Goal: Task Accomplishment & Management: Complete application form

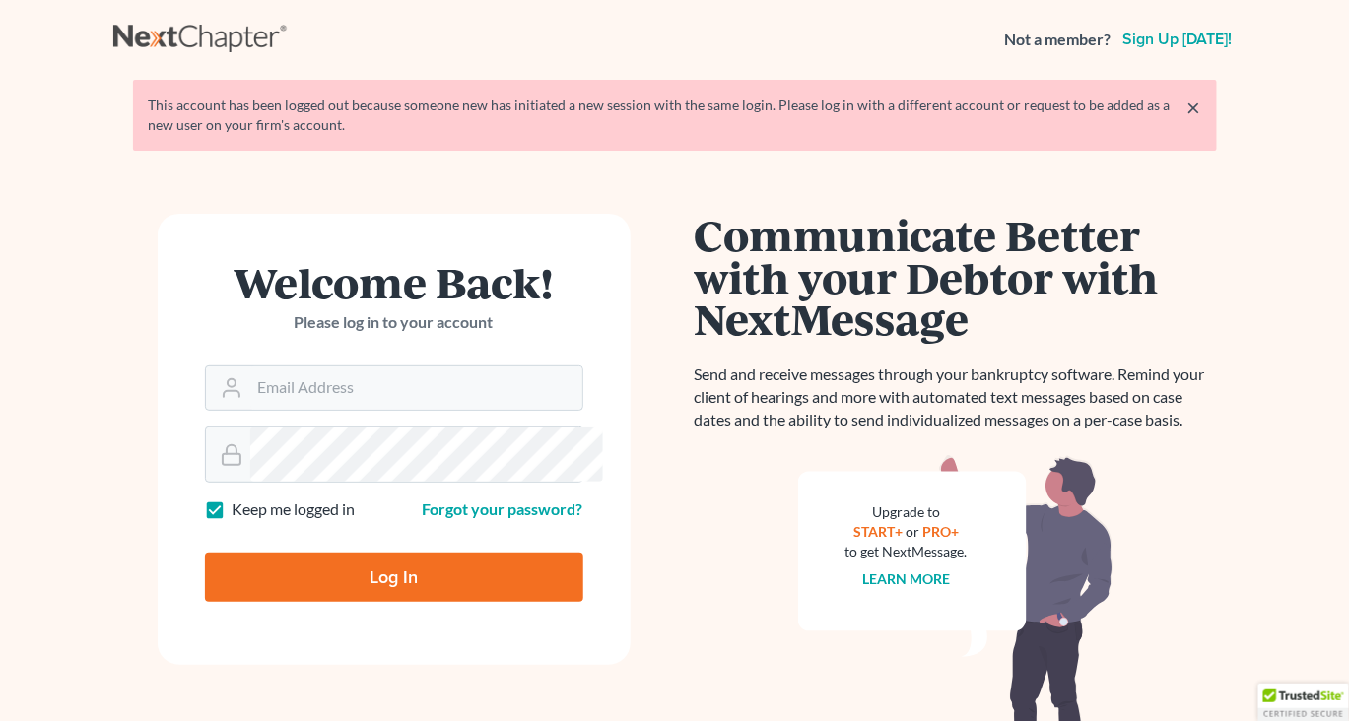
scroll to position [448, 0]
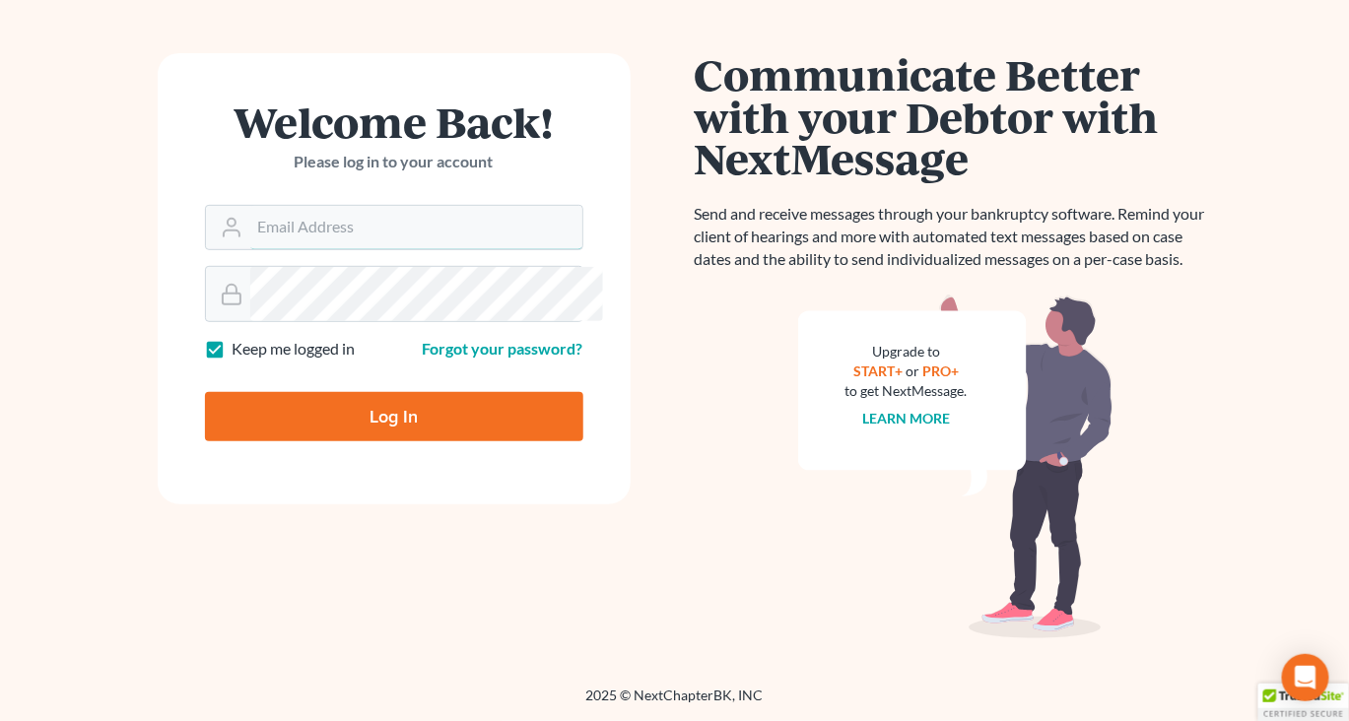
type input "[EMAIL_ADDRESS][DOMAIN_NAME]"
click at [400, 392] on input "Log In" at bounding box center [394, 416] width 378 height 49
type input "Thinking..."
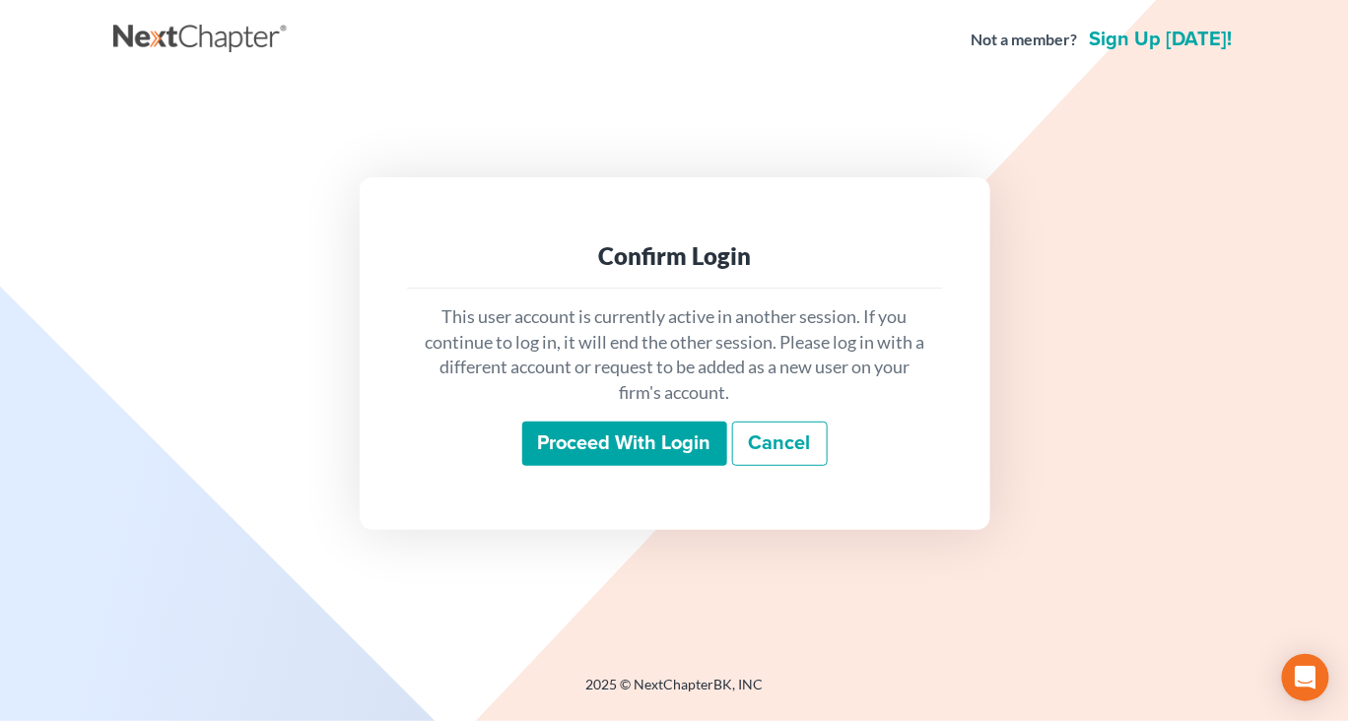
click at [593, 467] on input "Proceed with login" at bounding box center [624, 444] width 205 height 45
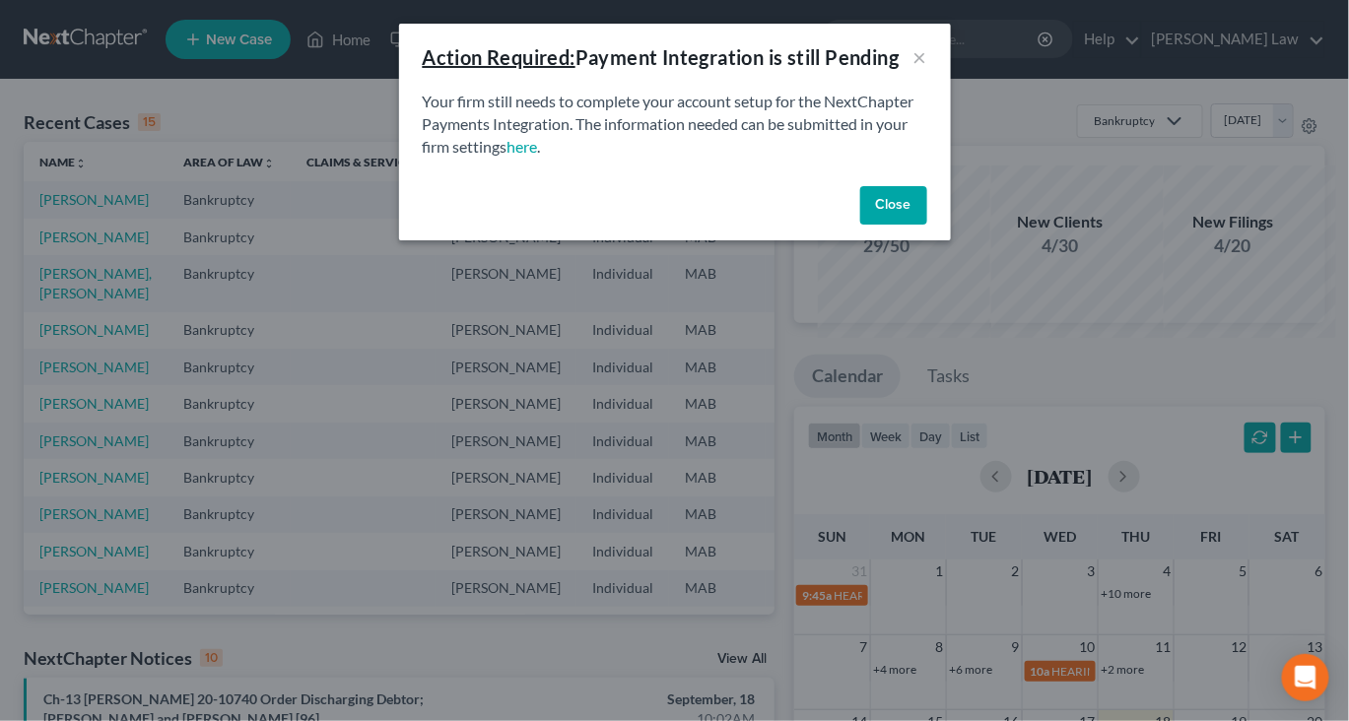
click at [927, 226] on button "Close" at bounding box center [893, 205] width 67 height 39
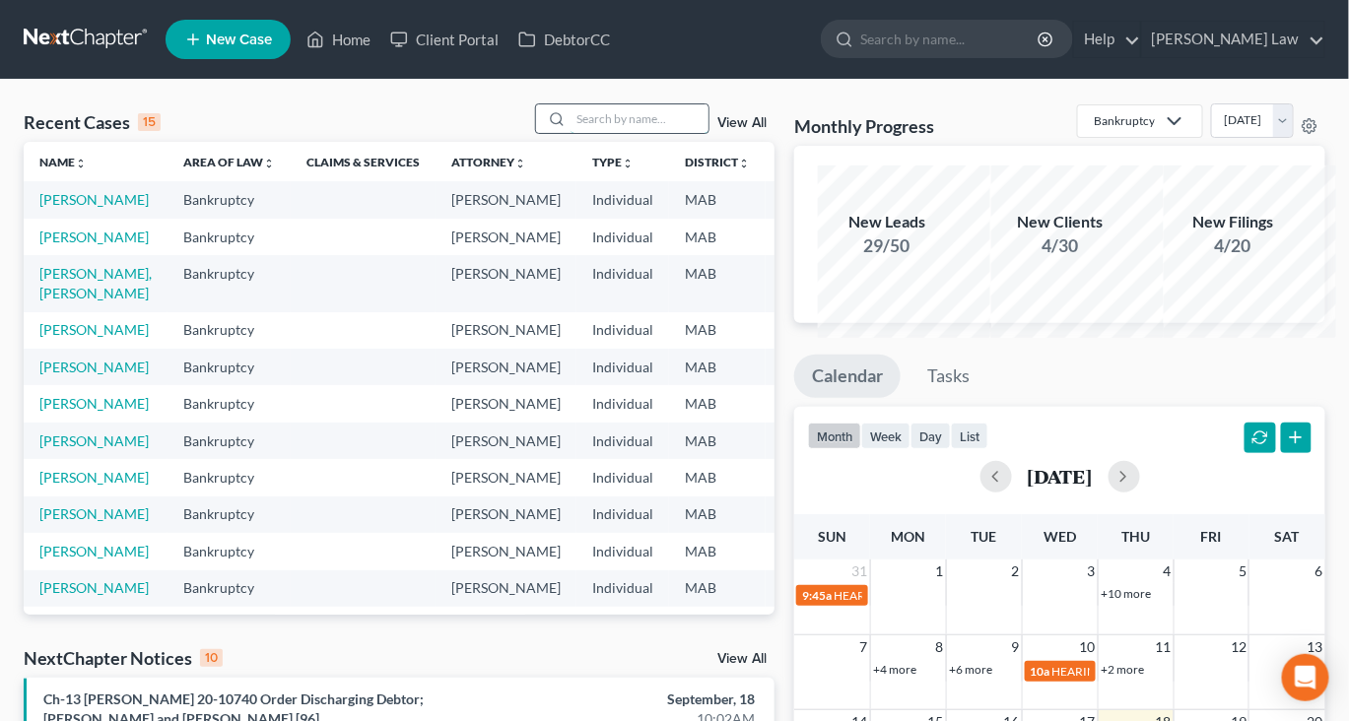
click at [599, 133] on input "search" at bounding box center [640, 118] width 138 height 29
type input "dial"
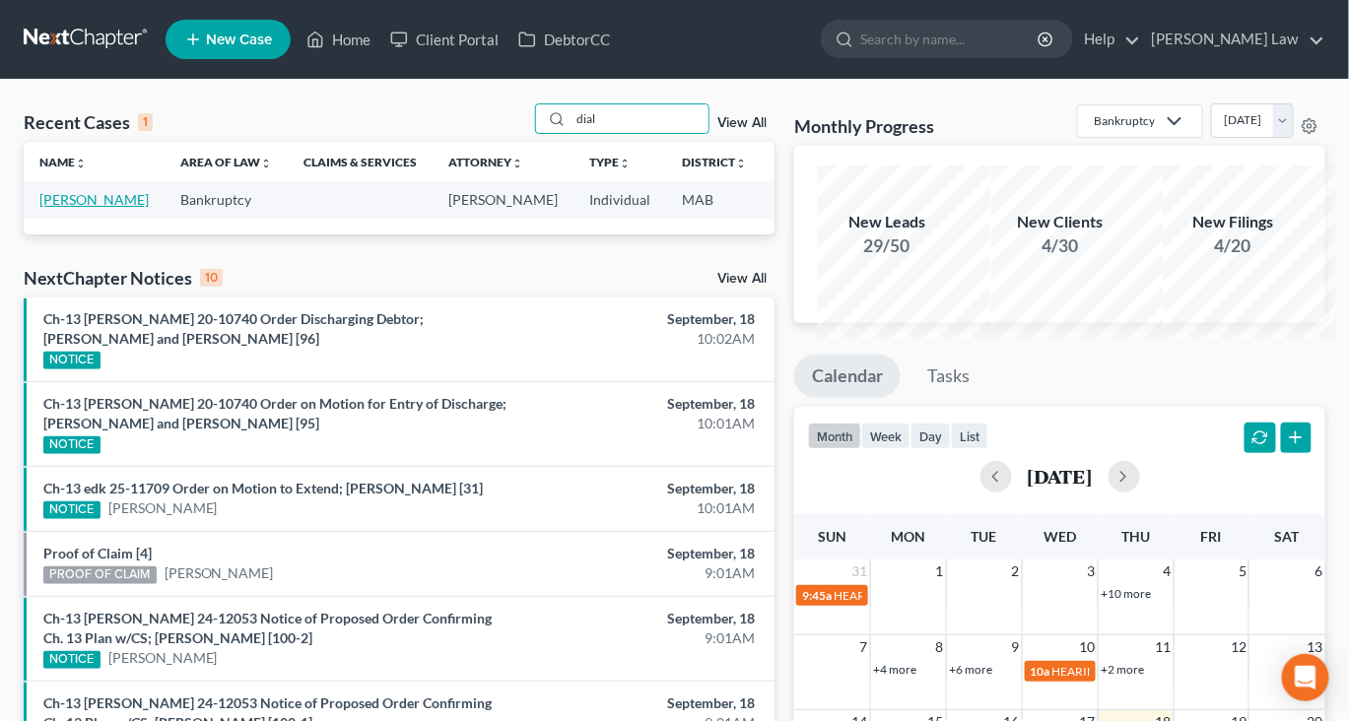
click at [69, 208] on link "[PERSON_NAME]" at bounding box center [93, 199] width 109 height 17
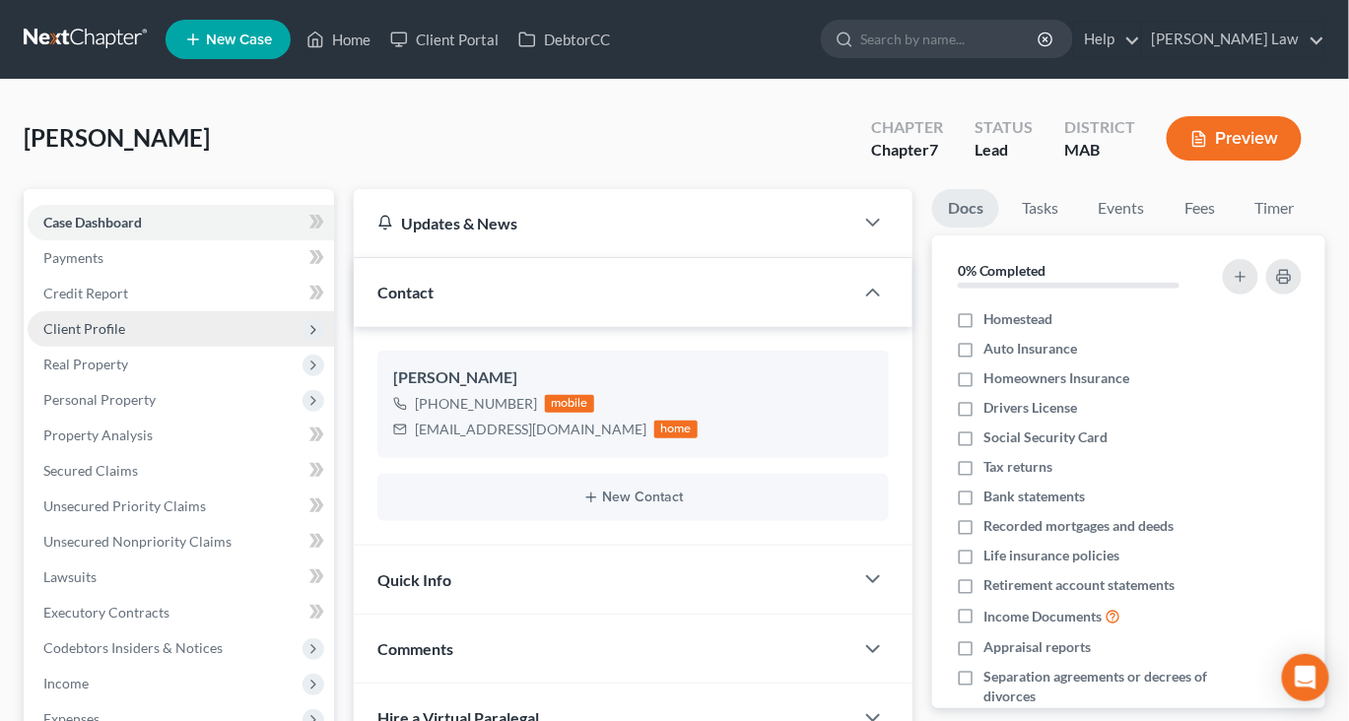
click at [125, 337] on span "Client Profile" at bounding box center [84, 328] width 82 height 17
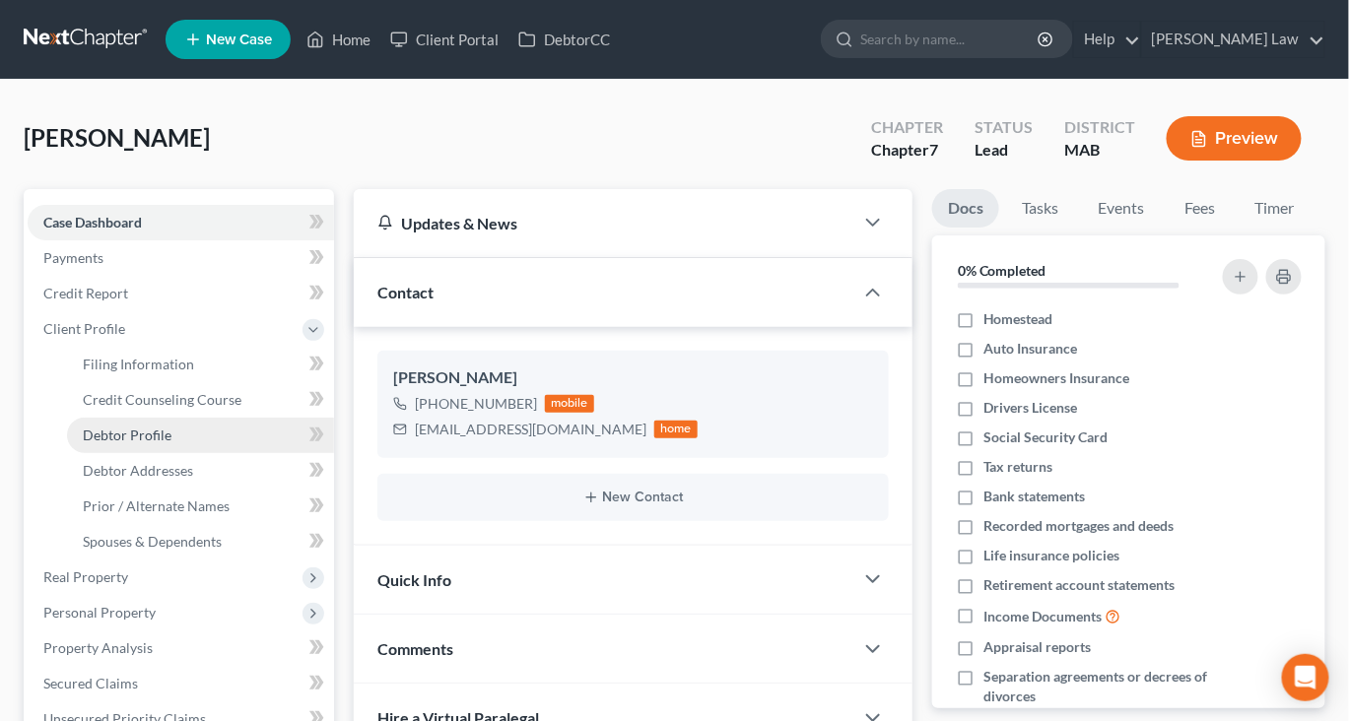
click at [154, 443] on span "Debtor Profile" at bounding box center [127, 435] width 89 height 17
select select "0"
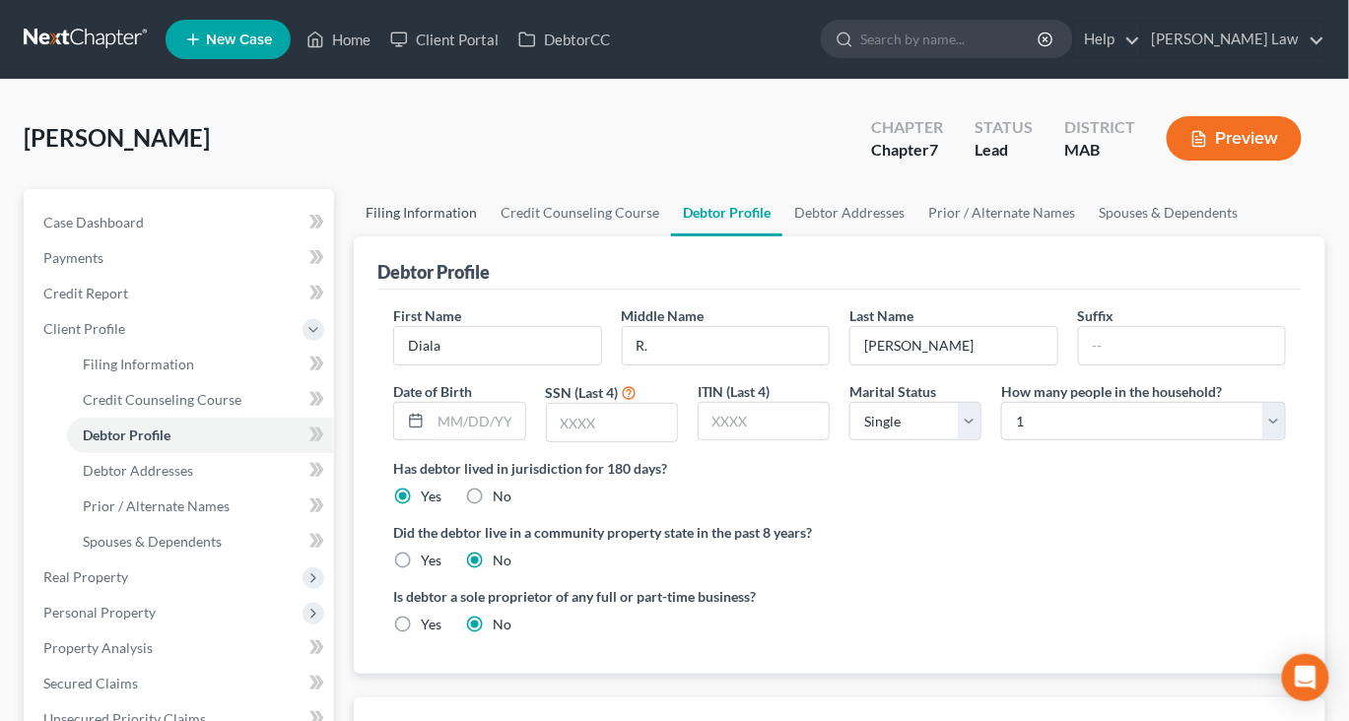
click at [449, 237] on link "Filing Information" at bounding box center [421, 212] width 135 height 47
select select "1"
select select "0"
select select "22"
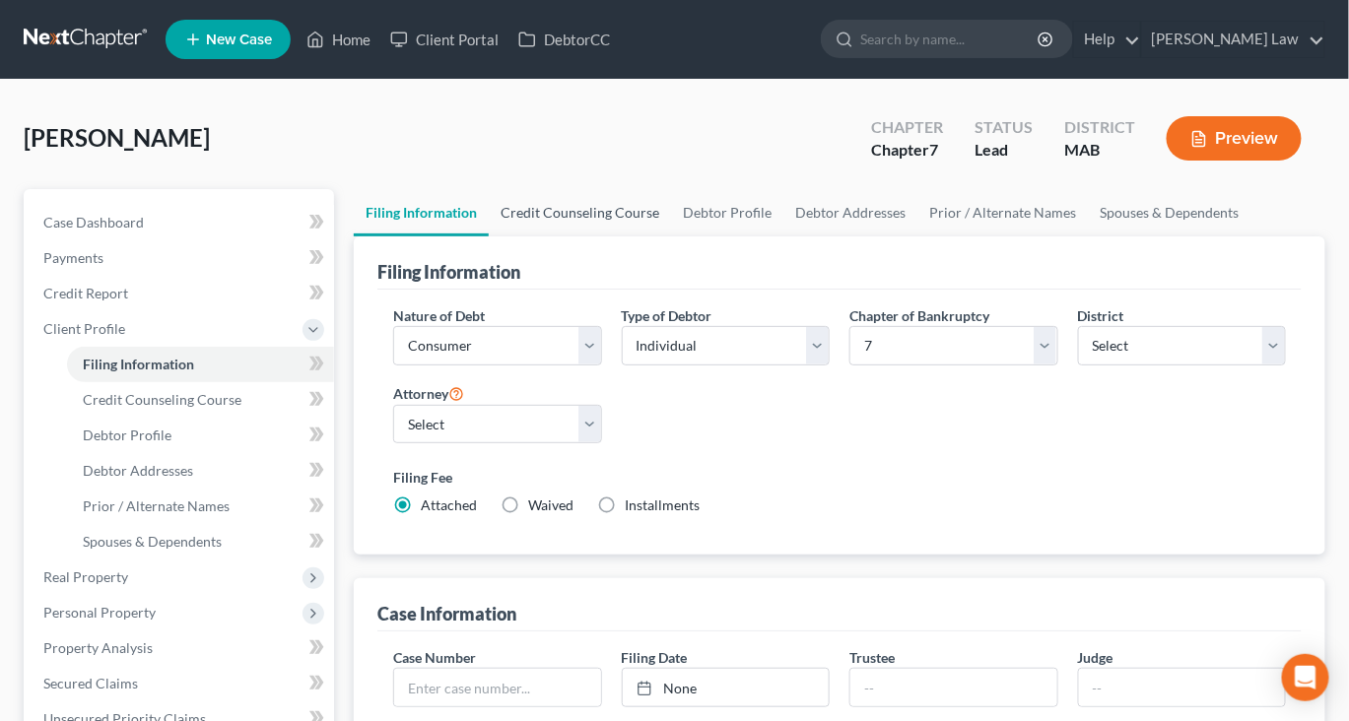
click at [623, 237] on link "Credit Counseling Course" at bounding box center [580, 212] width 182 height 47
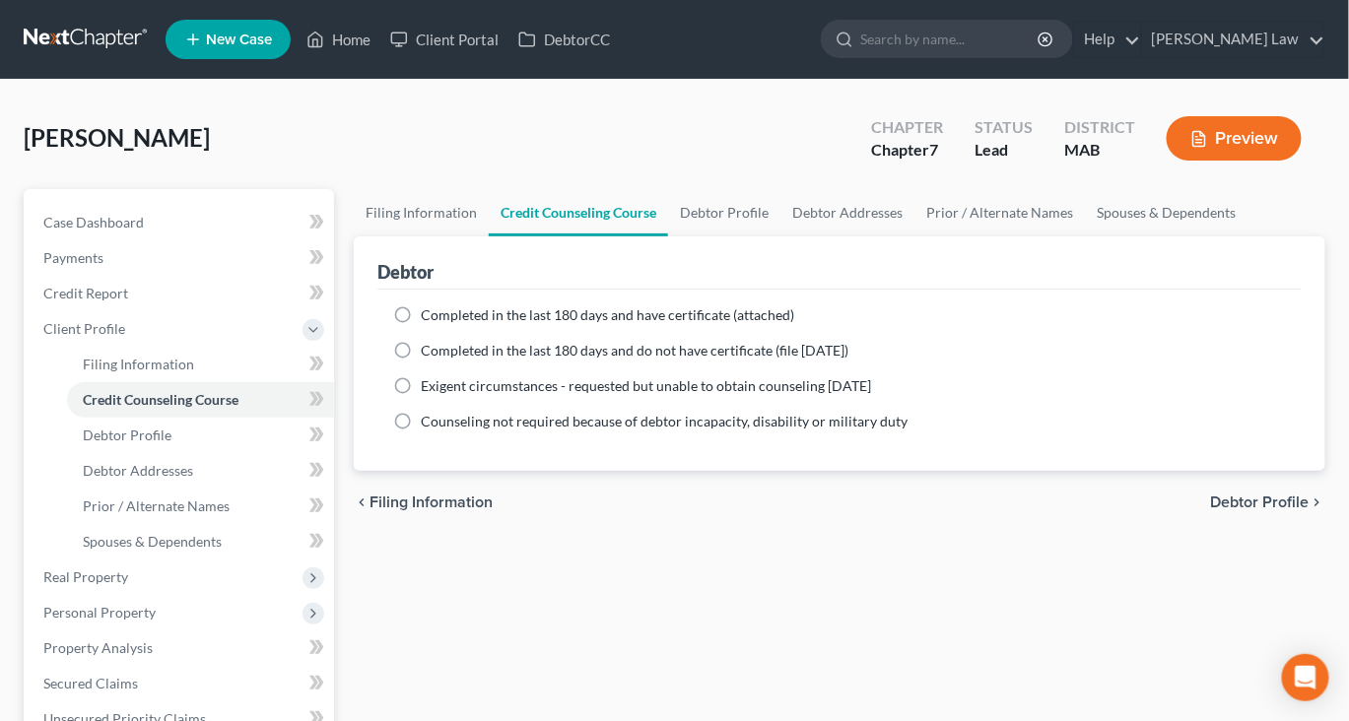
click at [421, 325] on label "Completed in the last 180 days and have certificate (attached)" at bounding box center [607, 315] width 373 height 20
click at [429, 318] on input "Completed in the last 180 days and have certificate (attached)" at bounding box center [435, 311] width 13 height 13
radio input "true"
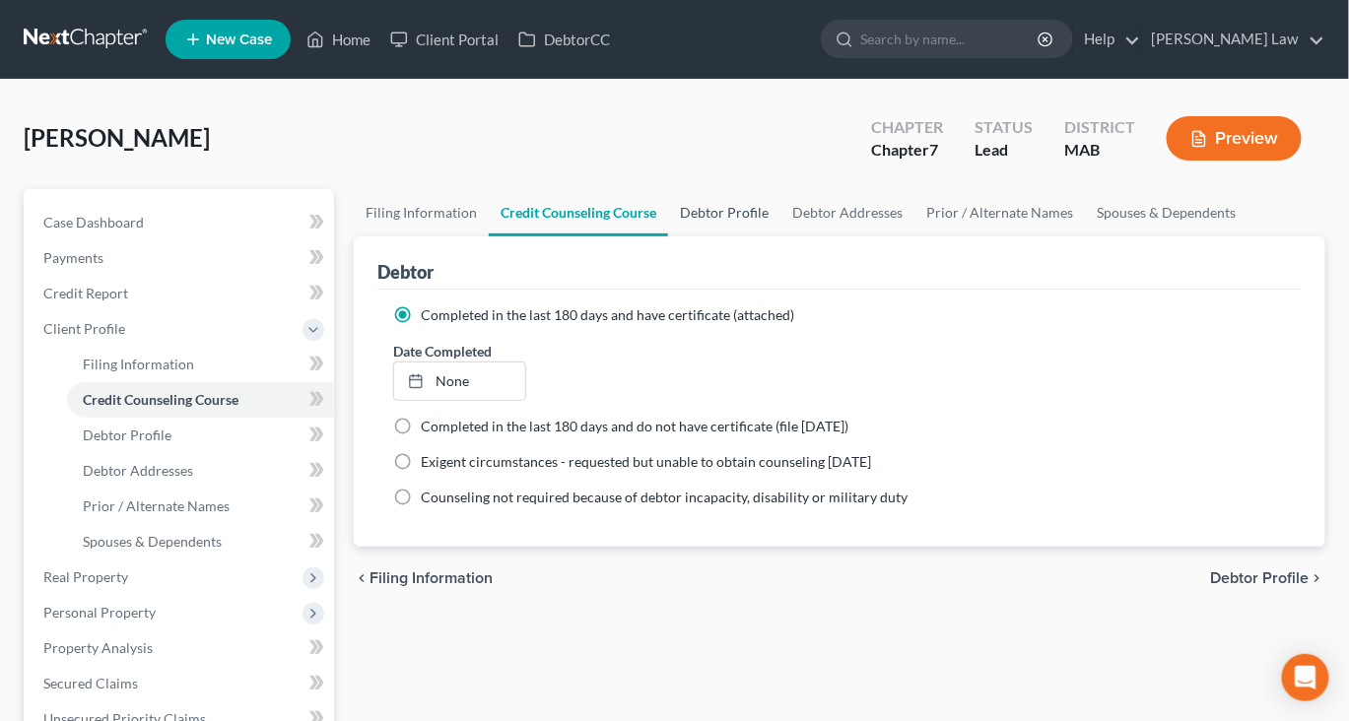
click at [780, 237] on link "Debtor Profile" at bounding box center [724, 212] width 112 height 47
select select "0"
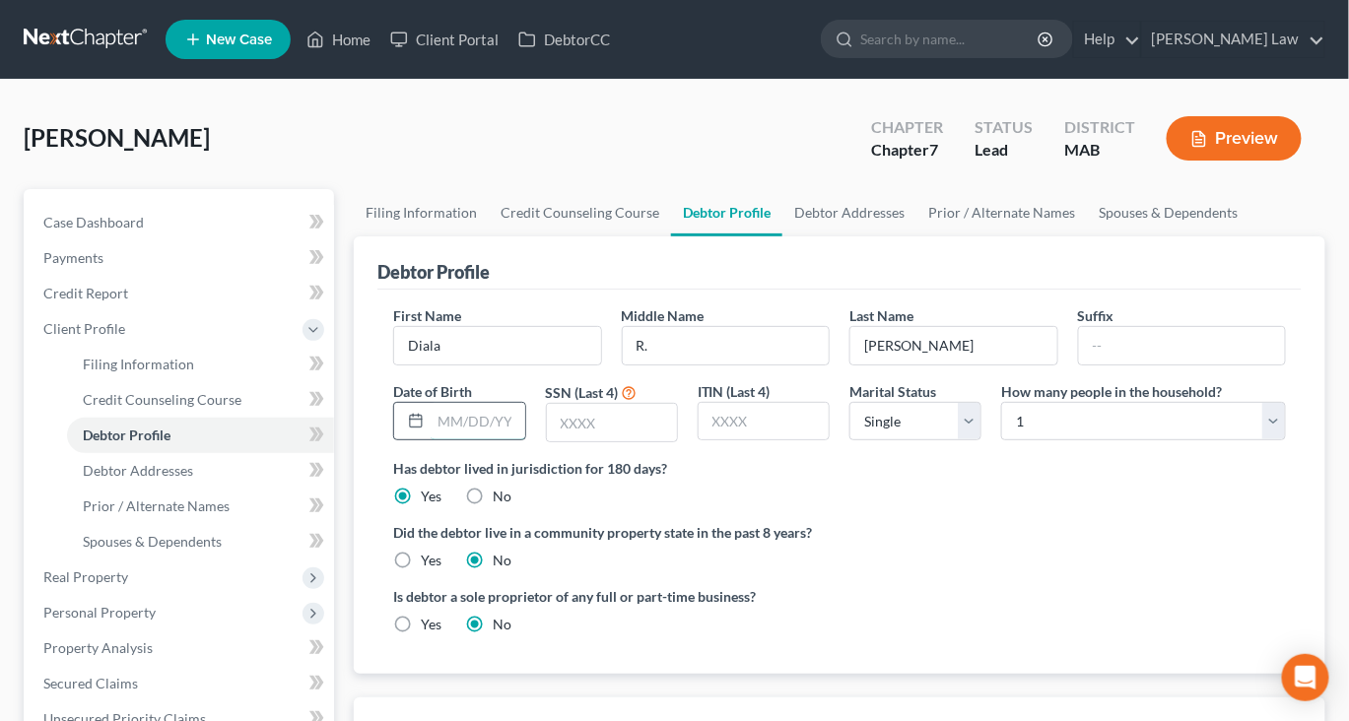
click at [459, 441] on input "text" at bounding box center [478, 421] width 94 height 37
type input "[DATE]"
click at [636, 441] on input "text" at bounding box center [612, 422] width 130 height 37
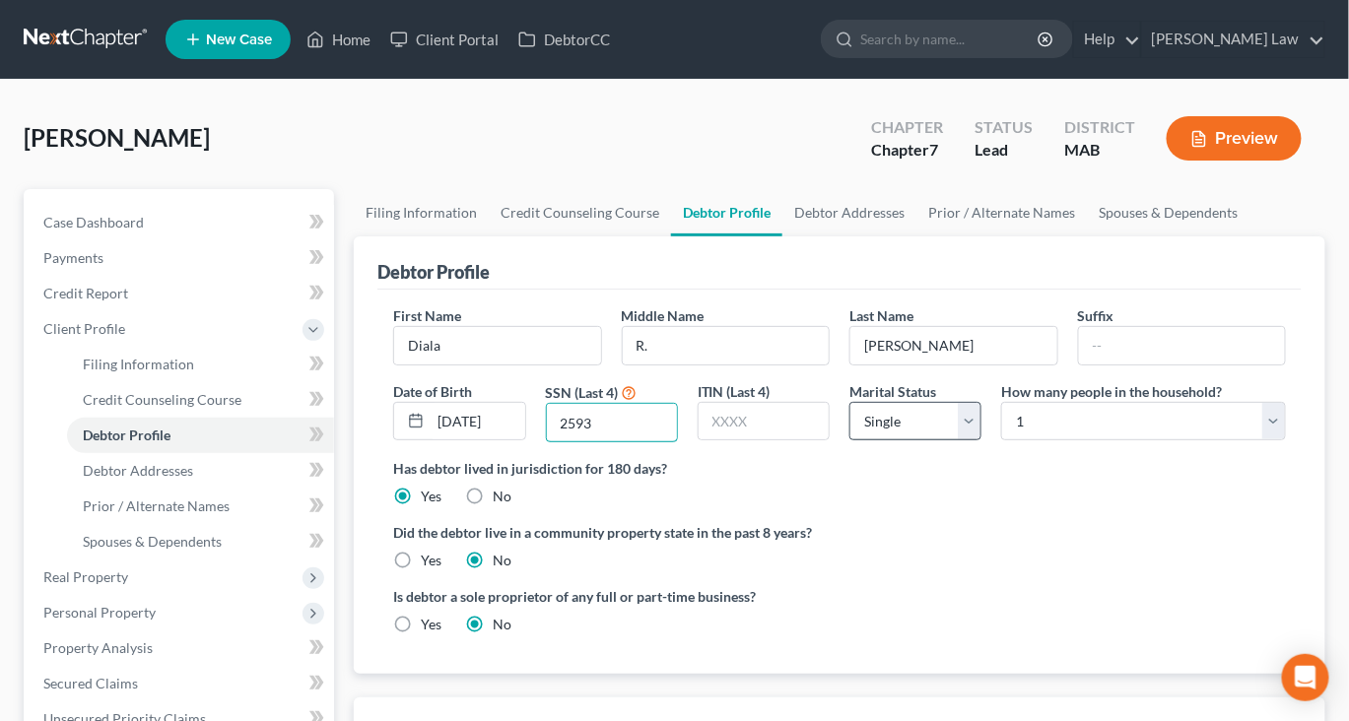
type input "2593"
click at [964, 441] on select "Select Single Married Separated Divorced Widowed" at bounding box center [915, 421] width 132 height 39
click at [849, 441] on select "Select Single Married Separated Divorced Widowed" at bounding box center [915, 421] width 132 height 39
click at [916, 237] on link "Debtor Addresses" at bounding box center [849, 212] width 134 height 47
select select "0"
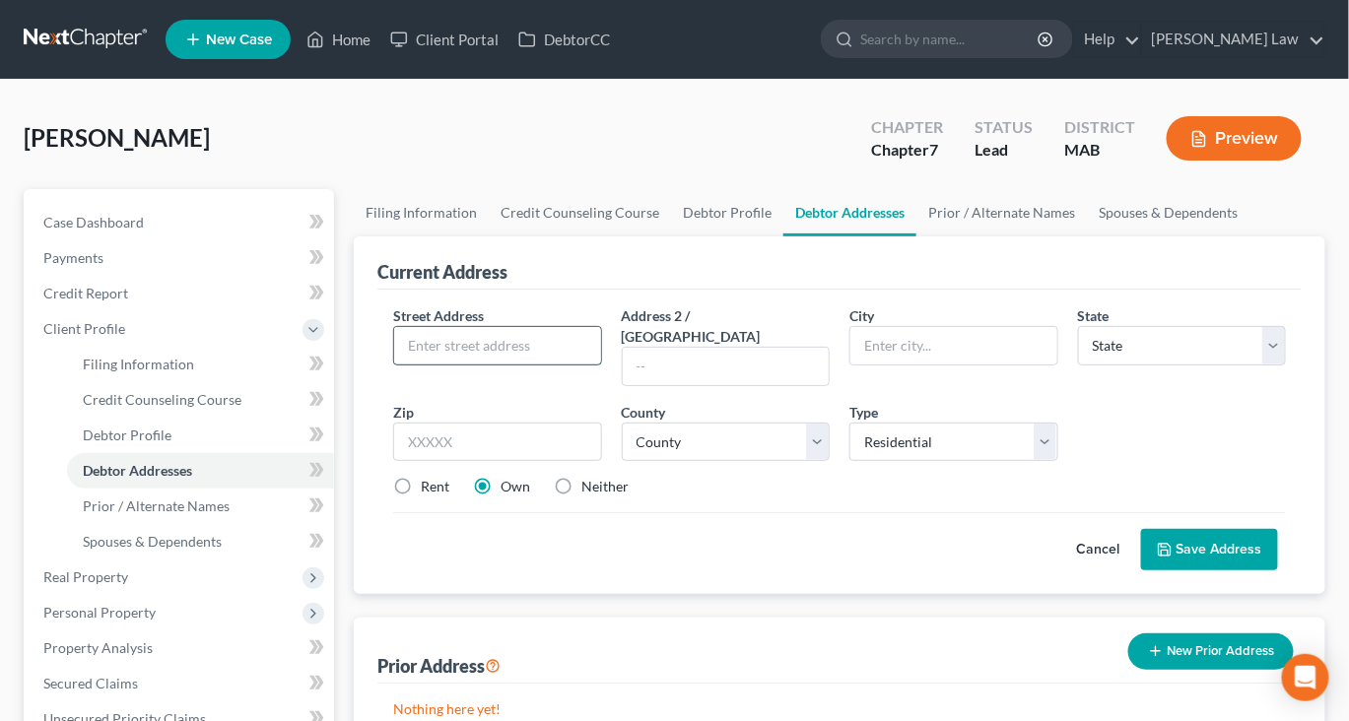
click at [504, 365] on input "text" at bounding box center [497, 345] width 206 height 37
type input "[STREET_ADDRESS]"
type input "apt 10"
type input "[GEOGRAPHIC_DATA]"
select select "22"
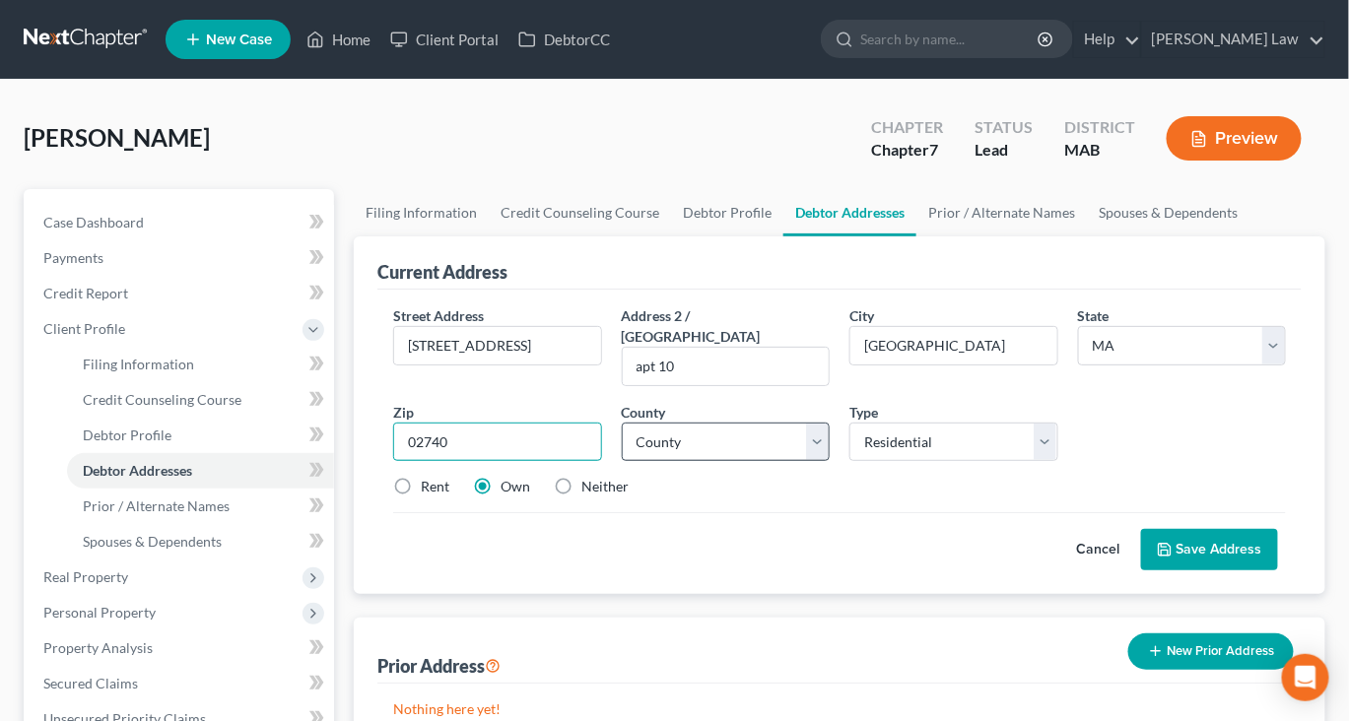
type input "02740"
click at [816, 462] on select "County [GEOGRAPHIC_DATA] [GEOGRAPHIC_DATA] [GEOGRAPHIC_DATA] [GEOGRAPHIC_DATA] …" at bounding box center [726, 442] width 208 height 39
select select "2"
click at [627, 462] on select "County [GEOGRAPHIC_DATA] [GEOGRAPHIC_DATA] [GEOGRAPHIC_DATA] [GEOGRAPHIC_DATA] …" at bounding box center [726, 442] width 208 height 39
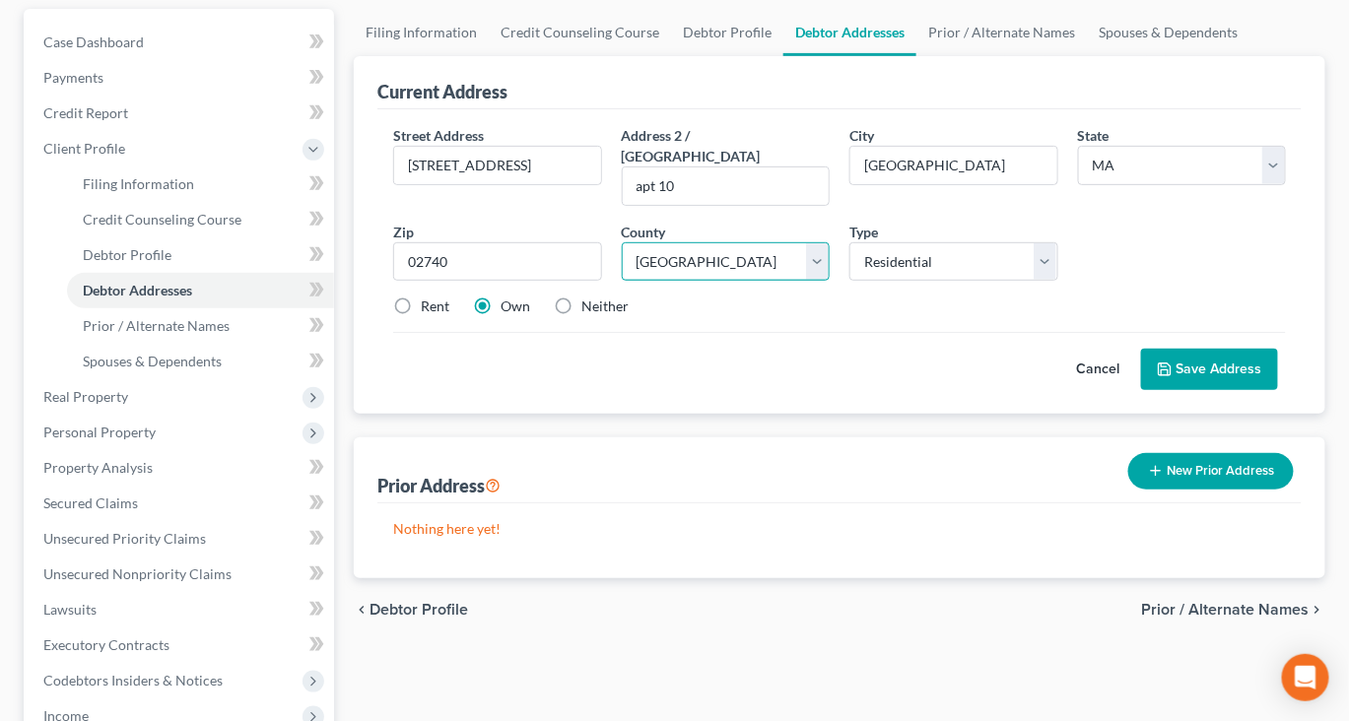
scroll to position [181, 0]
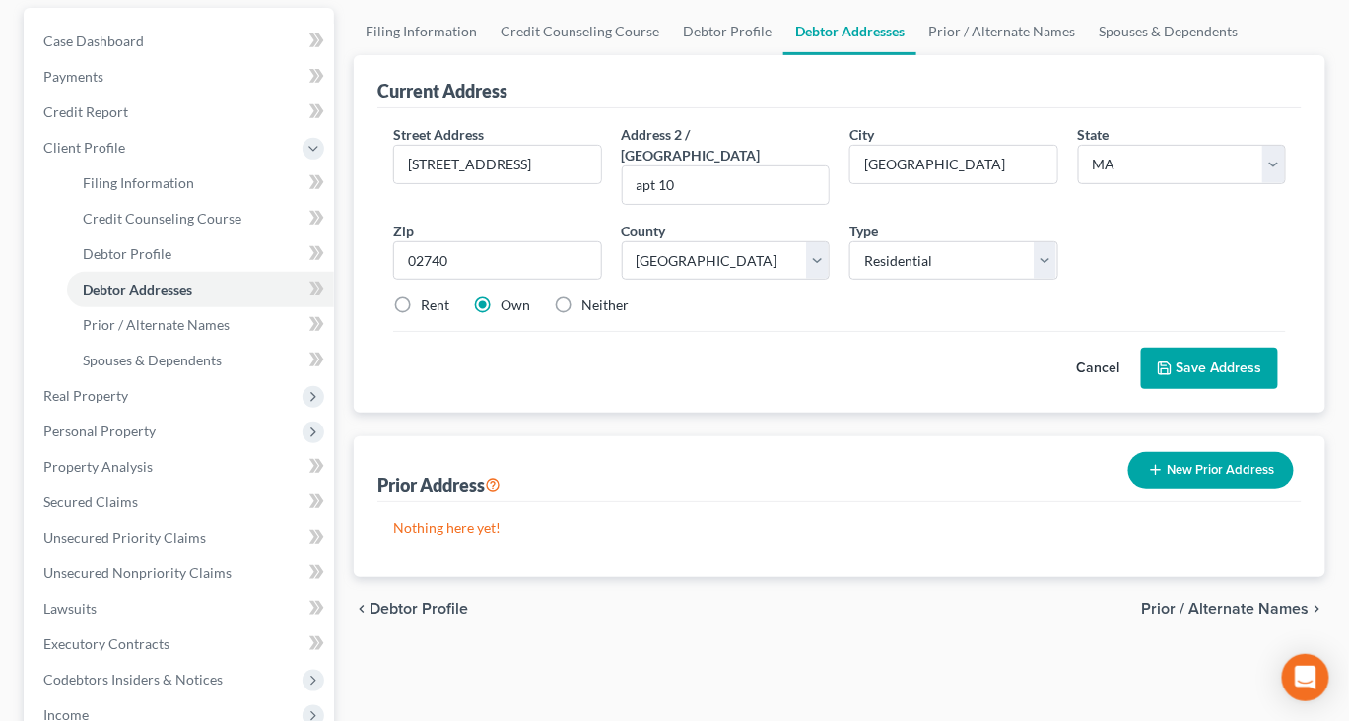
click at [1210, 389] on button "Save Address" at bounding box center [1209, 368] width 137 height 41
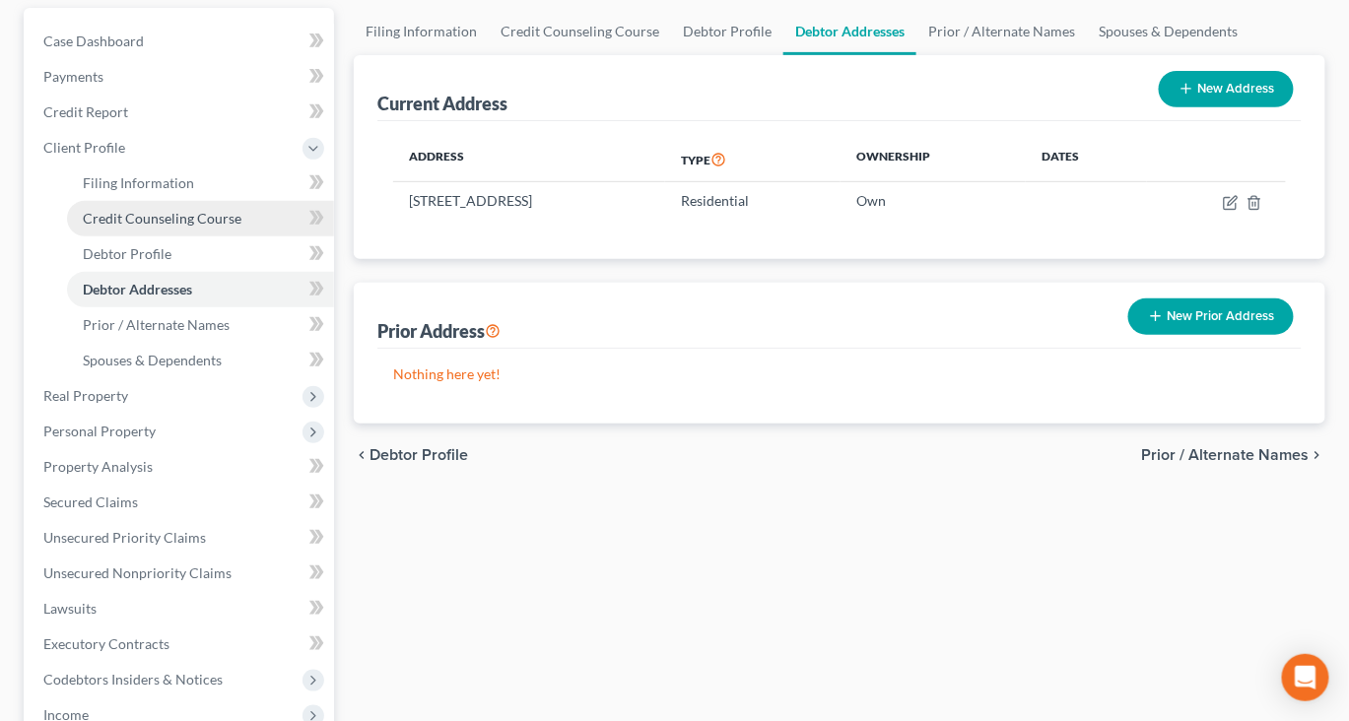
click at [169, 237] on link "Credit Counseling Course" at bounding box center [200, 218] width 267 height 35
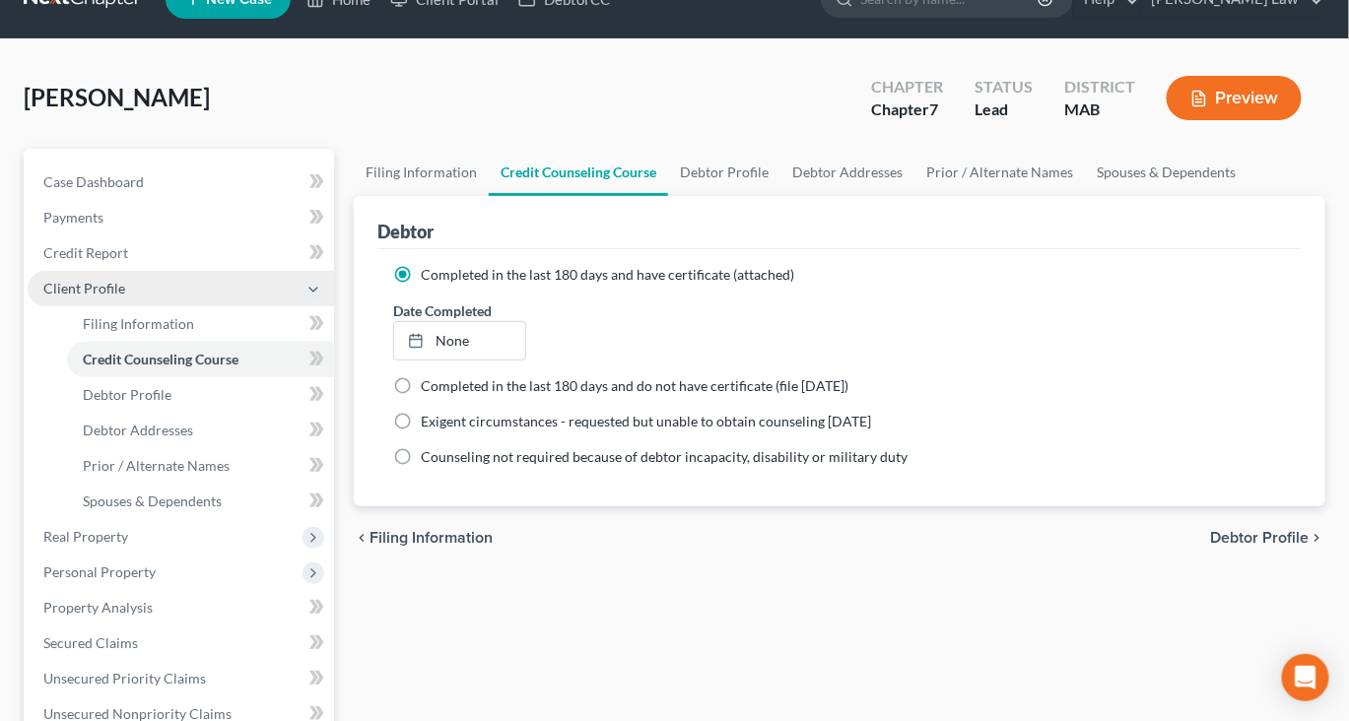
scroll to position [60, 0]
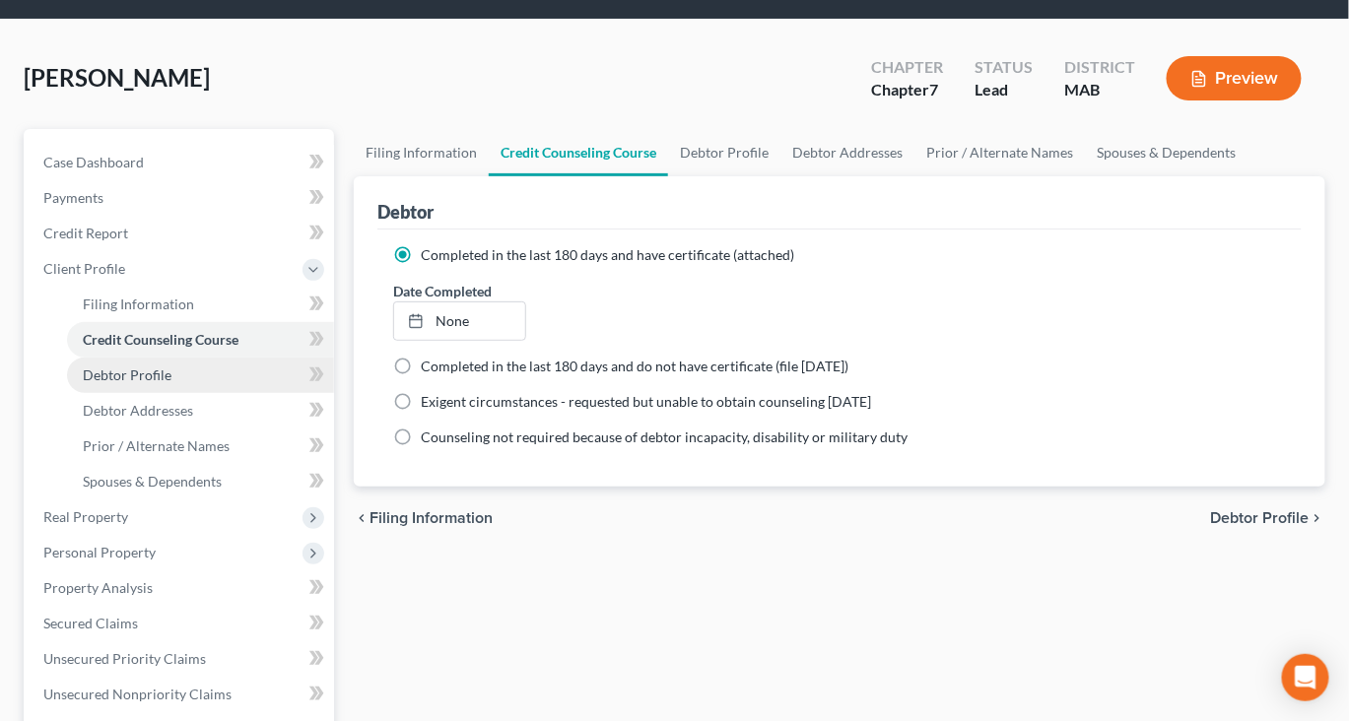
click at [169, 383] on span "Debtor Profile" at bounding box center [127, 375] width 89 height 17
select select "0"
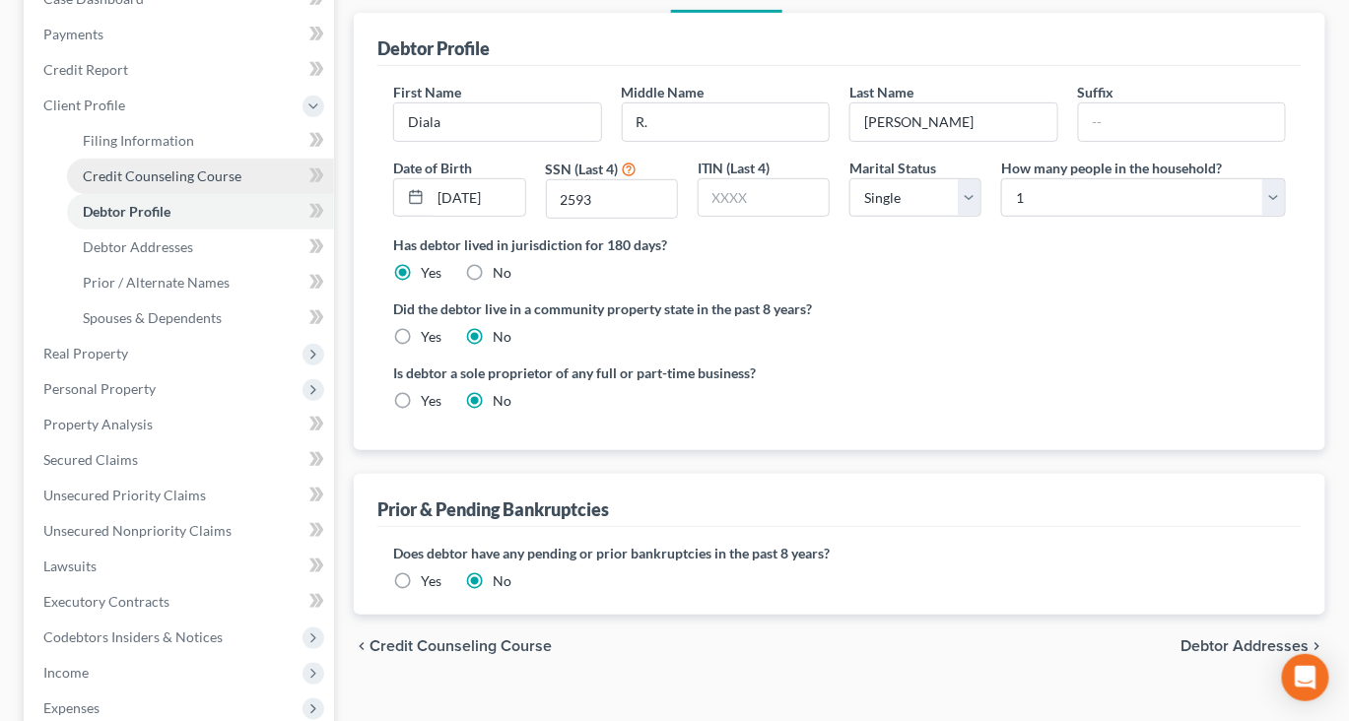
scroll to position [233, 0]
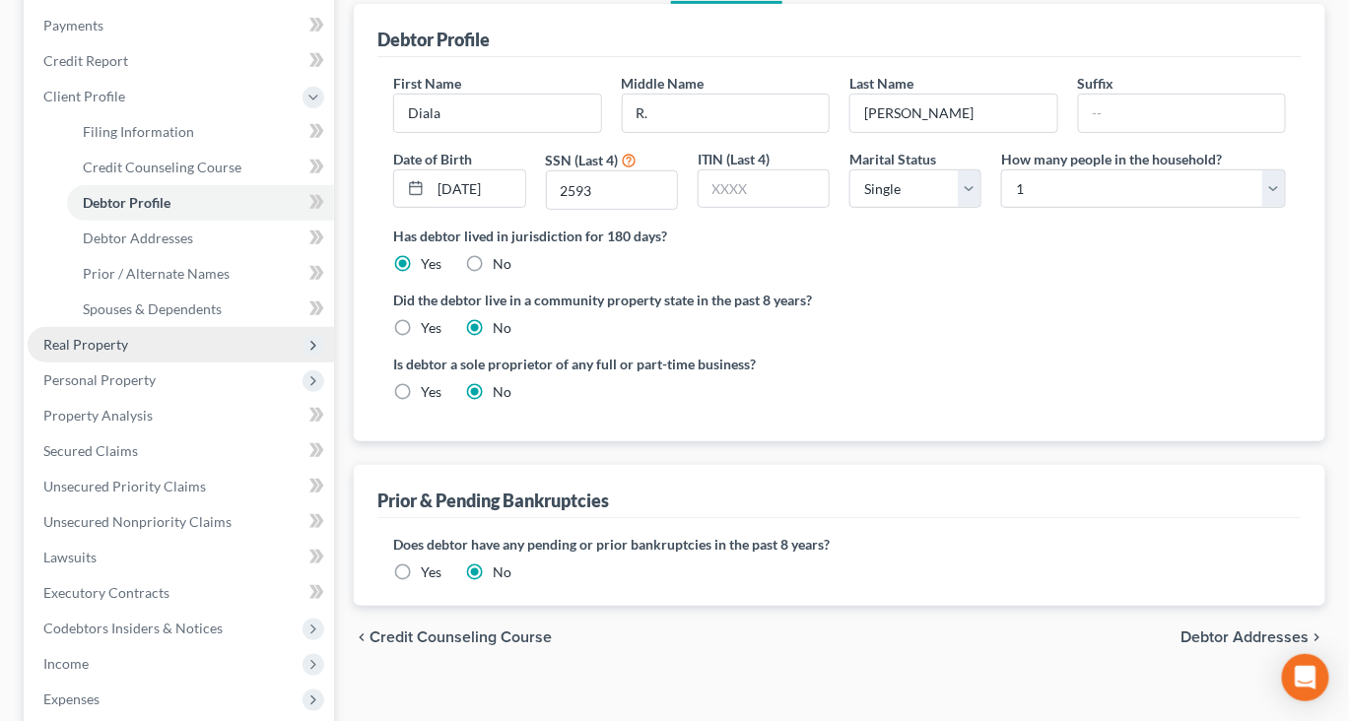
click at [122, 353] on span "Real Property" at bounding box center [85, 344] width 85 height 17
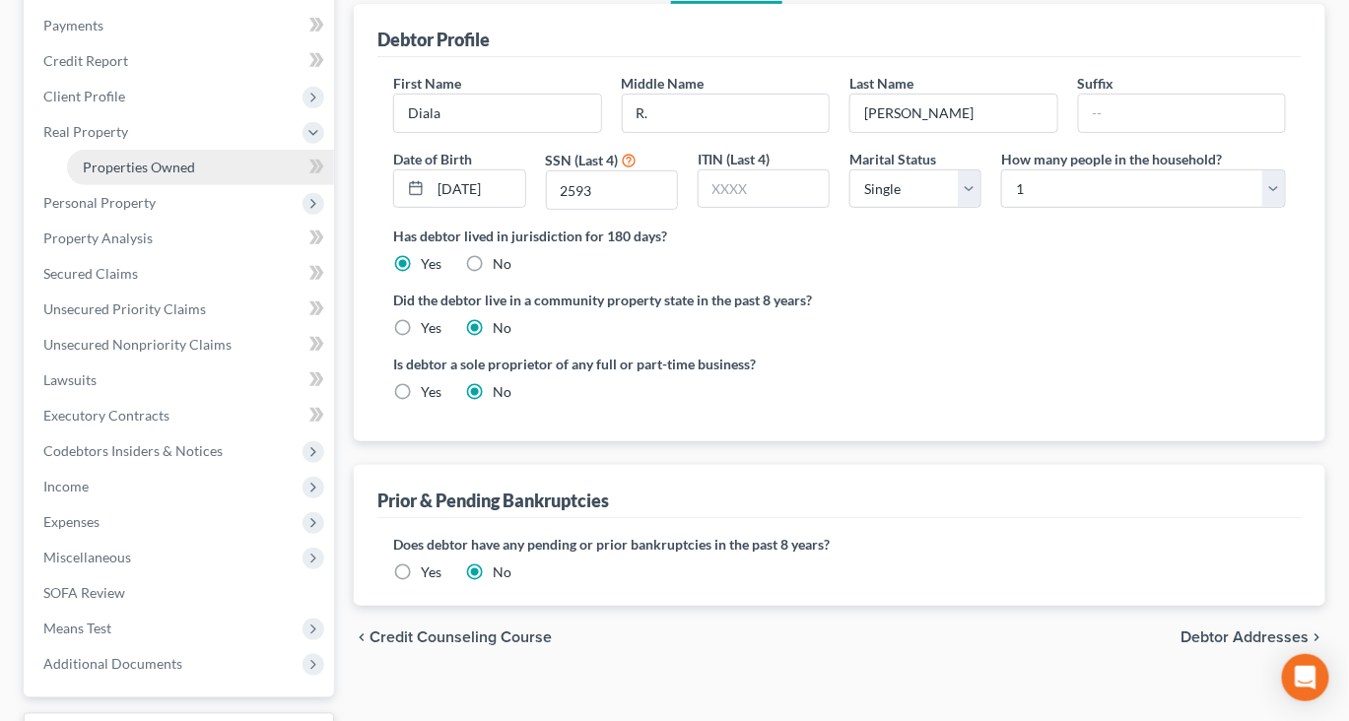
click at [156, 175] on span "Properties Owned" at bounding box center [139, 167] width 112 height 17
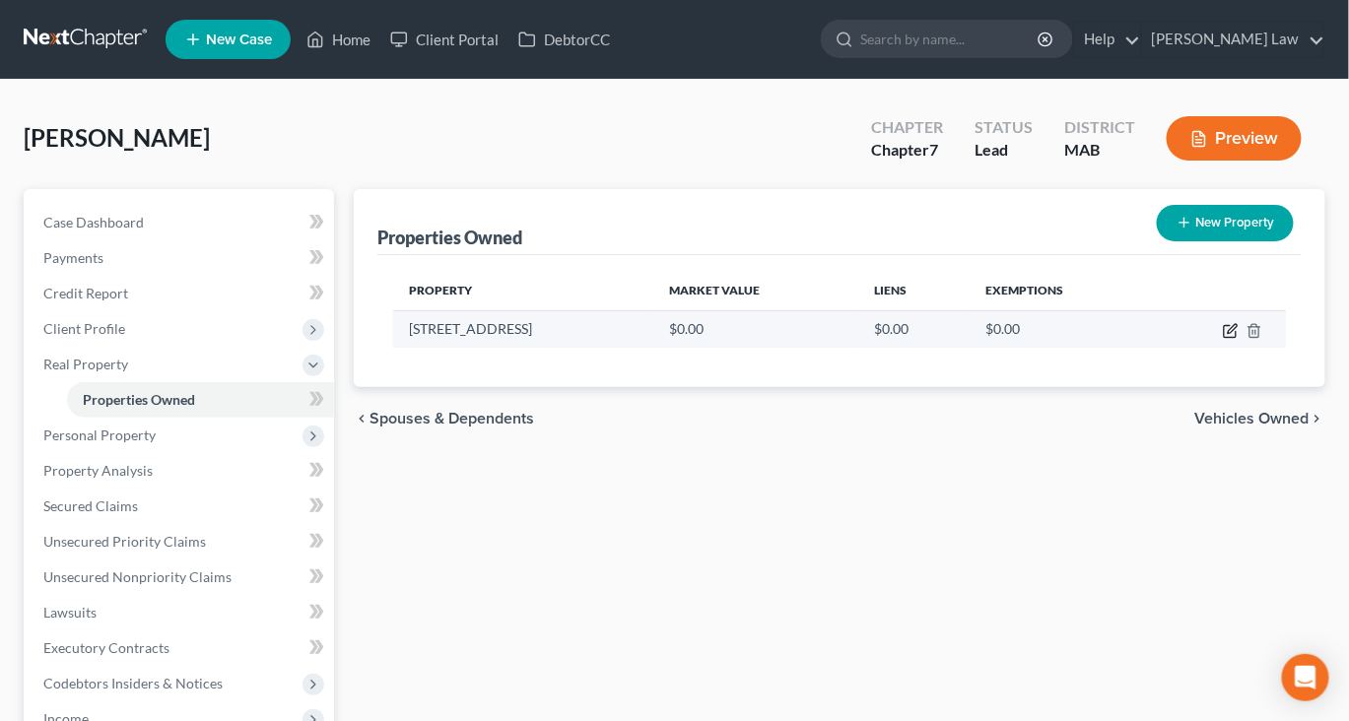
click at [1223, 339] on icon "button" at bounding box center [1231, 331] width 16 height 16
select select "22"
select select "2"
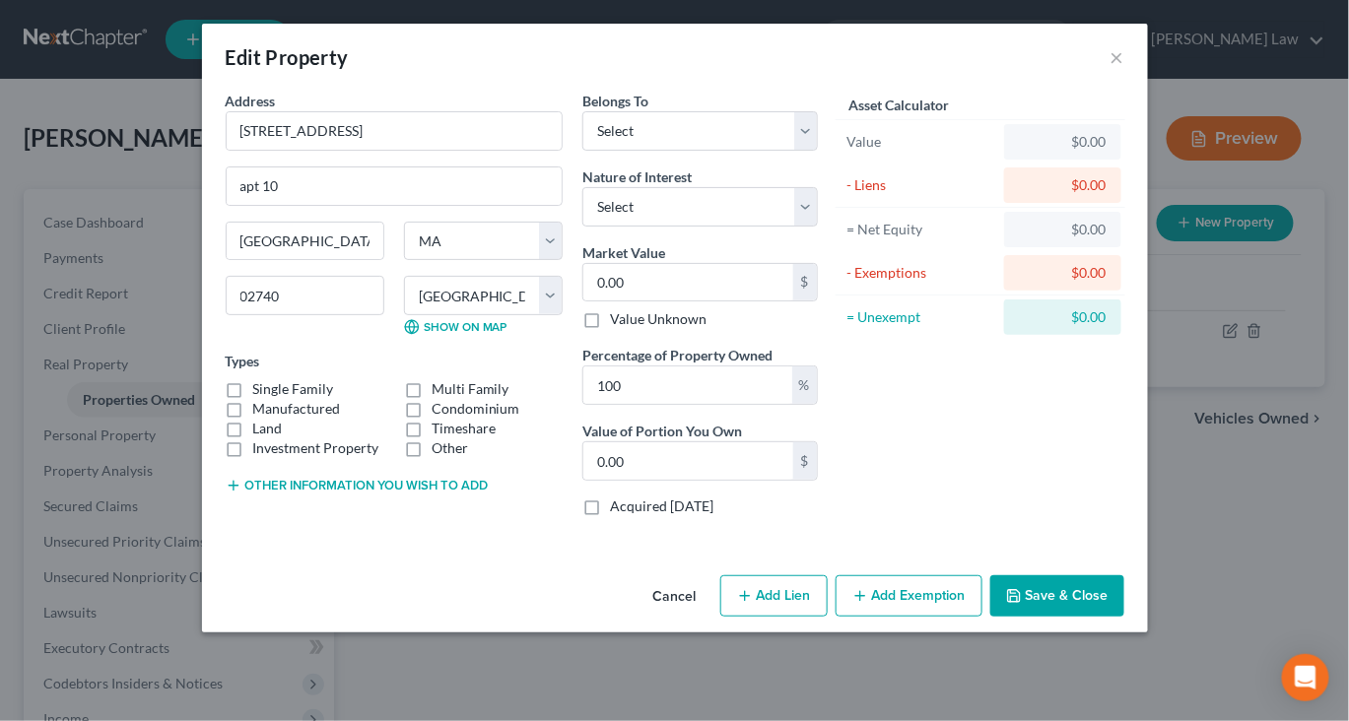
click at [432, 419] on label "Condominium" at bounding box center [476, 409] width 89 height 20
click at [440, 412] on input "Condominium" at bounding box center [446, 405] width 13 height 13
checkbox input "true"
click at [818, 227] on select "Select Fee Simple Joint Tenant Life Estate Equitable Interest Future Interest T…" at bounding box center [700, 206] width 236 height 39
select select "0"
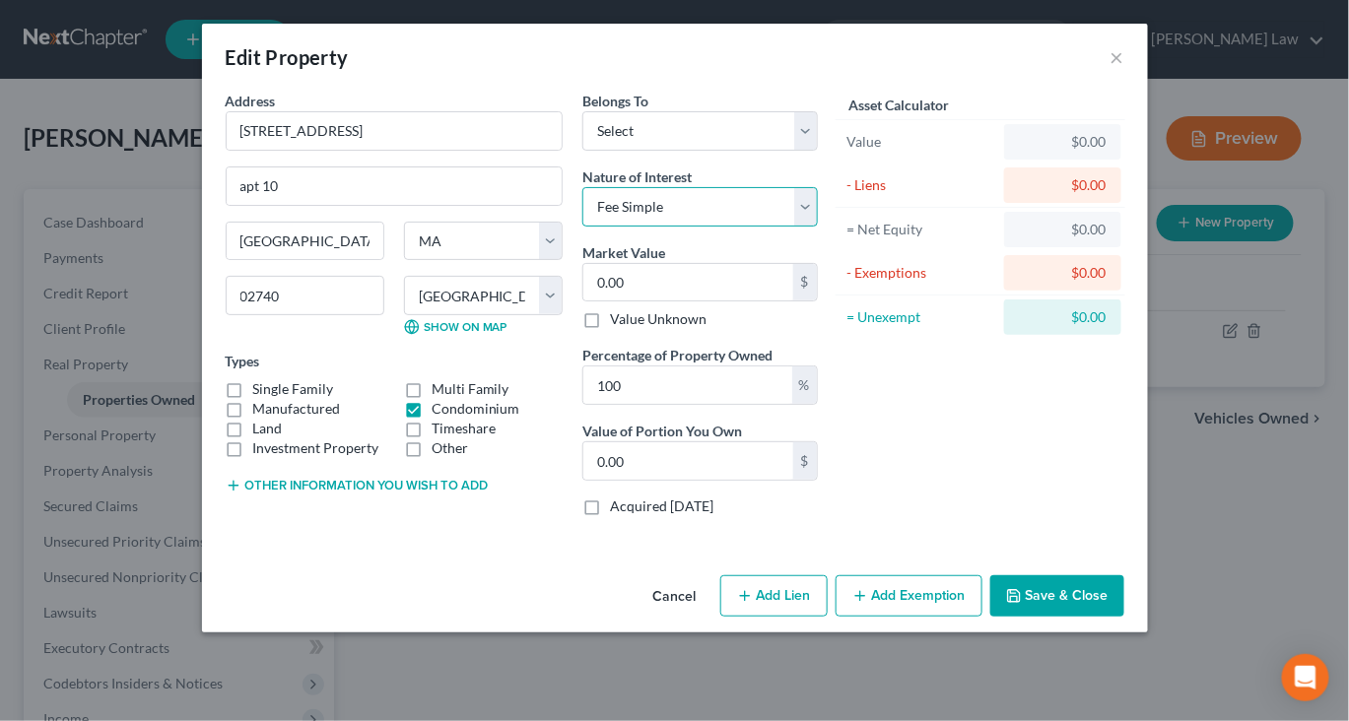
click at [582, 227] on select "Select Fee Simple Joint Tenant Life Estate Equitable Interest Future Interest T…" at bounding box center [700, 206] width 236 height 39
click at [818, 151] on select "Select Debtor 1 Only Debtor 2 Only Debtor 1 And Debtor 2 Only At Least One Of T…" at bounding box center [700, 130] width 236 height 39
select select "0"
click at [582, 139] on select "Select Debtor 1 Only Debtor 2 Only Debtor 1 And Debtor 2 Only At Least One Of T…" at bounding box center [700, 130] width 236 height 39
click at [645, 302] on input "0.00" at bounding box center [688, 282] width 210 height 37
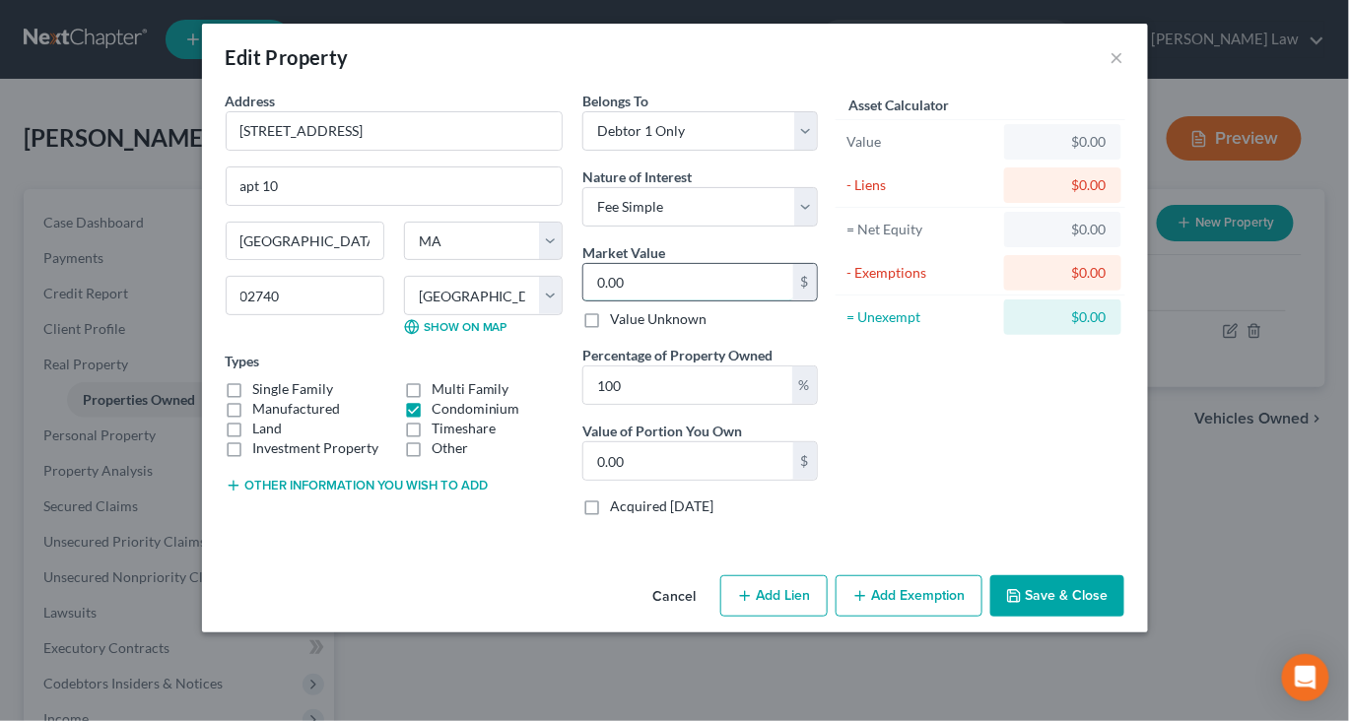
type input "2"
type input "2.00"
type input "21"
type input "21.00"
type input "215"
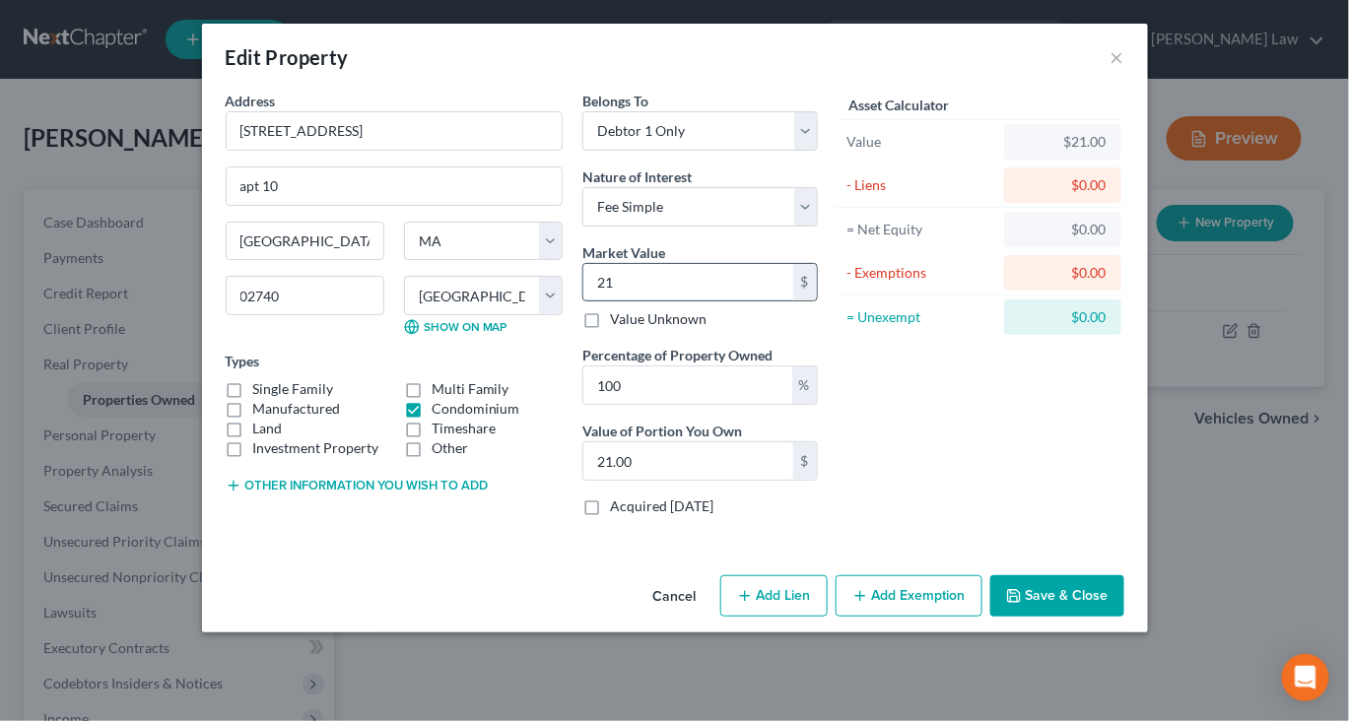
type input "215.00"
type input "2150"
type input "2,150.00"
type input "2,1500"
type input "21,500.00"
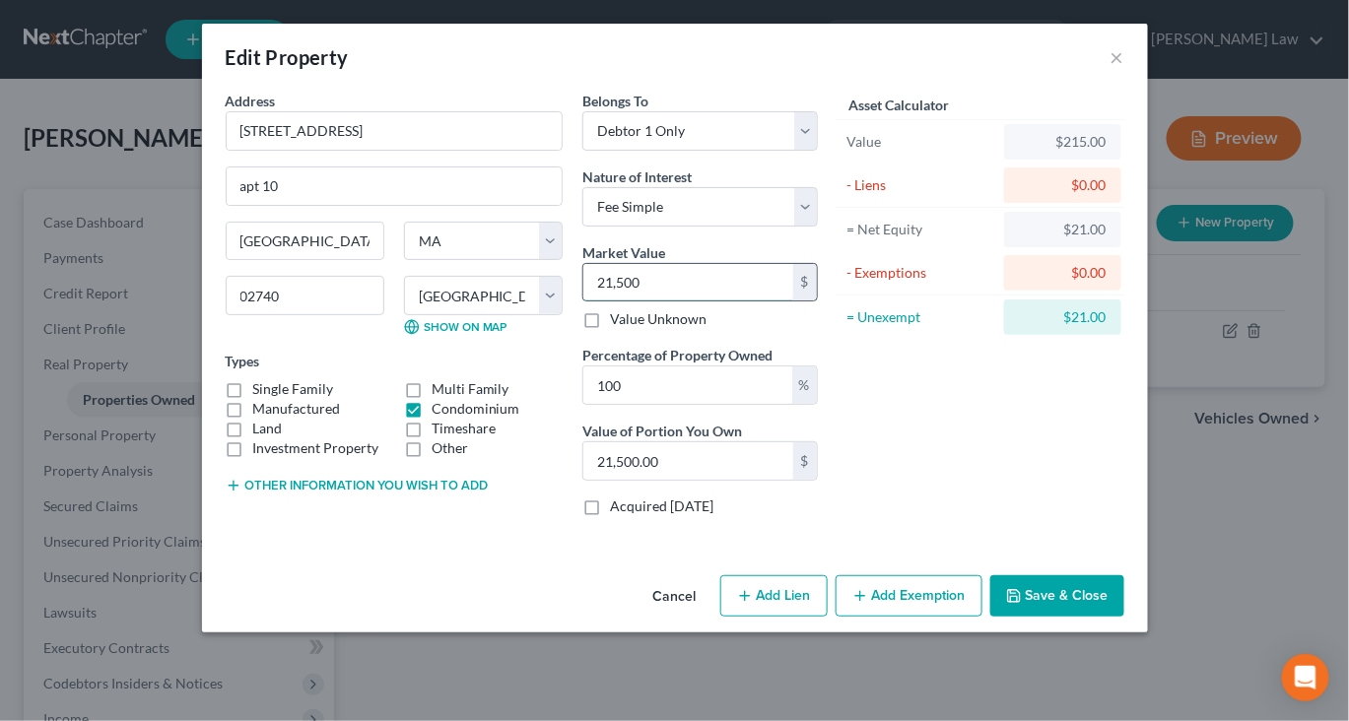
type input "21,5000"
type input "215,000.00"
type input "215,000"
click at [1124, 617] on button "Save & Close" at bounding box center [1057, 596] width 134 height 41
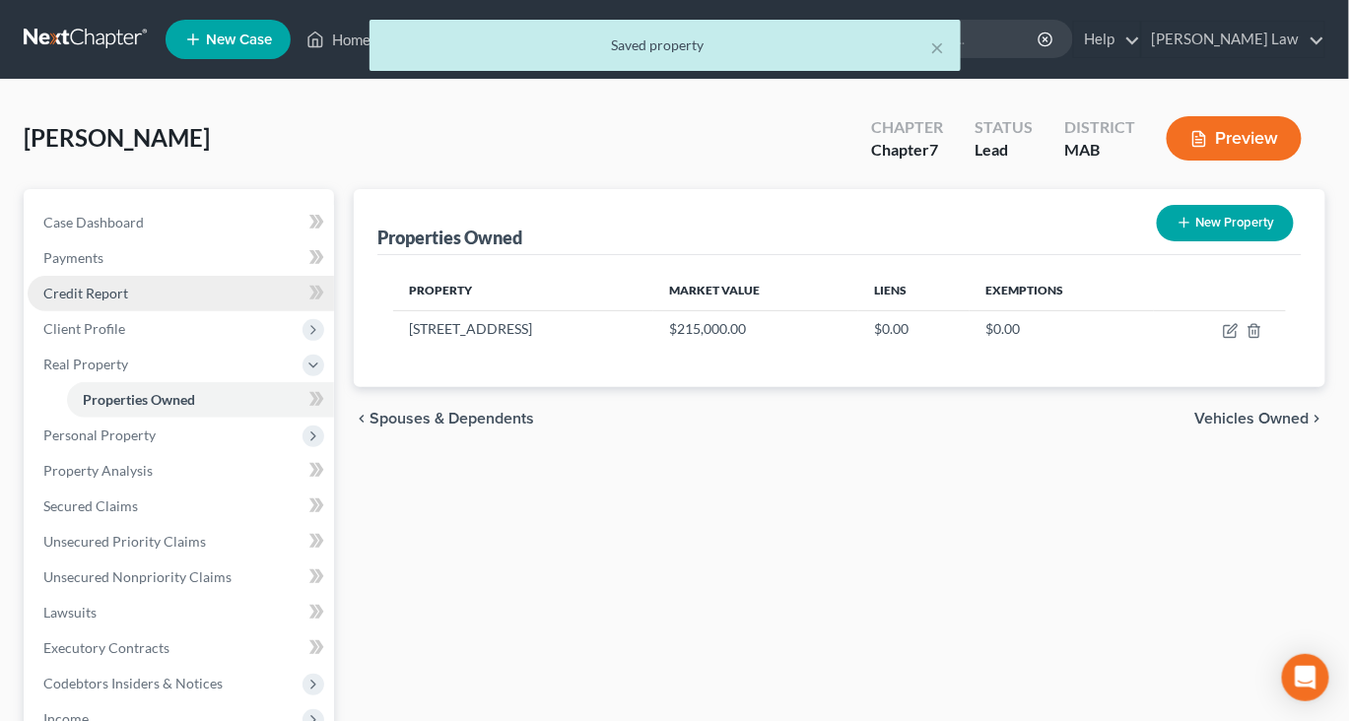
click at [126, 302] on span "Credit Report" at bounding box center [85, 293] width 85 height 17
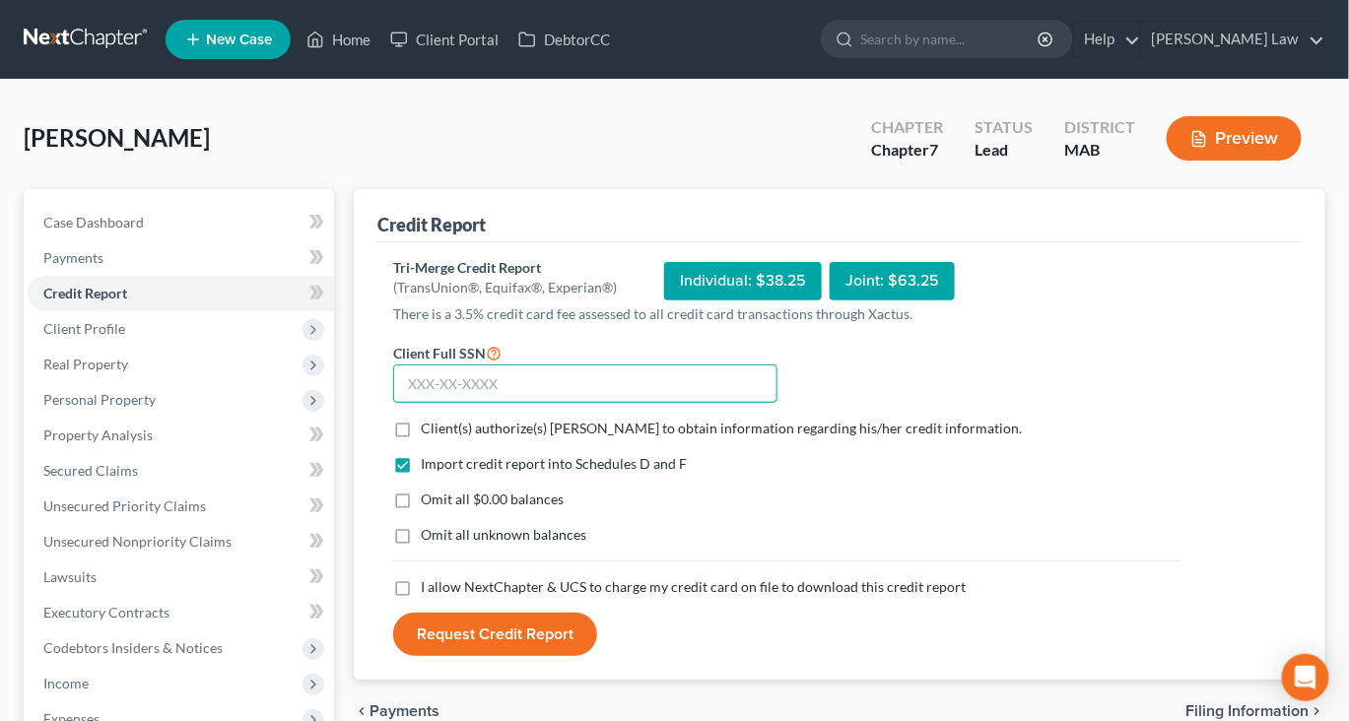
click at [592, 404] on input "text" at bounding box center [585, 384] width 384 height 39
type input "027-60-2593"
click at [421, 439] on label "Client(s) authorize(s) [PERSON_NAME] to obtain information regarding his/her cr…" at bounding box center [721, 429] width 601 height 20
click at [429, 432] on input "Client(s) authorize(s) [PERSON_NAME] to obtain information regarding his/her cr…" at bounding box center [435, 425] width 13 height 13
checkbox input "true"
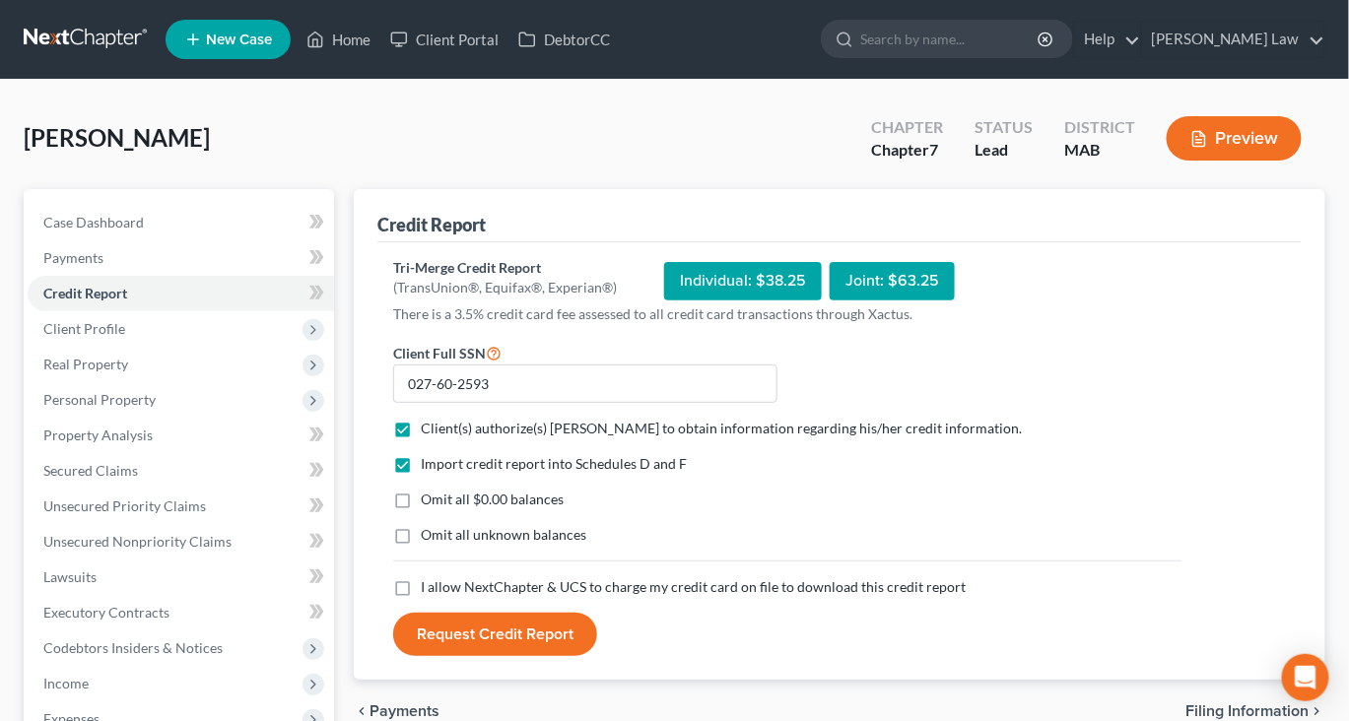
click at [421, 509] on label "Omit all $0.00 balances" at bounding box center [492, 500] width 143 height 20
click at [429, 503] on input "Omit all $0.00 balances" at bounding box center [435, 496] width 13 height 13
checkbox input "true"
click at [421, 545] on label "Omit all unknown balances" at bounding box center [504, 535] width 166 height 20
click at [429, 538] on input "Omit all unknown balances" at bounding box center [435, 531] width 13 height 13
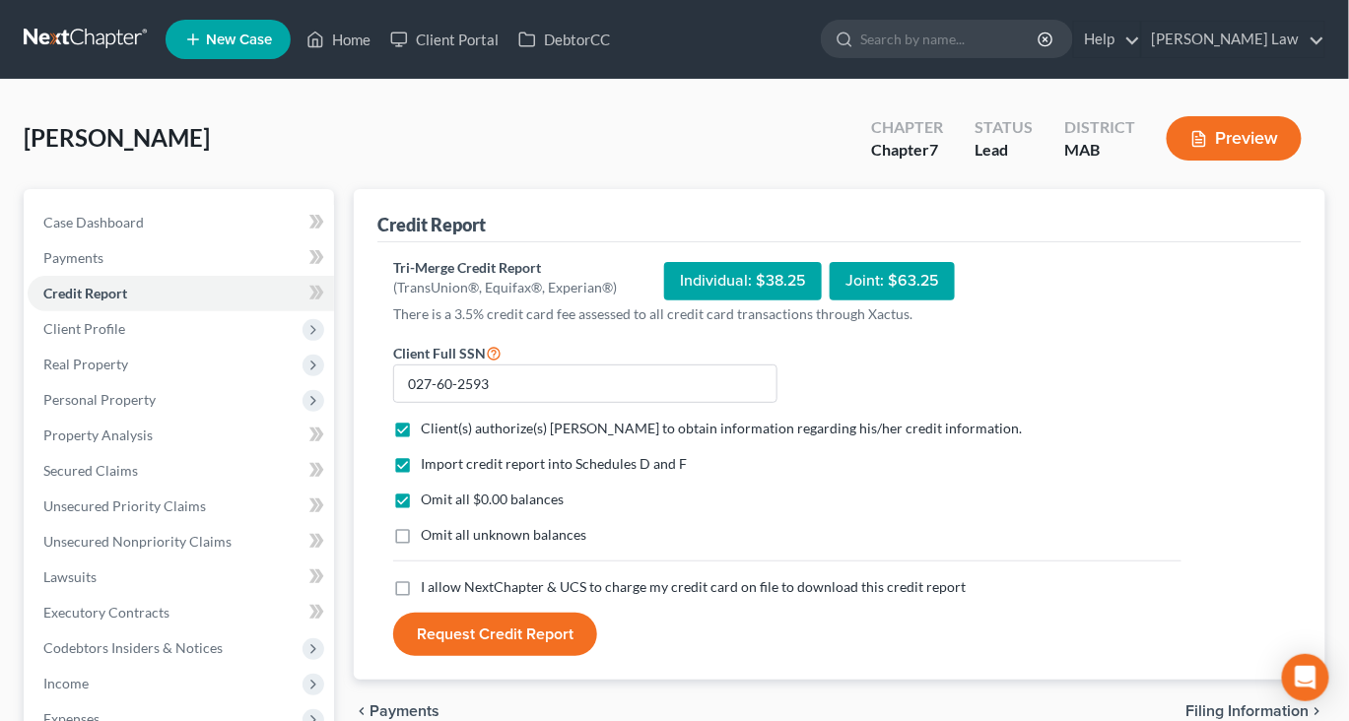
checkbox input "true"
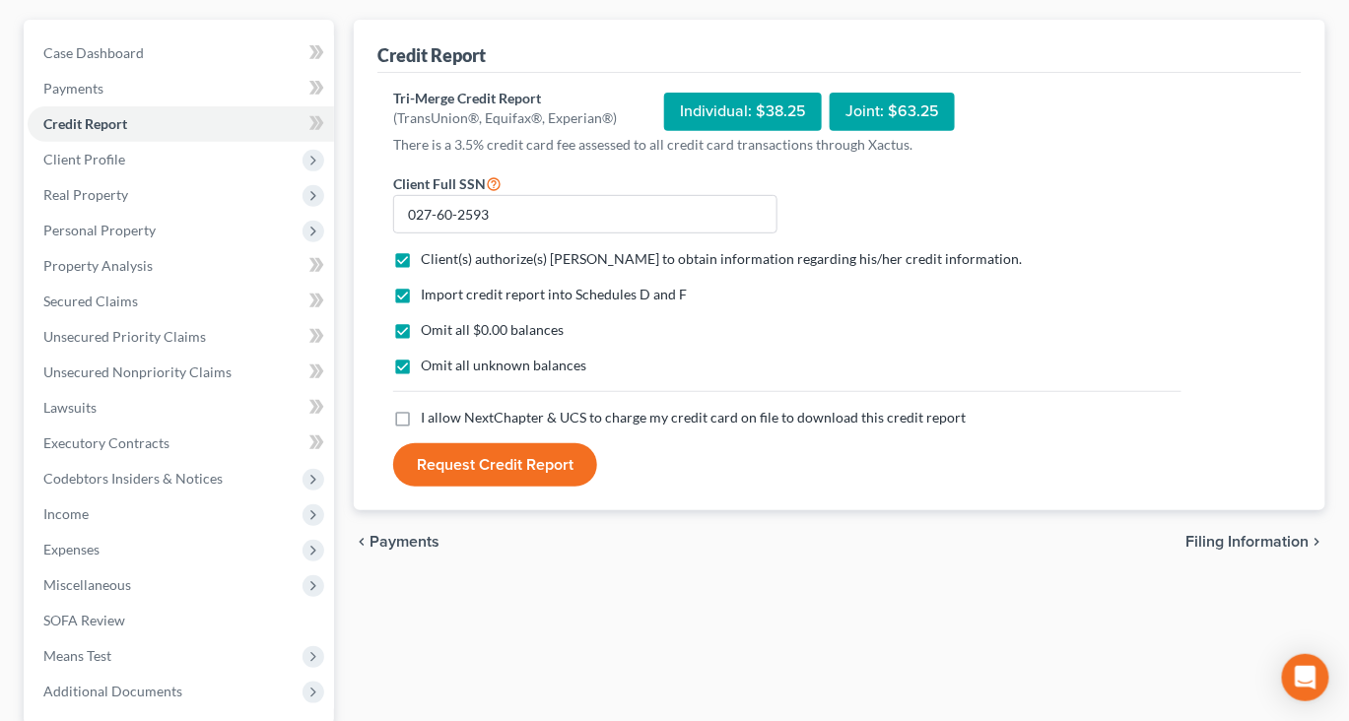
scroll to position [186, 0]
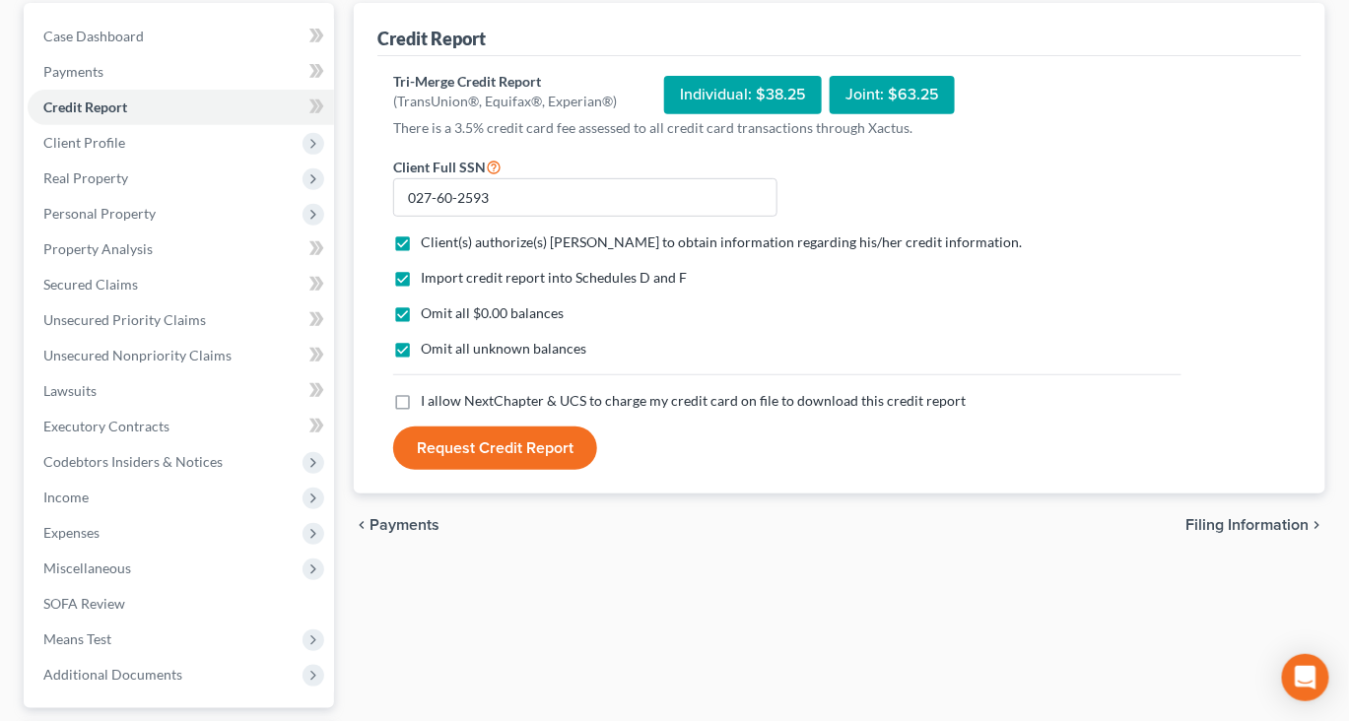
click at [421, 411] on label "I allow NextChapter & UCS to charge my credit card on file to download this cre…" at bounding box center [693, 401] width 545 height 20
click at [429, 404] on input "I allow NextChapter & UCS to charge my credit card on file to download this cre…" at bounding box center [435, 397] width 13 height 13
checkbox input "true"
click at [479, 470] on button "Request Credit Report" at bounding box center [495, 448] width 204 height 43
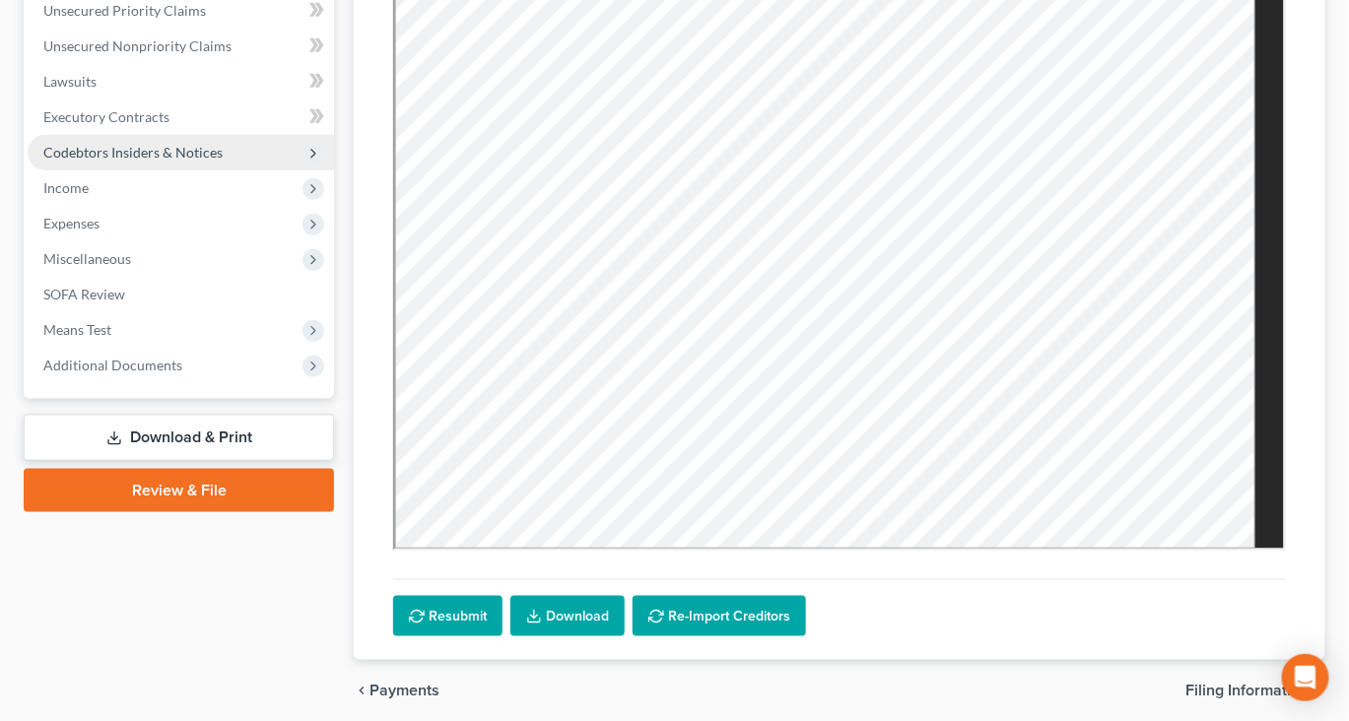
scroll to position [540, 0]
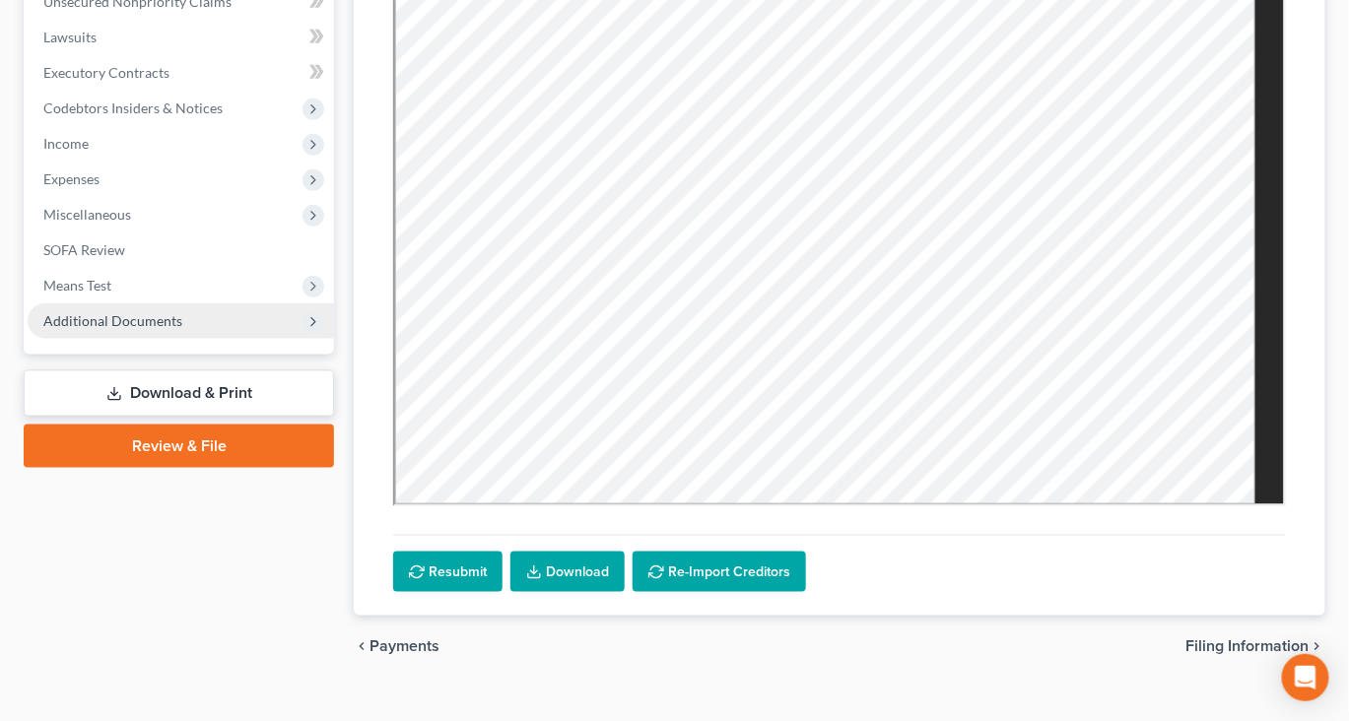
click at [162, 329] on span "Additional Documents" at bounding box center [112, 320] width 139 height 17
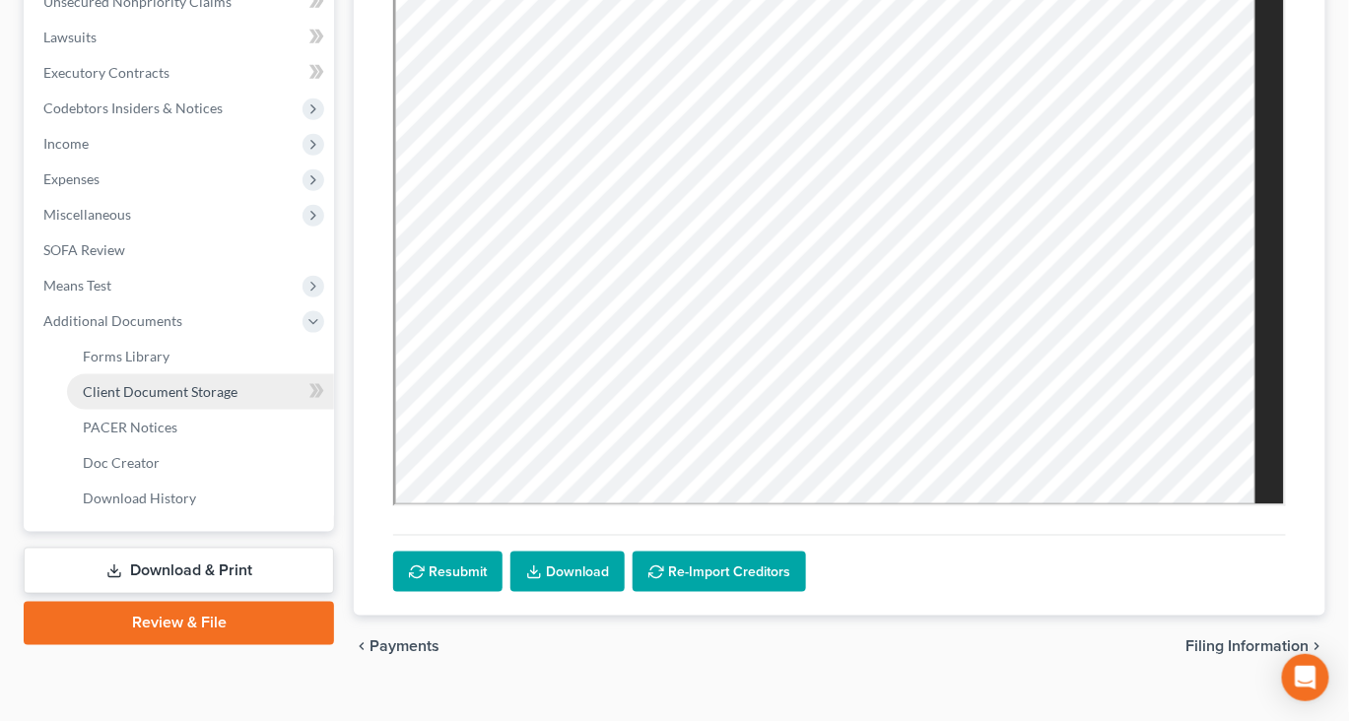
click at [233, 400] on span "Client Document Storage" at bounding box center [160, 391] width 155 height 17
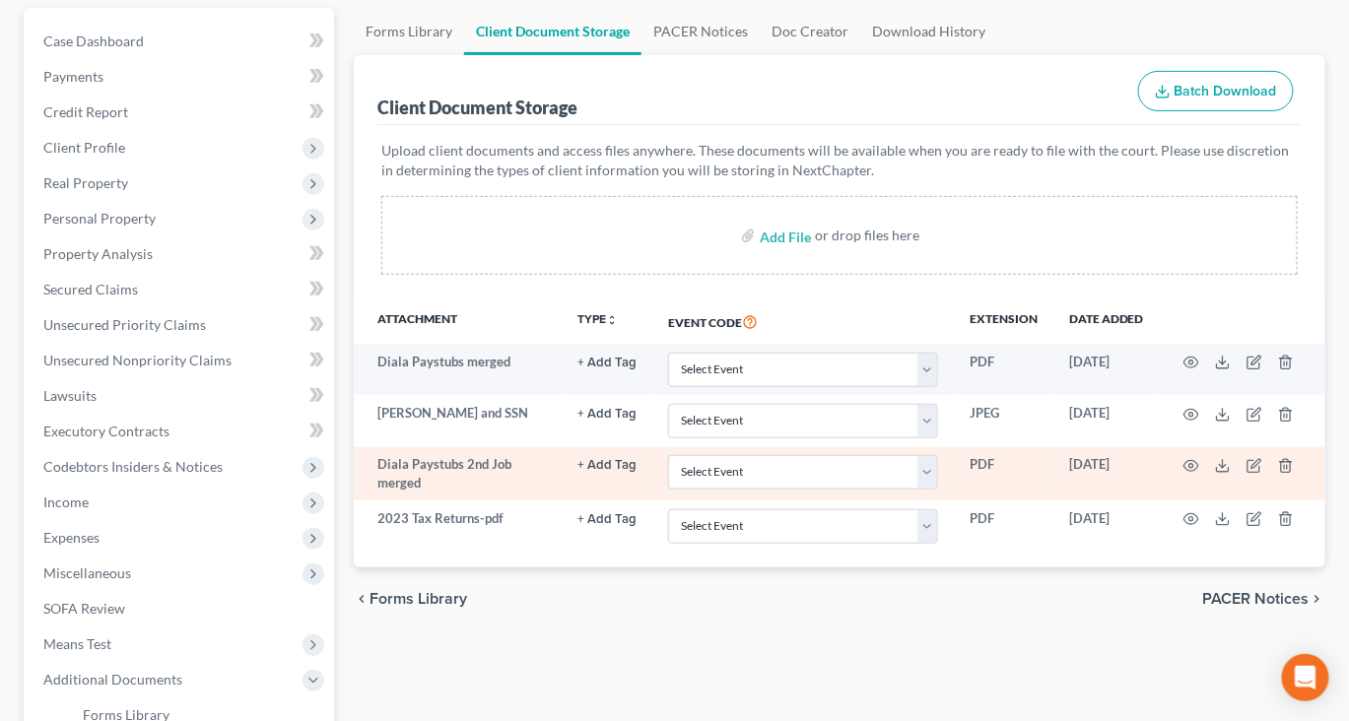
scroll to position [141, 0]
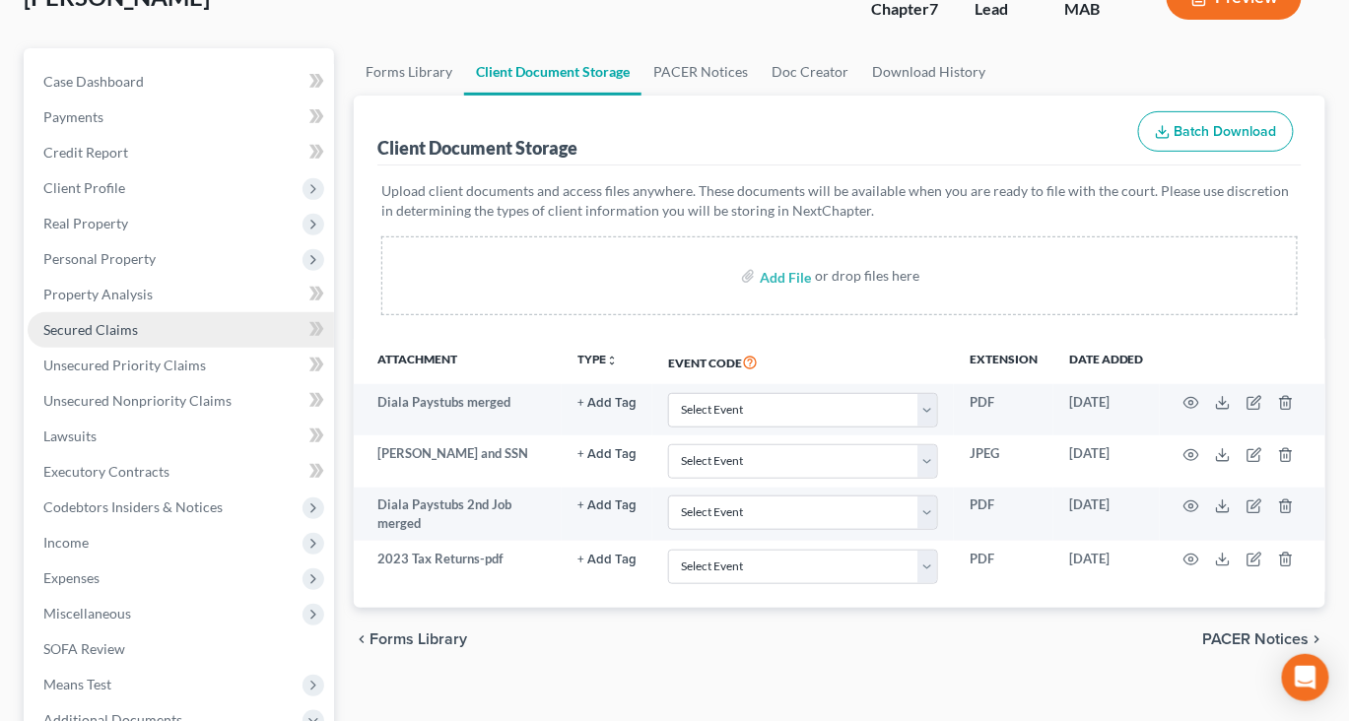
click at [122, 338] on span "Secured Claims" at bounding box center [90, 329] width 95 height 17
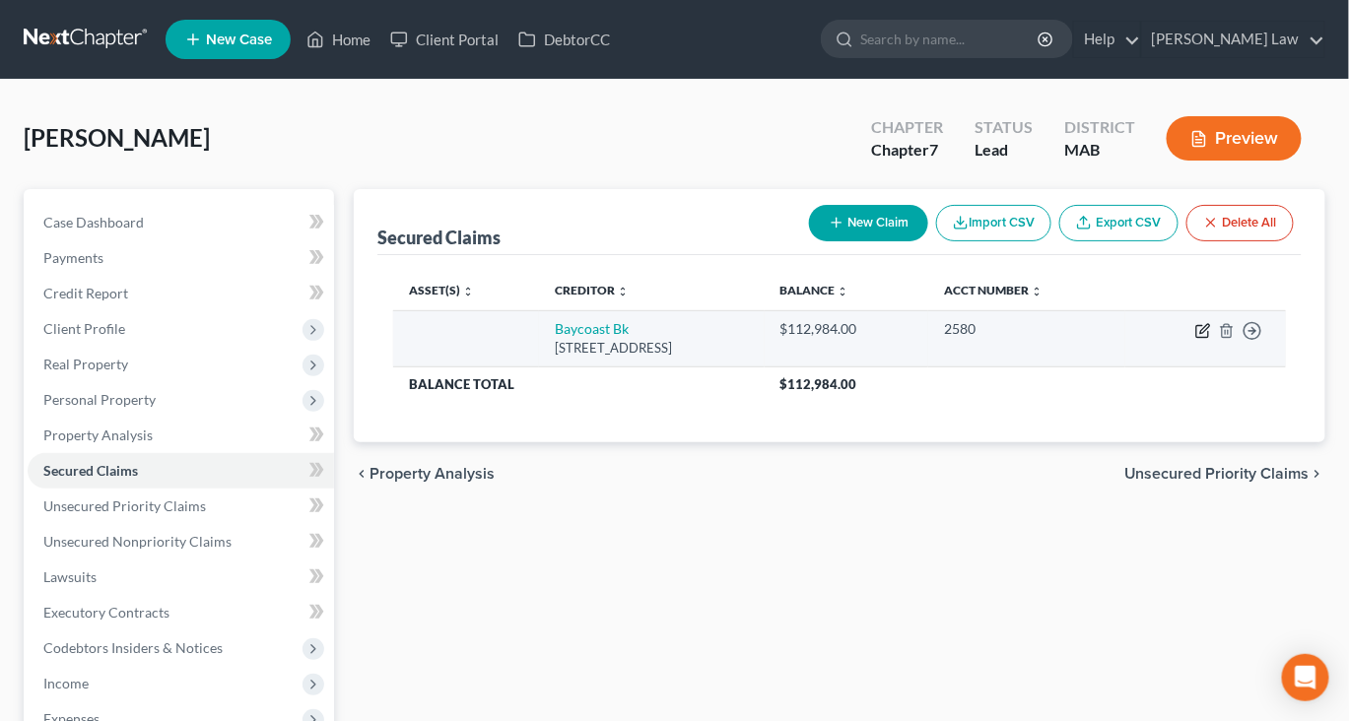
click at [1195, 339] on icon "button" at bounding box center [1203, 331] width 16 height 16
select select "22"
select select "0"
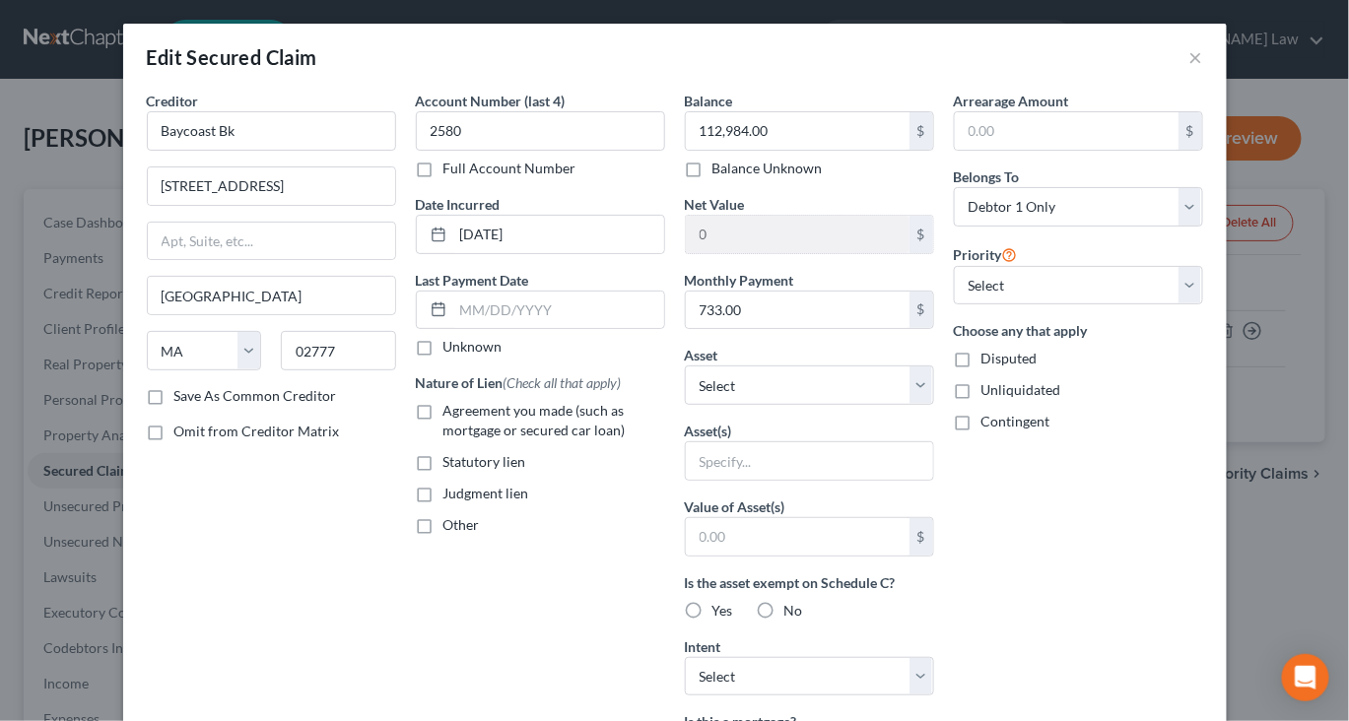
click at [443, 441] on label "Agreement you made (such as mortgage or secured car loan)" at bounding box center [554, 420] width 222 height 39
click at [451, 414] on input "Agreement you made (such as mortgage or secured car loan)" at bounding box center [457, 407] width 13 height 13
checkbox input "true"
click at [934, 405] on select "Select Other Multiple Assets [STREET_ADDRESS] - $215000.0" at bounding box center [809, 385] width 249 height 39
select select "2"
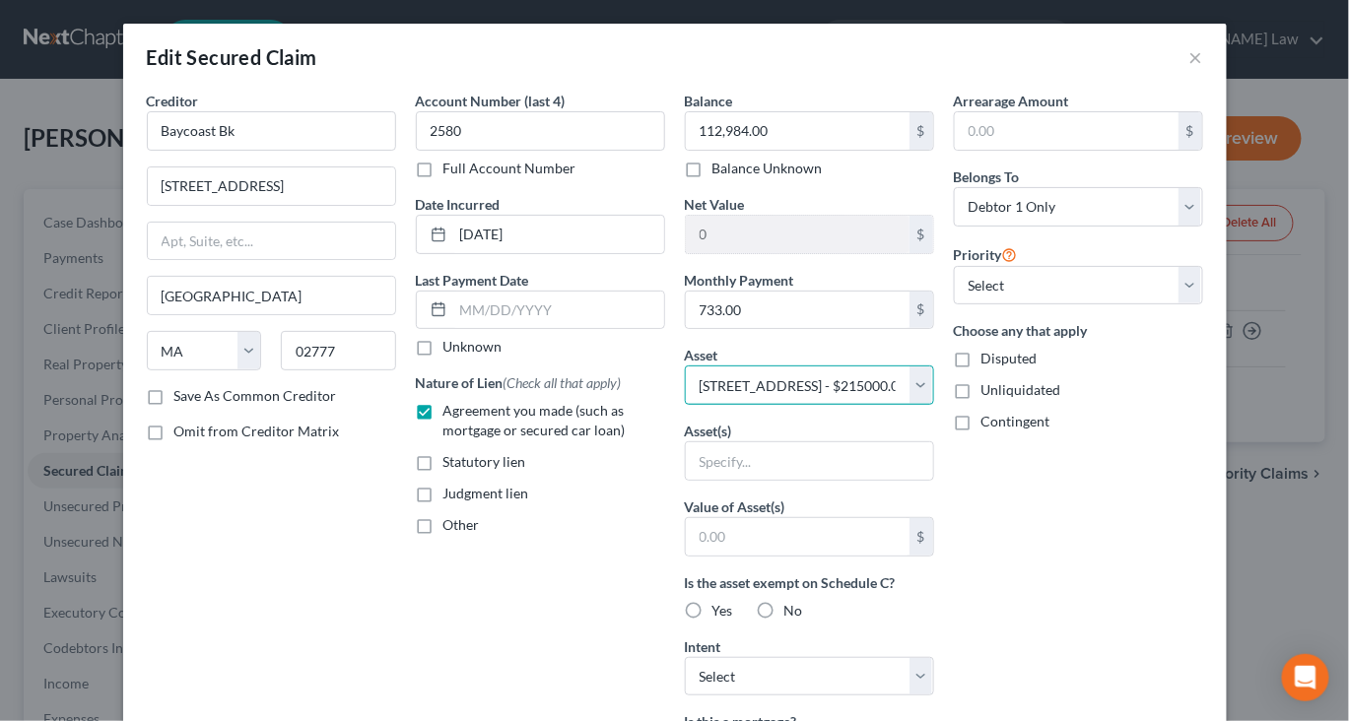
click at [685, 405] on select "Select Other Multiple Assets [STREET_ADDRESS] - $215000.0" at bounding box center [809, 385] width 249 height 39
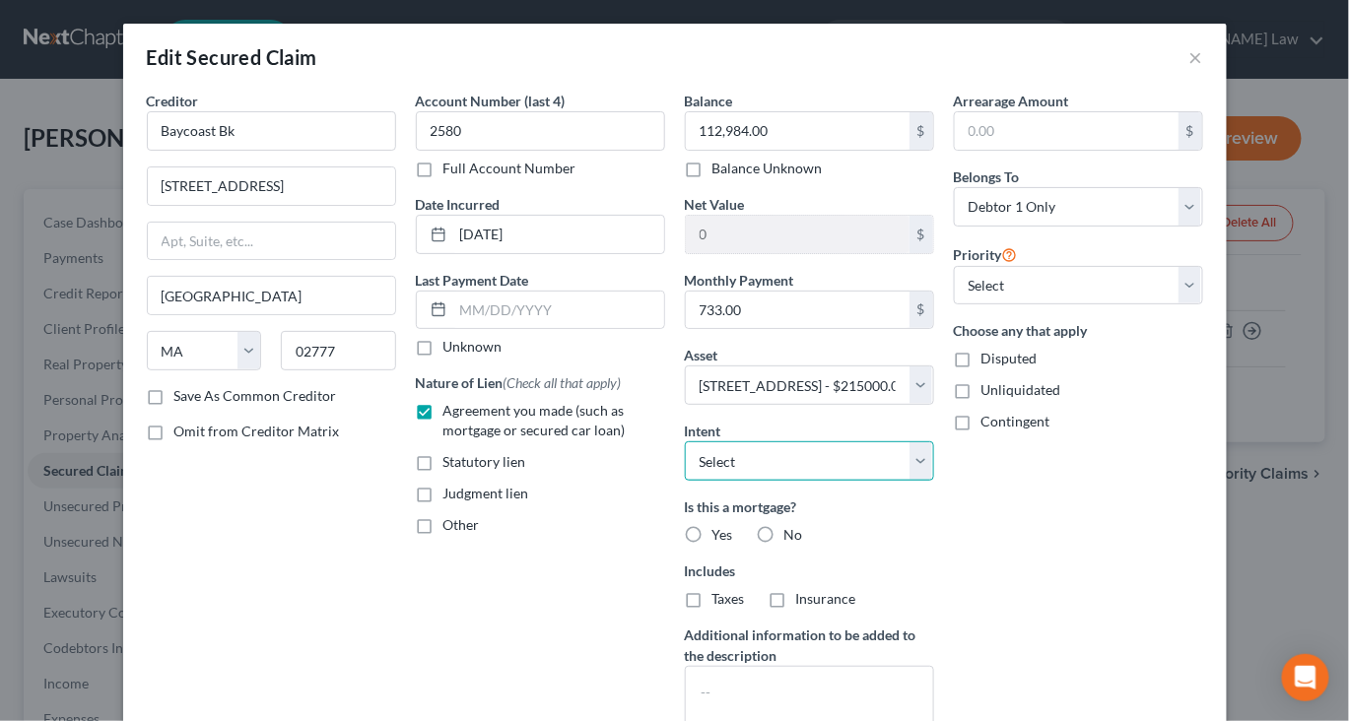
click at [934, 481] on select "Select Surrender Redeem Reaffirm Avoid Other" at bounding box center [809, 460] width 249 height 39
select select "2"
click at [685, 481] on select "Select Surrender Redeem Reaffirm Avoid Other" at bounding box center [809, 460] width 249 height 39
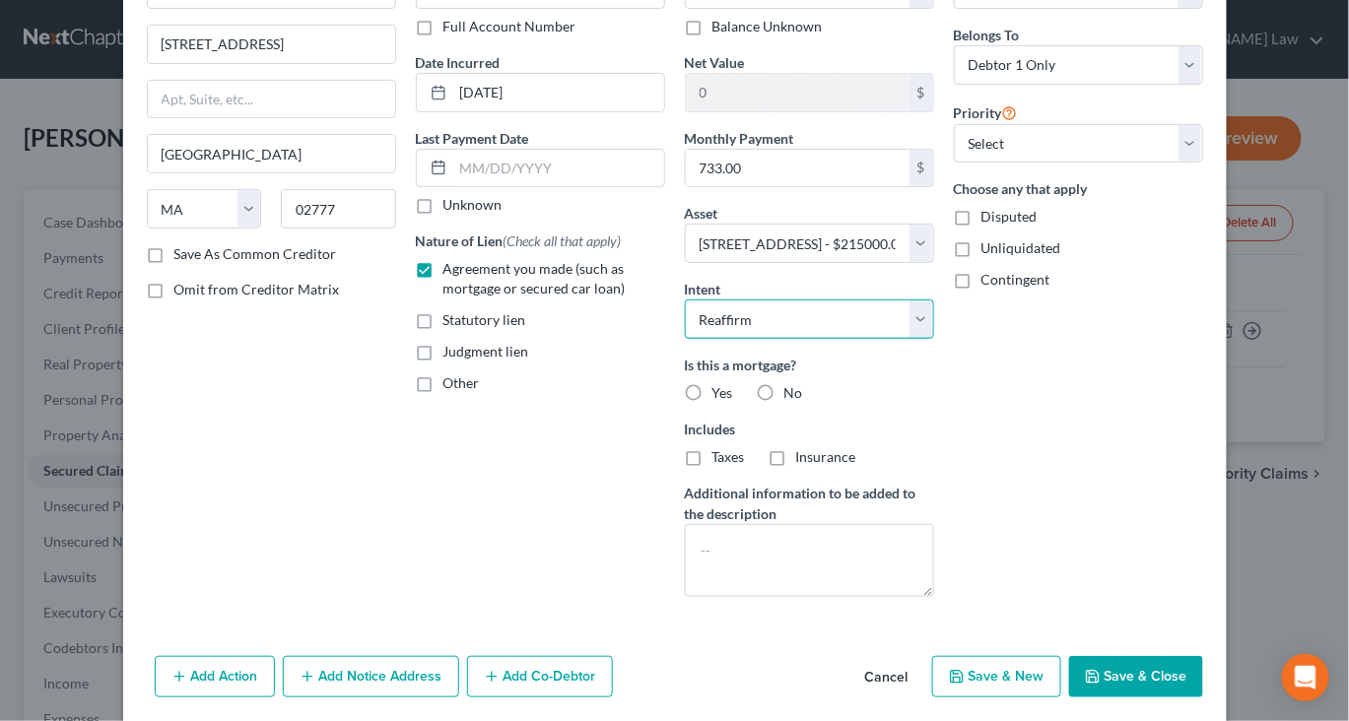
scroll to position [155, 0]
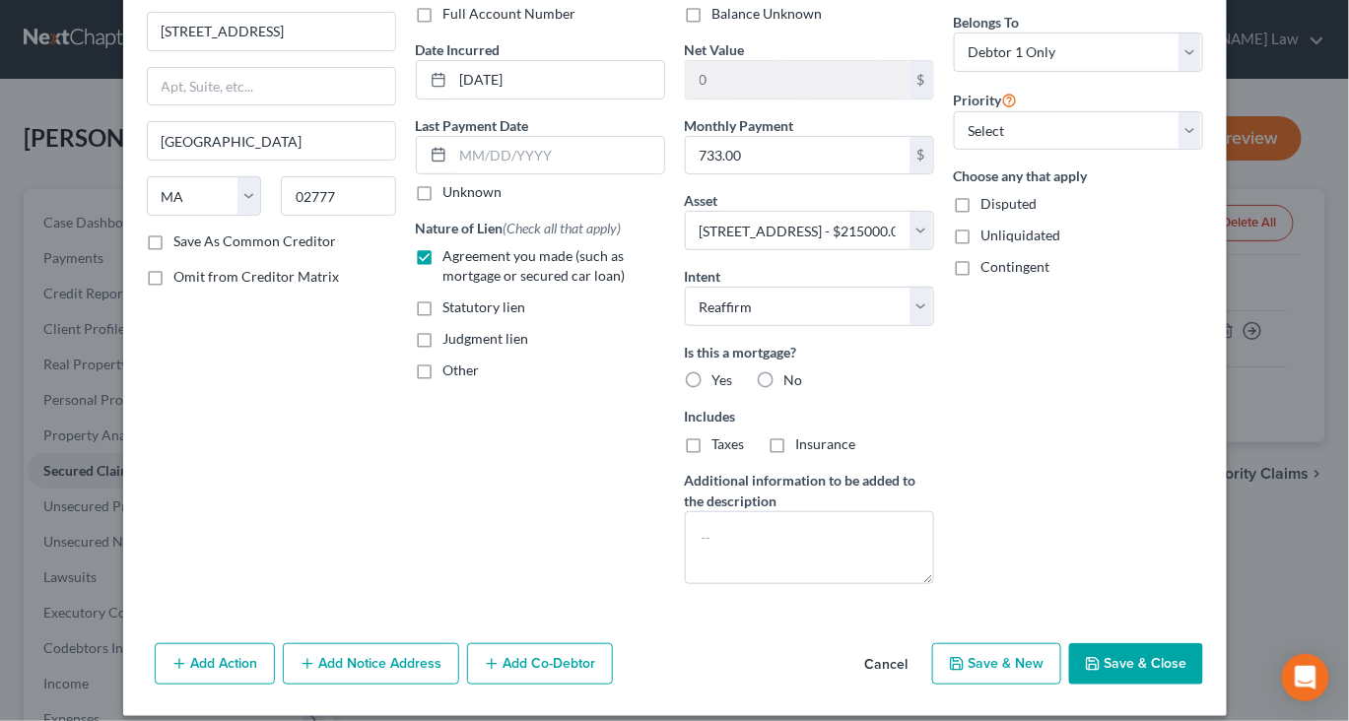
click at [712, 390] on label "Yes" at bounding box center [722, 381] width 21 height 20
click at [720, 383] on input "Yes" at bounding box center [726, 377] width 13 height 13
radio input "true"
click at [712, 454] on label "Taxes" at bounding box center [728, 445] width 33 height 20
click at [720, 447] on input "Taxes" at bounding box center [726, 441] width 13 height 13
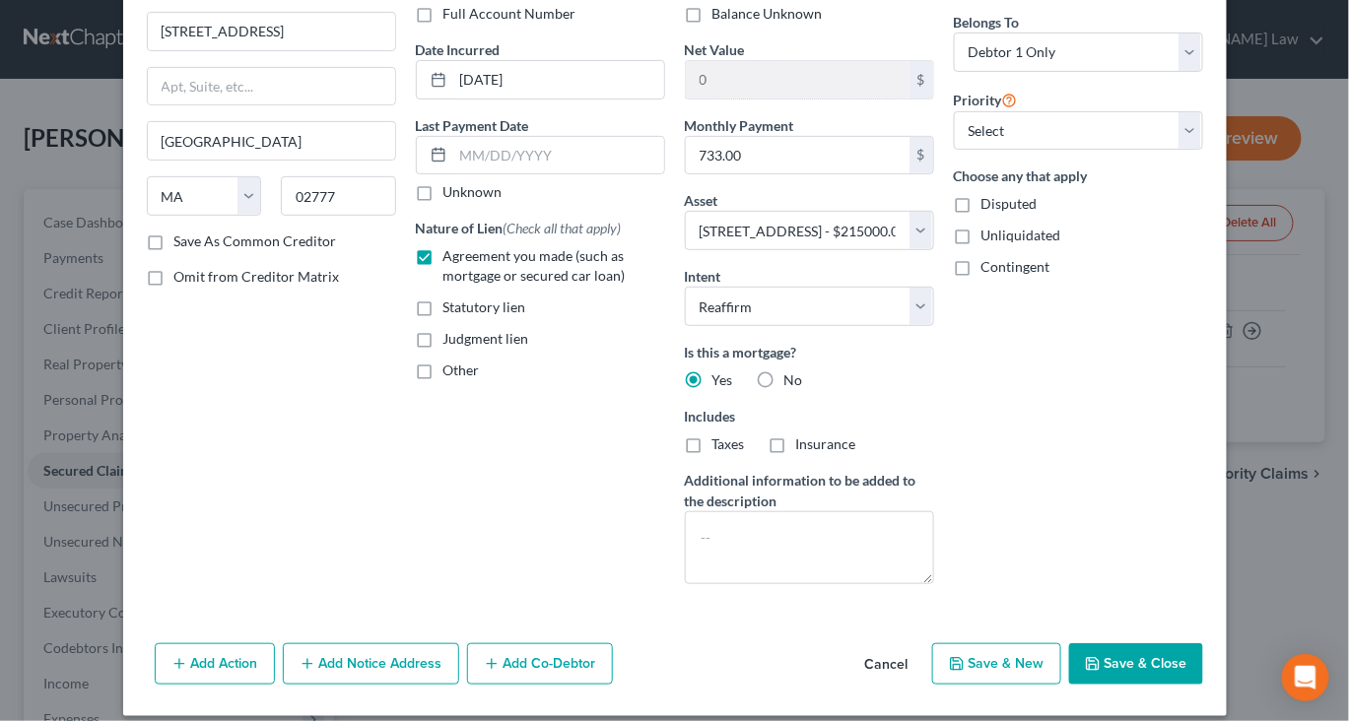
checkbox input "true"
click at [814, 454] on label "Insurance" at bounding box center [826, 445] width 60 height 20
click at [814, 447] on input "Insurance" at bounding box center [810, 441] width 13 height 13
checkbox input "true"
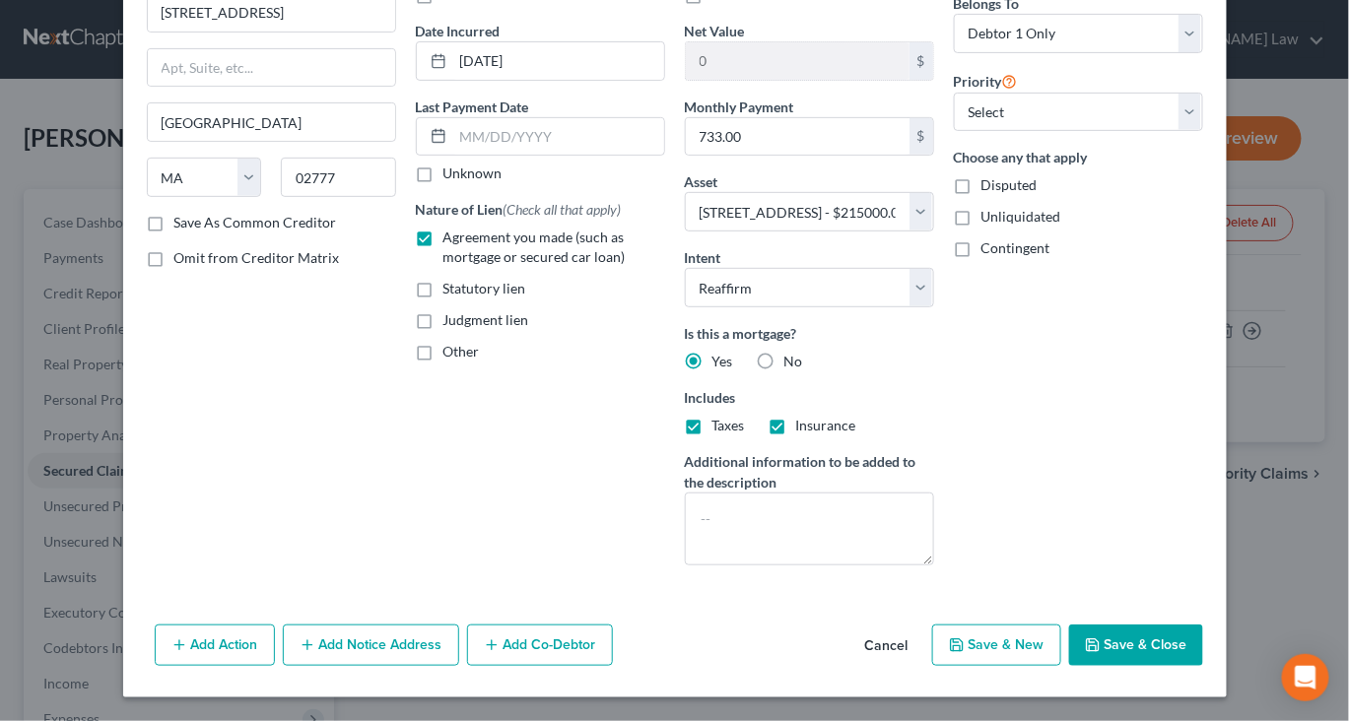
scroll to position [389, 0]
click at [1203, 629] on button "Save & Close" at bounding box center [1136, 645] width 134 height 41
select select
type input "102,016.00"
select select "2"
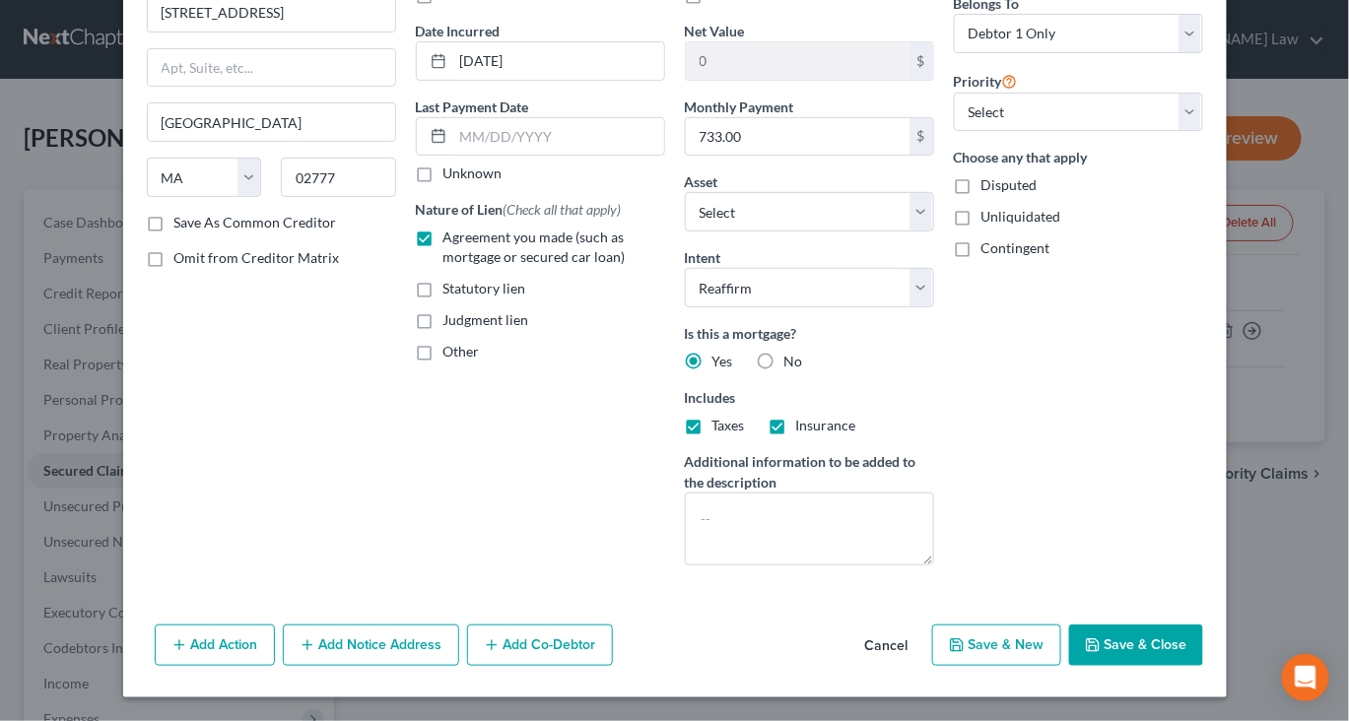
type input "0"
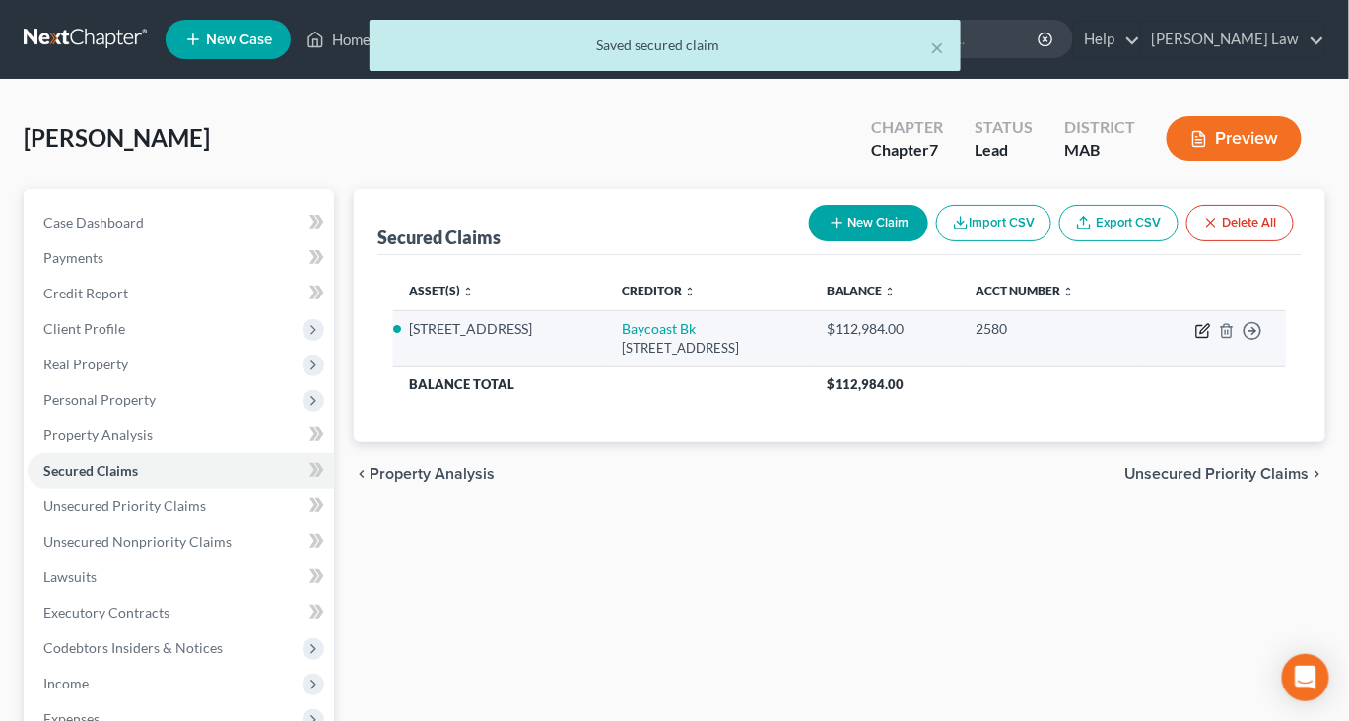
click at [1195, 339] on icon "button" at bounding box center [1203, 331] width 16 height 16
select select "22"
select select "2"
select select "0"
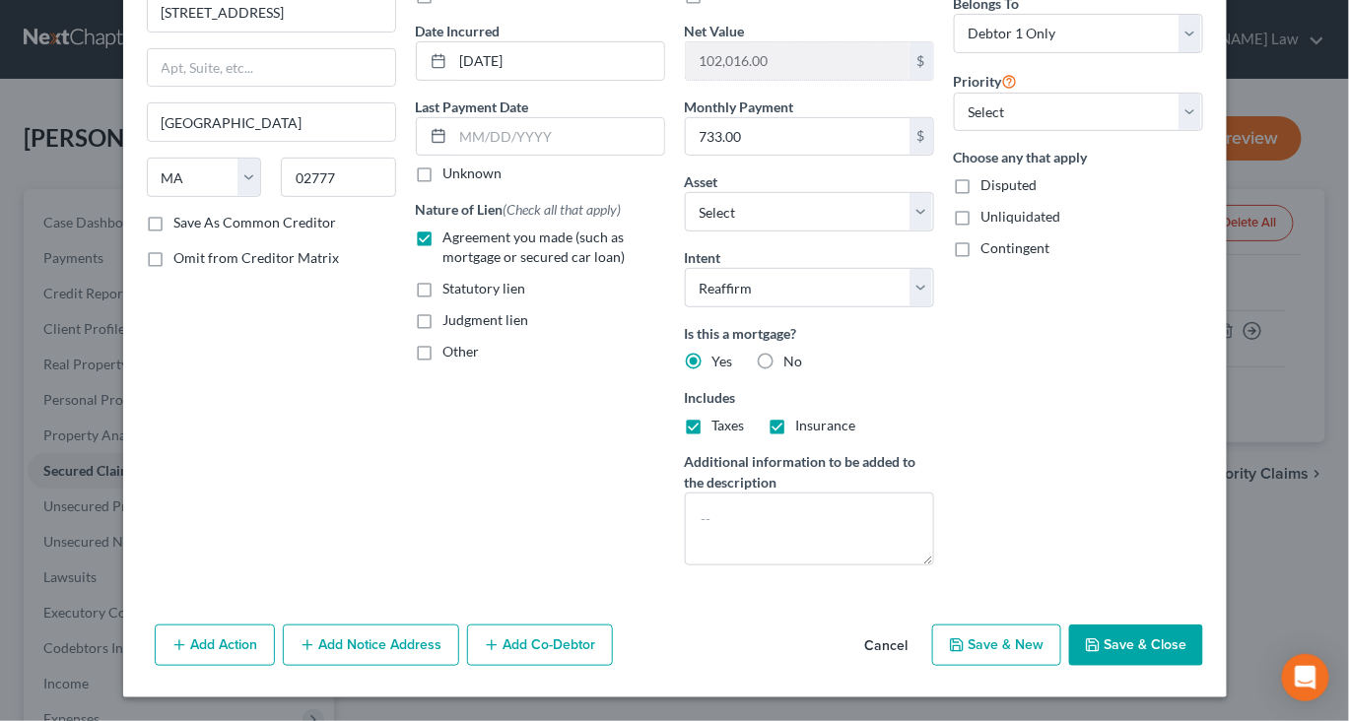
click at [1203, 647] on button "Save & Close" at bounding box center [1136, 645] width 134 height 41
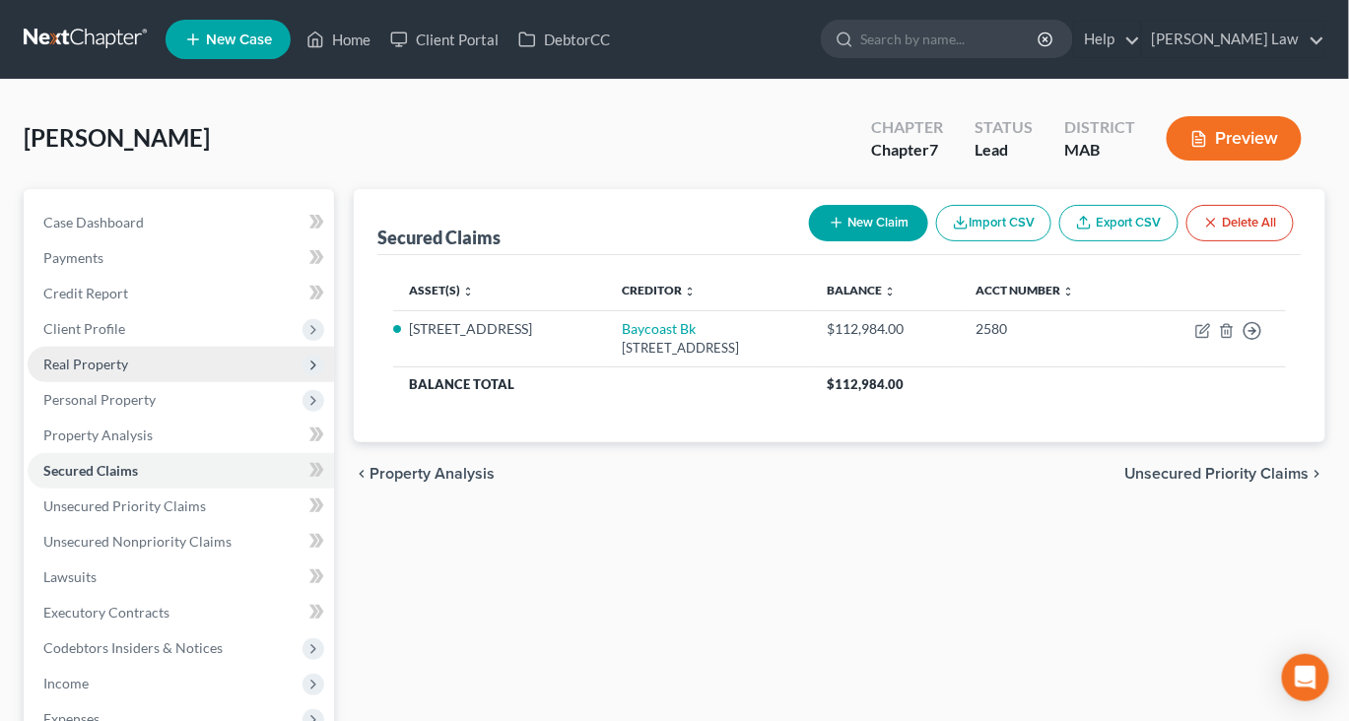
click at [125, 382] on span "Real Property" at bounding box center [181, 364] width 306 height 35
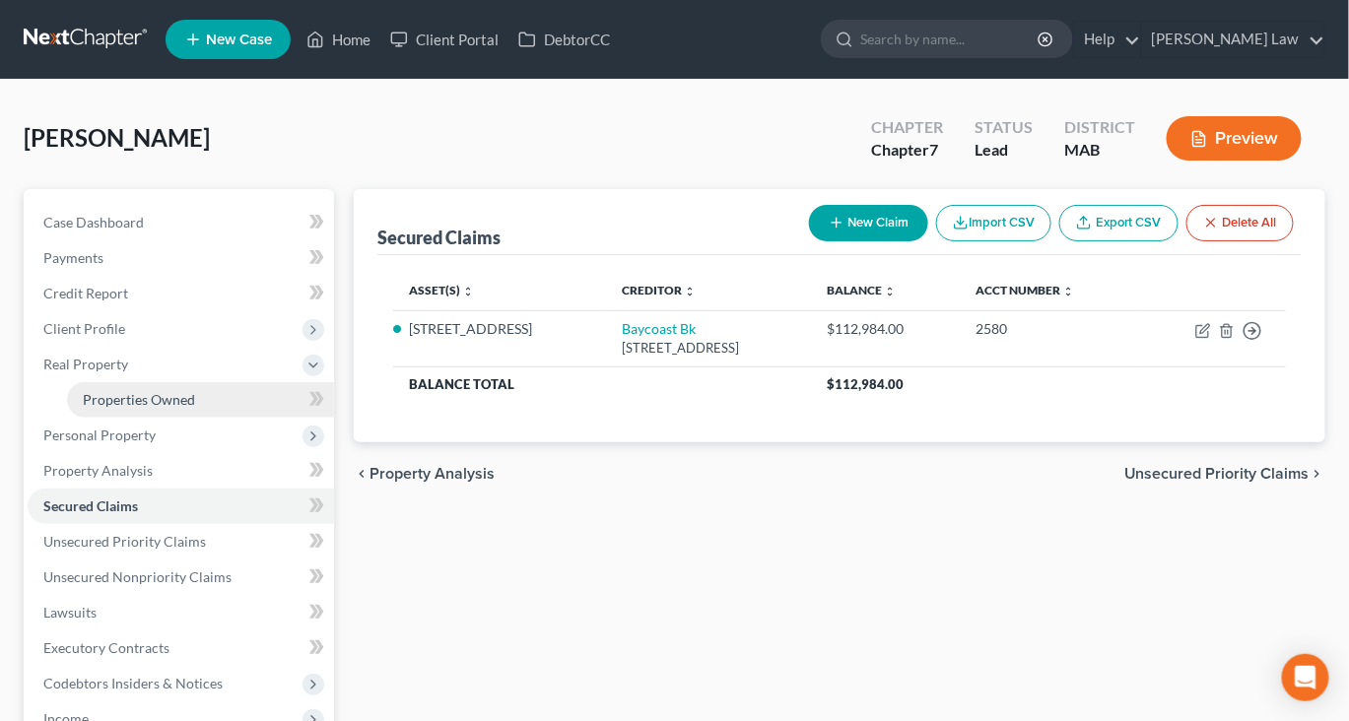
click at [171, 408] on span "Properties Owned" at bounding box center [139, 399] width 112 height 17
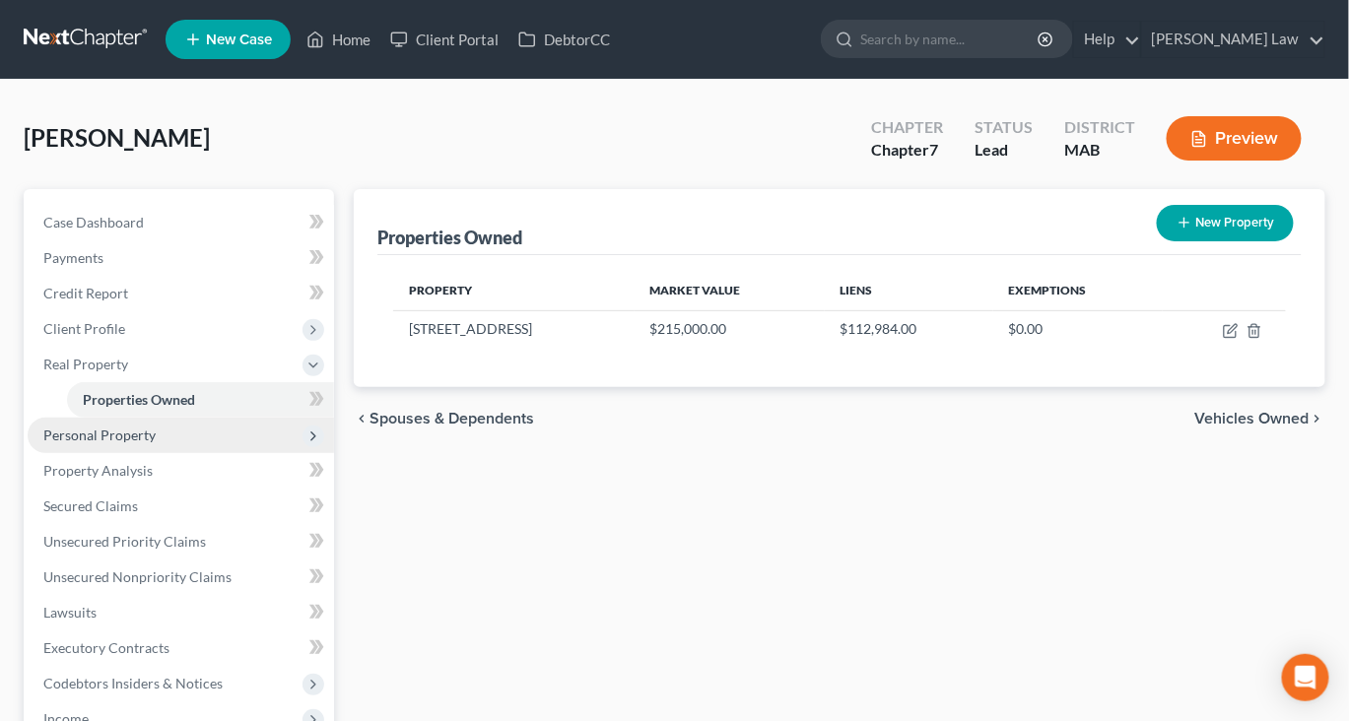
click at [136, 443] on span "Personal Property" at bounding box center [99, 435] width 112 height 17
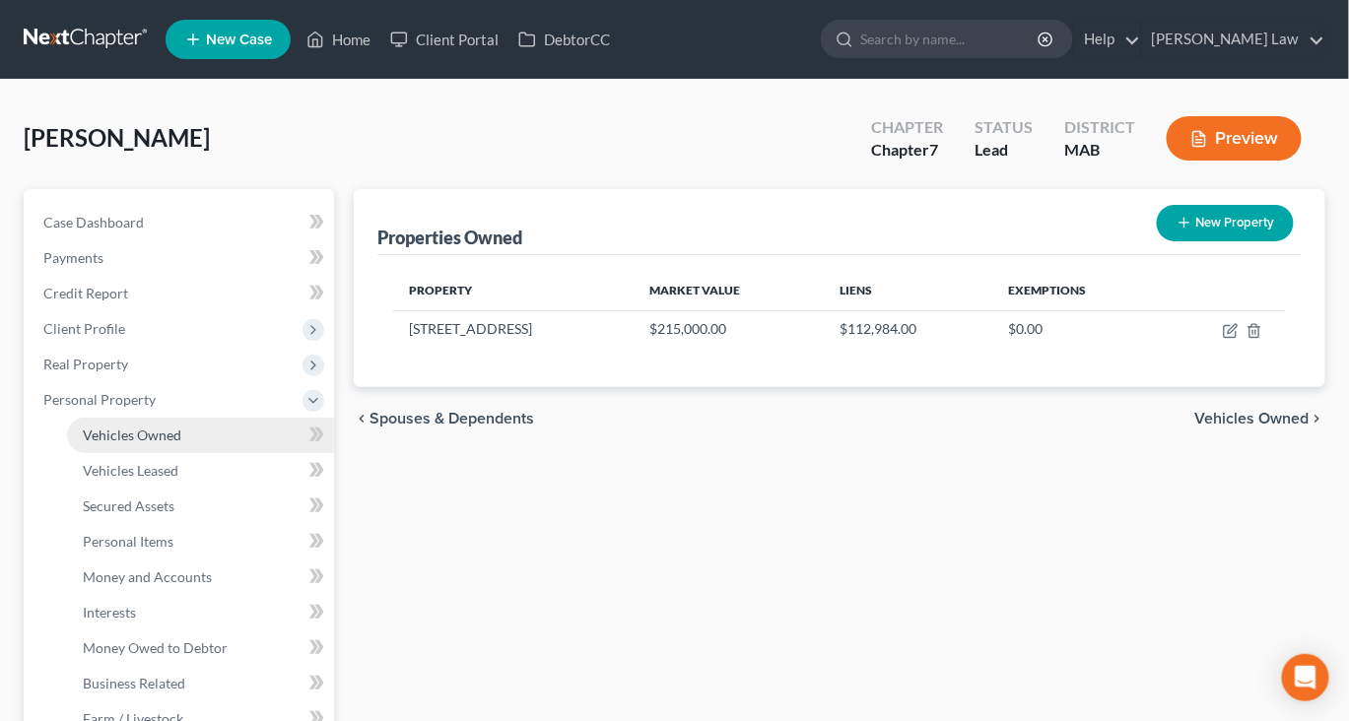
click at [166, 443] on span "Vehicles Owned" at bounding box center [132, 435] width 99 height 17
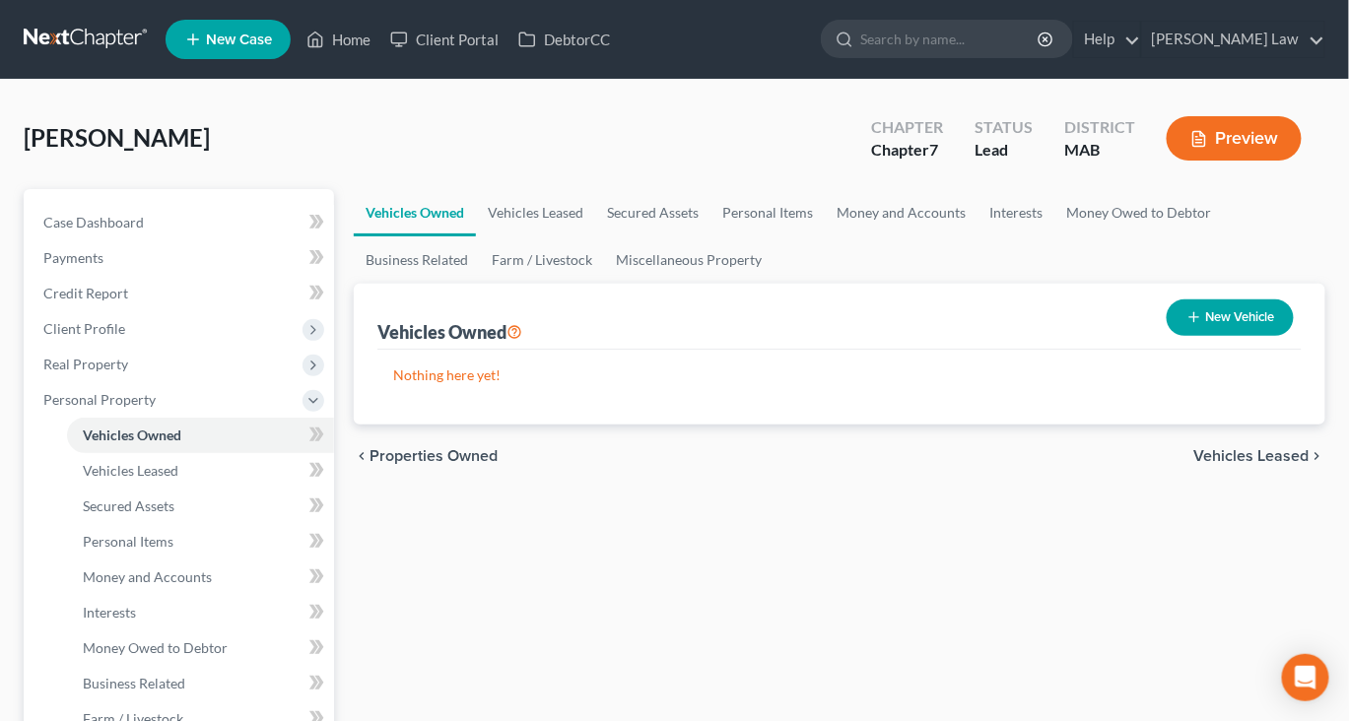
click at [1193, 336] on button "New Vehicle" at bounding box center [1230, 318] width 127 height 36
select select "0"
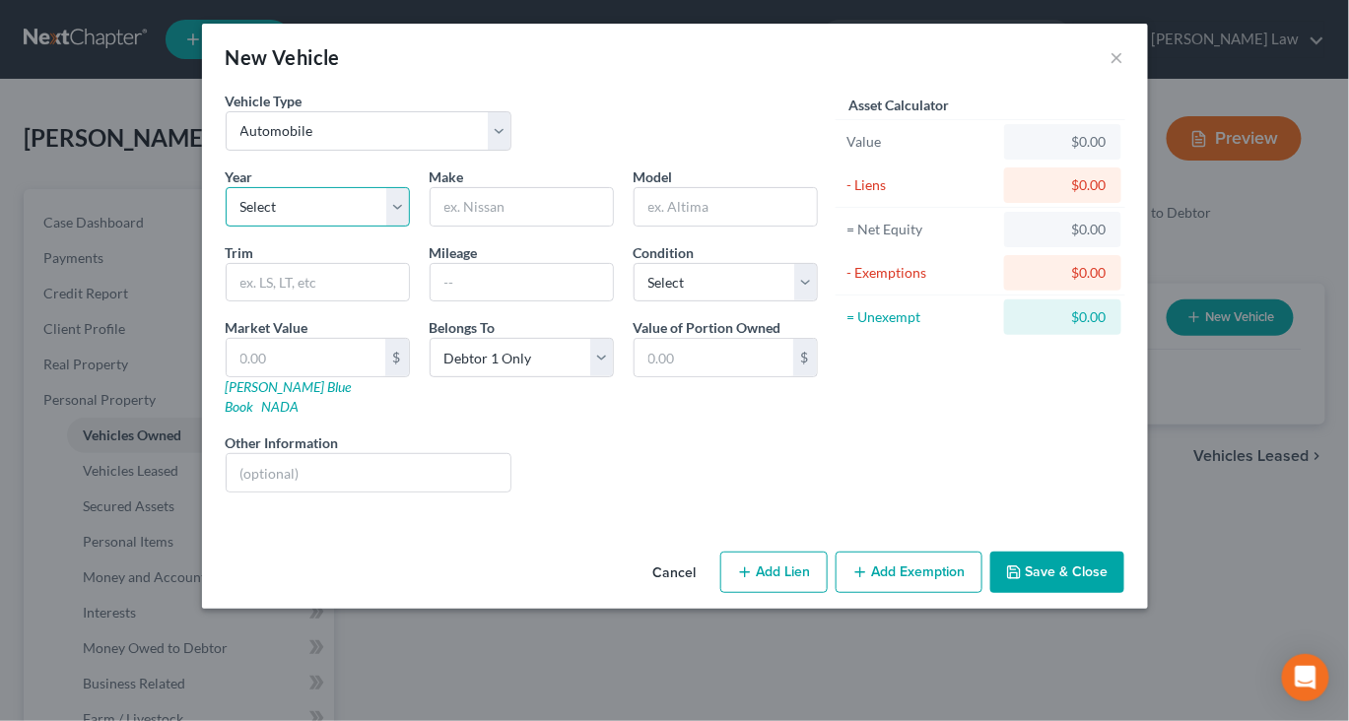
click at [335, 227] on select "Select 2026 2025 2024 2023 2022 2021 2020 2019 2018 2017 2016 2015 2014 2013 20…" at bounding box center [318, 206] width 184 height 39
select select "15"
click at [226, 227] on select "Select 2026 2025 2024 2023 2022 2021 2020 2019 2018 2017 2016 2015 2014 2013 20…" at bounding box center [318, 206] width 184 height 39
click at [456, 226] on input "text" at bounding box center [522, 206] width 182 height 37
type input "Hyundai"
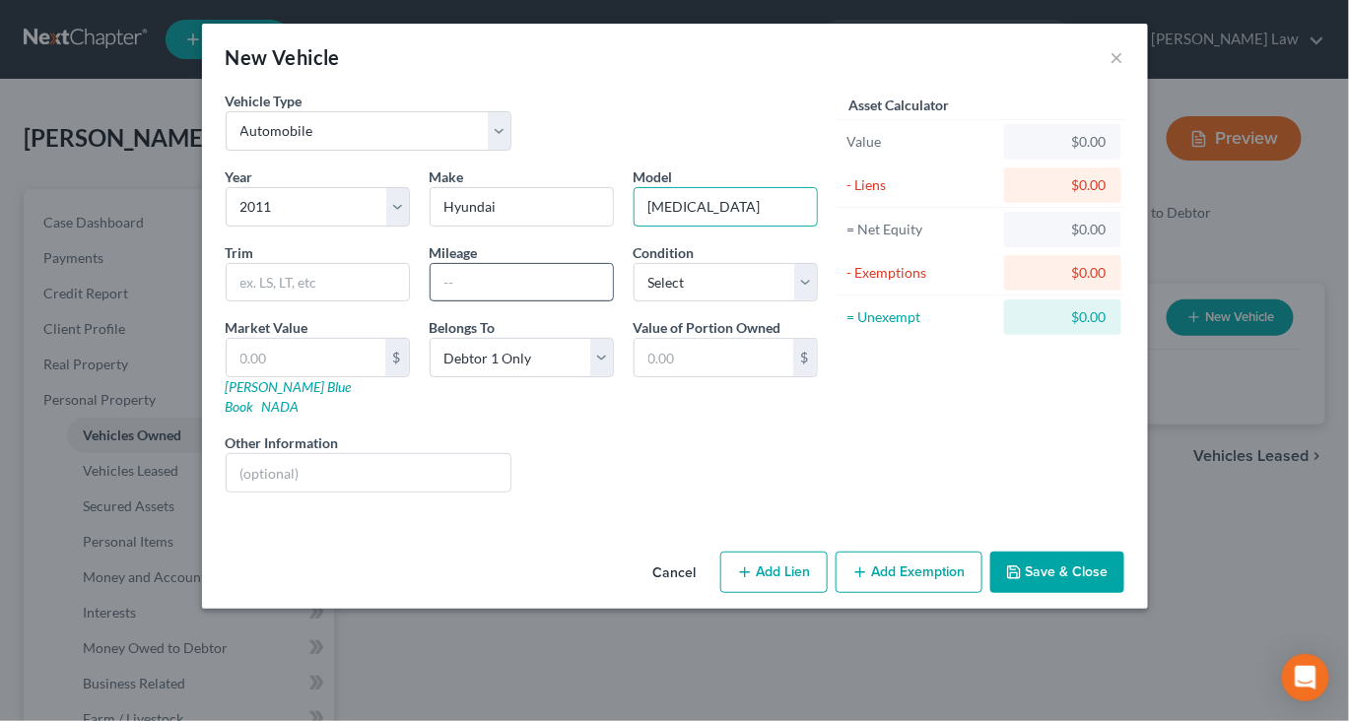
type input "[MEDICAL_DATA]"
type input "142005"
click at [226, 415] on link "[PERSON_NAME] Blue Book" at bounding box center [289, 396] width 126 height 36
click at [227, 376] on input "text" at bounding box center [306, 357] width 159 height 37
type input "4"
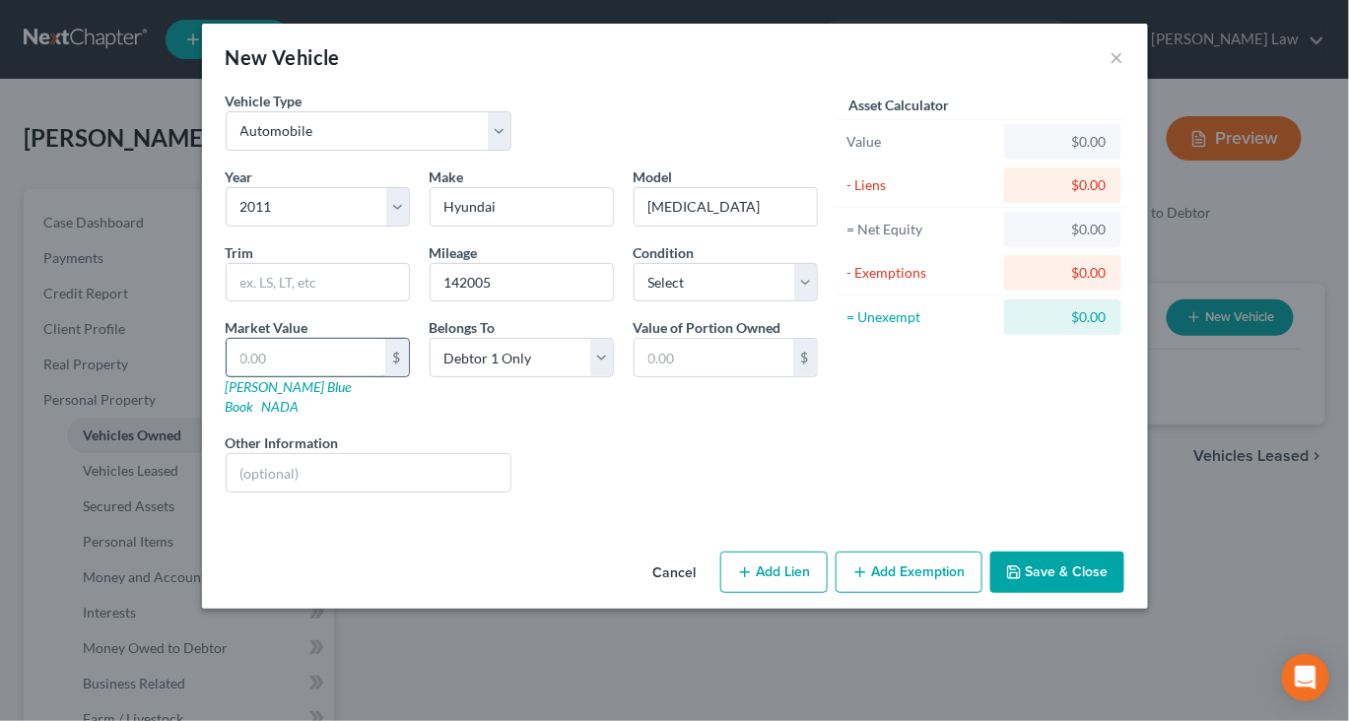
type input "4.00"
type input "45"
type input "45.00"
type input "457"
type input "457.00"
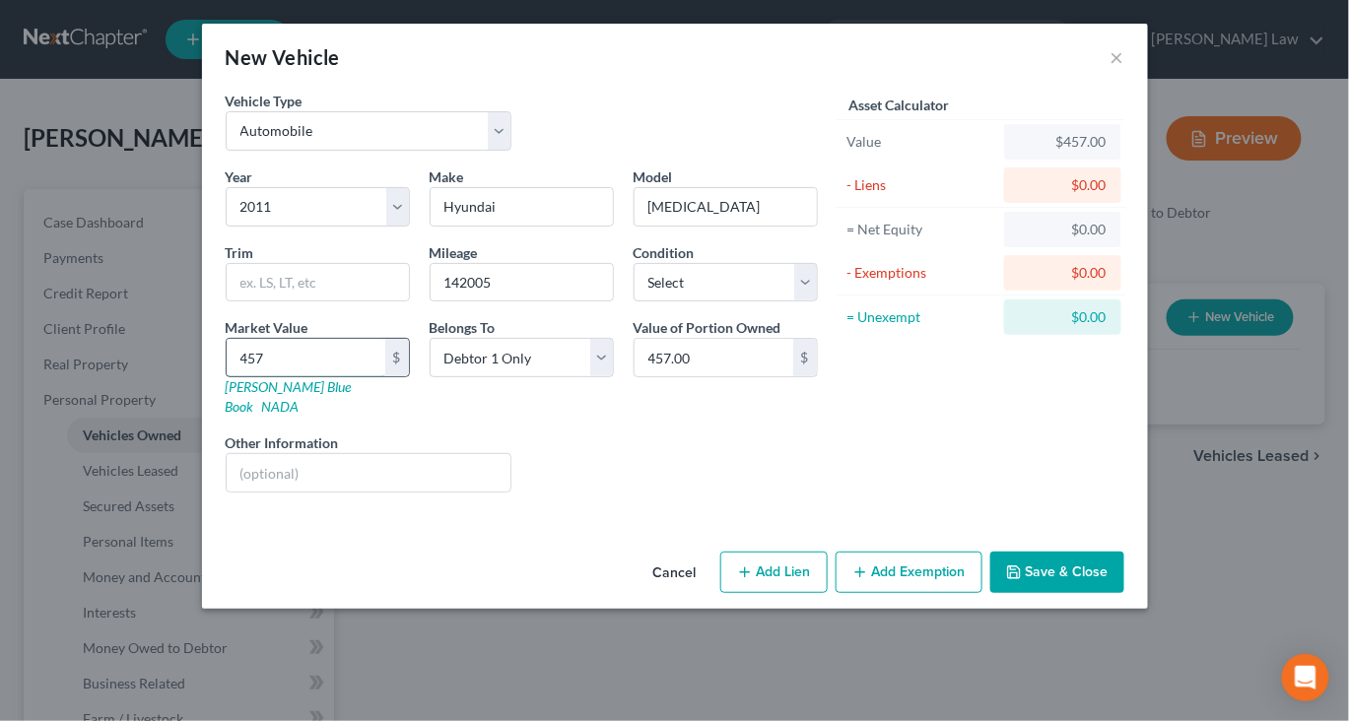
type input "4570"
type input "4,570.00"
type input "4,570"
click at [929, 593] on button "Add Exemption" at bounding box center [909, 572] width 147 height 41
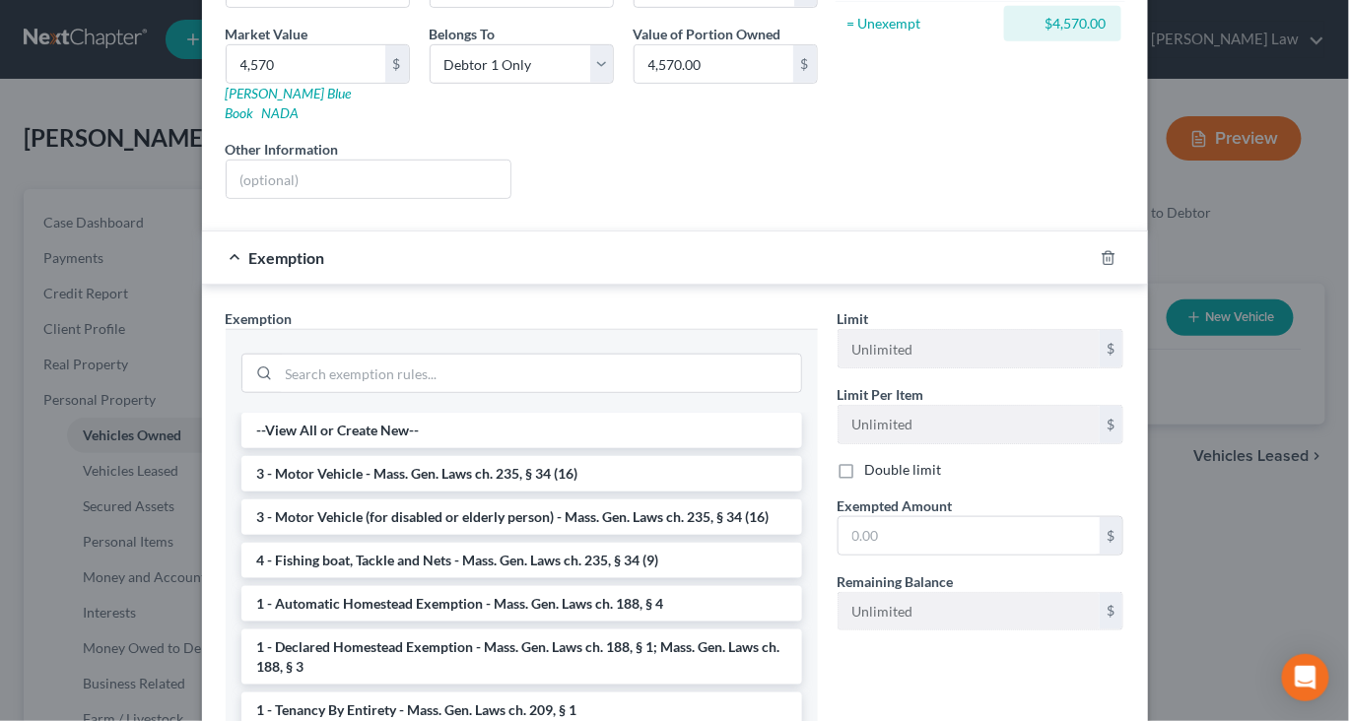
scroll to position [320, 0]
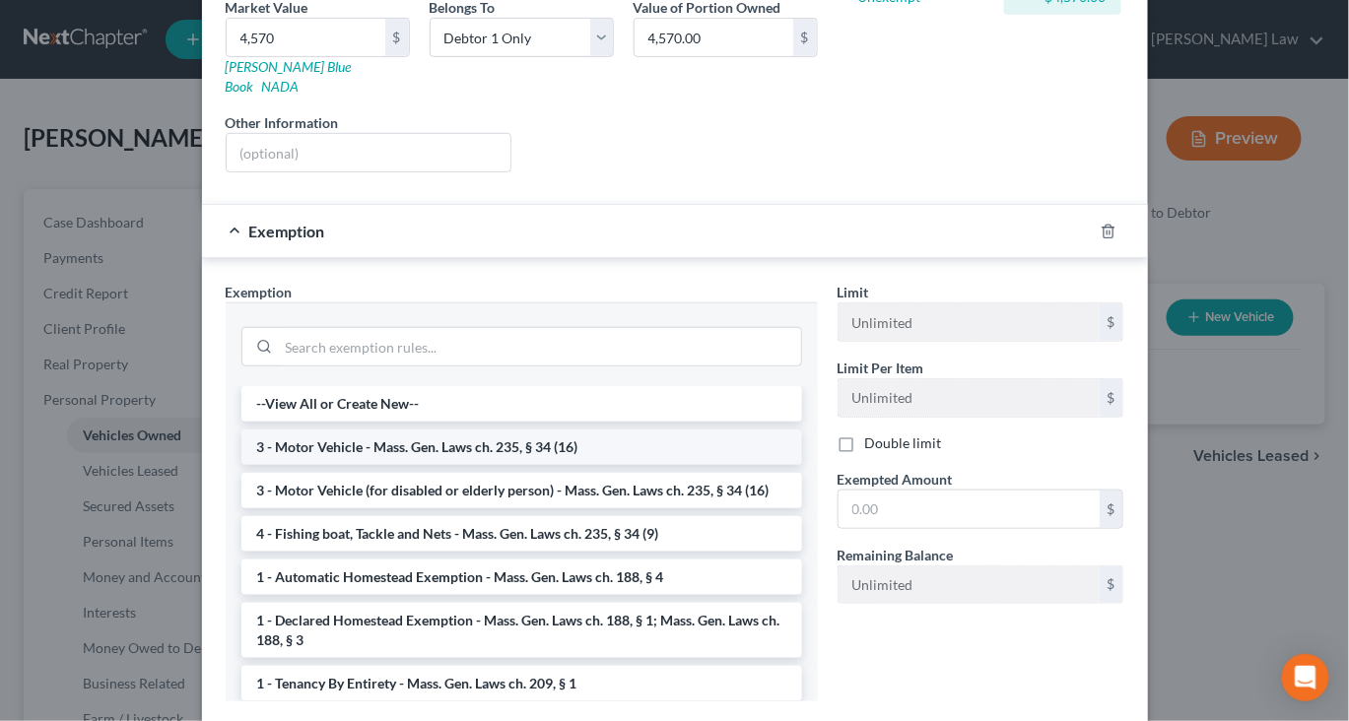
click at [502, 465] on li "3 - Motor Vehicle - Mass. Gen. Laws ch. 235, § 34 (16)" at bounding box center [521, 447] width 561 height 35
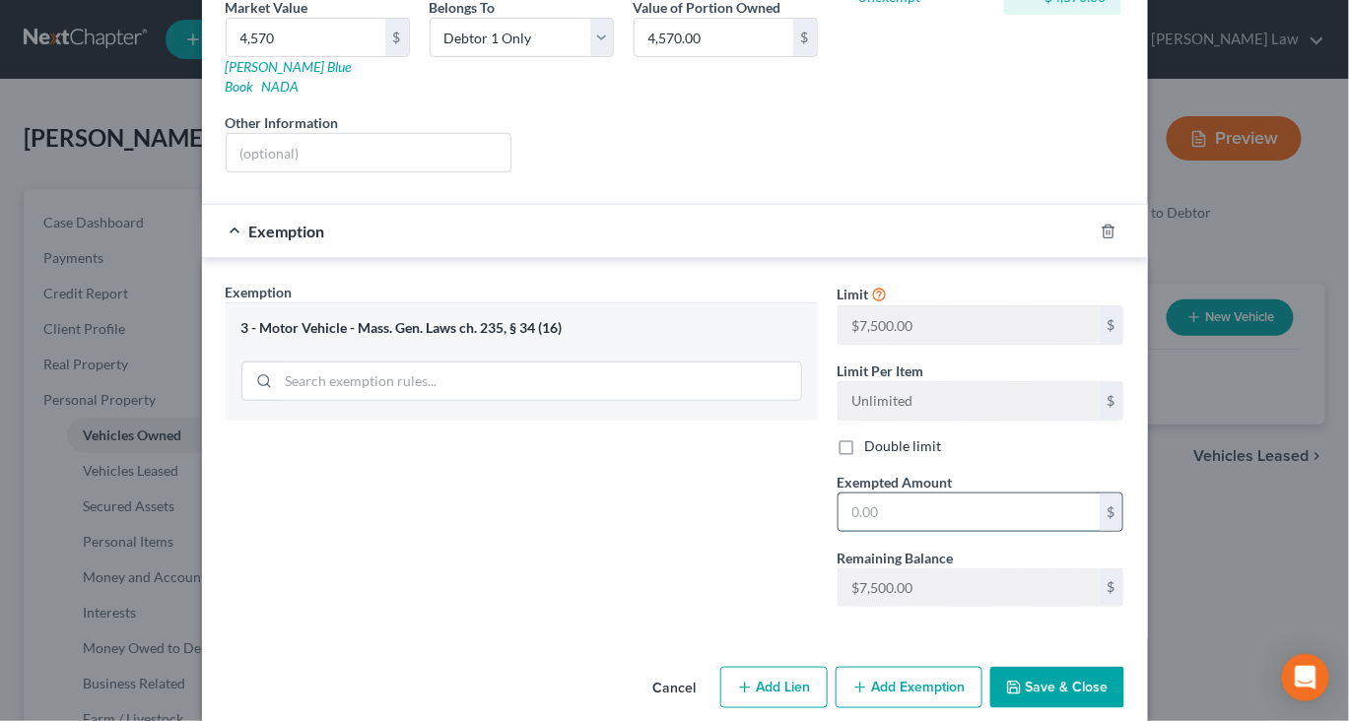
click at [953, 531] on input "text" at bounding box center [969, 512] width 261 height 37
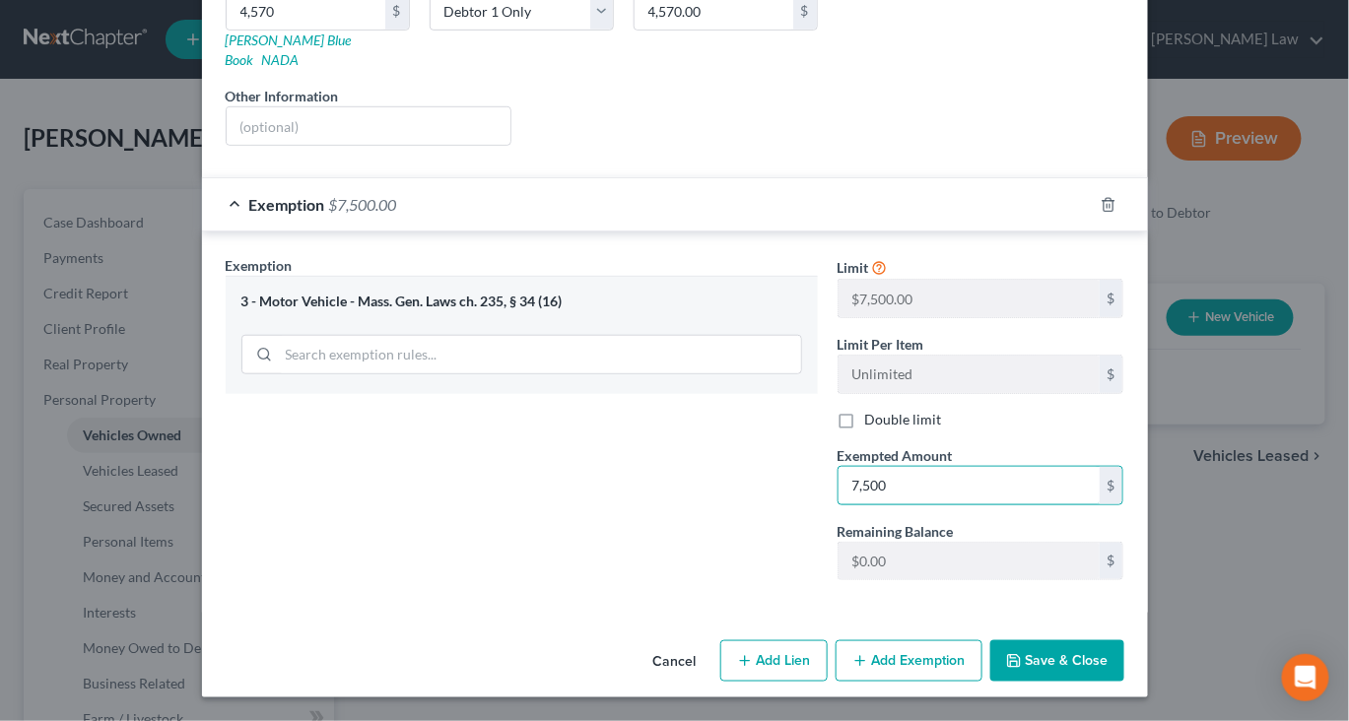
scroll to position [577, 0]
type input "7,500"
click at [1124, 657] on button "Save & Close" at bounding box center [1057, 661] width 134 height 41
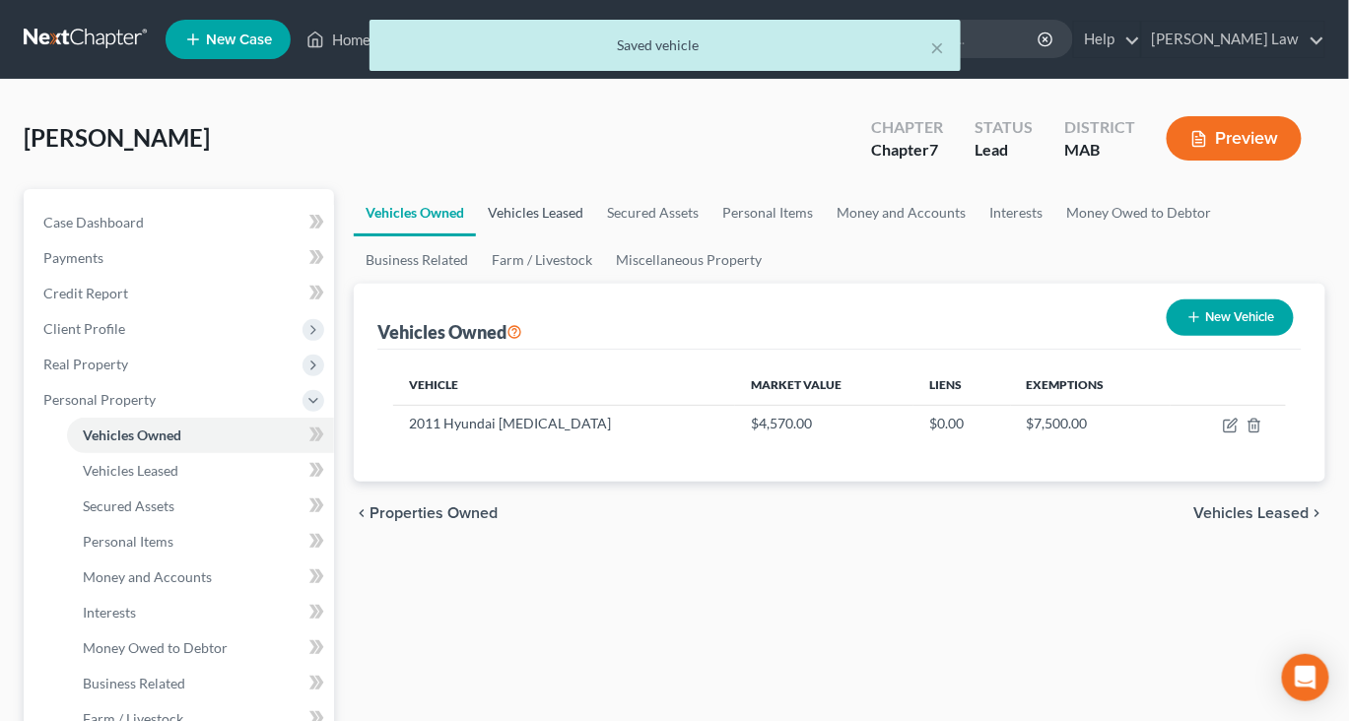
click at [595, 237] on link "Vehicles Leased" at bounding box center [535, 212] width 119 height 47
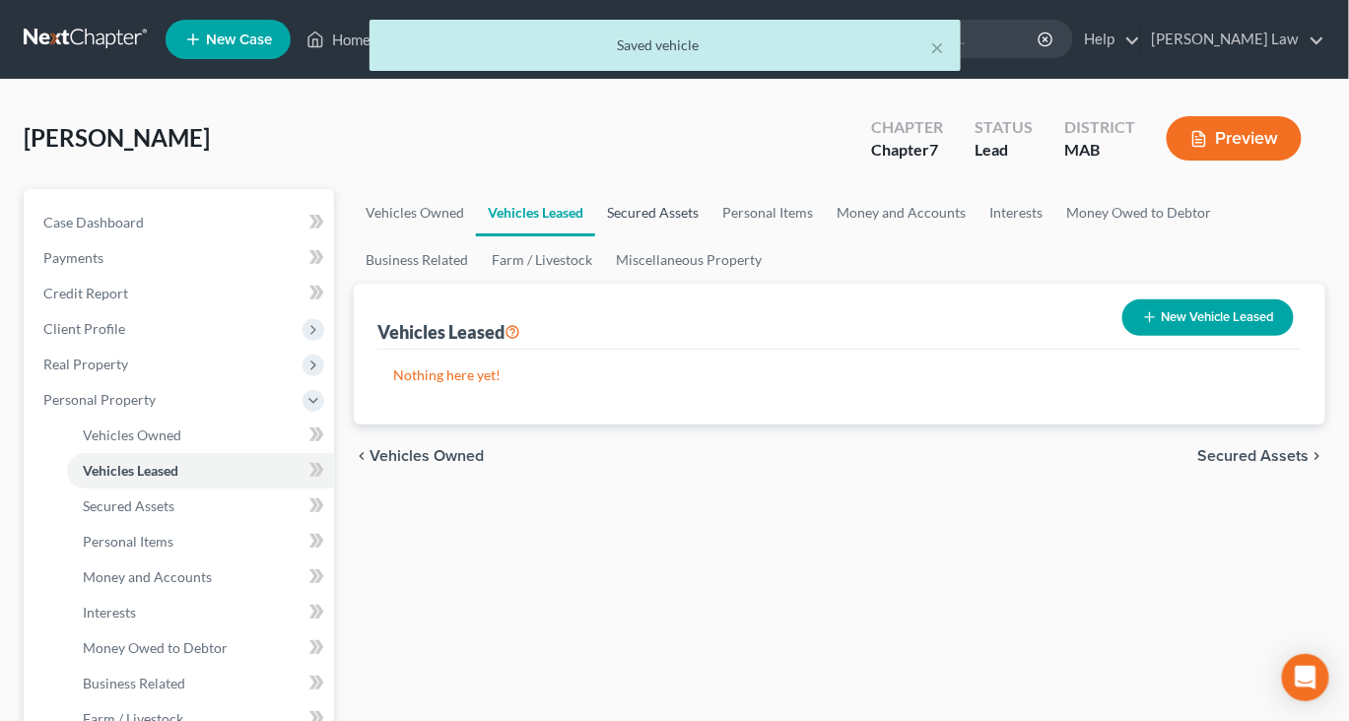
click at [711, 237] on link "Secured Assets" at bounding box center [652, 212] width 115 height 47
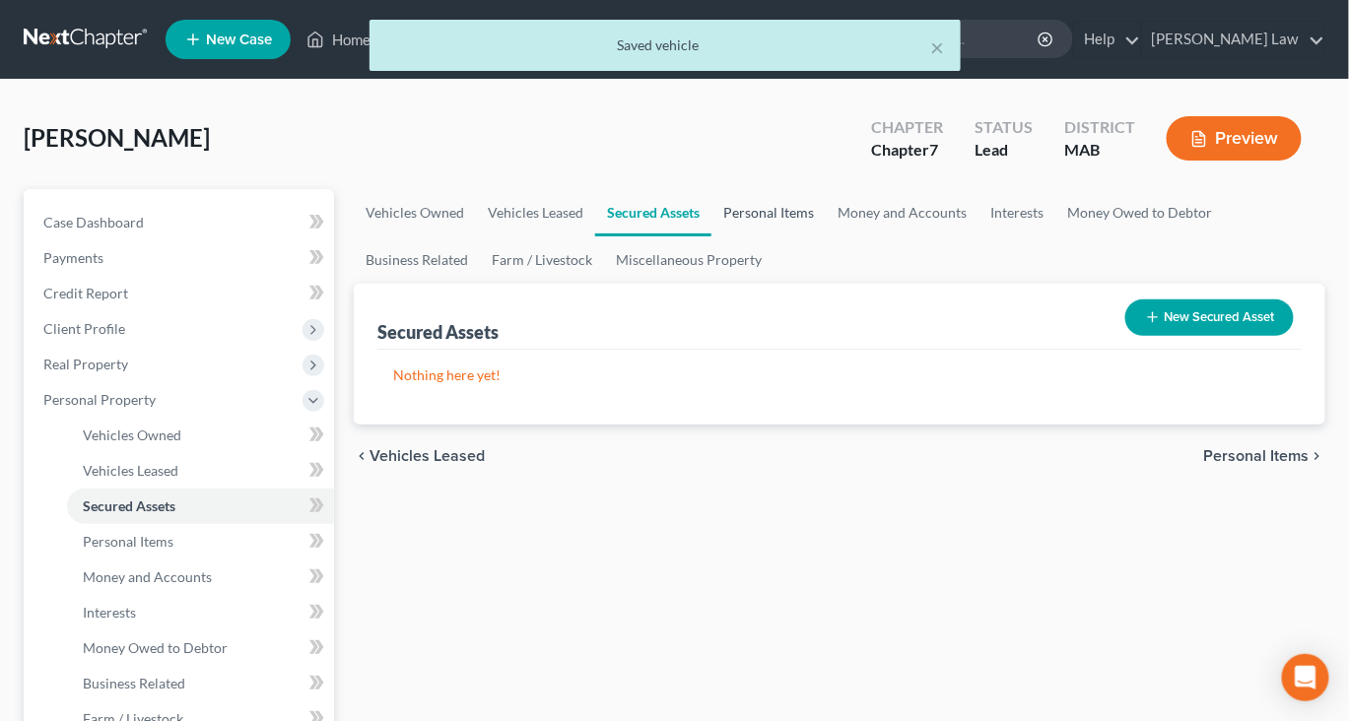
click at [826, 237] on link "Personal Items" at bounding box center [769, 212] width 114 height 47
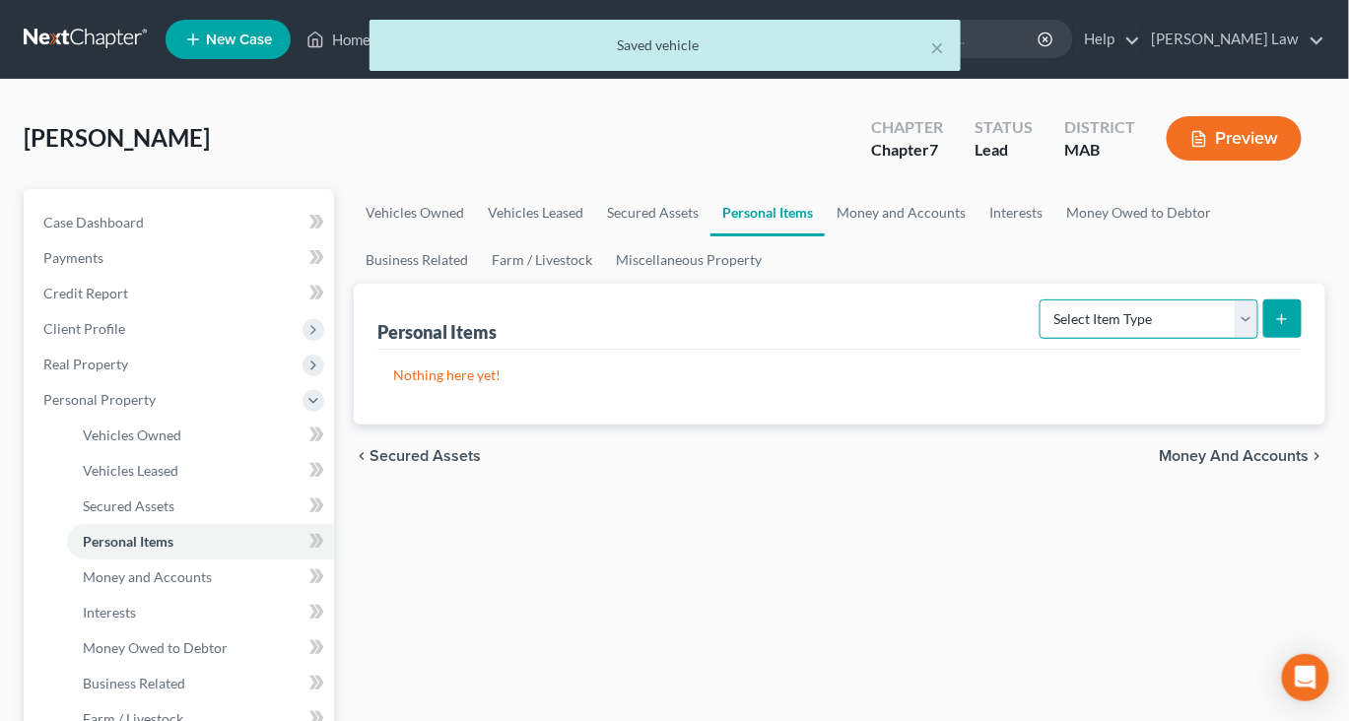
click at [1220, 339] on select "Select Item Type Clothing Collectibles Of Value Electronics Firearms Household …" at bounding box center [1149, 319] width 219 height 39
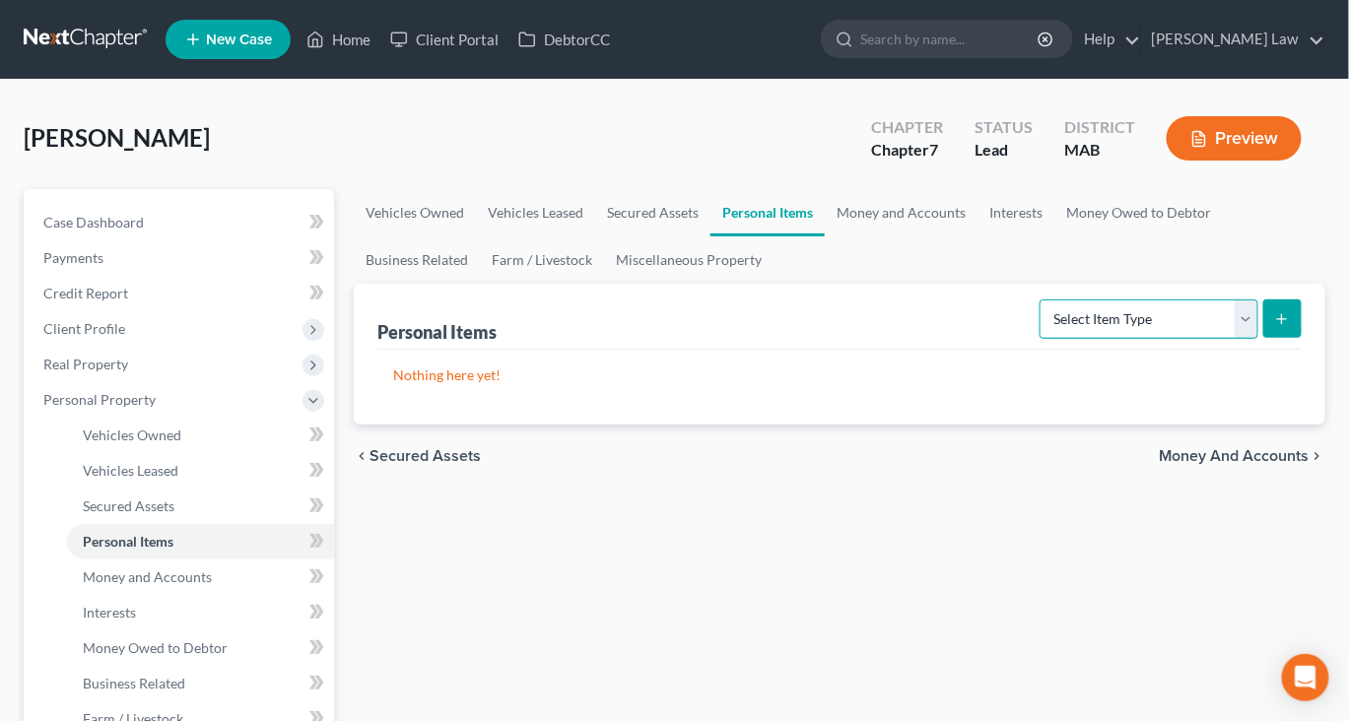
select select "clothing"
click at [1040, 339] on select "Select Item Type Clothing Collectibles Of Value Electronics Firearms Household …" at bounding box center [1149, 319] width 219 height 39
click at [1274, 327] on icon "submit" at bounding box center [1282, 319] width 16 height 16
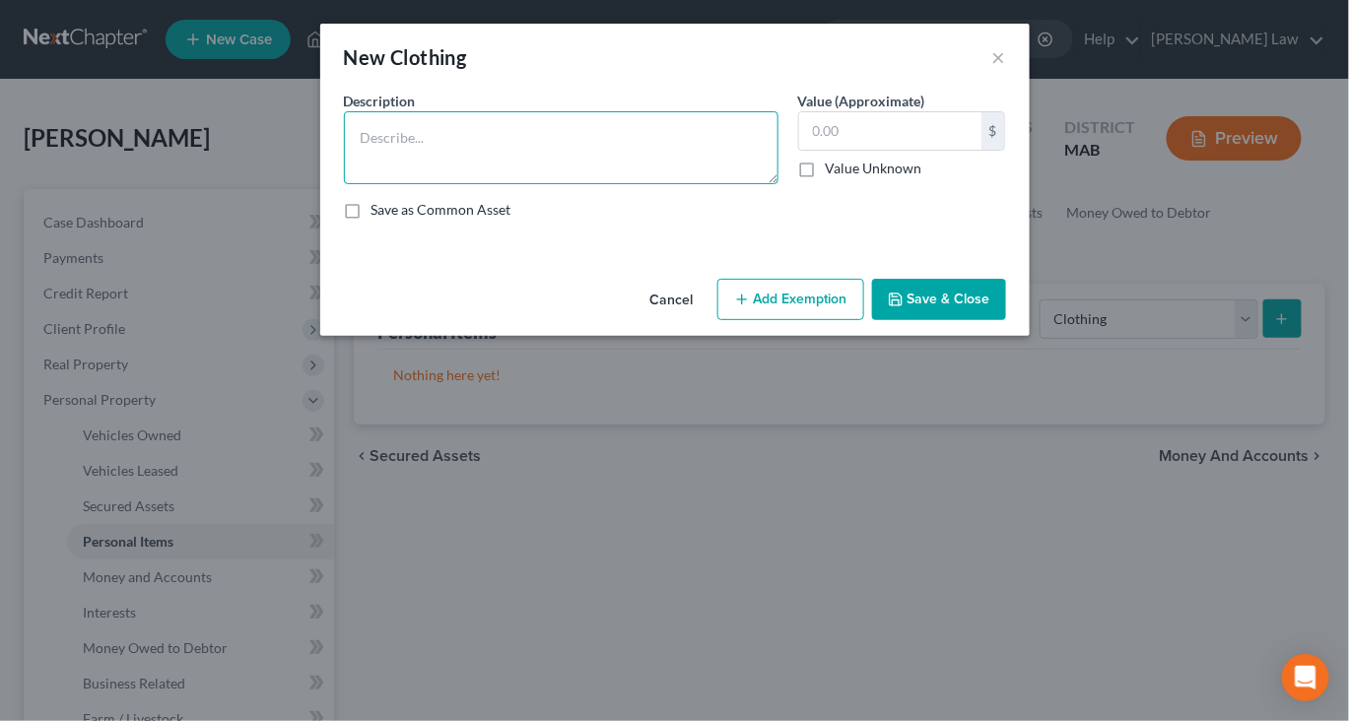
click at [465, 184] on textarea at bounding box center [561, 147] width 435 height 73
type textarea "Ordinary clothing"
type input "1,000"
click at [804, 320] on button "Add Exemption" at bounding box center [790, 299] width 147 height 41
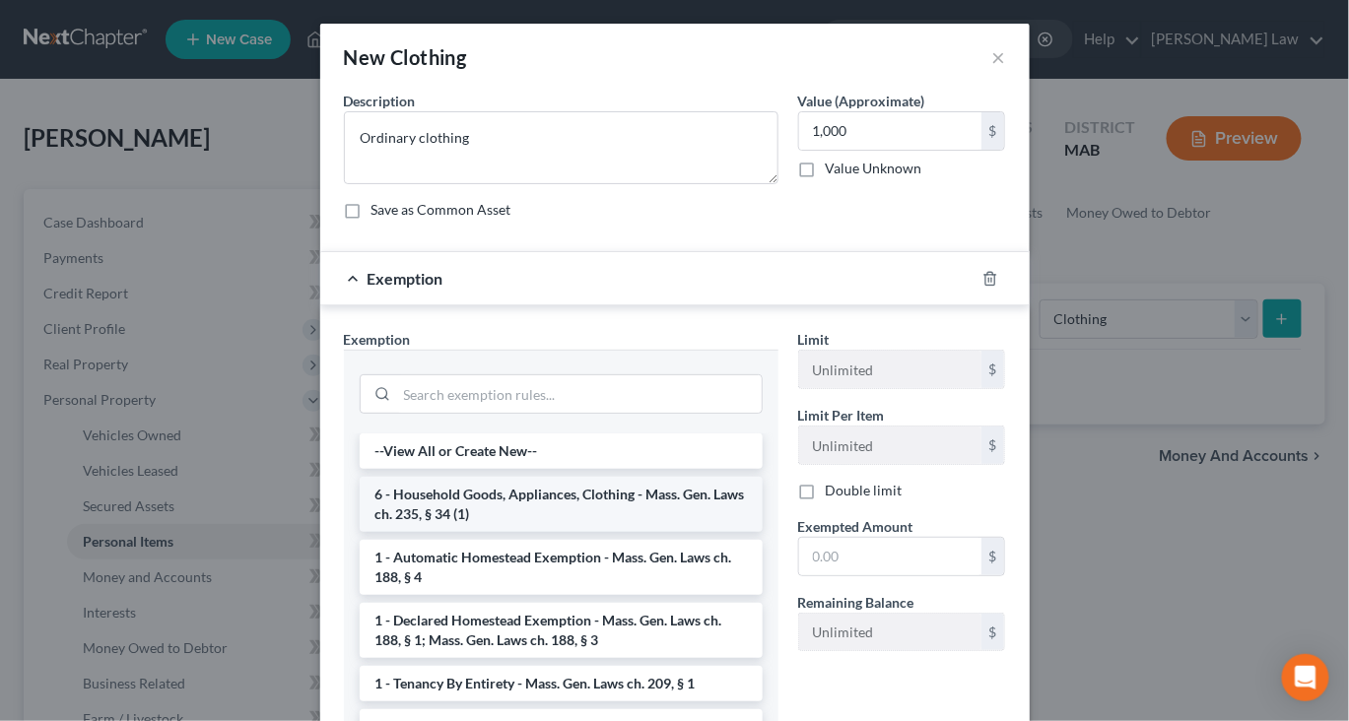
click at [648, 532] on li "6 - Household Goods, Appliances, Clothing - Mass. Gen. Laws ch. 235, § 34 (1)" at bounding box center [561, 504] width 403 height 55
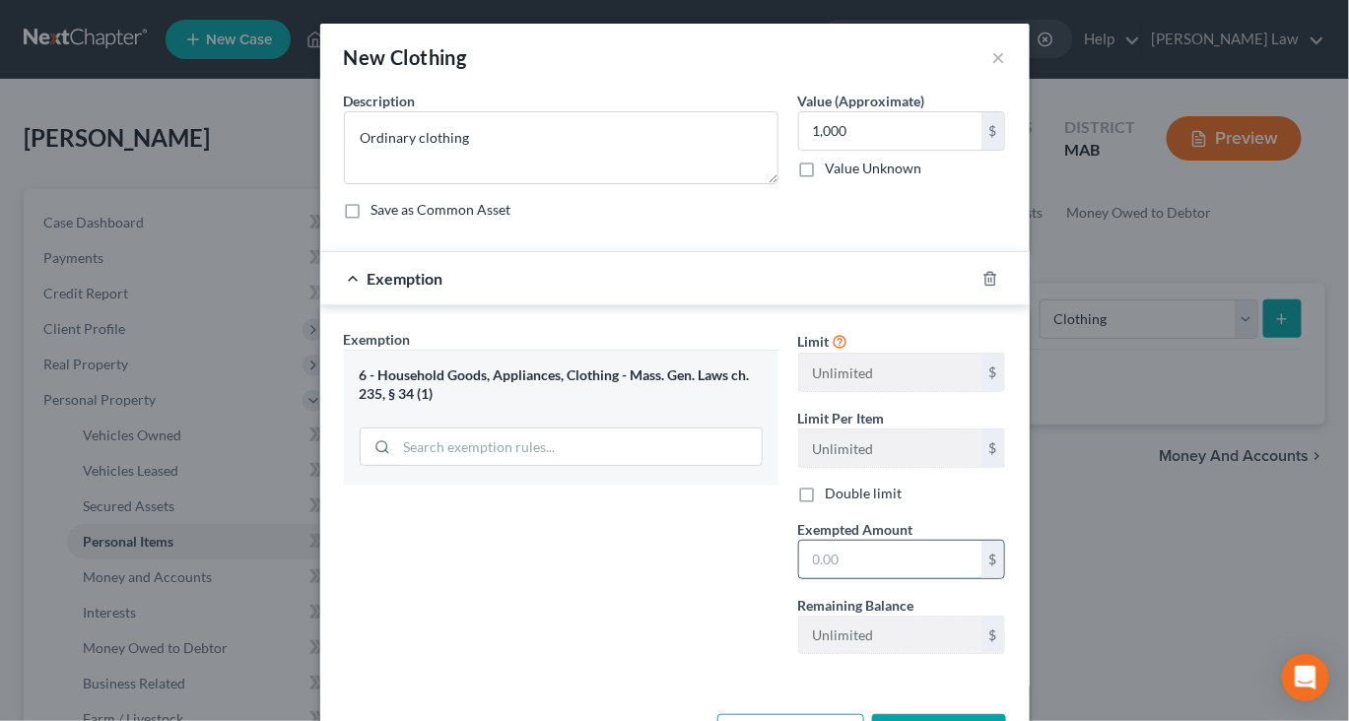
click at [922, 578] on input "text" at bounding box center [890, 559] width 182 height 37
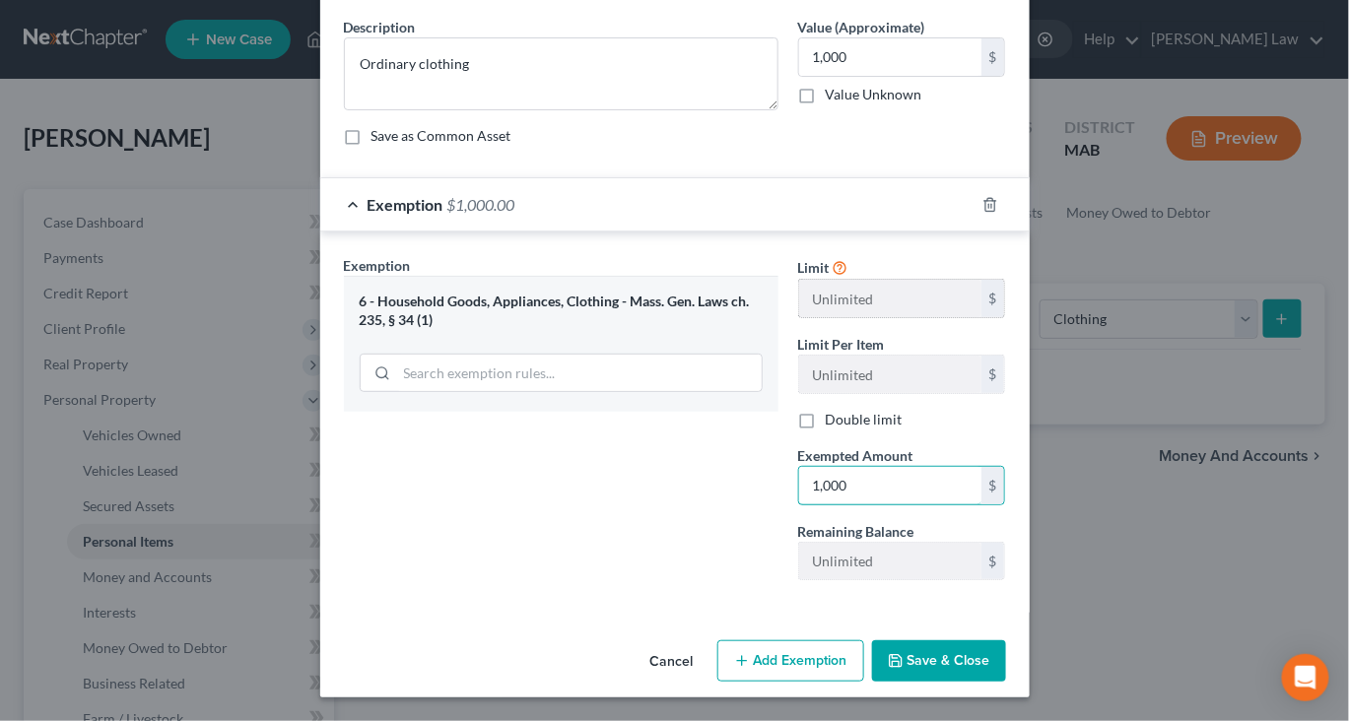
scroll to position [265, 0]
type input "1,000"
click at [1006, 651] on button "Save & Close" at bounding box center [939, 661] width 134 height 41
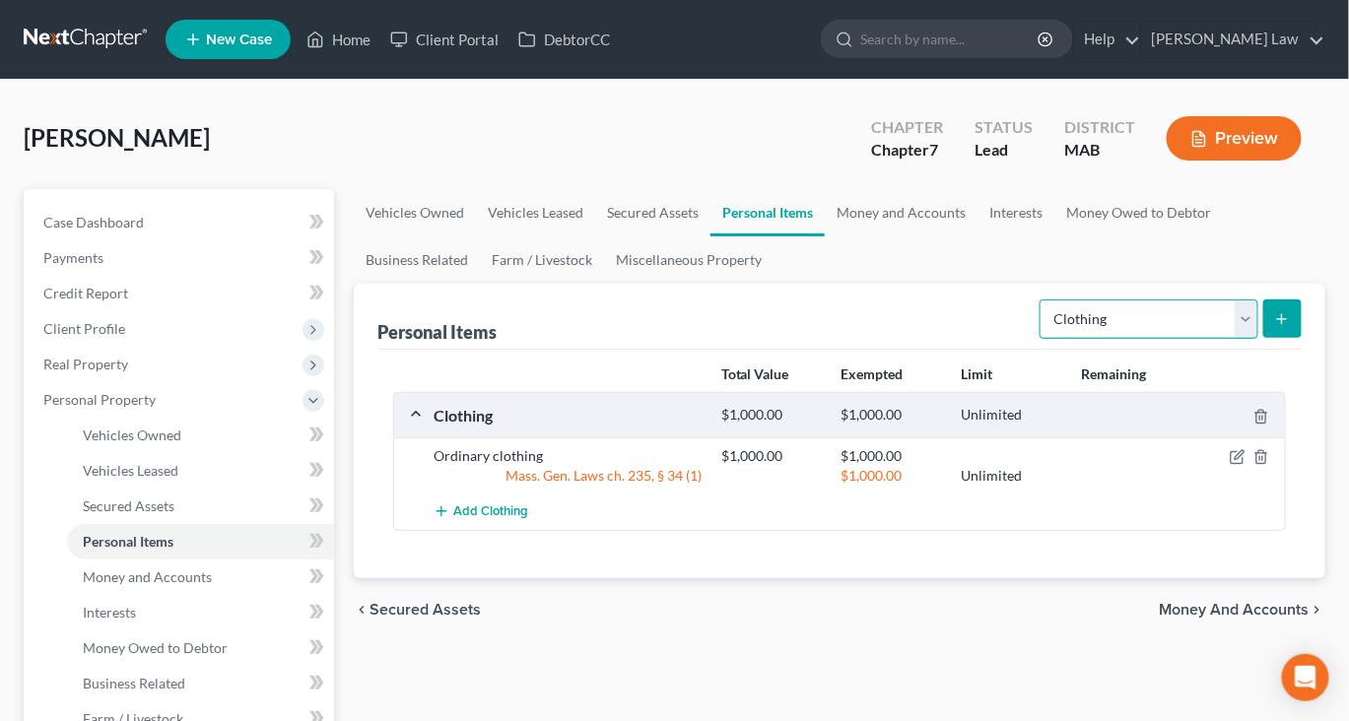
click at [1221, 339] on select "Select Item Type Clothing Collectibles Of Value Electronics Firearms Household …" at bounding box center [1149, 319] width 219 height 39
select select "electronics"
click at [1040, 339] on select "Select Item Type Clothing Collectibles Of Value Electronics Firearms Household …" at bounding box center [1149, 319] width 219 height 39
click at [1263, 338] on button "submit" at bounding box center [1282, 319] width 38 height 38
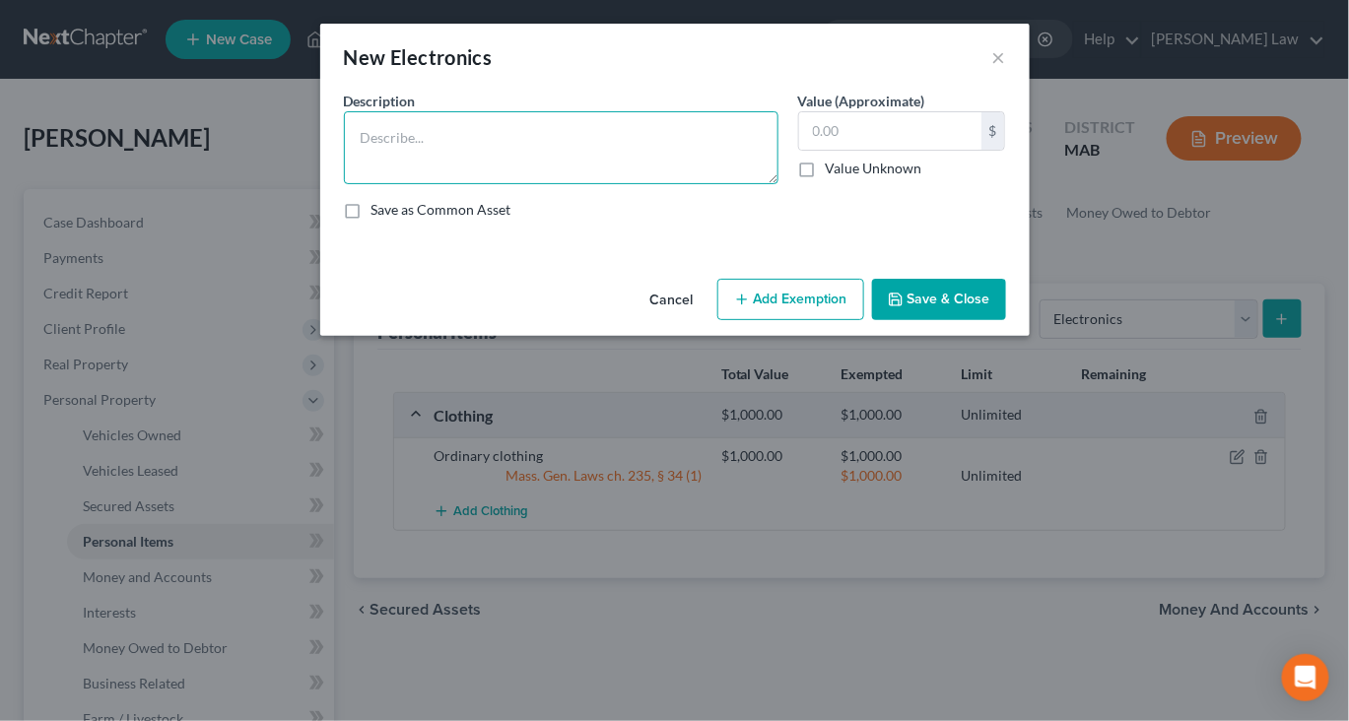
click at [562, 184] on textarea at bounding box center [561, 147] width 435 height 73
type textarea "Misc. Electronics"
type input "1,500"
click at [810, 320] on button "Add Exemption" at bounding box center [790, 299] width 147 height 41
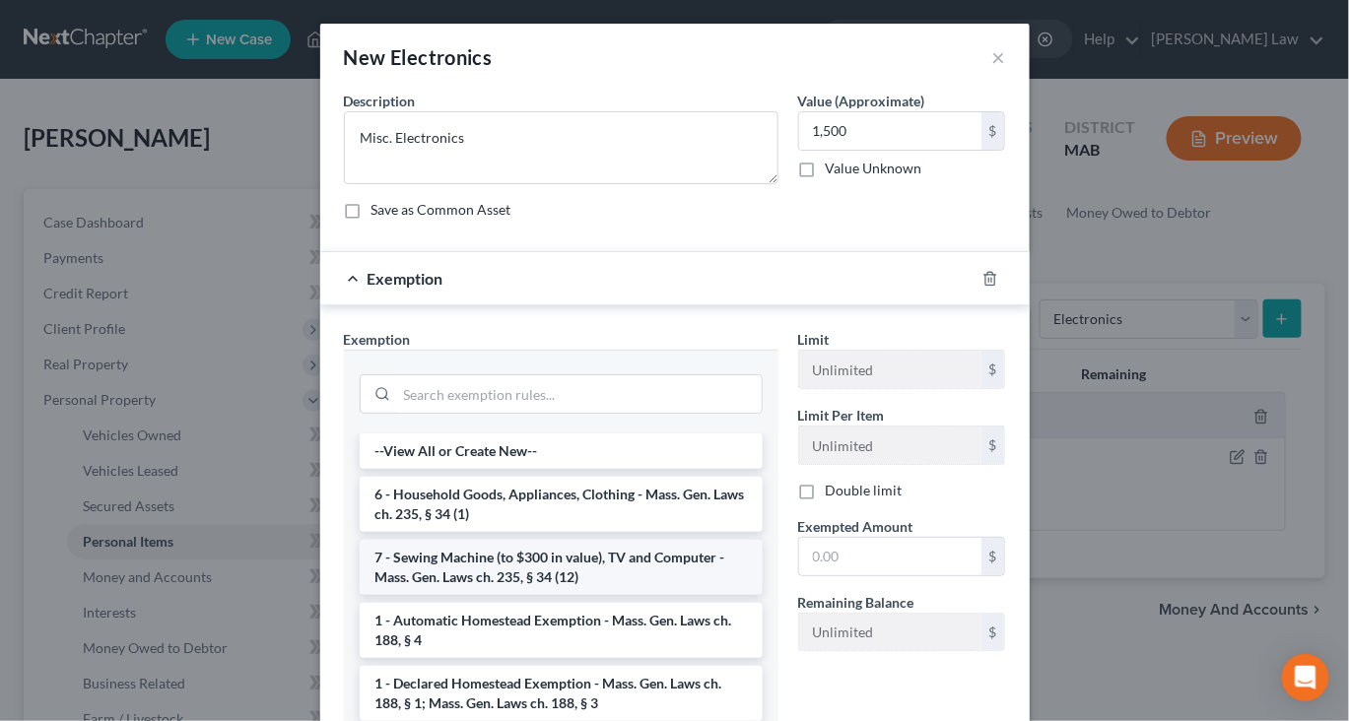
click at [524, 595] on li "7 - Sewing Machine (to $300 in value), TV and Computer - Mass. Gen. Laws ch. 23…" at bounding box center [561, 567] width 403 height 55
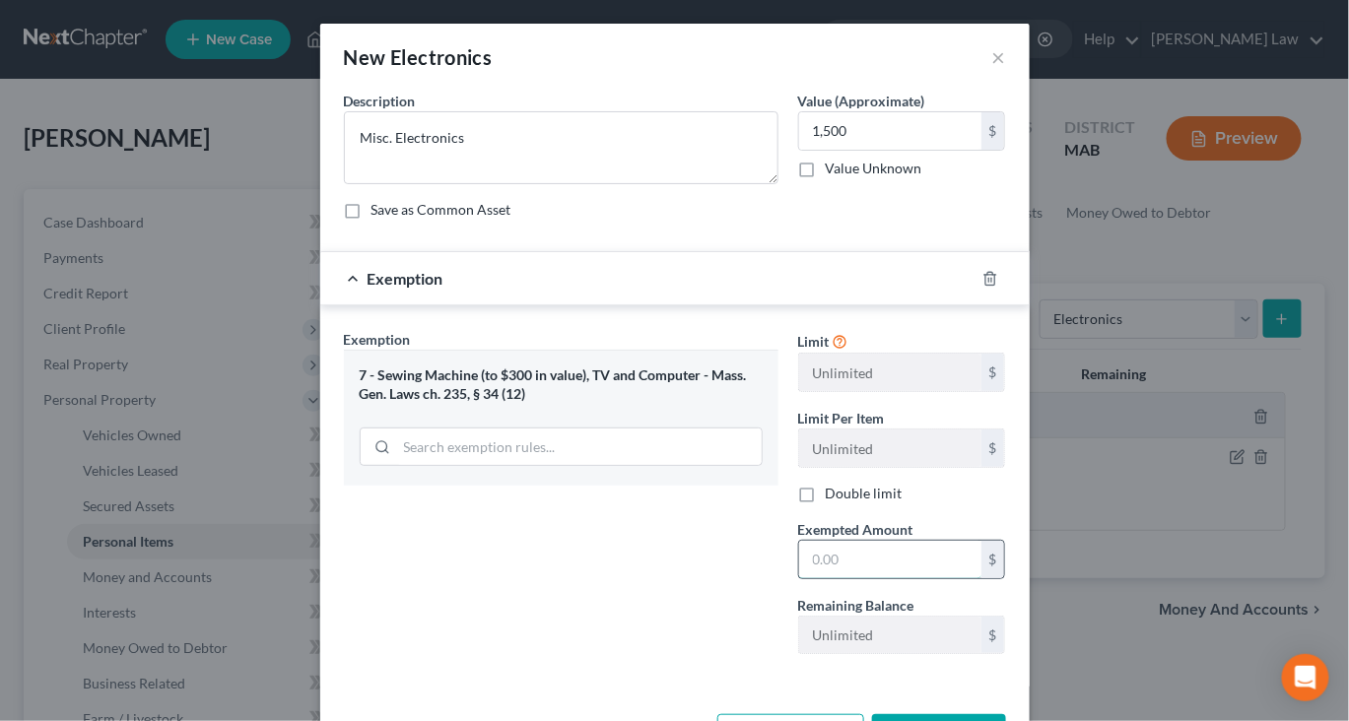
click at [878, 578] on input "text" at bounding box center [890, 559] width 182 height 37
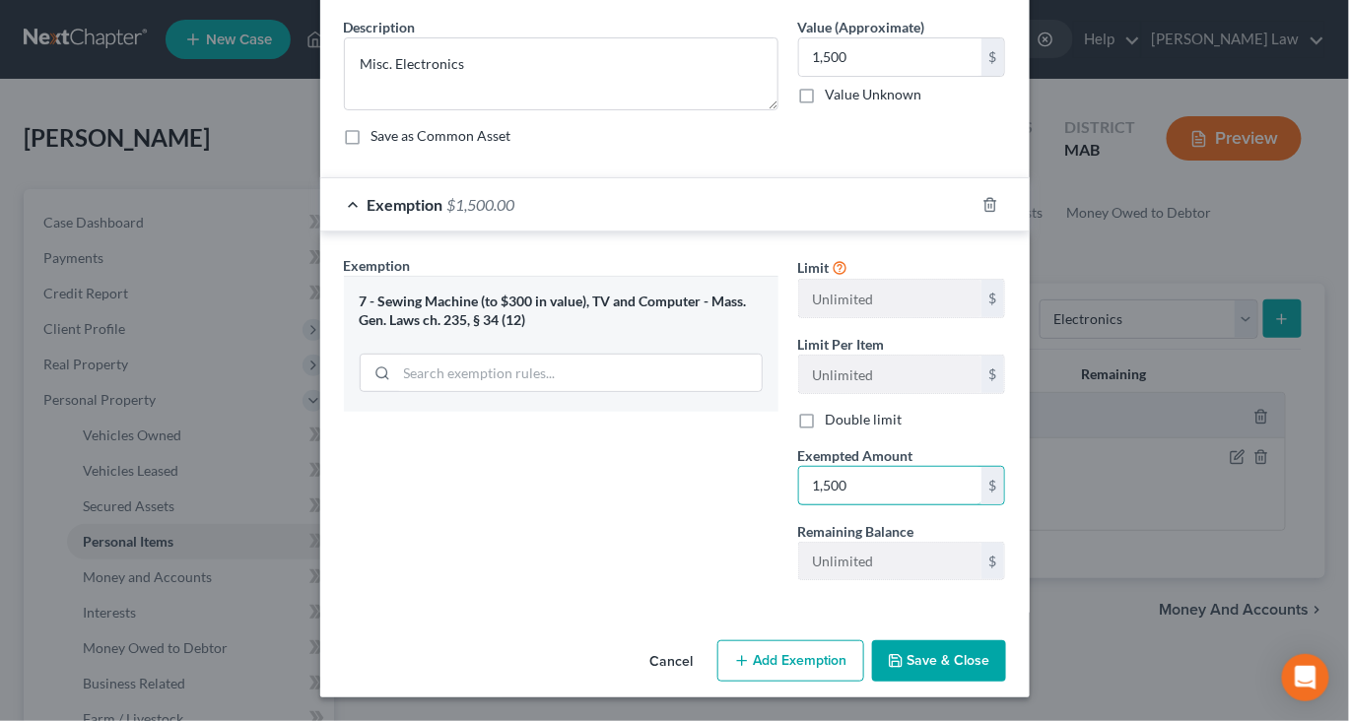
type input "1,500"
click at [996, 641] on button "Save & Close" at bounding box center [939, 661] width 134 height 41
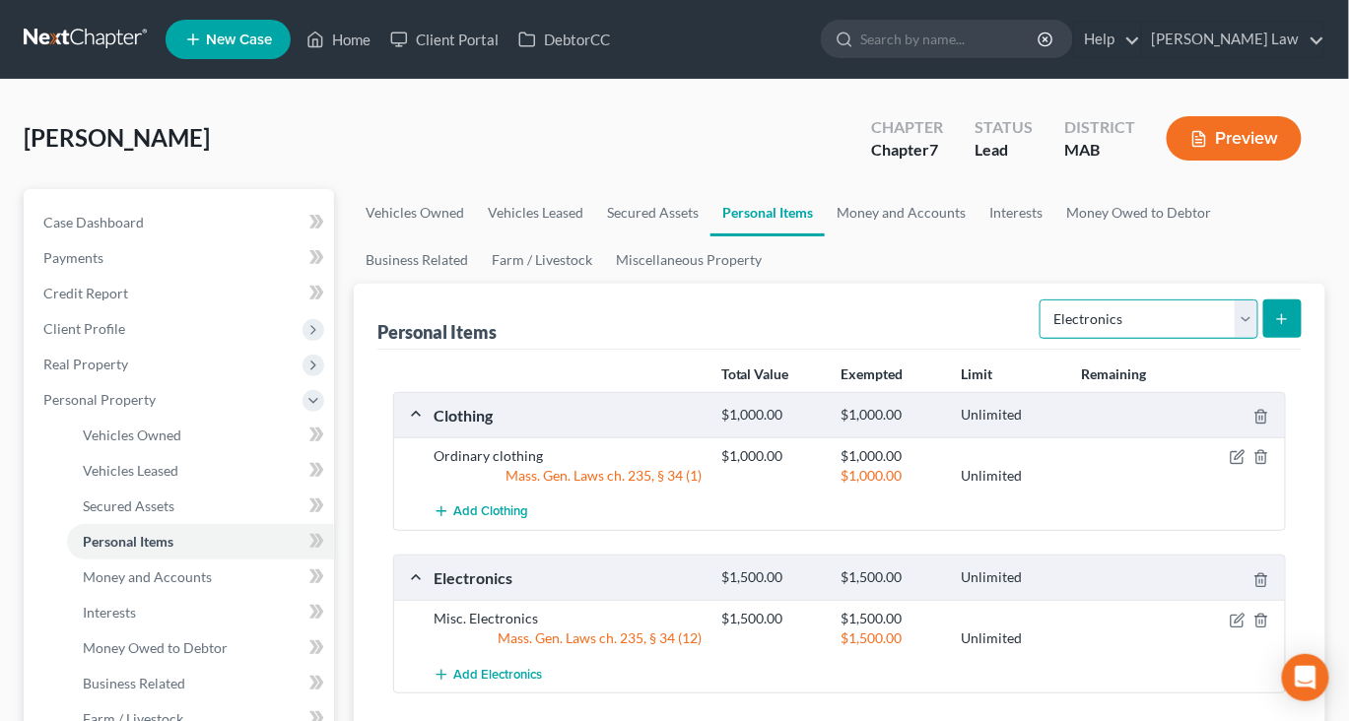
click at [1213, 339] on select "Select Item Type Clothing Collectibles Of Value Electronics Firearms Household …" at bounding box center [1149, 319] width 219 height 39
select select "household_goods"
click at [1040, 339] on select "Select Item Type Clothing Collectibles Of Value Electronics Firearms Household …" at bounding box center [1149, 319] width 219 height 39
click at [1294, 376] on div "Personal Items Select Item Type Clothing Collectibles Of Value Electronics Fire…" at bounding box center [840, 512] width 972 height 457
click at [1274, 327] on icon "submit" at bounding box center [1282, 319] width 16 height 16
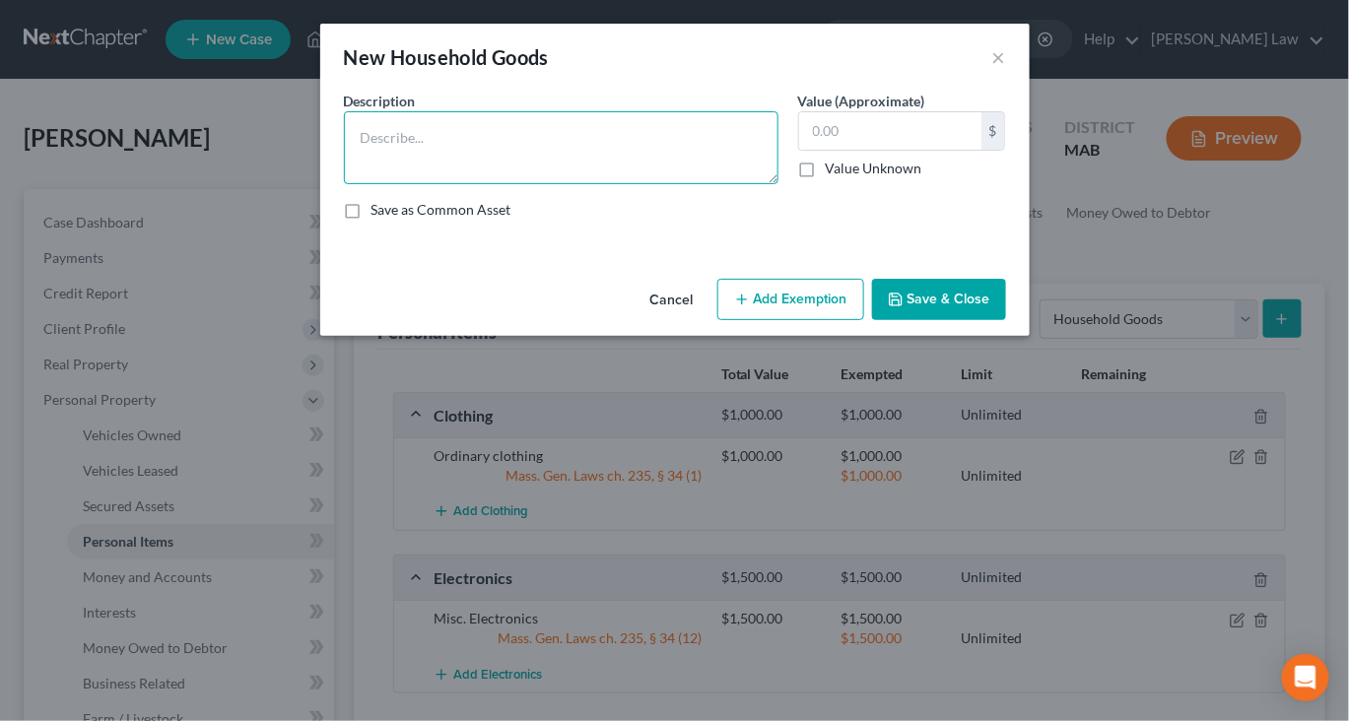
click at [558, 181] on textarea at bounding box center [561, 147] width 435 height 73
type textarea "Ordinary and usual household contents"
type input "3,500"
click at [824, 320] on button "Add Exemption" at bounding box center [790, 299] width 147 height 41
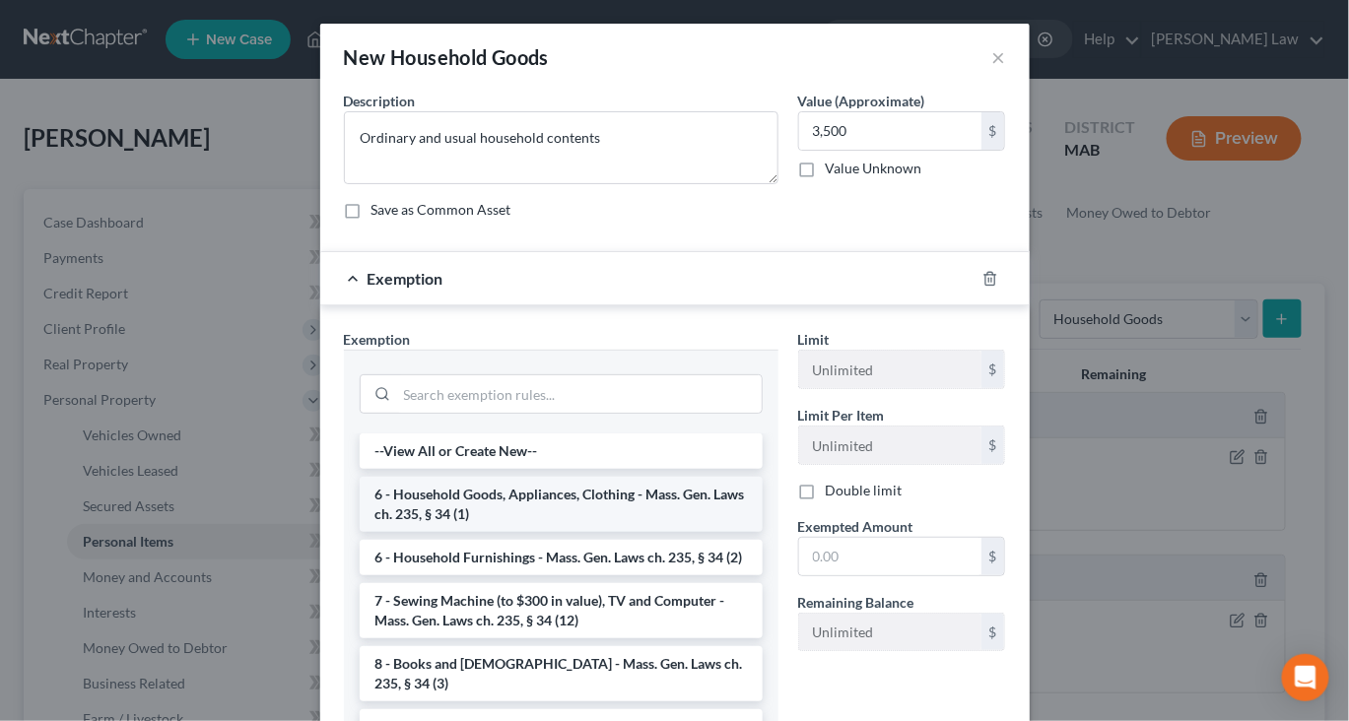
click at [578, 532] on li "6 - Household Goods, Appliances, Clothing - Mass. Gen. Laws ch. 235, § 34 (1)" at bounding box center [561, 504] width 403 height 55
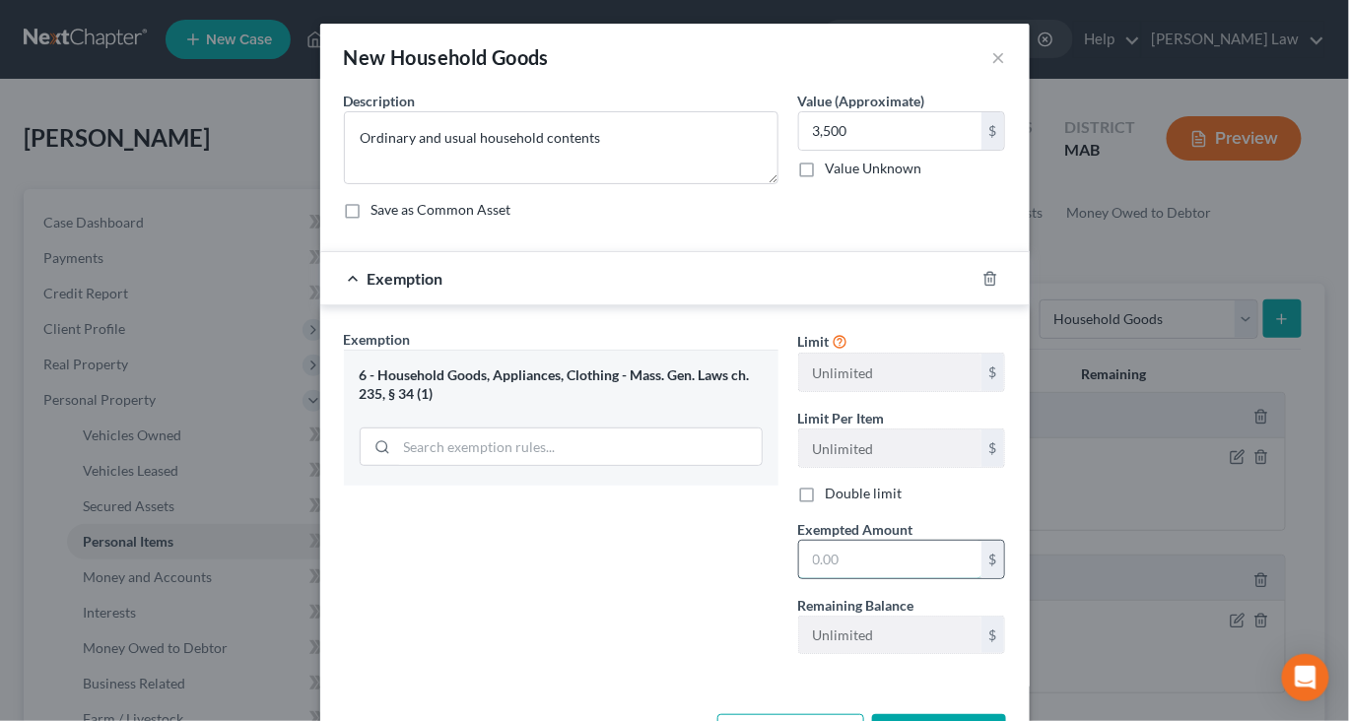
click at [888, 578] on input "text" at bounding box center [890, 559] width 182 height 37
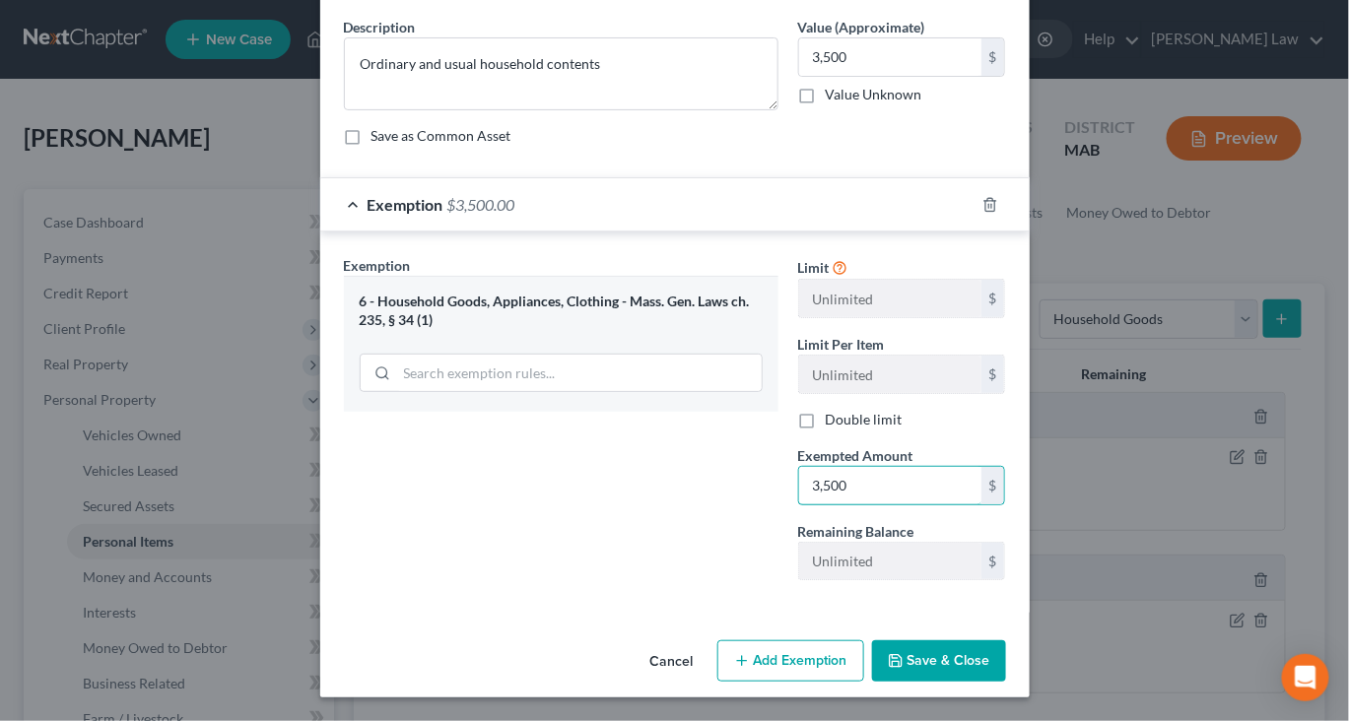
type input "3,500"
click at [1006, 650] on button "Save & Close" at bounding box center [939, 661] width 134 height 41
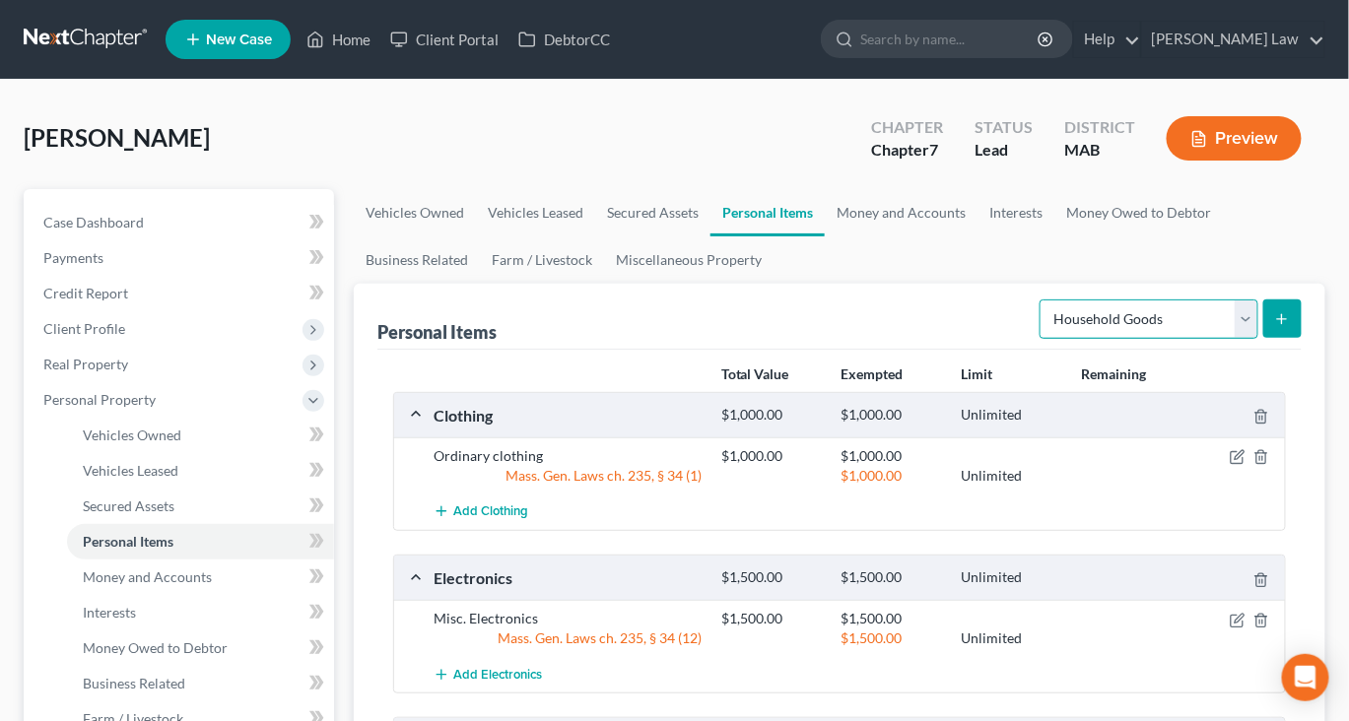
click at [1223, 339] on select "Select Item Type Clothing Collectibles Of Value Electronics Firearms Household …" at bounding box center [1149, 319] width 219 height 39
select select "jewelry"
click at [1040, 339] on select "Select Item Type Clothing Collectibles Of Value Electronics Firearms Household …" at bounding box center [1149, 319] width 219 height 39
click at [1274, 327] on icon "submit" at bounding box center [1282, 319] width 16 height 16
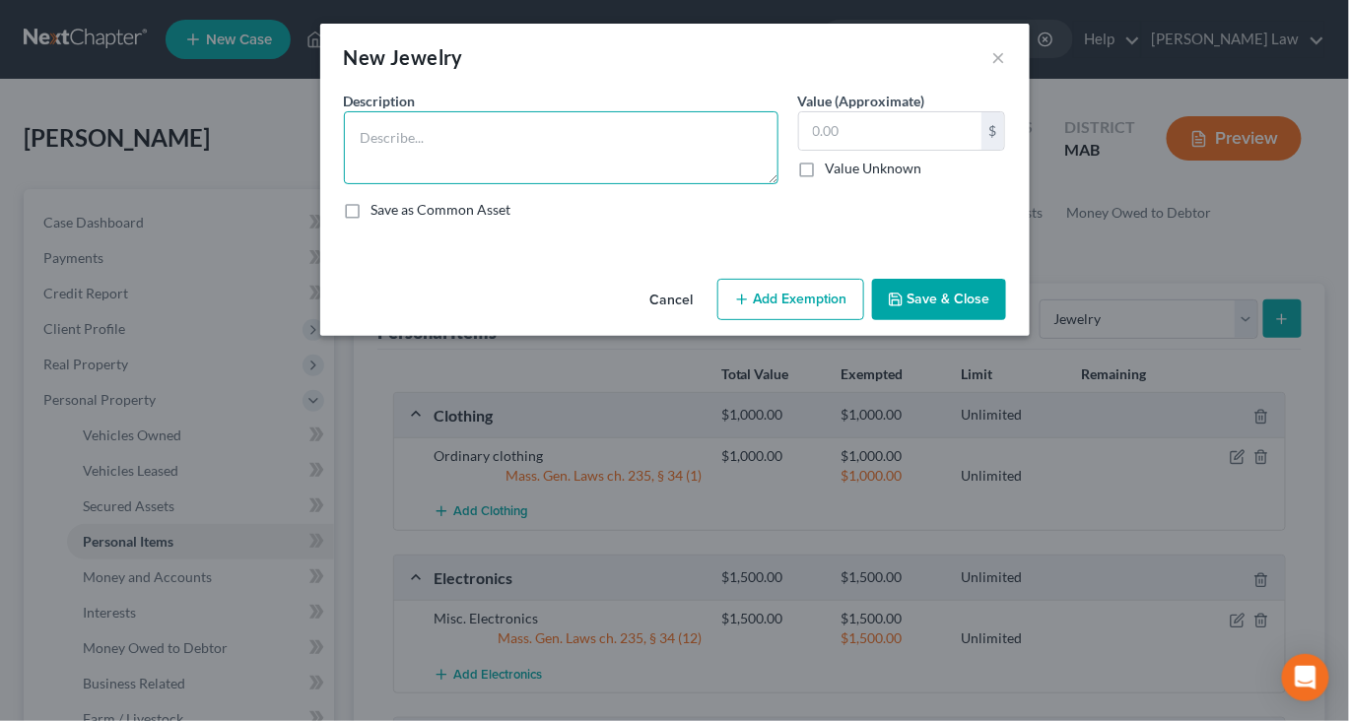
click at [579, 184] on textarea at bounding box center [561, 147] width 435 height 73
type textarea "Misc. Jewelry"
type input "1,500"
click at [784, 320] on button "Add Exemption" at bounding box center [790, 299] width 147 height 41
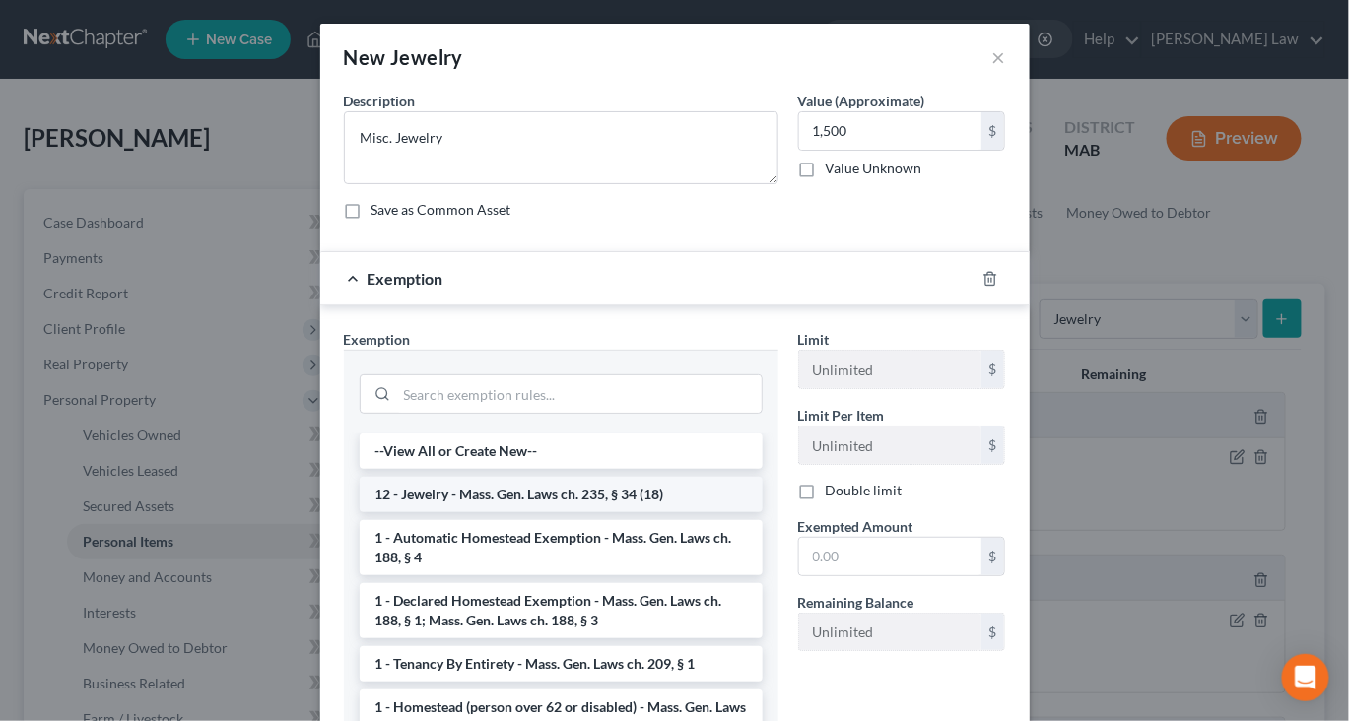
click at [595, 512] on li "12 - Jewelry - Mass. Gen. Laws ch. 235, § 34 (18)" at bounding box center [561, 494] width 403 height 35
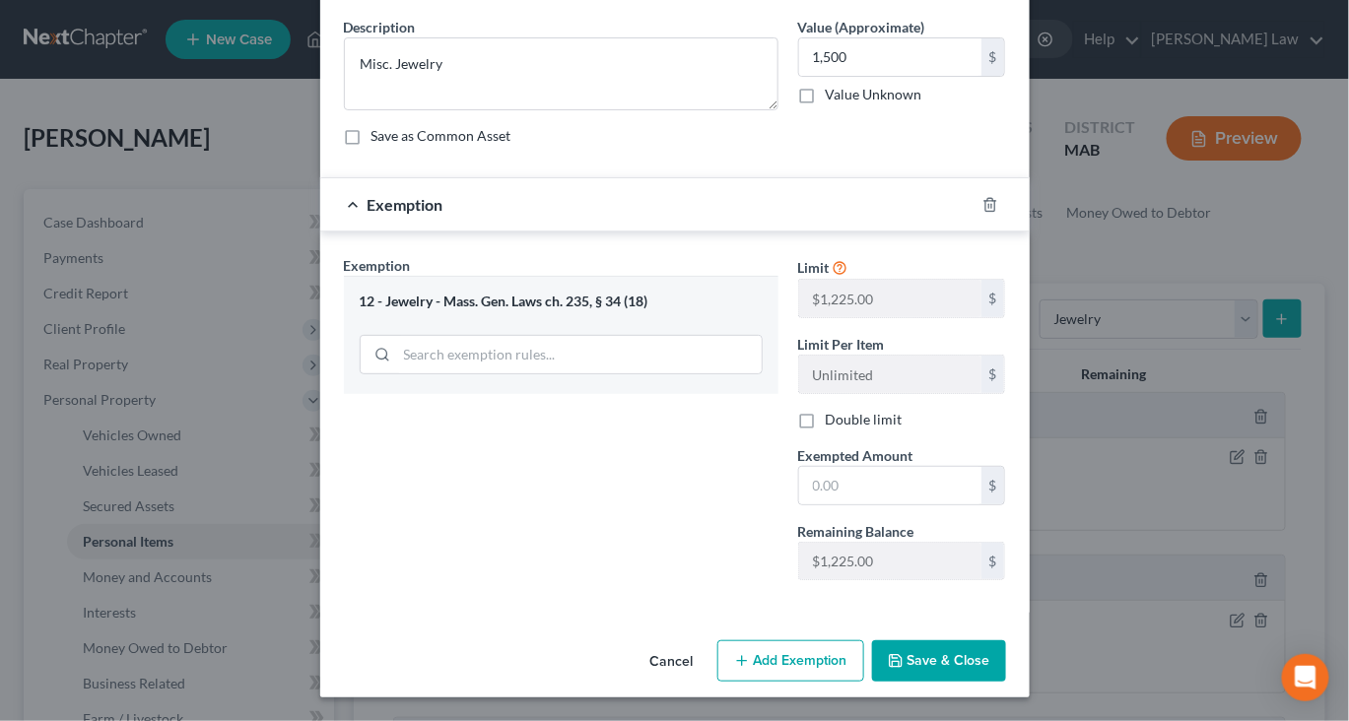
scroll to position [130, 0]
click at [901, 505] on input "text" at bounding box center [890, 485] width 182 height 37
type input "1,225"
click at [838, 647] on button "Add Exemption" at bounding box center [790, 661] width 147 height 41
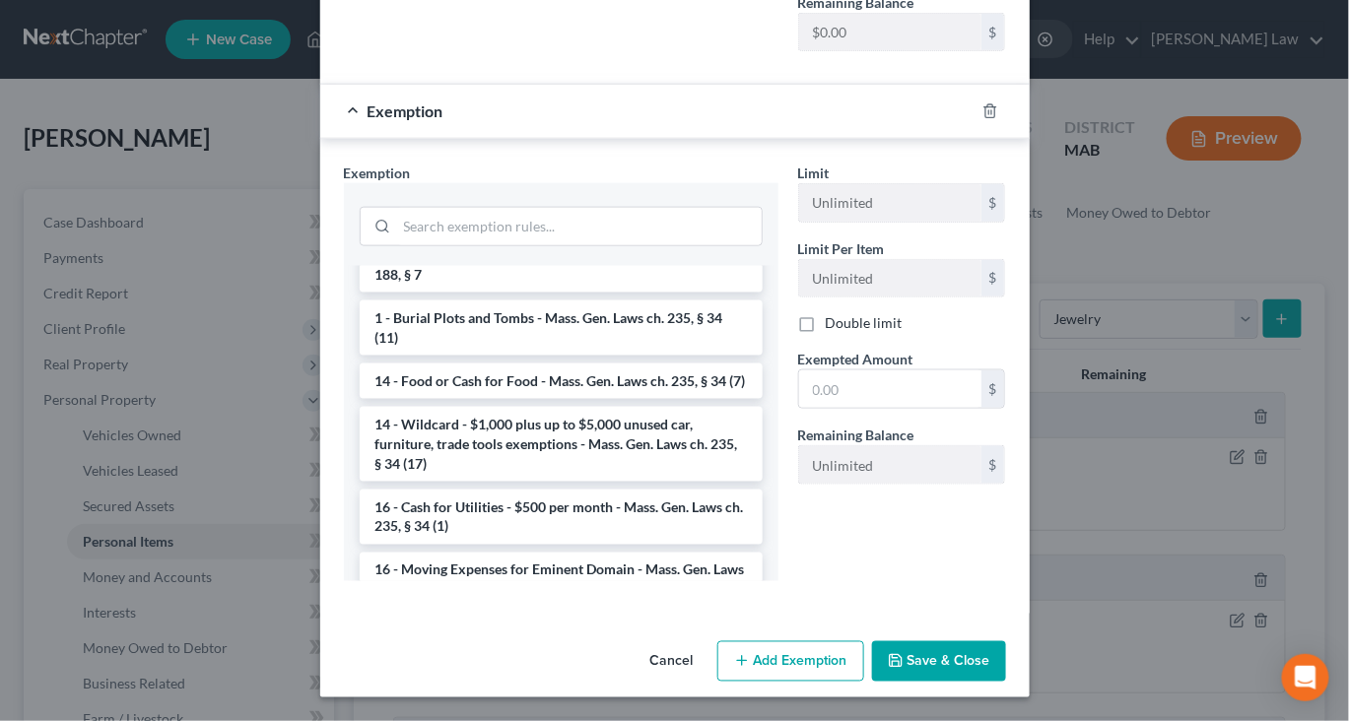
scroll to position [400, 0]
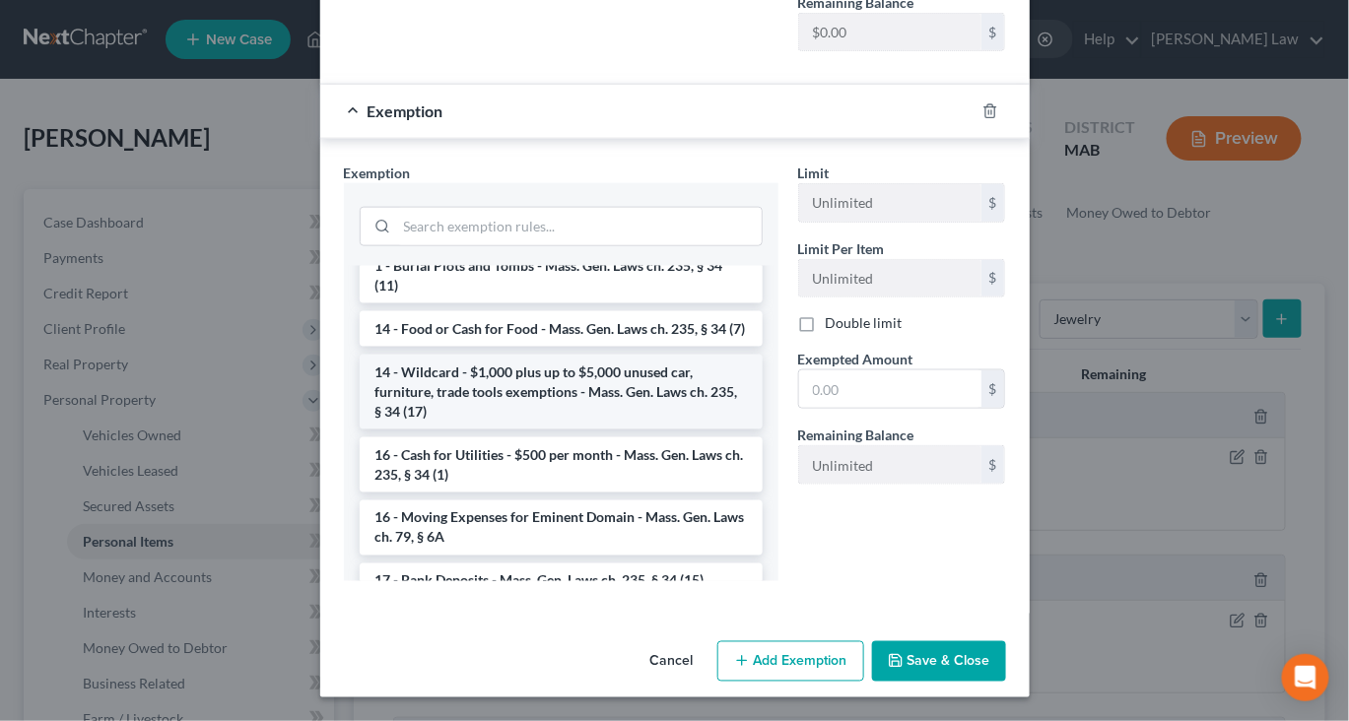
click at [631, 409] on li "14 - Wildcard - $1,000 plus up to $5,000 unused car, furniture, trade tools exe…" at bounding box center [561, 392] width 403 height 75
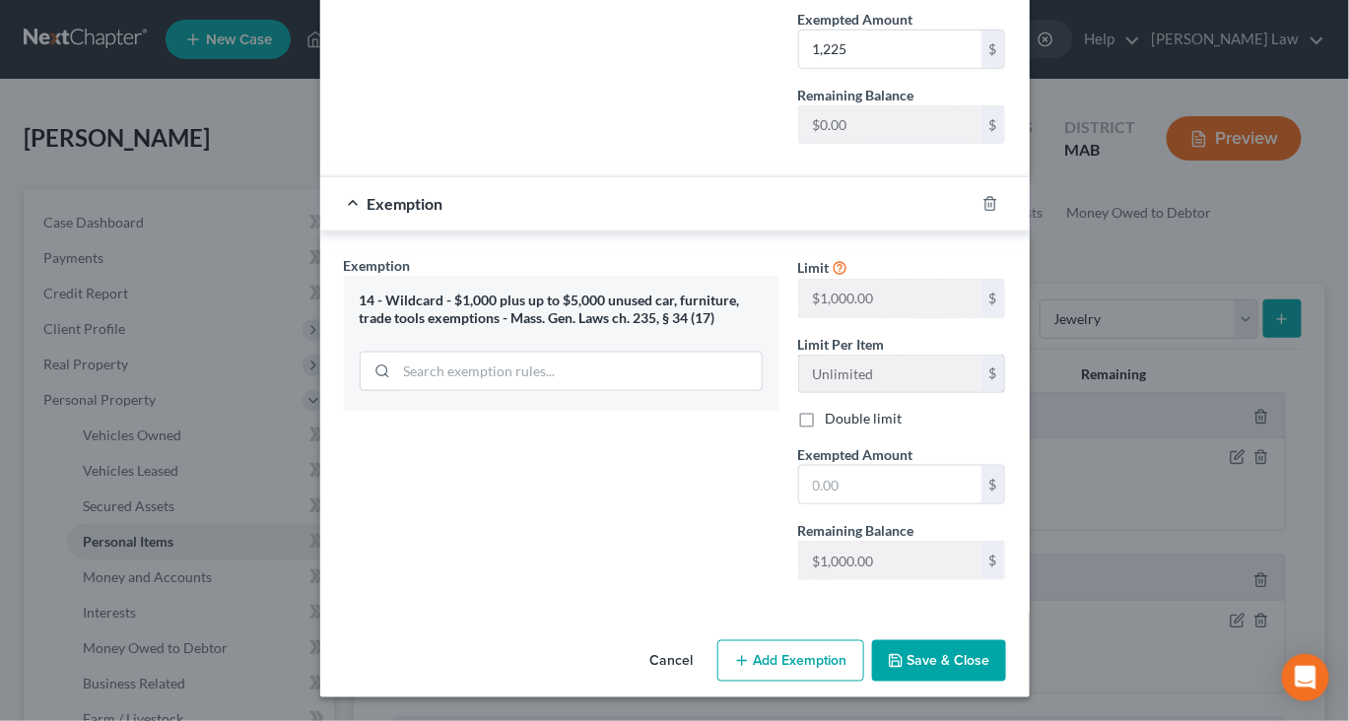
scroll to position [633, 0]
click at [915, 504] on input "text" at bounding box center [890, 484] width 182 height 37
type input "275"
click at [1006, 643] on button "Save & Close" at bounding box center [939, 661] width 134 height 41
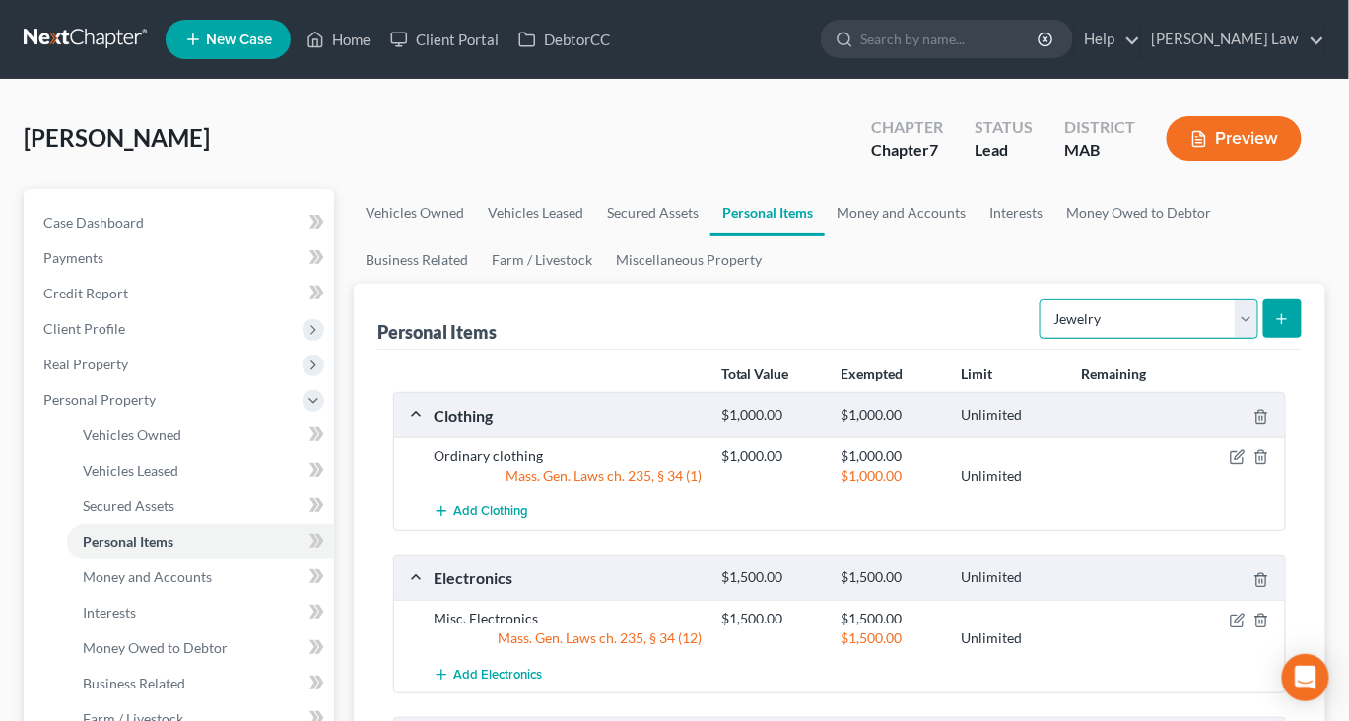
click at [1215, 339] on select "Select Item Type Clothing Collectibles Of Value Electronics Firearms Household …" at bounding box center [1149, 319] width 219 height 39
click at [978, 237] on link "Money and Accounts" at bounding box center [901, 212] width 153 height 47
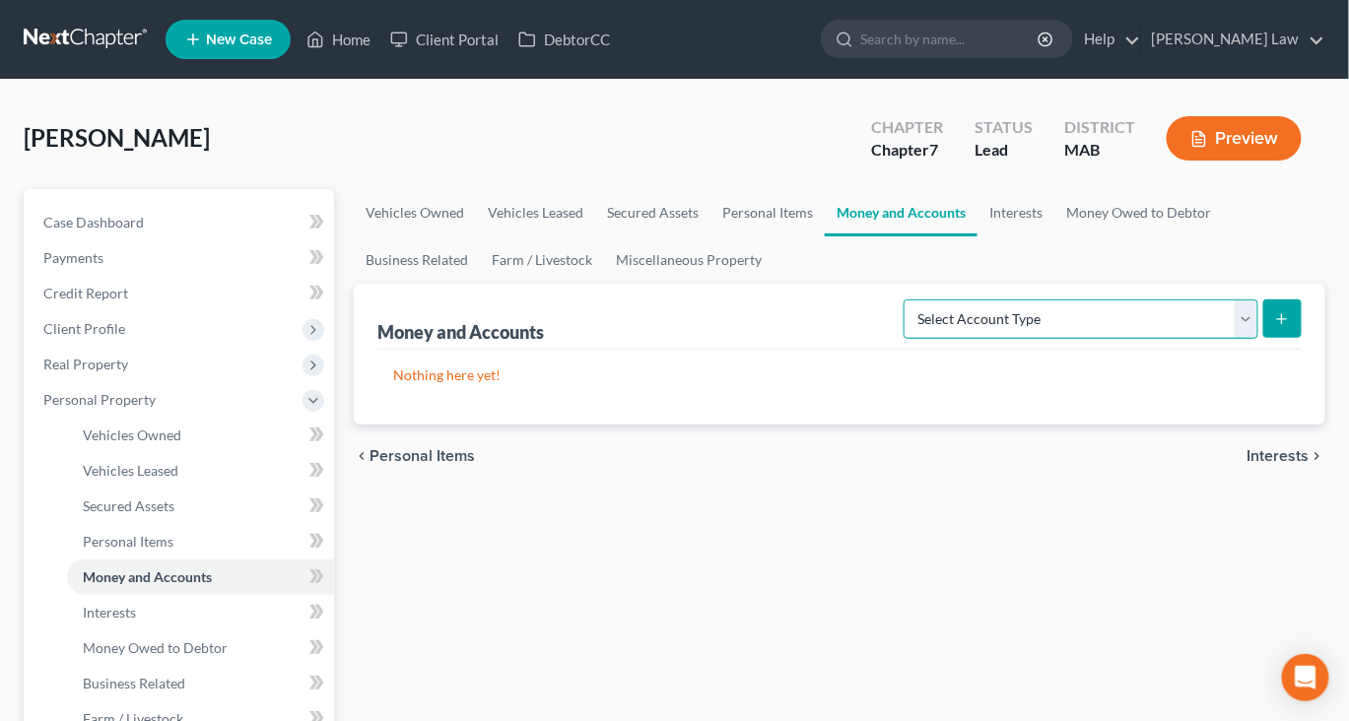
click at [1226, 339] on select "Select Account Type Brokerage Cash on Hand Certificates of Deposit Checking Acc…" at bounding box center [1081, 319] width 355 height 39
select select "checking"
click at [904, 339] on select "Select Account Type Brokerage Cash on Hand Certificates of Deposit Checking Acc…" at bounding box center [1081, 319] width 355 height 39
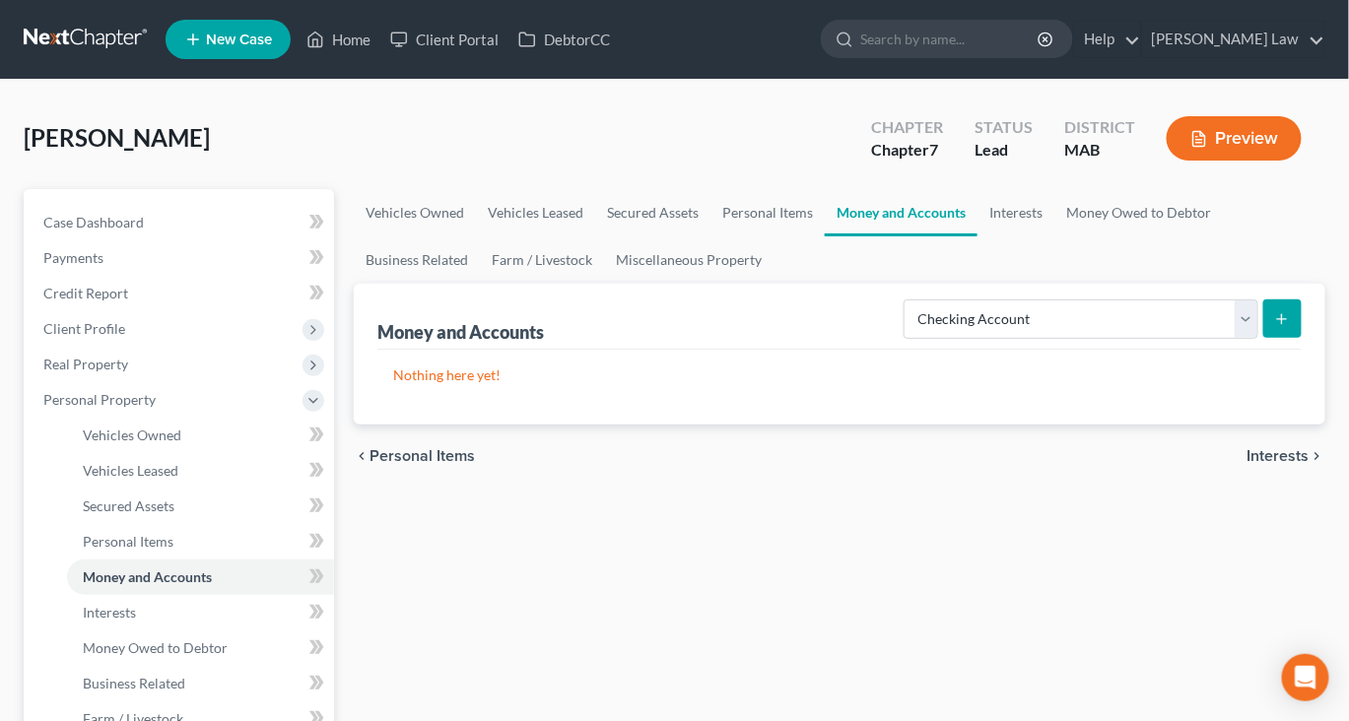
click at [1278, 319] on line "submit" at bounding box center [1282, 319] width 9 height 0
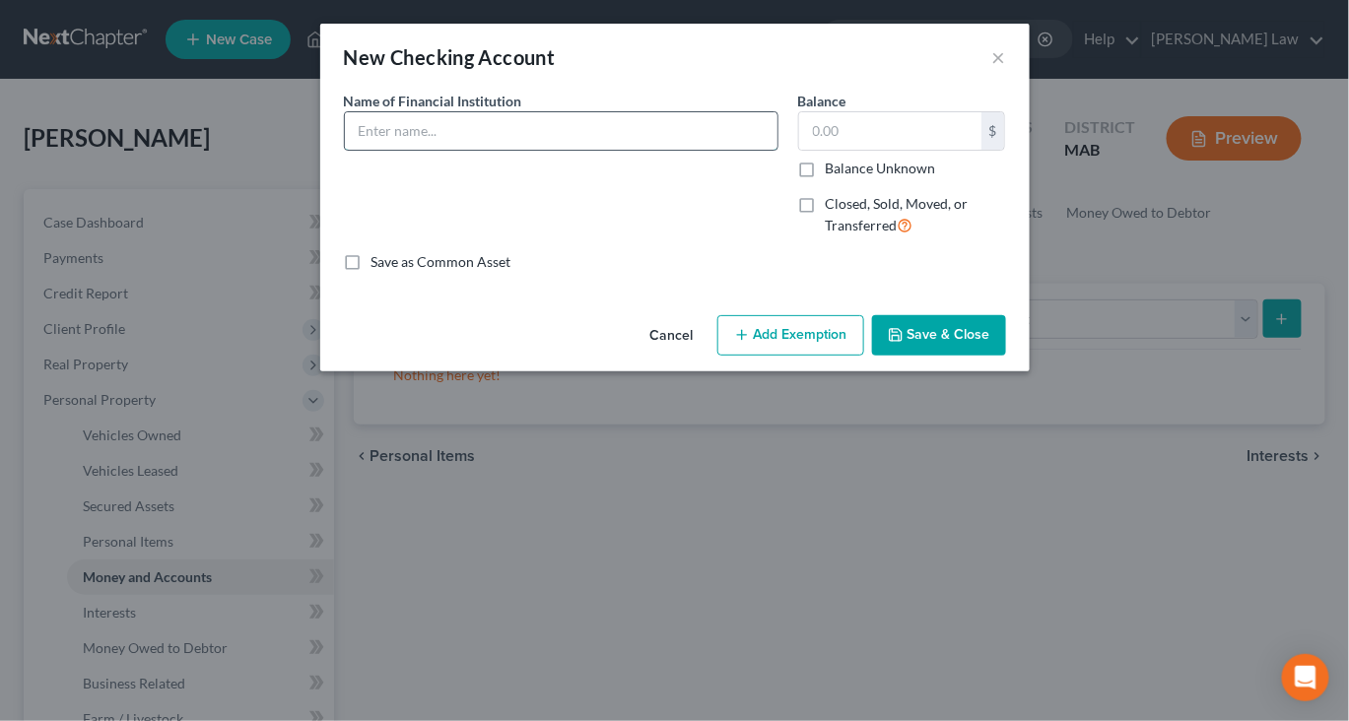
click at [489, 150] on input "text" at bounding box center [561, 130] width 433 height 37
type input "First Citizens Federal Credit Union"
click at [895, 150] on input "text" at bounding box center [890, 130] width 182 height 37
type input "505"
click at [813, 357] on button "Add Exemption" at bounding box center [790, 335] width 147 height 41
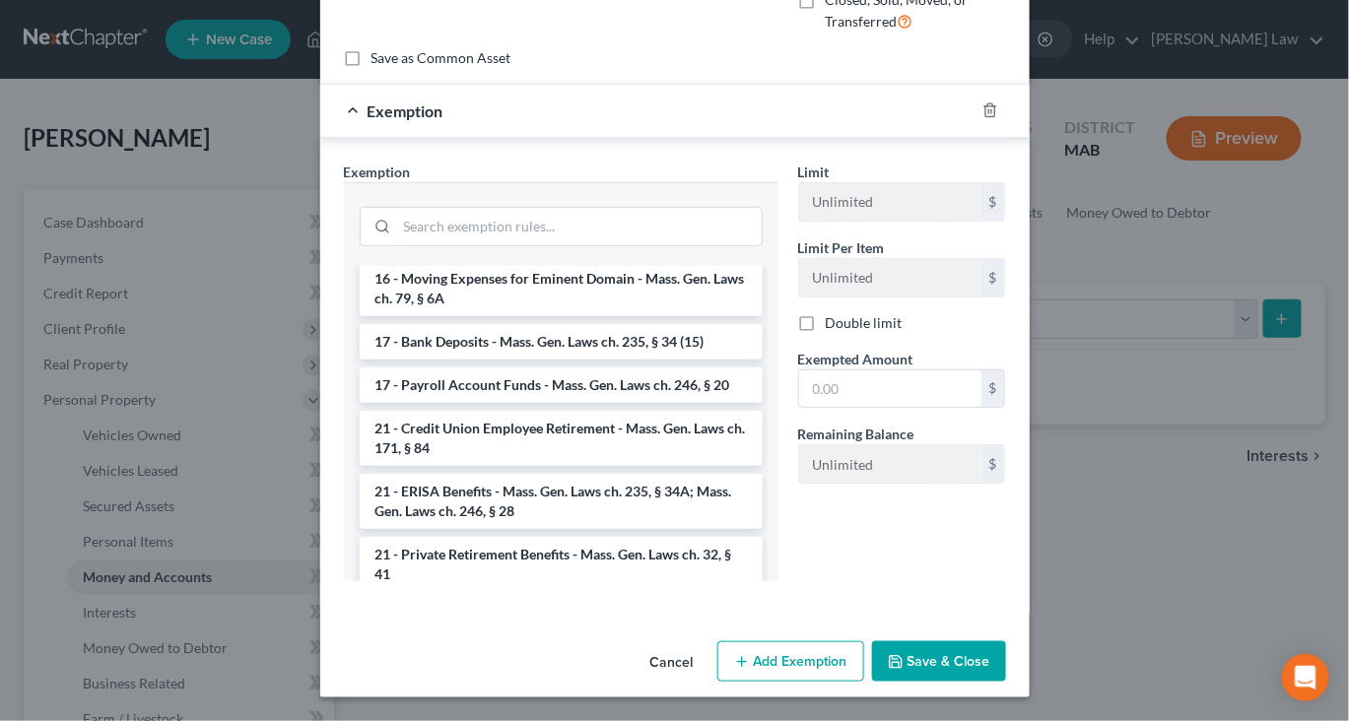
scroll to position [653, 0]
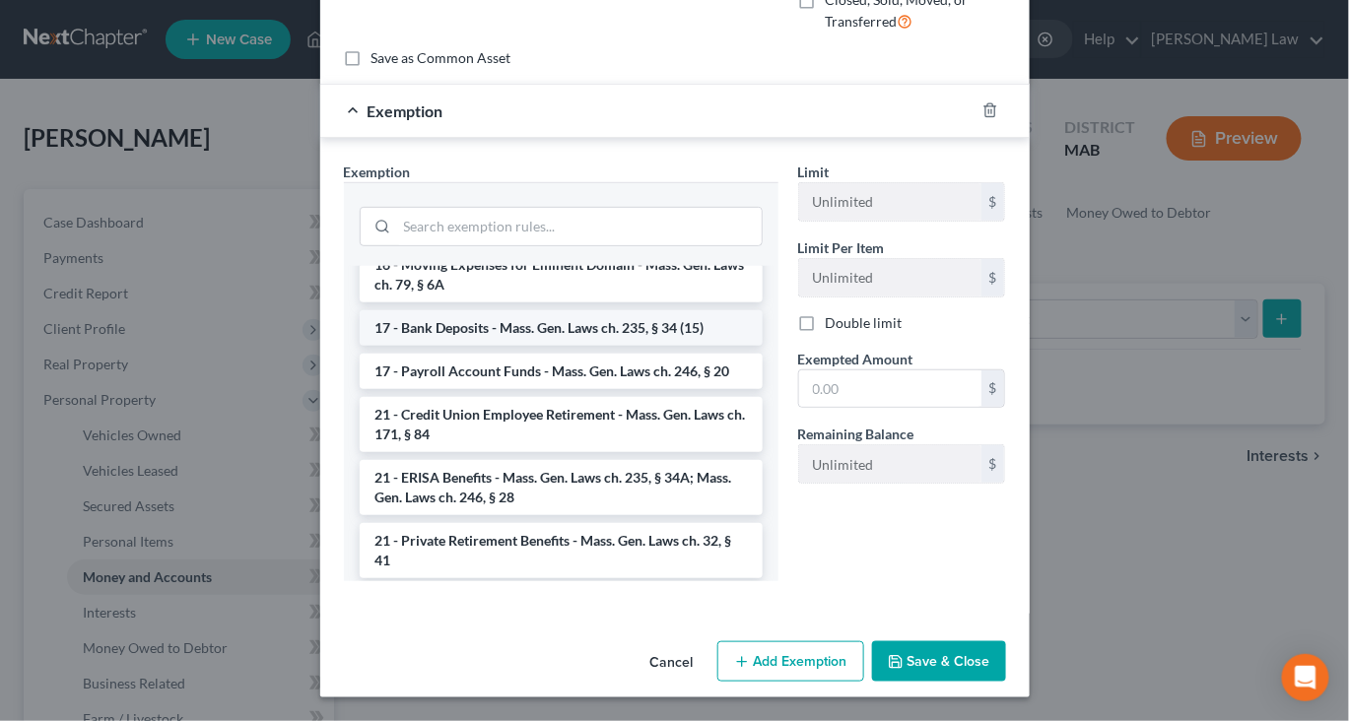
click at [672, 346] on li "17 - Bank Deposits - Mass. Gen. Laws ch. 235, § 34 (15)" at bounding box center [561, 327] width 403 height 35
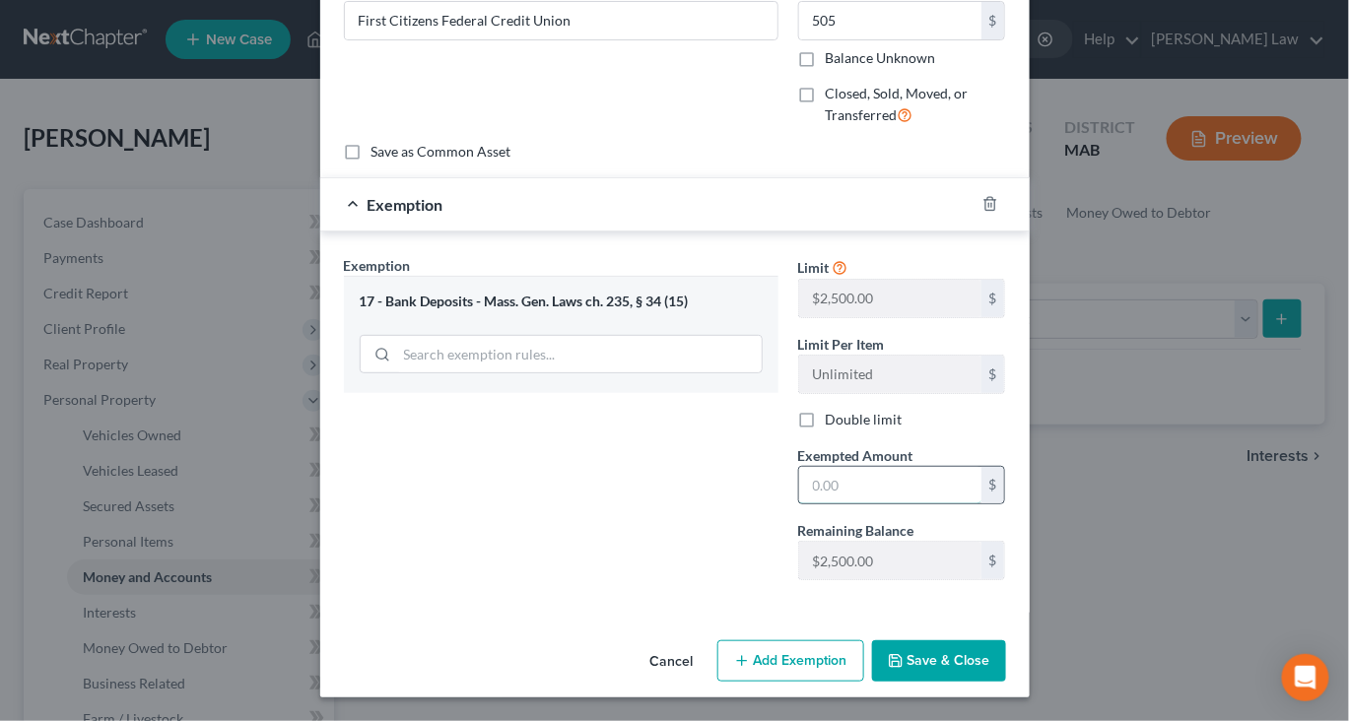
click at [926, 503] on input "text" at bounding box center [890, 485] width 182 height 37
type input "505"
click at [1006, 641] on button "Save & Close" at bounding box center [939, 661] width 134 height 41
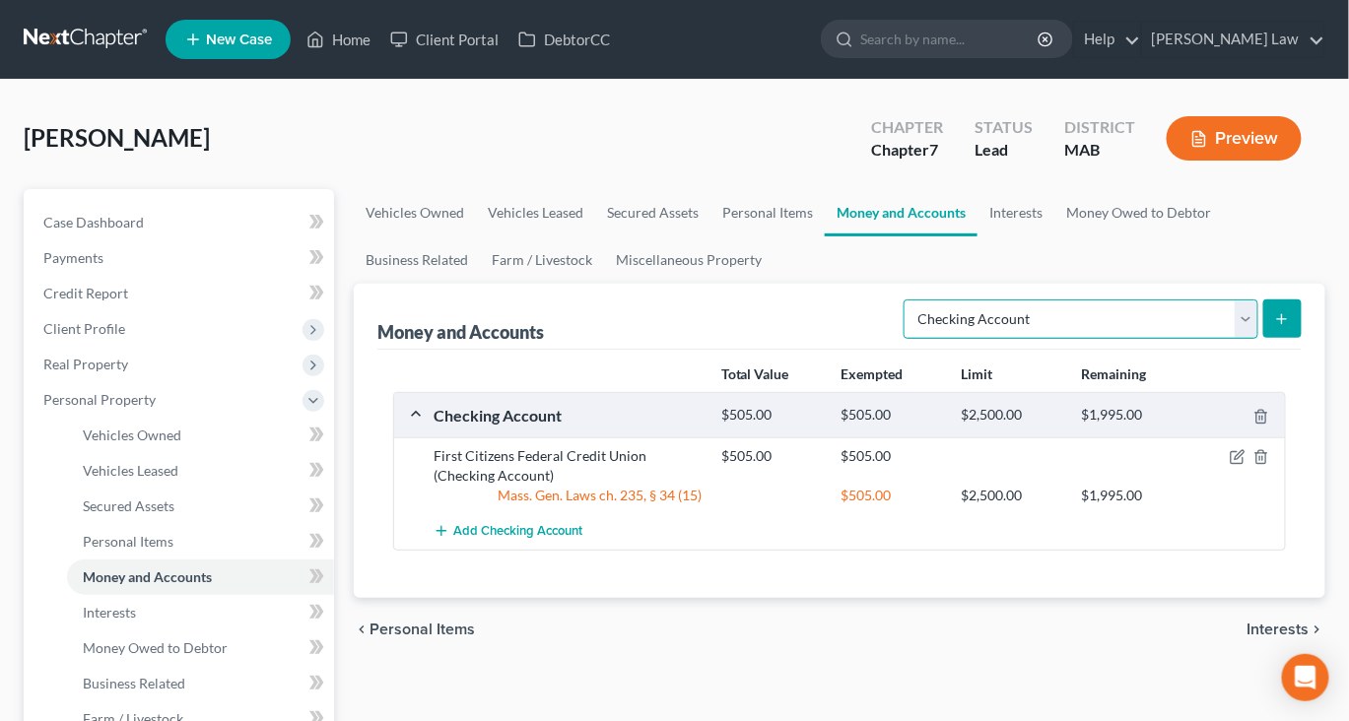
click at [1231, 339] on select "Select Account Type Brokerage Cash on Hand Certificates of Deposit Checking Acc…" at bounding box center [1081, 319] width 355 height 39
select select "savings"
click at [904, 339] on select "Select Account Type Brokerage Cash on Hand Certificates of Deposit Checking Acc…" at bounding box center [1081, 319] width 355 height 39
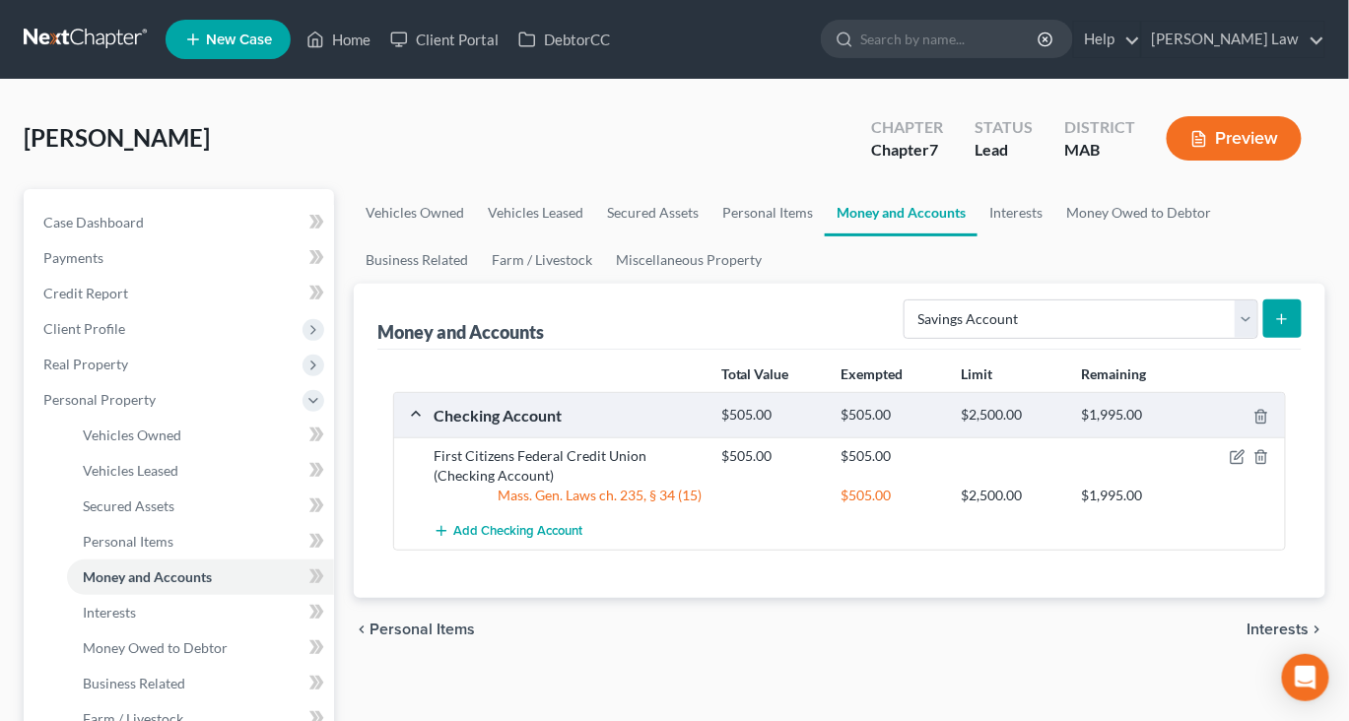
click at [1274, 327] on icon "submit" at bounding box center [1282, 319] width 16 height 16
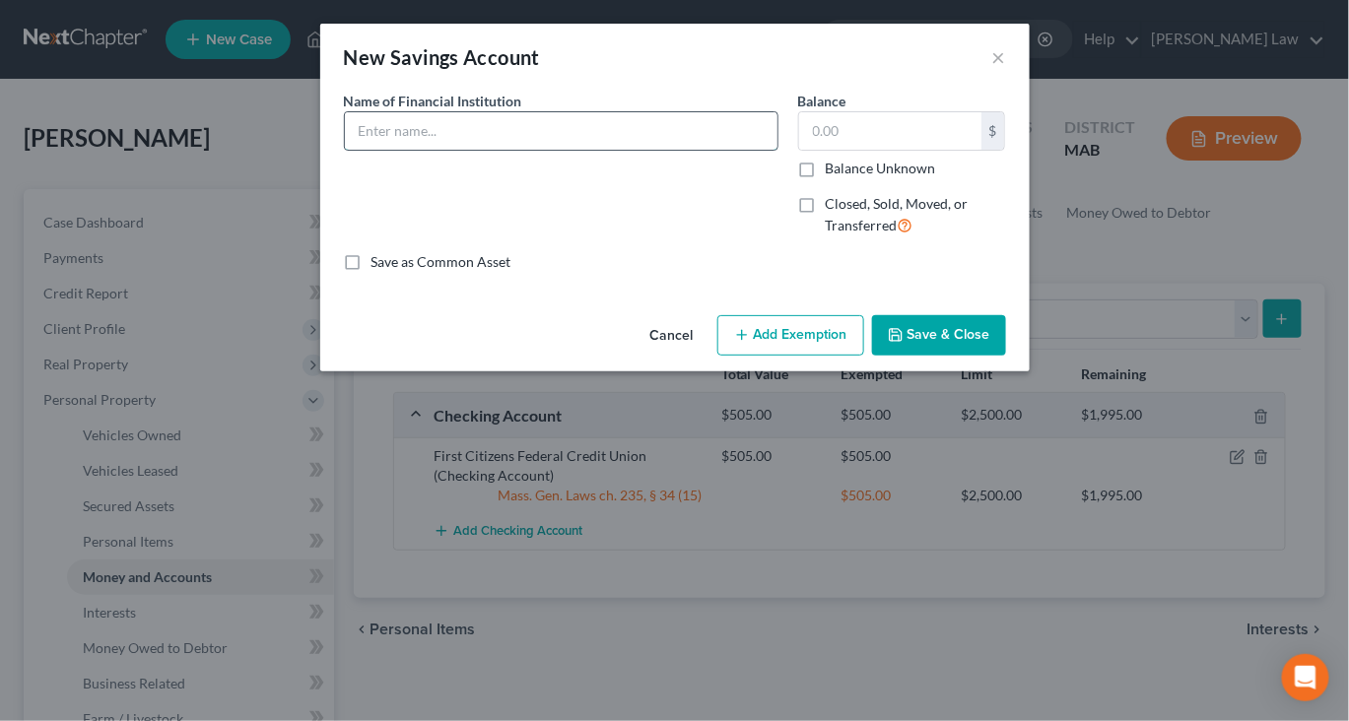
click at [535, 150] on input "text" at bounding box center [561, 130] width 433 height 37
type input "First Citizens Federal Credit Union"
click at [932, 150] on input "text" at bounding box center [890, 130] width 182 height 37
type input "125"
drag, startPoint x: 787, startPoint y: 441, endPoint x: 794, endPoint y: 423, distance: 20.0
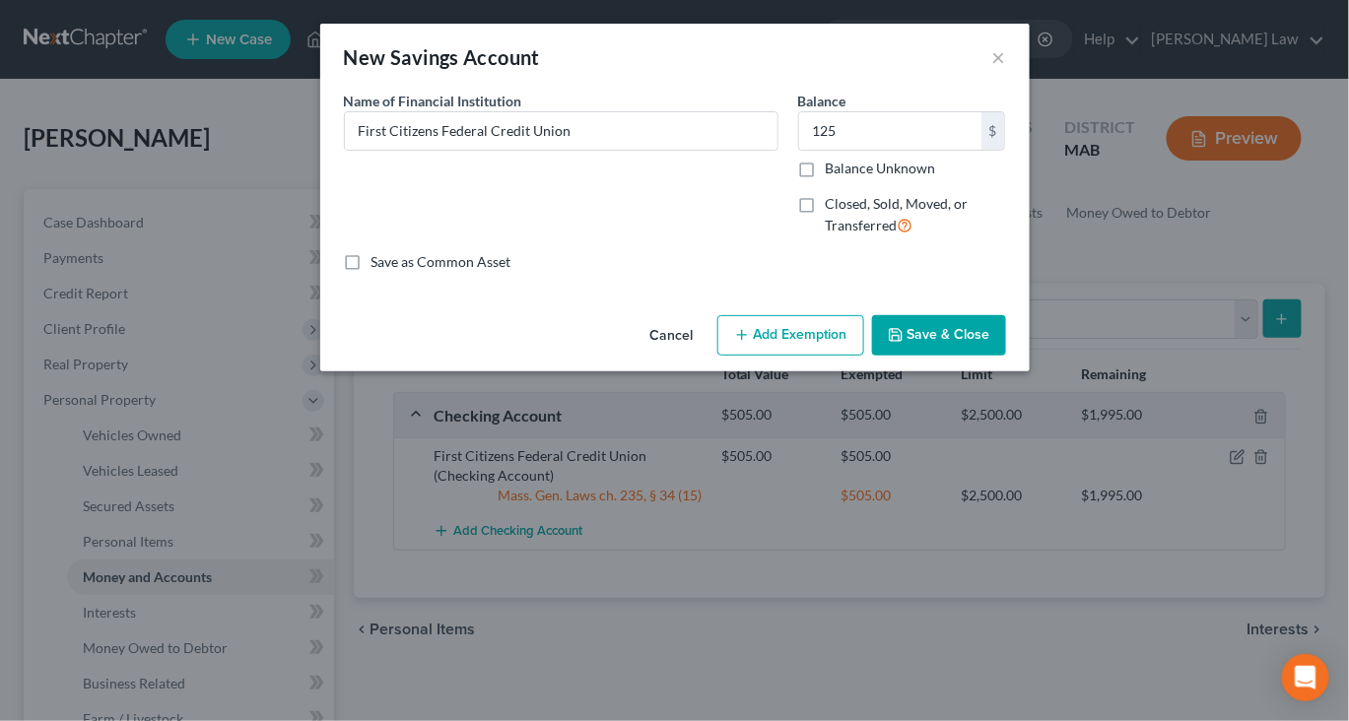
click at [794, 357] on button "Add Exemption" at bounding box center [790, 335] width 147 height 41
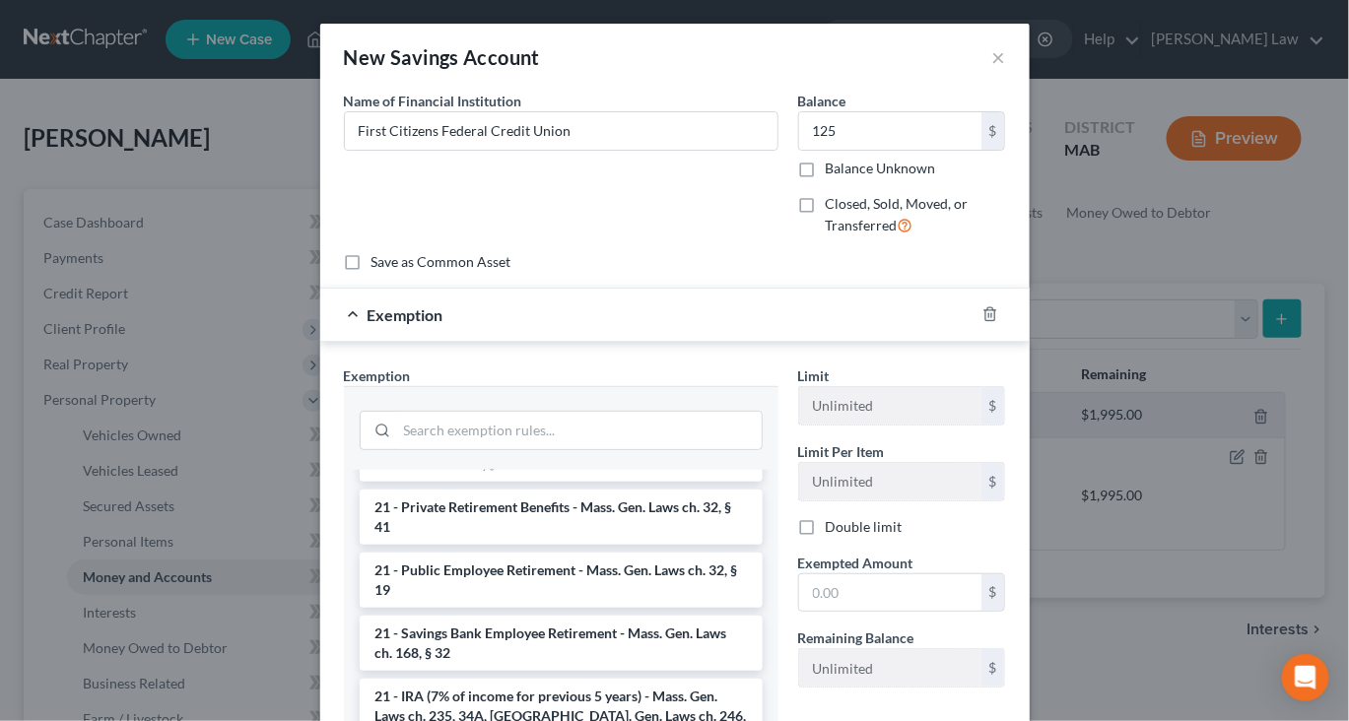
scroll to position [895, 0]
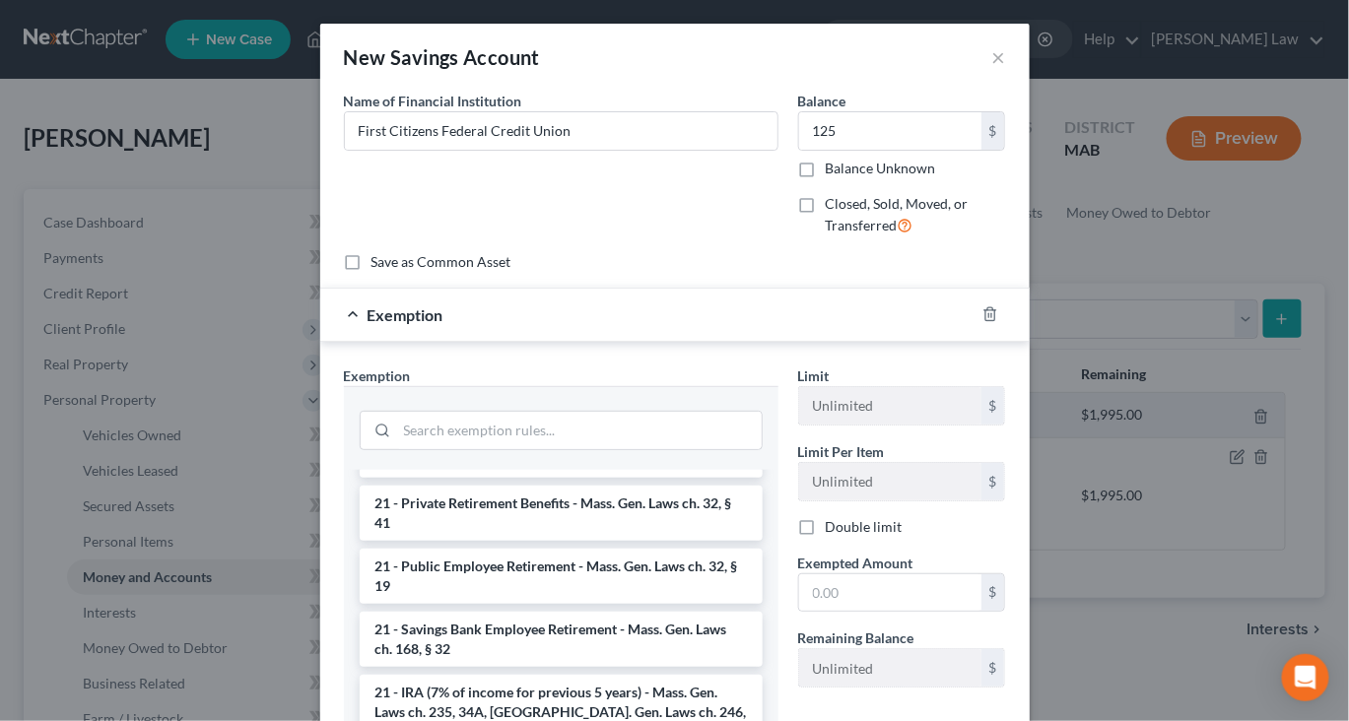
click at [611, 308] on li "17 - Bank Deposits - Mass. Gen. Laws ch. 235, § 34 (15)" at bounding box center [561, 290] width 403 height 35
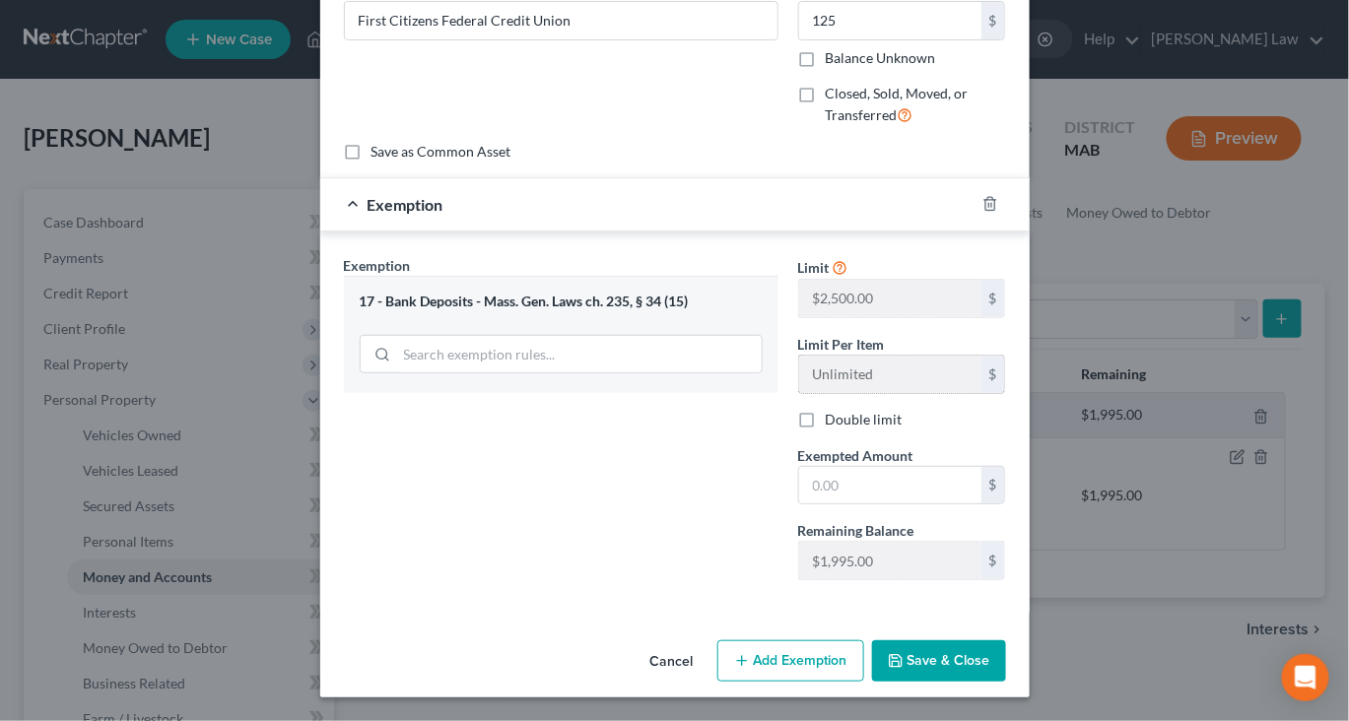
scroll to position [309, 0]
click at [945, 467] on input "text" at bounding box center [890, 485] width 182 height 37
type input "125"
click at [984, 644] on button "Save & Close" at bounding box center [939, 661] width 134 height 41
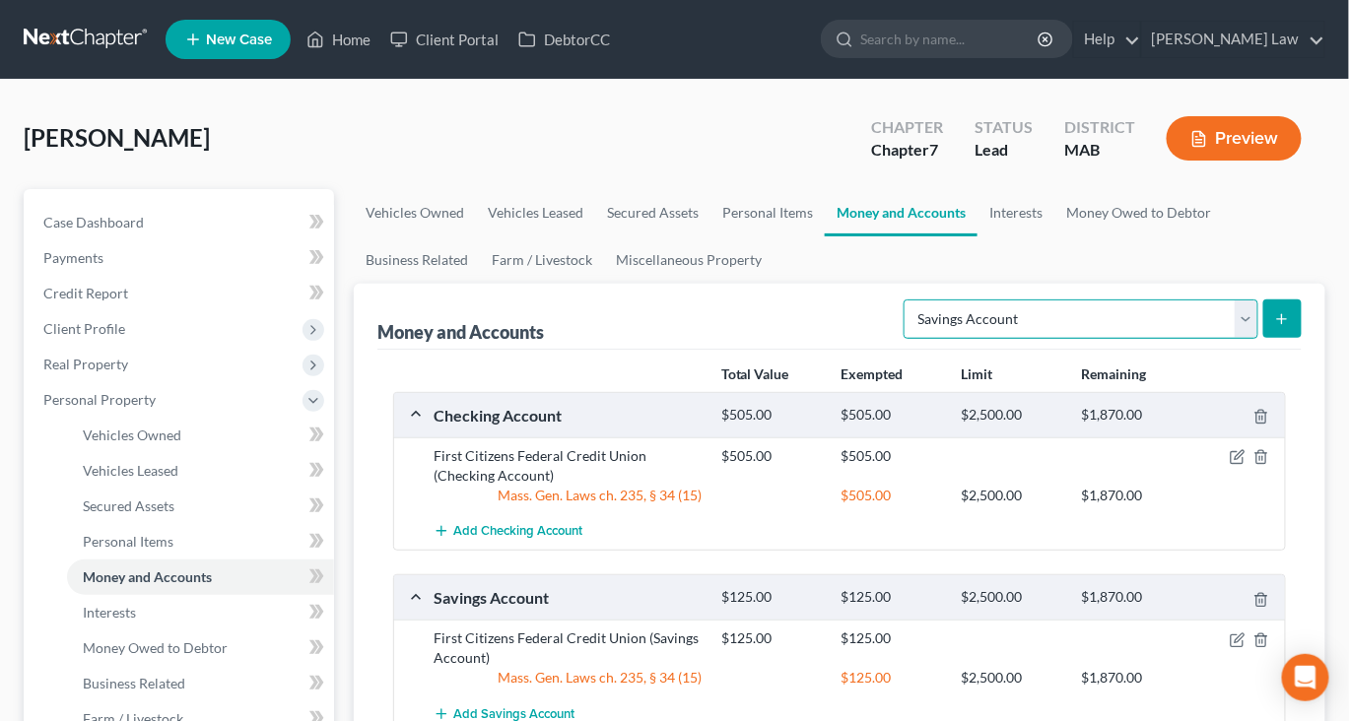
click at [1228, 339] on select "Select Account Type Brokerage Cash on Hand Certificates of Deposit Checking Acc…" at bounding box center [1081, 319] width 355 height 39
select select "checking"
click at [904, 339] on select "Select Account Type Brokerage Cash on Hand Certificates of Deposit Checking Acc…" at bounding box center [1081, 319] width 355 height 39
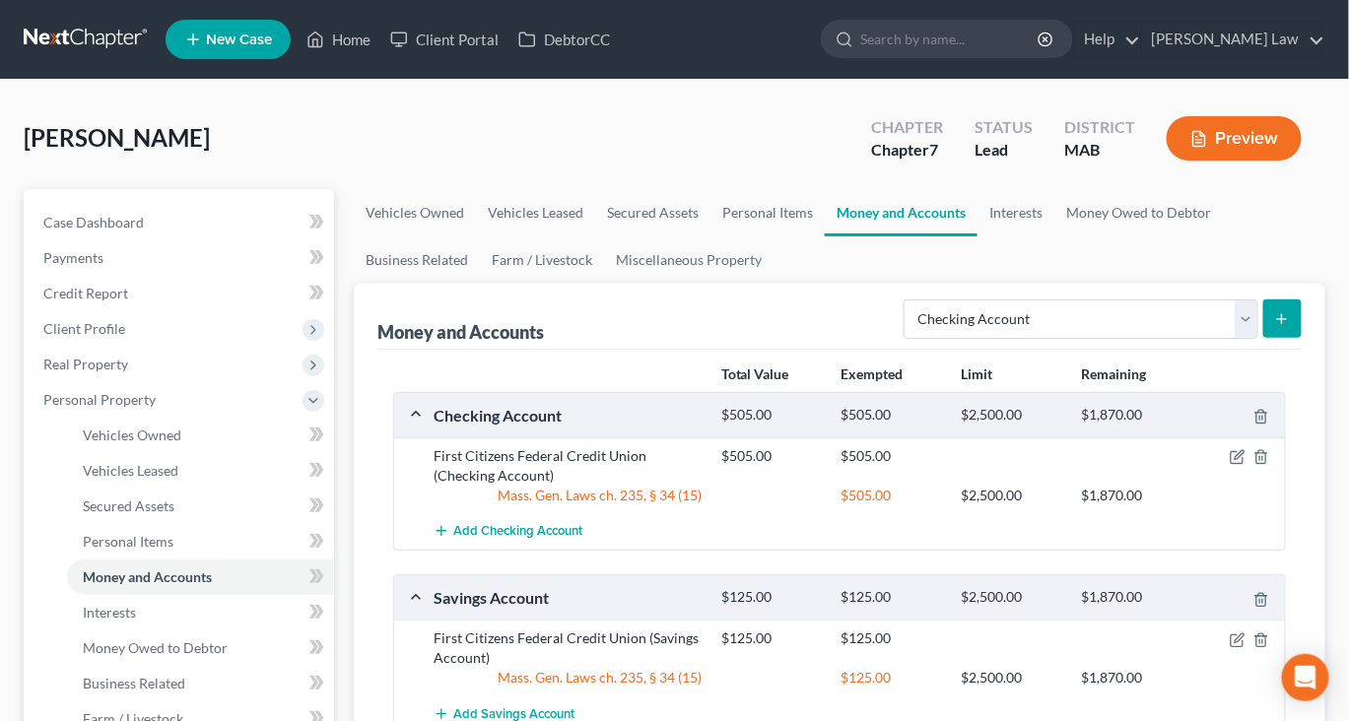
click at [1274, 327] on icon "submit" at bounding box center [1282, 319] width 16 height 16
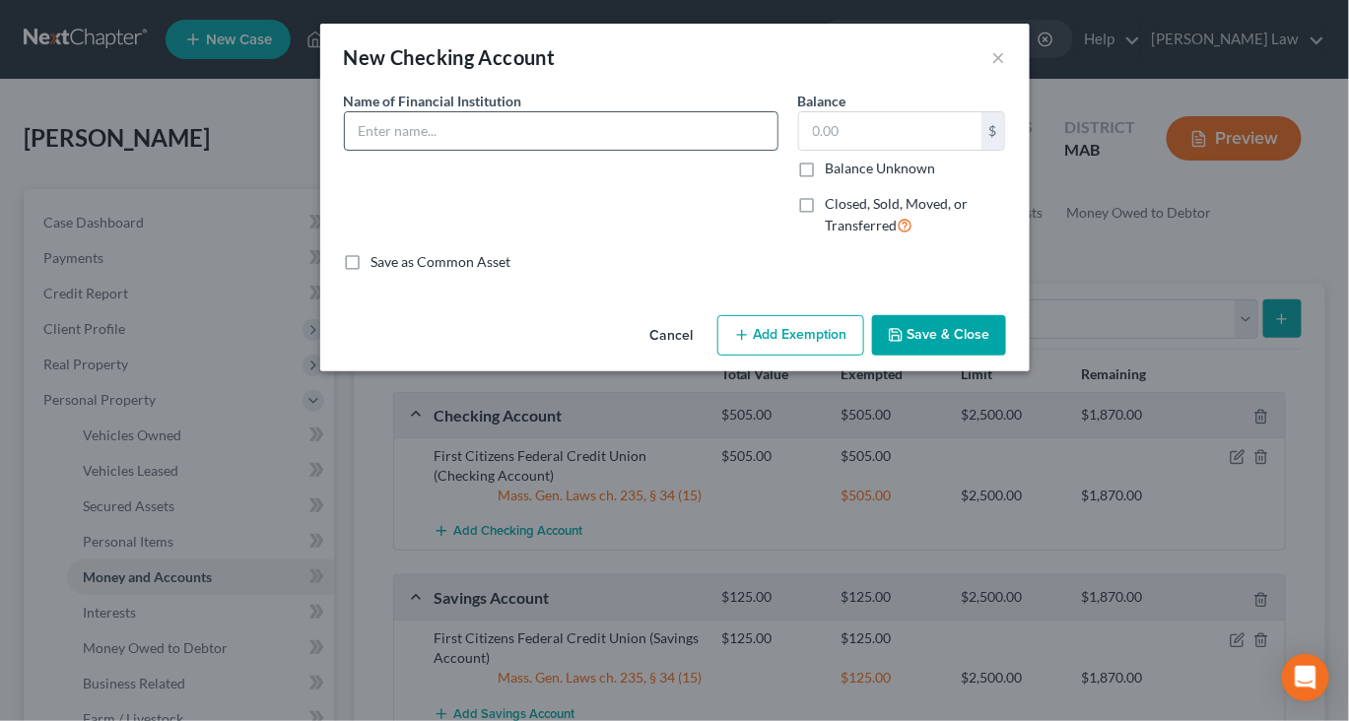
click at [537, 150] on input "text" at bounding box center [561, 130] width 433 height 37
type input "New Bedford Credit Union"
click at [935, 150] on input "text" at bounding box center [890, 130] width 182 height 37
type input "10"
click at [833, 357] on button "Add Exemption" at bounding box center [790, 335] width 147 height 41
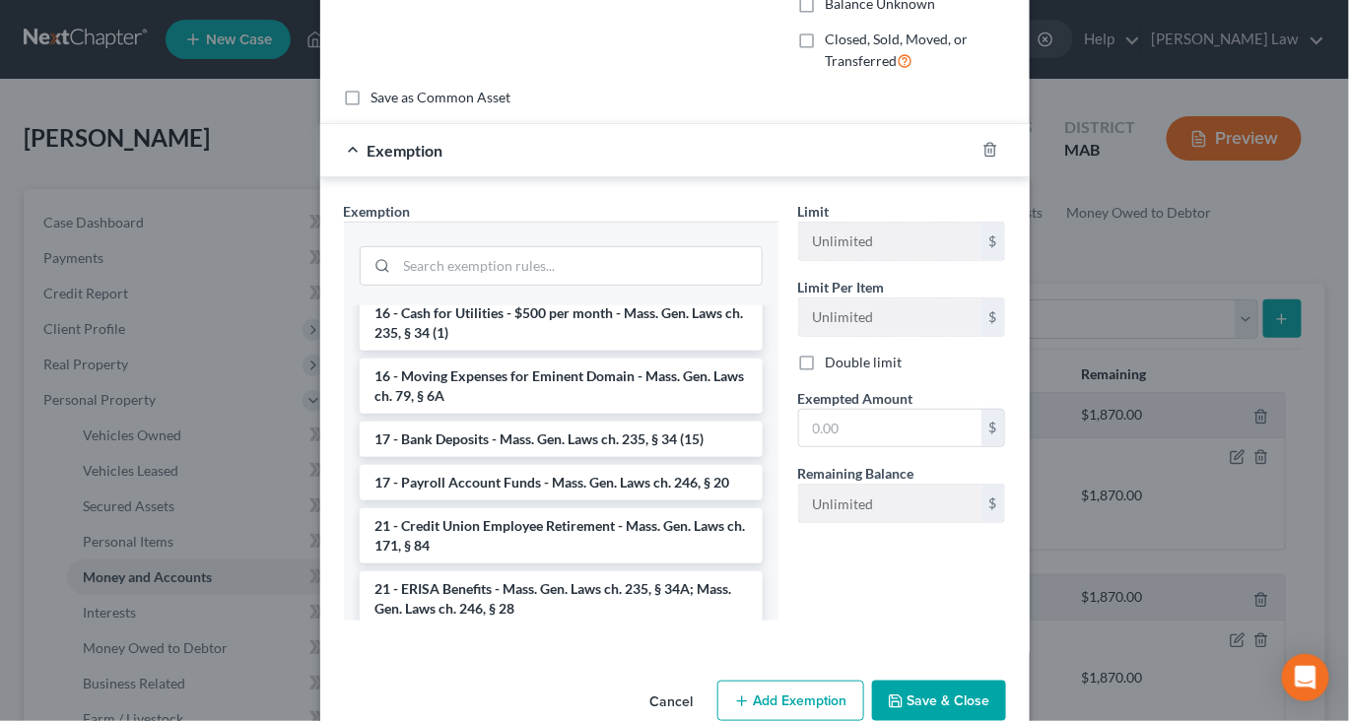
scroll to position [616, 0]
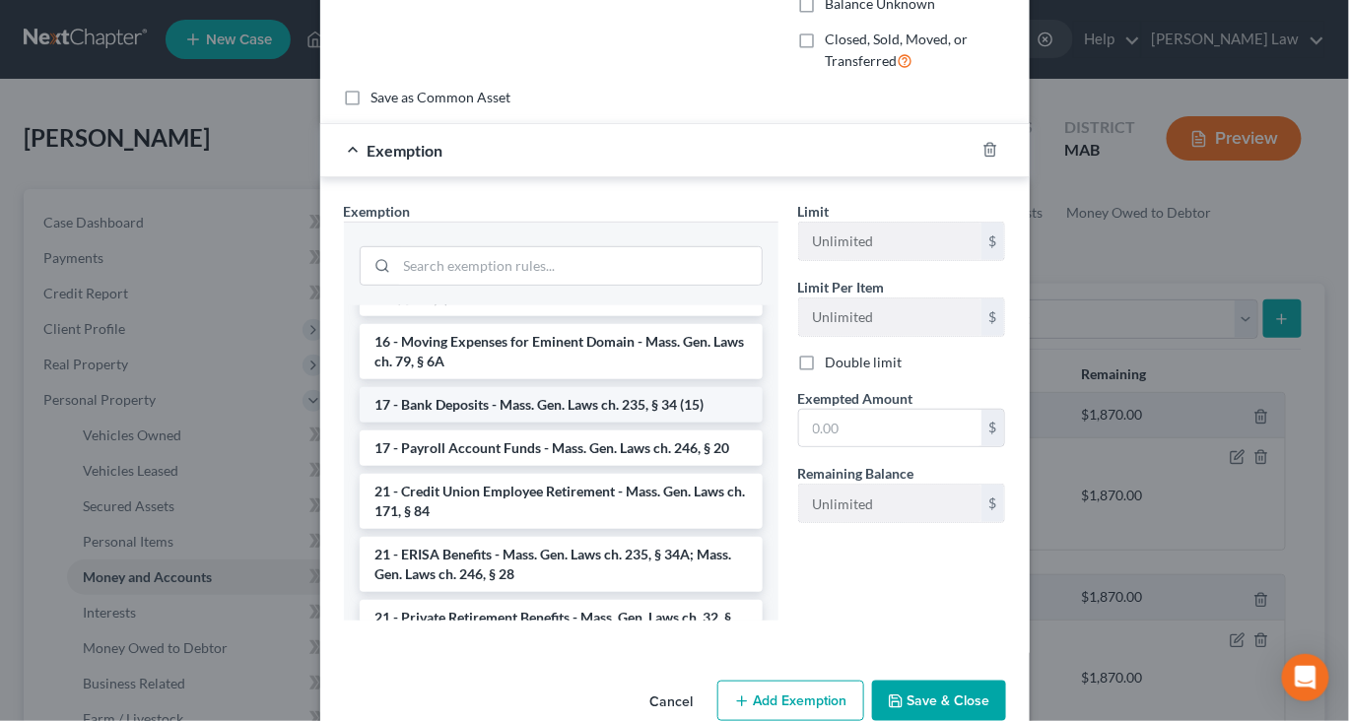
click at [634, 423] on li "17 - Bank Deposits - Mass. Gen. Laws ch. 235, § 34 (15)" at bounding box center [561, 404] width 403 height 35
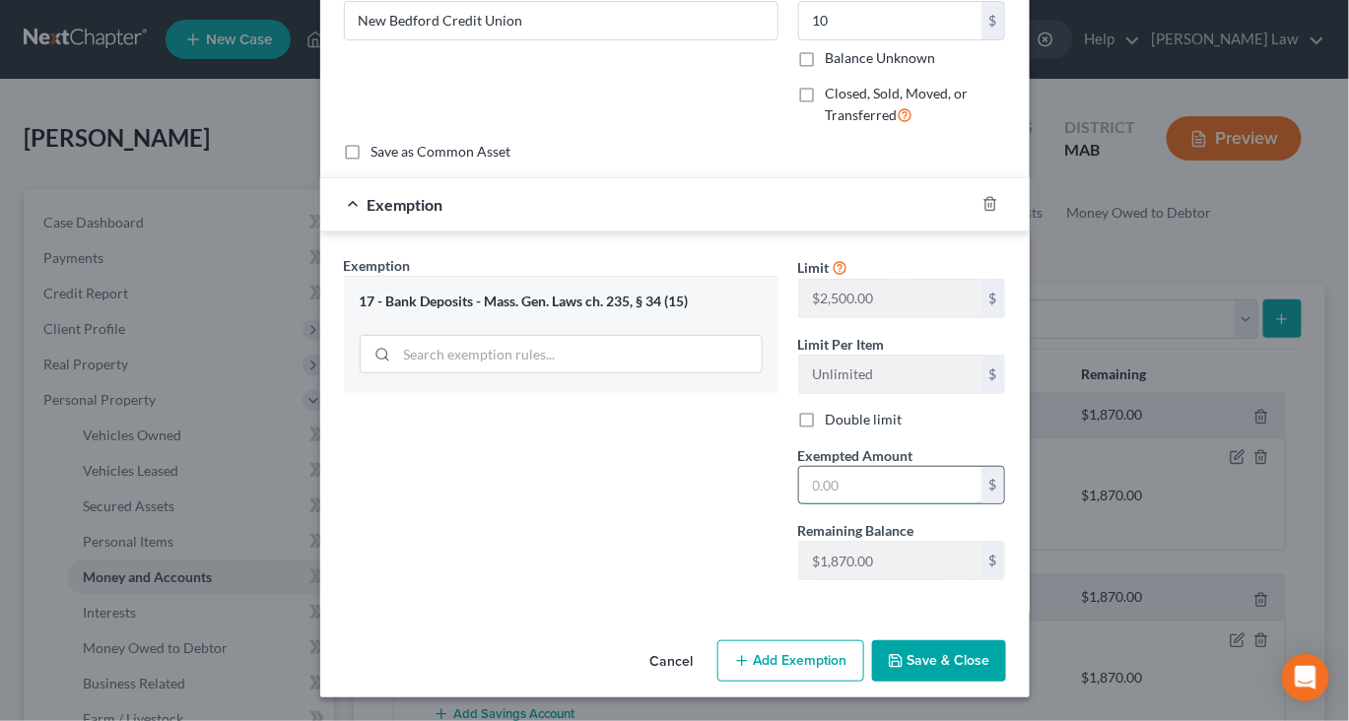
click at [899, 505] on input "text" at bounding box center [890, 485] width 182 height 37
type input "10"
click at [1006, 647] on button "Save & Close" at bounding box center [939, 661] width 134 height 41
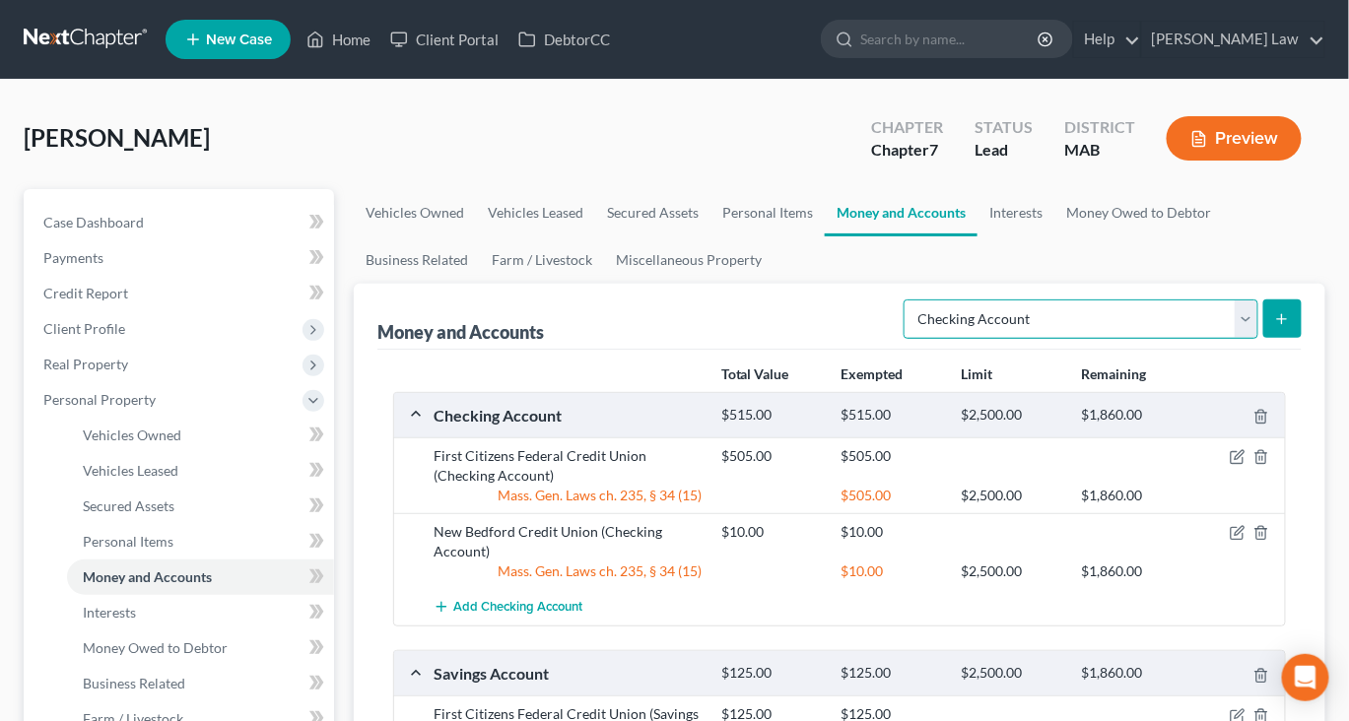
click at [1214, 339] on select "Select Account Type Brokerage Cash on Hand Certificates of Deposit Checking Acc…" at bounding box center [1081, 319] width 355 height 39
select select "savings"
click at [904, 339] on select "Select Account Type Brokerage Cash on Hand Certificates of Deposit Checking Acc…" at bounding box center [1081, 319] width 355 height 39
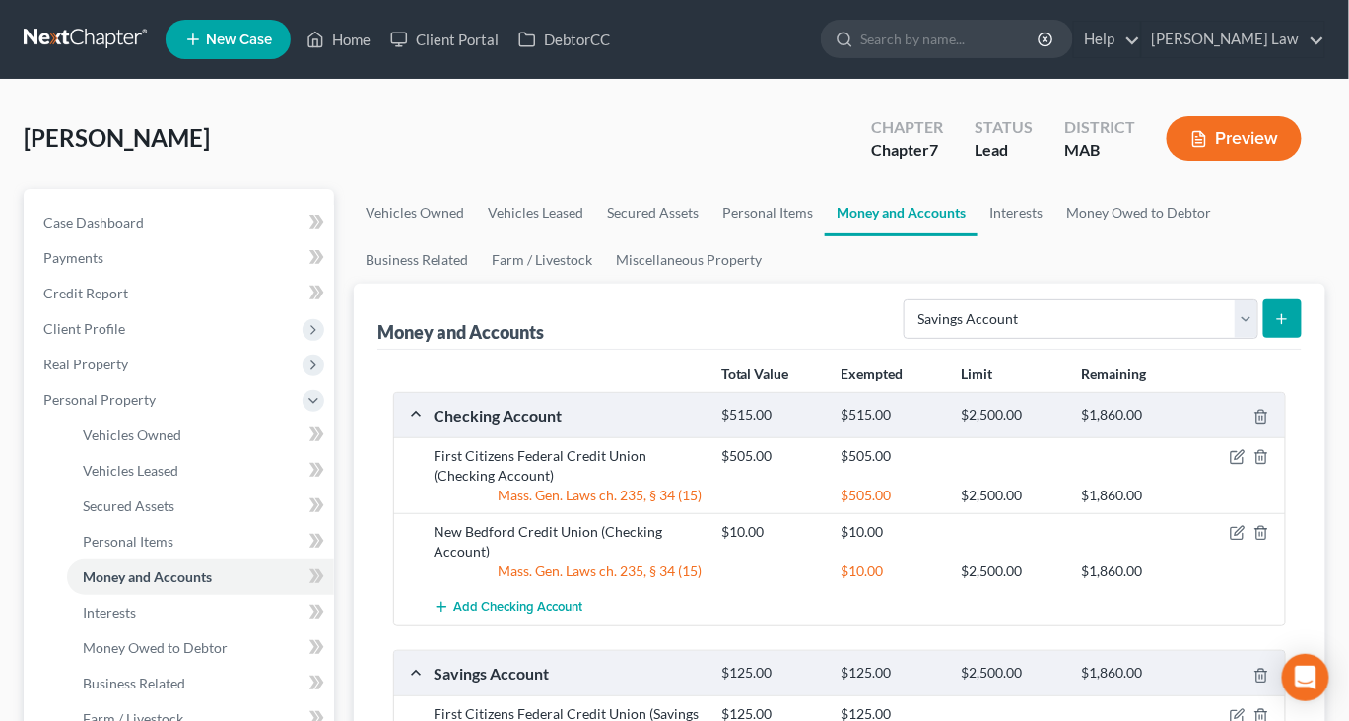
click at [1283, 338] on button "submit" at bounding box center [1282, 319] width 38 height 38
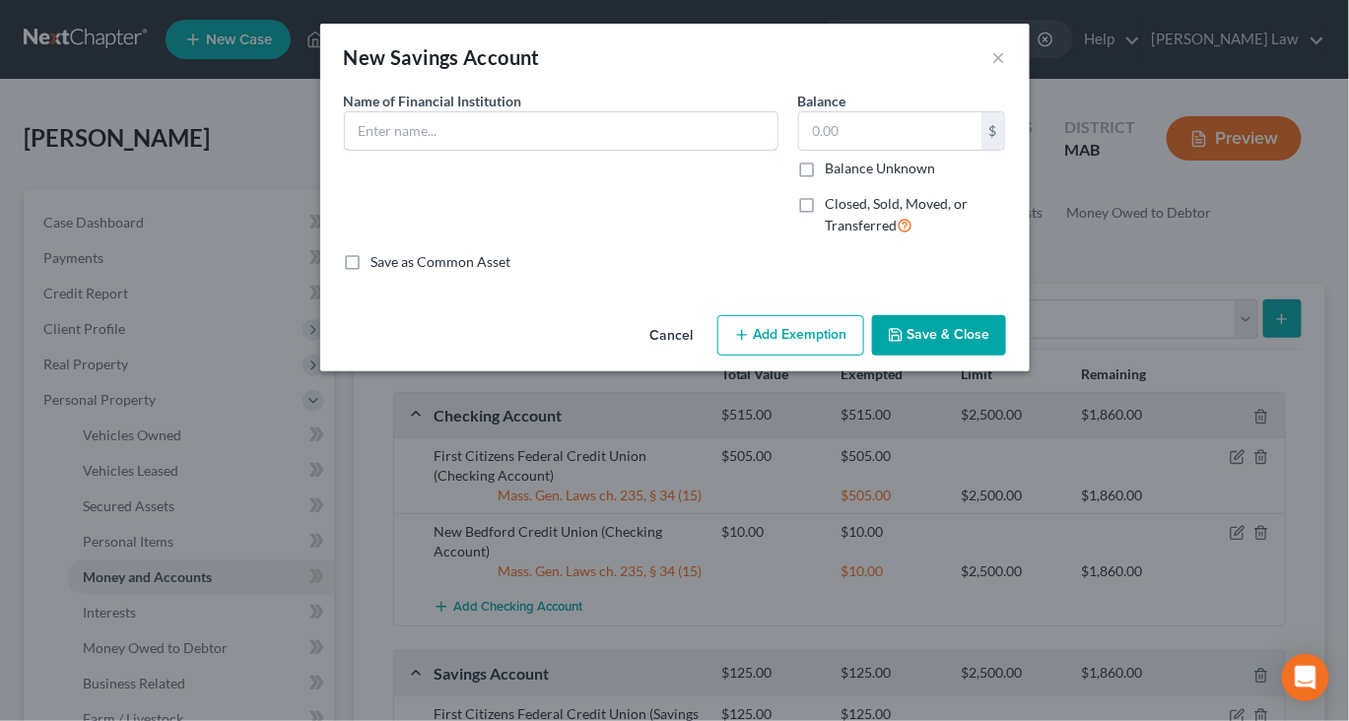
drag, startPoint x: 484, startPoint y: 146, endPoint x: 484, endPoint y: 101, distance: 45.3
click at [484, 145] on input "text" at bounding box center [561, 130] width 433 height 37
type input "New Bedford Credit Union"
click at [903, 150] on input "text" at bounding box center [890, 130] width 182 height 37
type input "5.00"
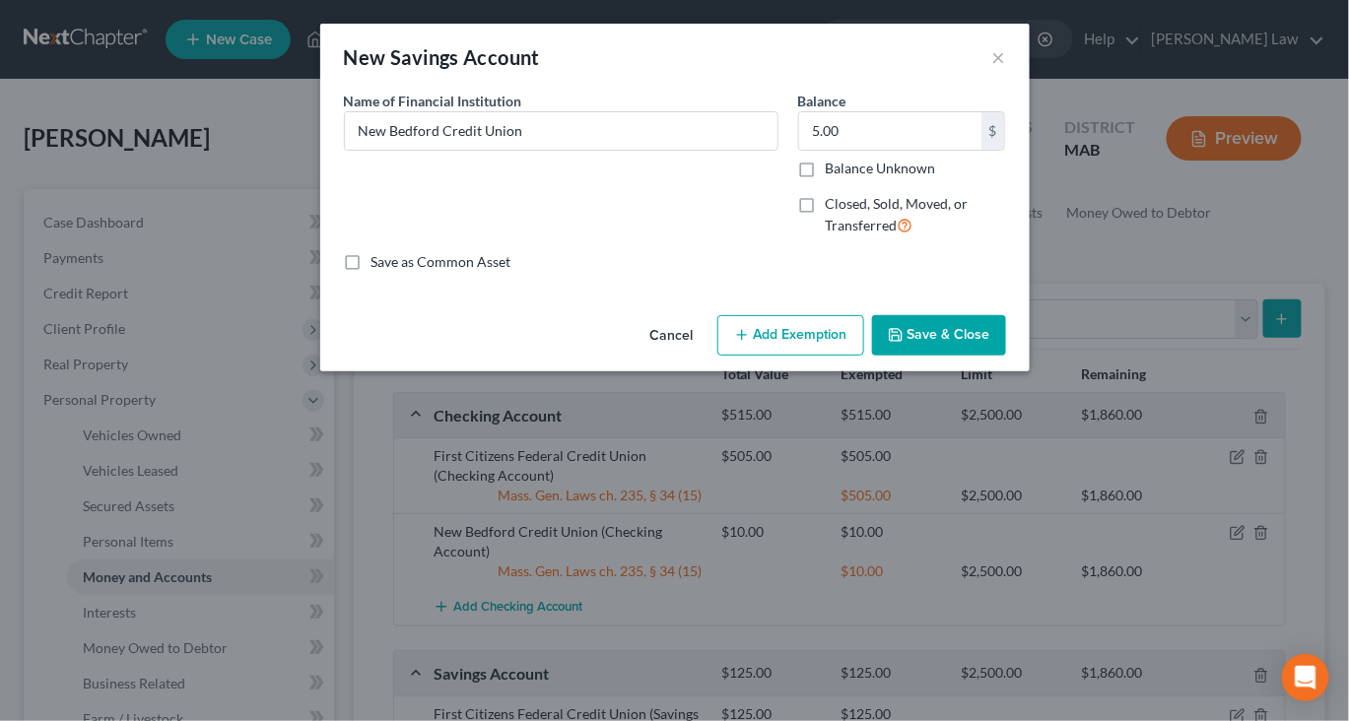
click at [846, 357] on button "Add Exemption" at bounding box center [790, 335] width 147 height 41
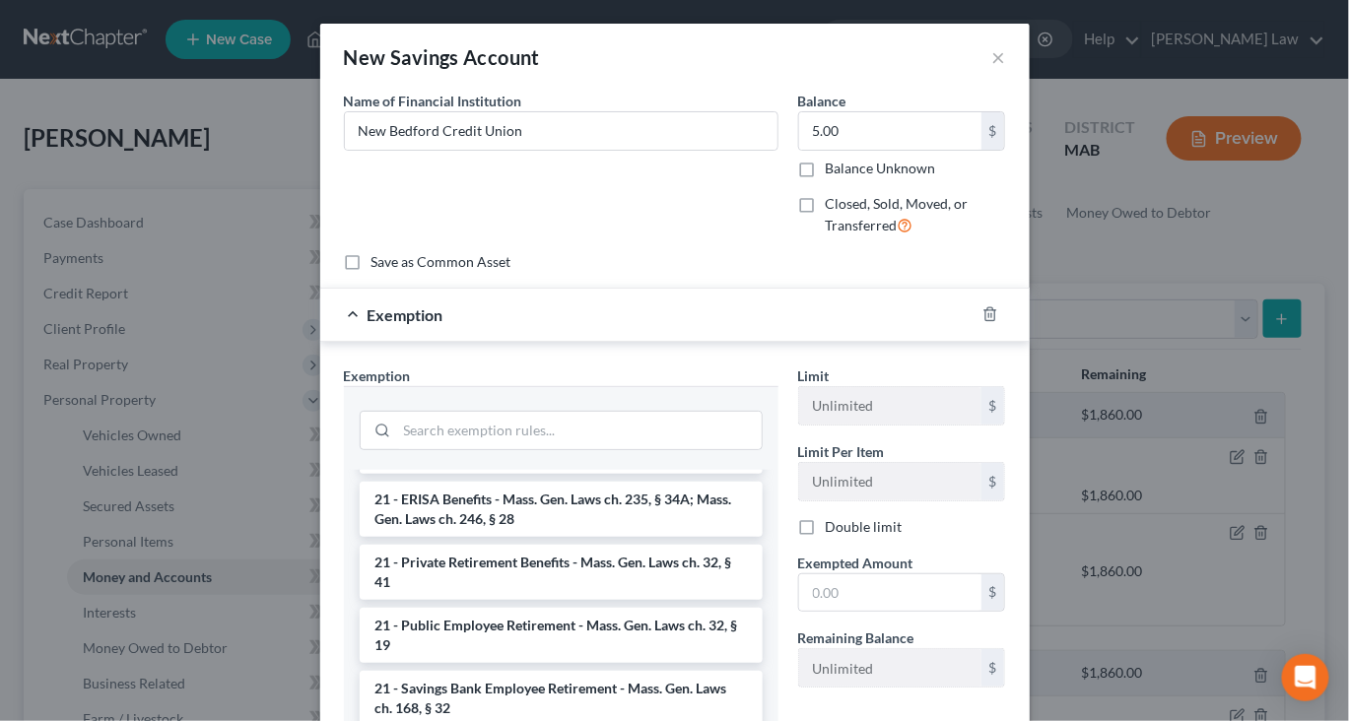
scroll to position [842, 0]
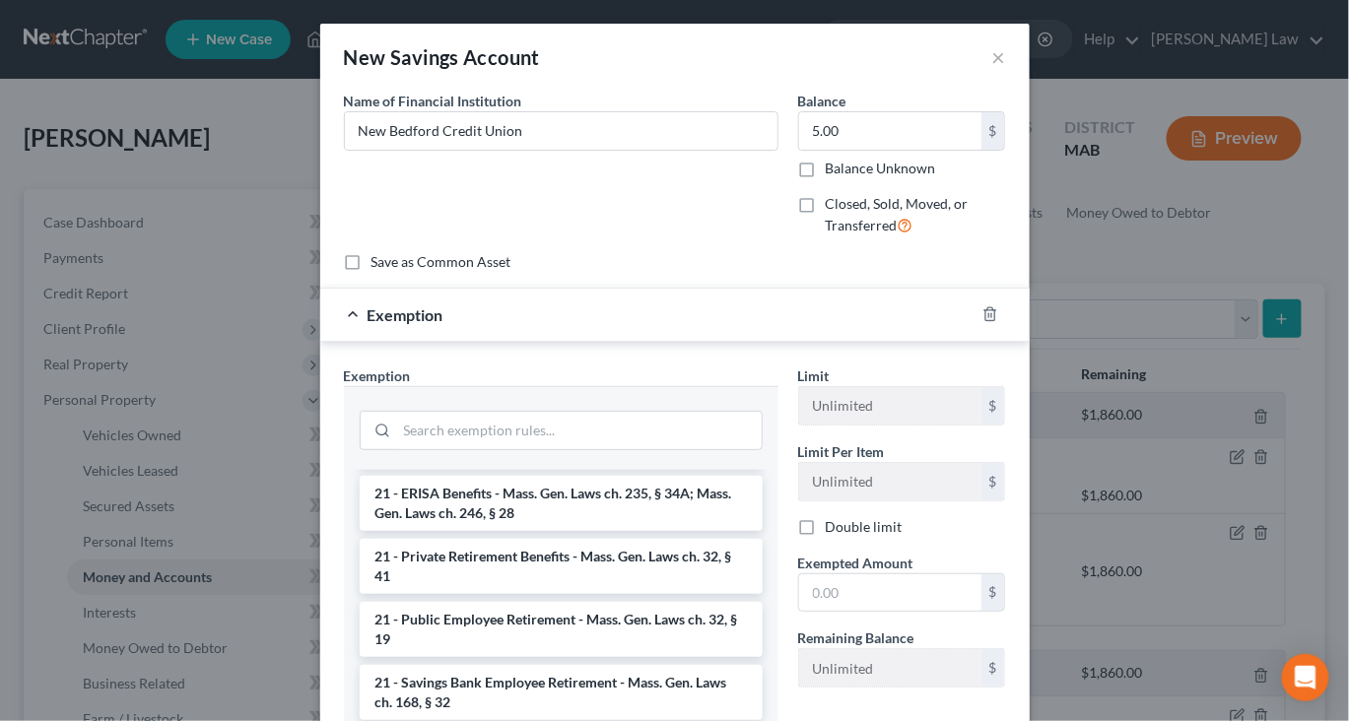
click at [659, 362] on li "17 - Bank Deposits - Mass. Gen. Laws ch. 235, § 34 (15)" at bounding box center [561, 343] width 403 height 35
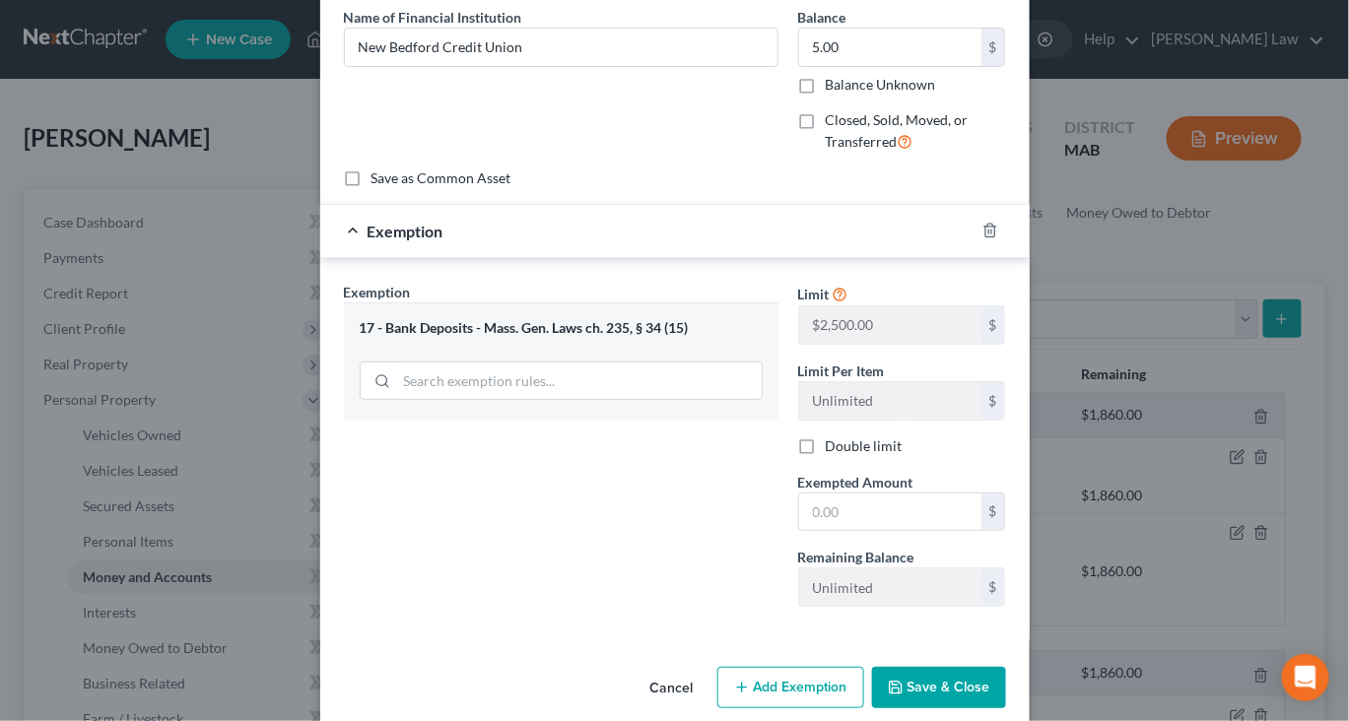
scroll to position [162, 0]
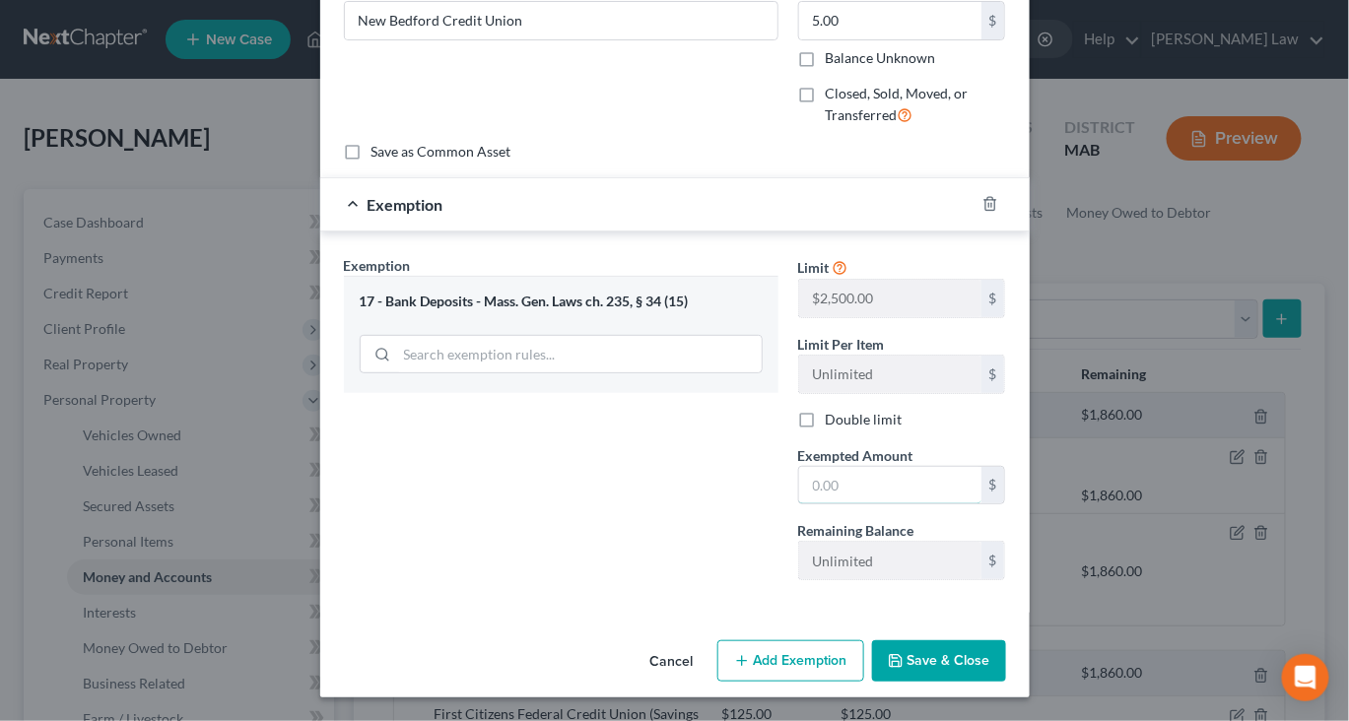
drag, startPoint x: 896, startPoint y: 586, endPoint x: 896, endPoint y: 552, distance: 34.5
click at [896, 505] on input "text" at bounding box center [890, 485] width 182 height 37
type input "5.00"
click at [1006, 645] on button "Save & Close" at bounding box center [939, 661] width 134 height 41
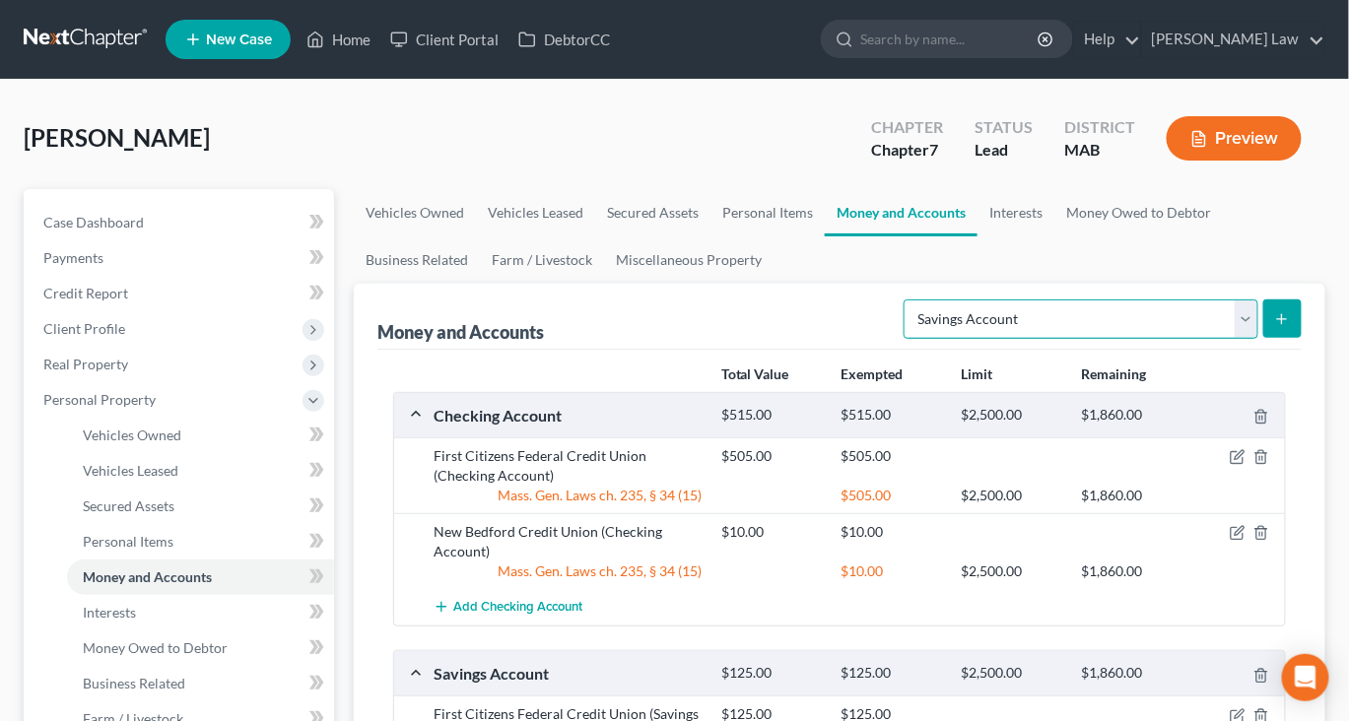
click at [1230, 339] on select "Select Account Type Brokerage Cash on Hand Certificates of Deposit Checking Acc…" at bounding box center [1081, 319] width 355 height 39
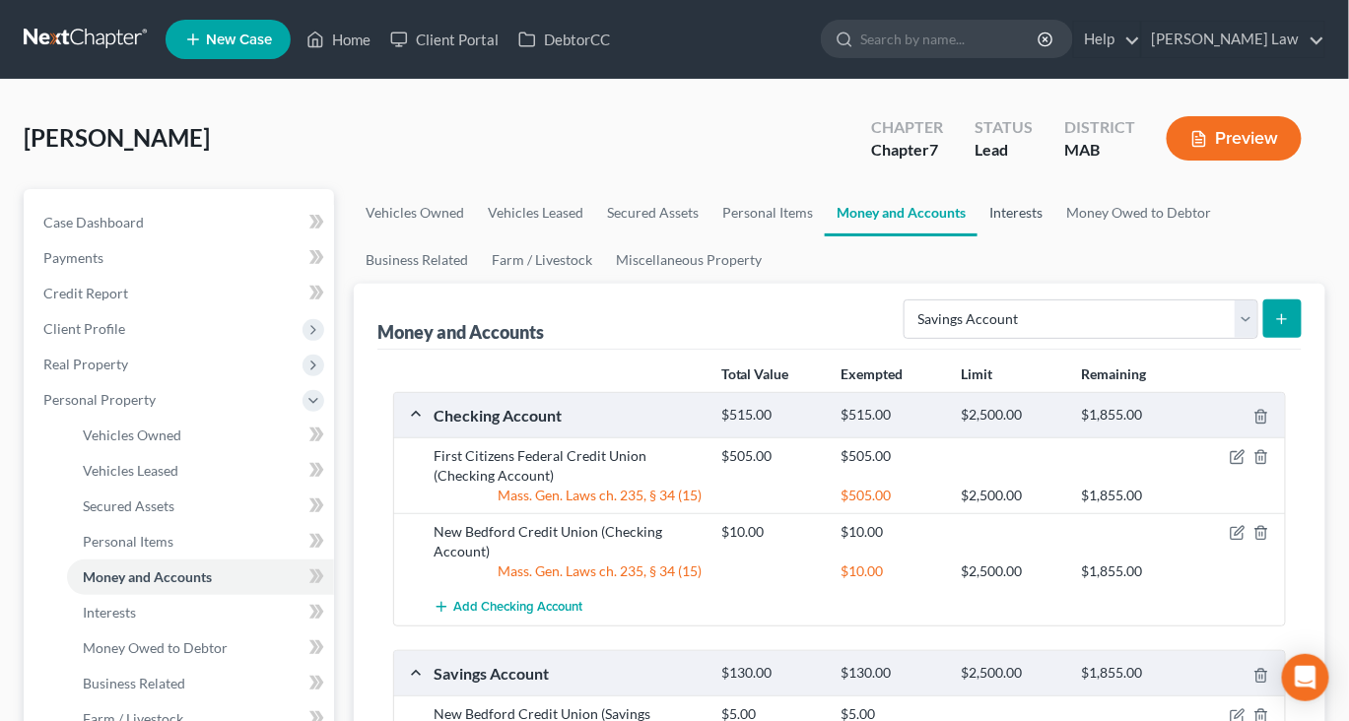
click at [1054, 237] on link "Interests" at bounding box center [1016, 212] width 77 height 47
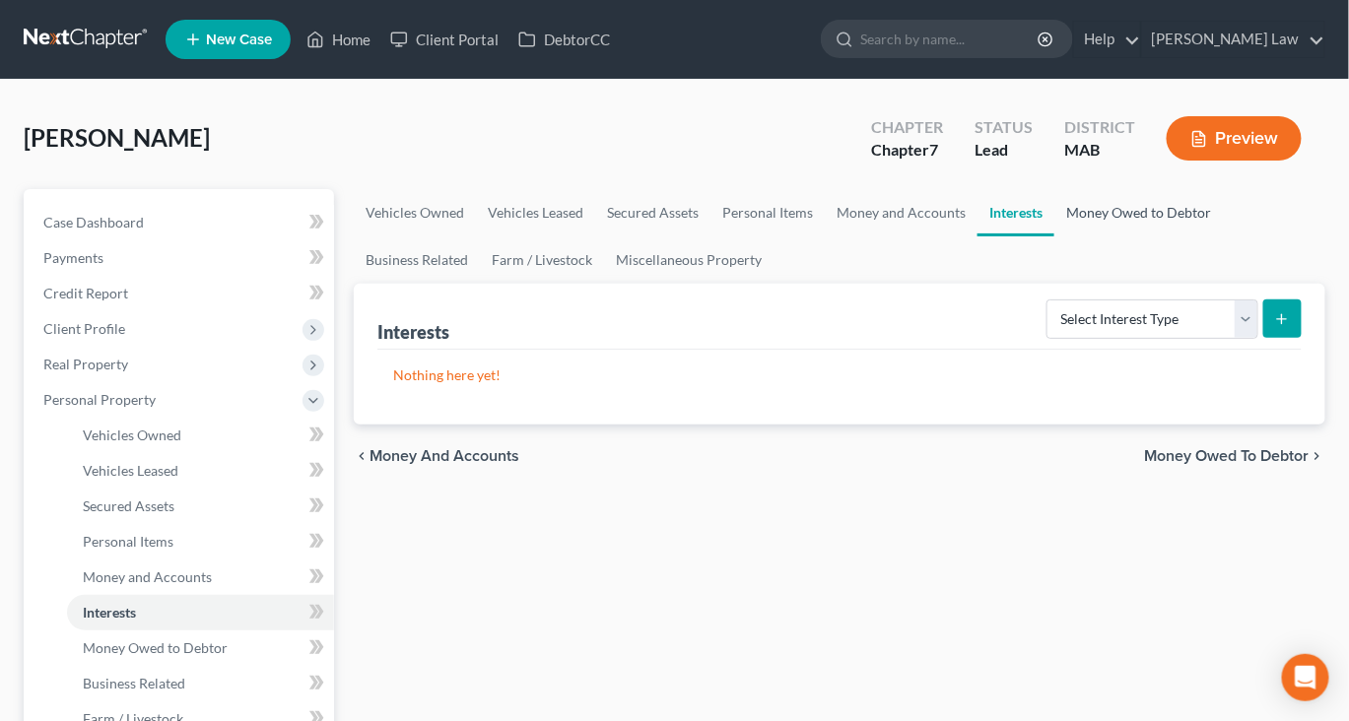
click at [1054, 237] on link "Money Owed to Debtor" at bounding box center [1138, 212] width 169 height 47
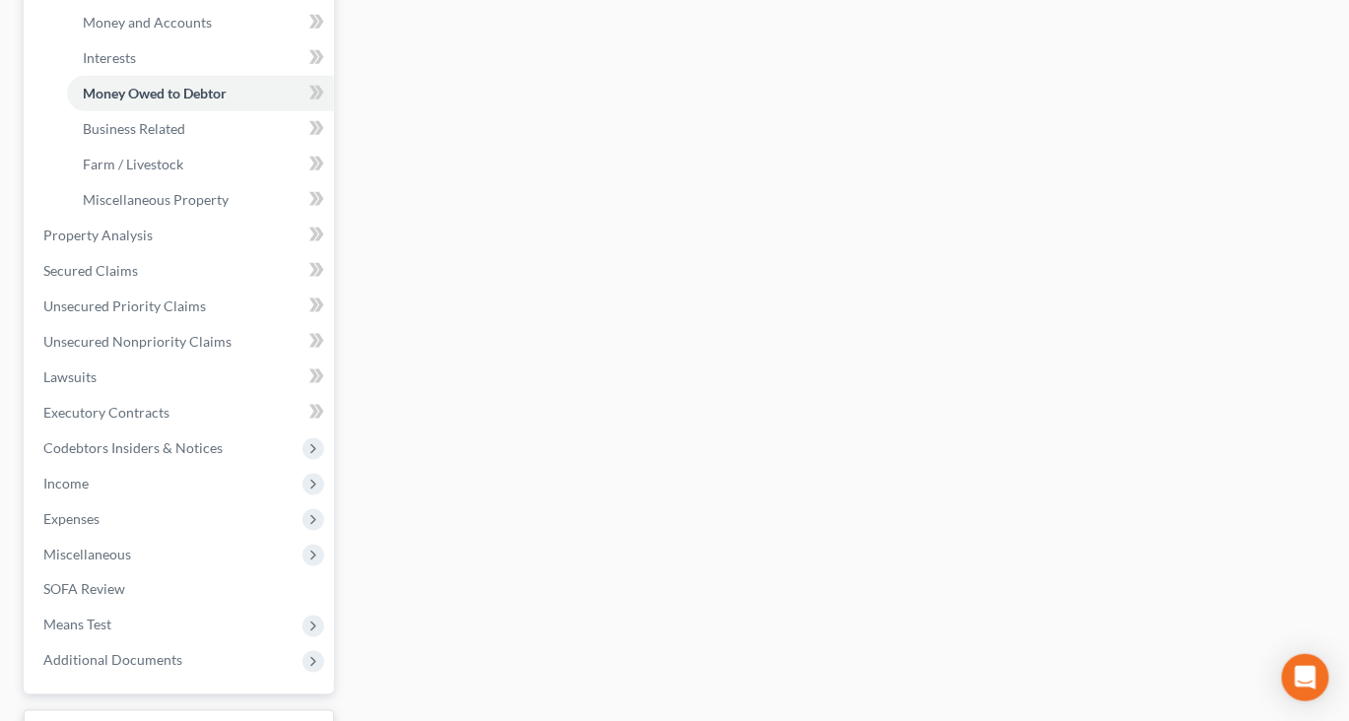
scroll to position [554, 0]
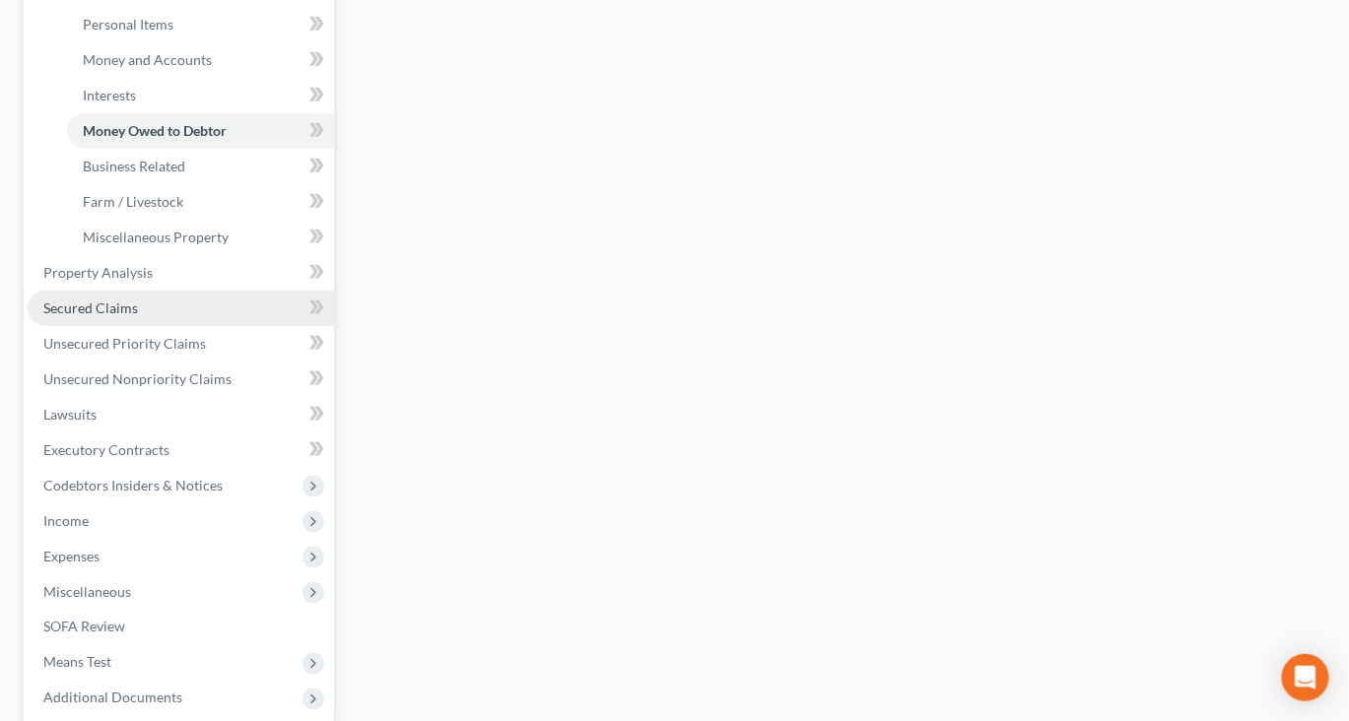
click at [133, 316] on span "Secured Claims" at bounding box center [90, 308] width 95 height 17
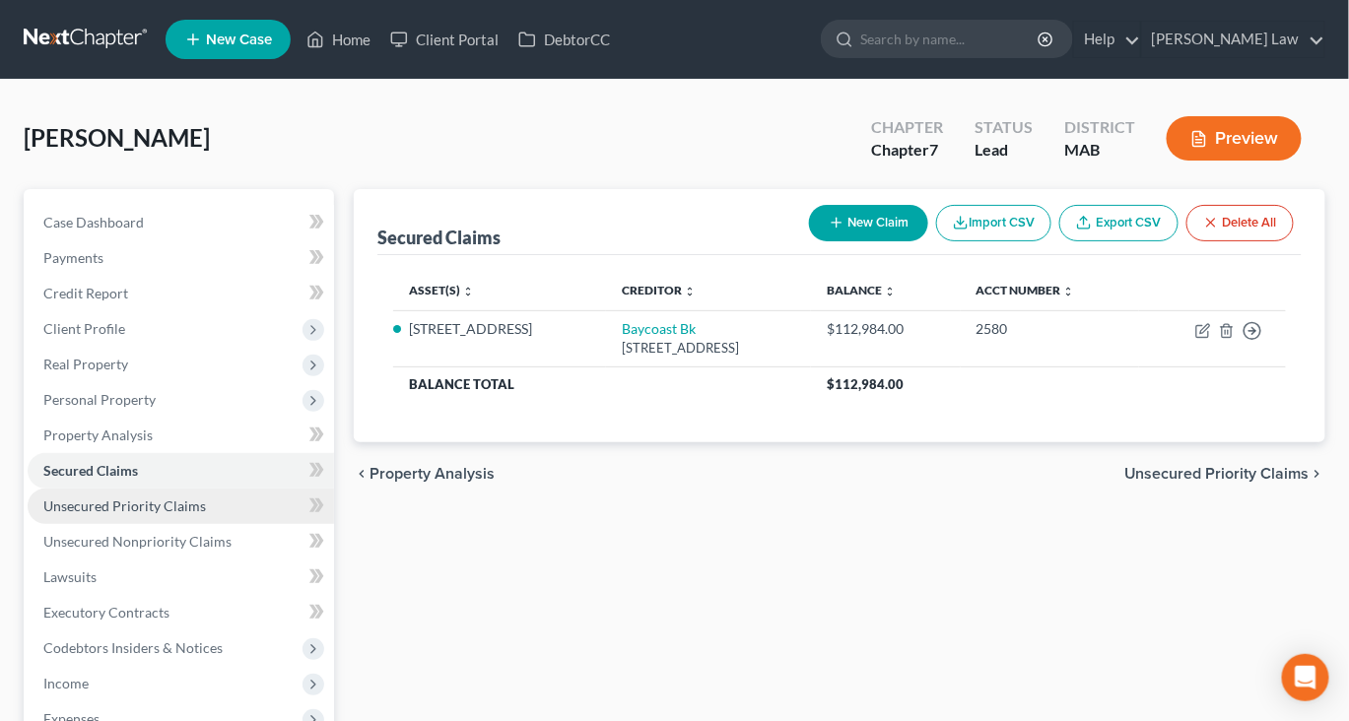
click at [177, 514] on span "Unsecured Priority Claims" at bounding box center [124, 506] width 163 height 17
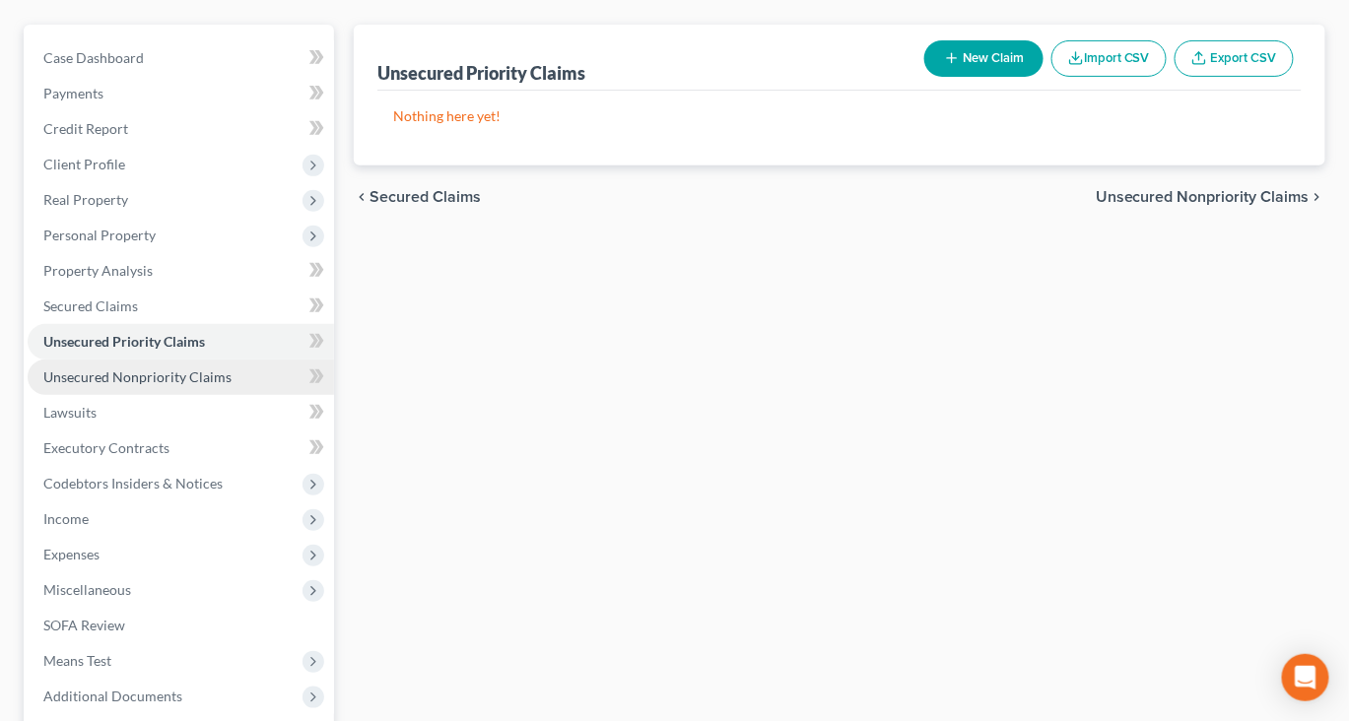
click at [212, 385] on span "Unsecured Nonpriority Claims" at bounding box center [137, 377] width 188 height 17
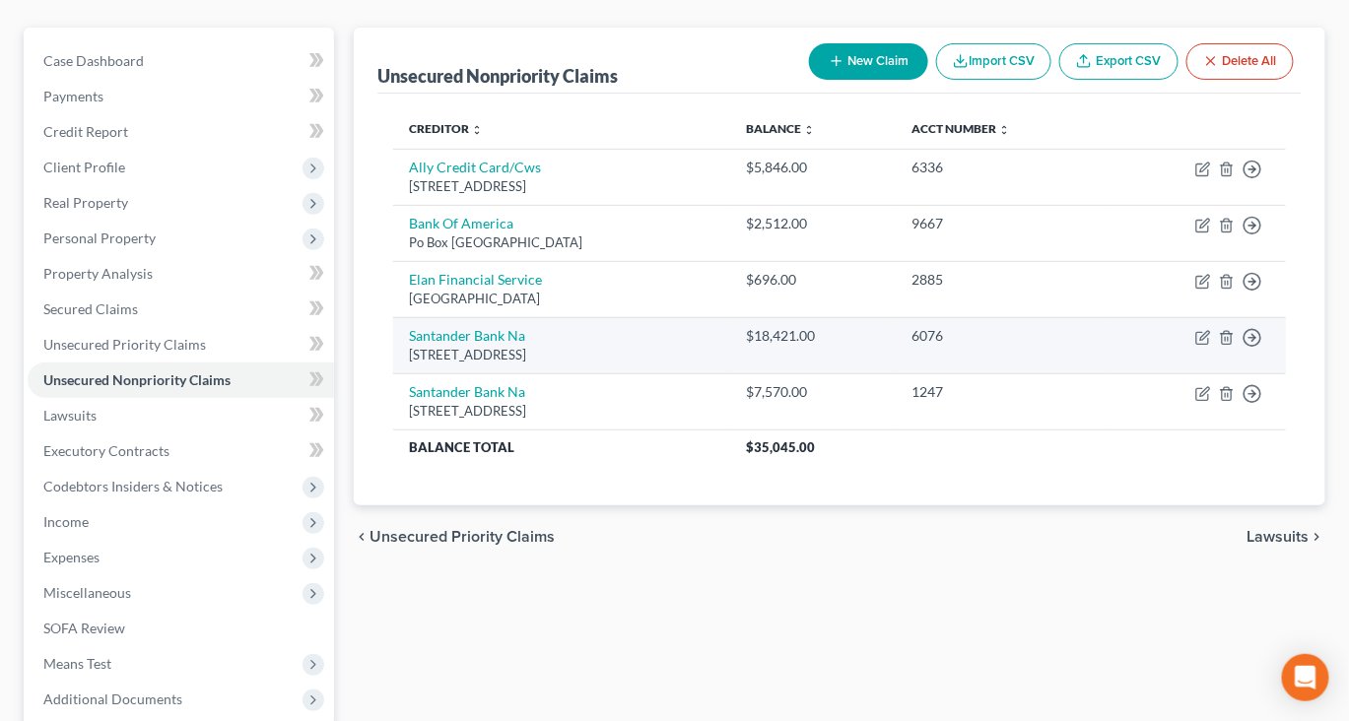
scroll to position [160, 0]
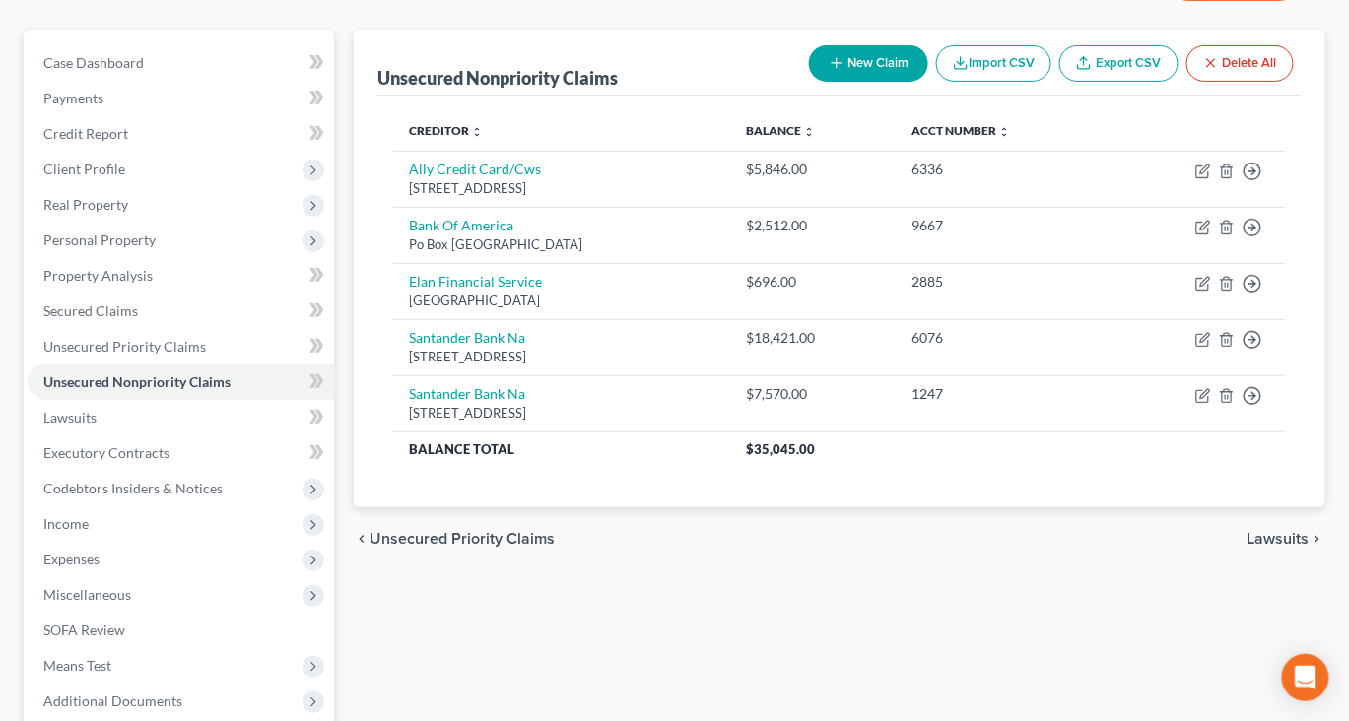
click at [809, 82] on button "New Claim" at bounding box center [868, 63] width 119 height 36
select select "0"
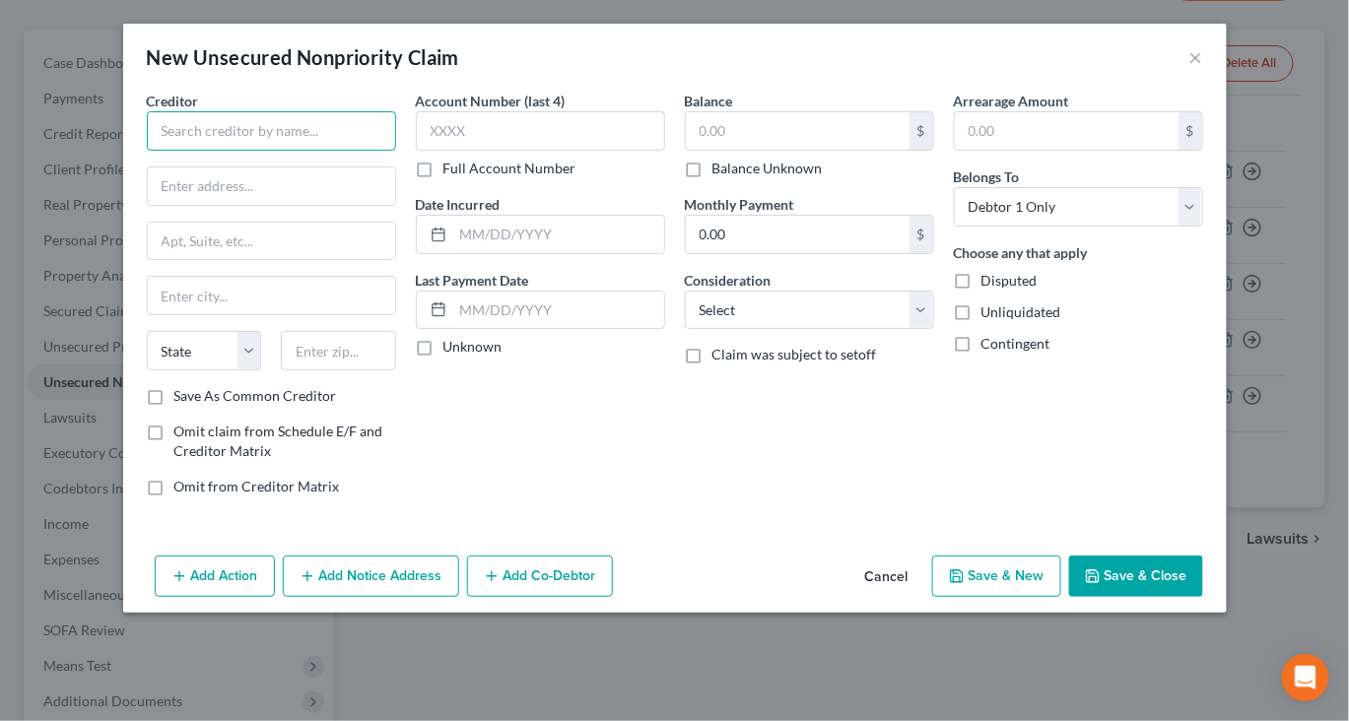
click at [254, 151] on input "text" at bounding box center [271, 130] width 249 height 39
type input "Bay Coast Bank"
click at [228, 205] on input "text" at bounding box center [271, 186] width 247 height 37
type input "[STREET_ADDRESS]"
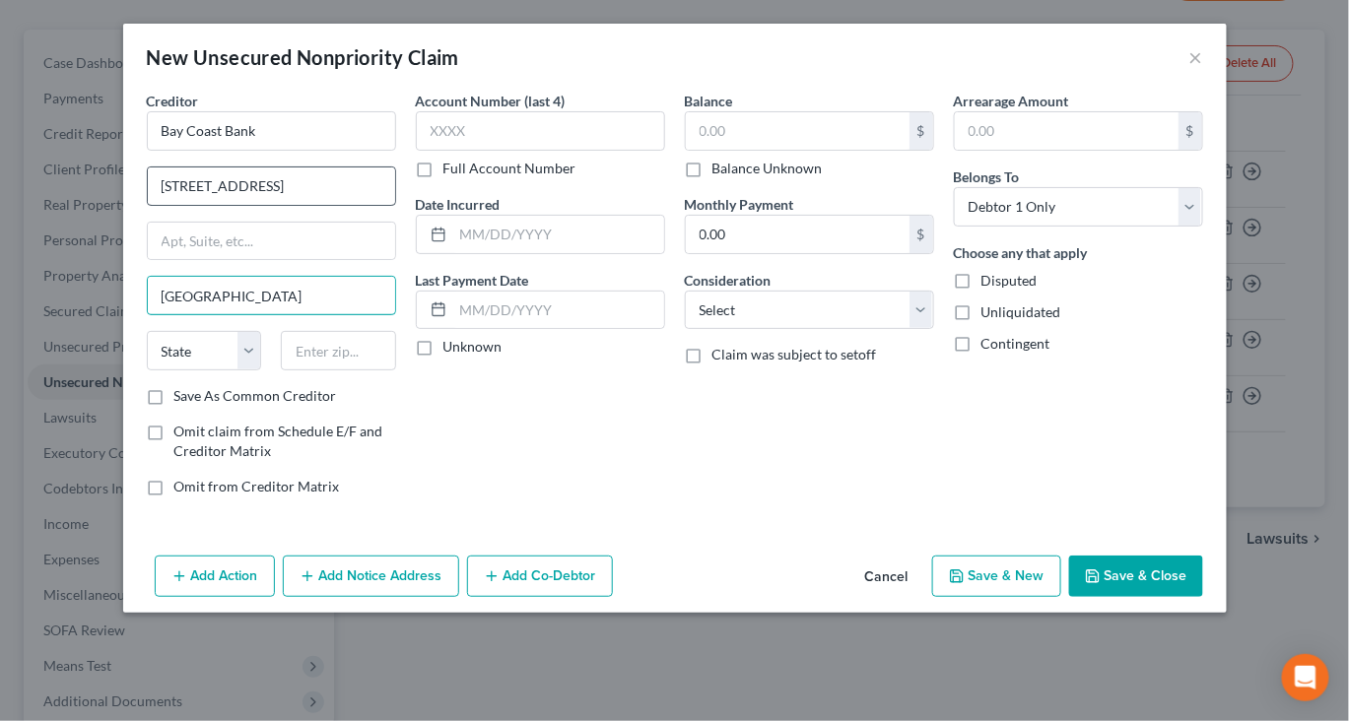
type input "[GEOGRAPHIC_DATA]"
select select "22"
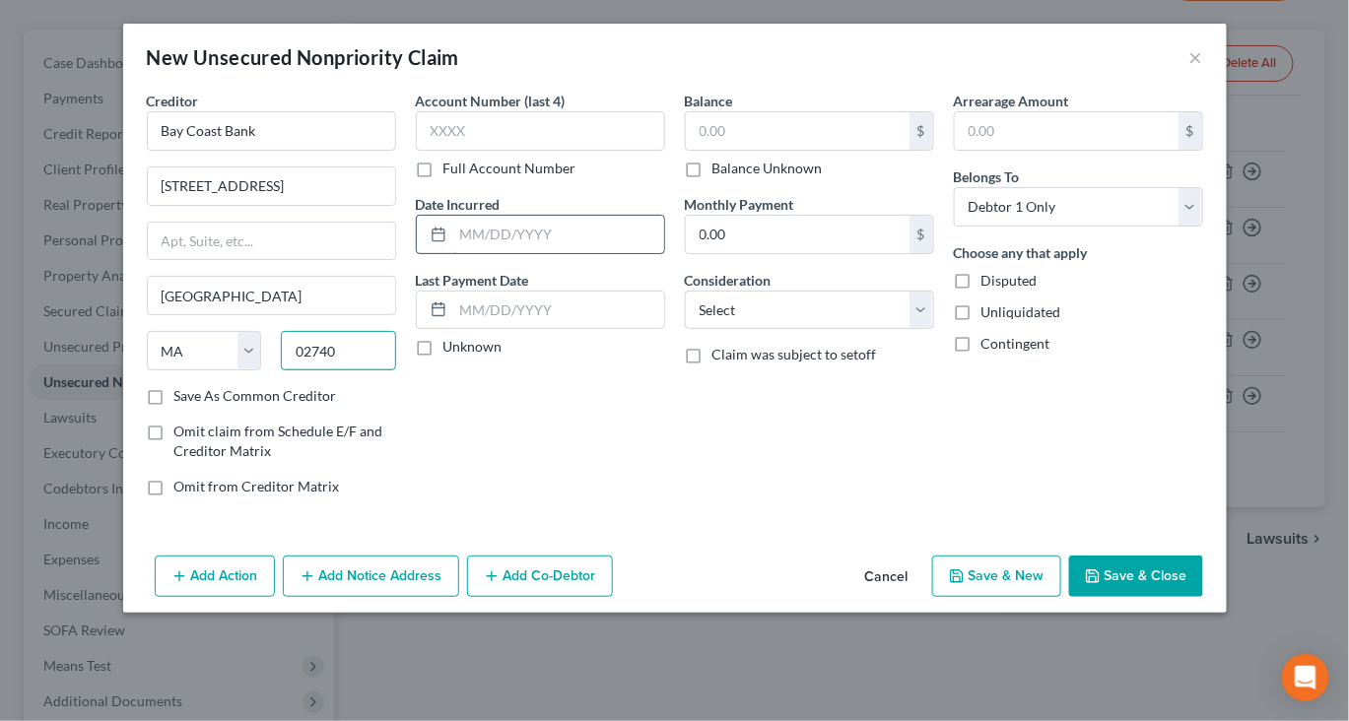
type input "02740"
type input "[GEOGRAPHIC_DATA]"
click at [474, 253] on input "text" at bounding box center [558, 234] width 211 height 37
type input "2023"
click at [505, 151] on input "text" at bounding box center [540, 130] width 249 height 39
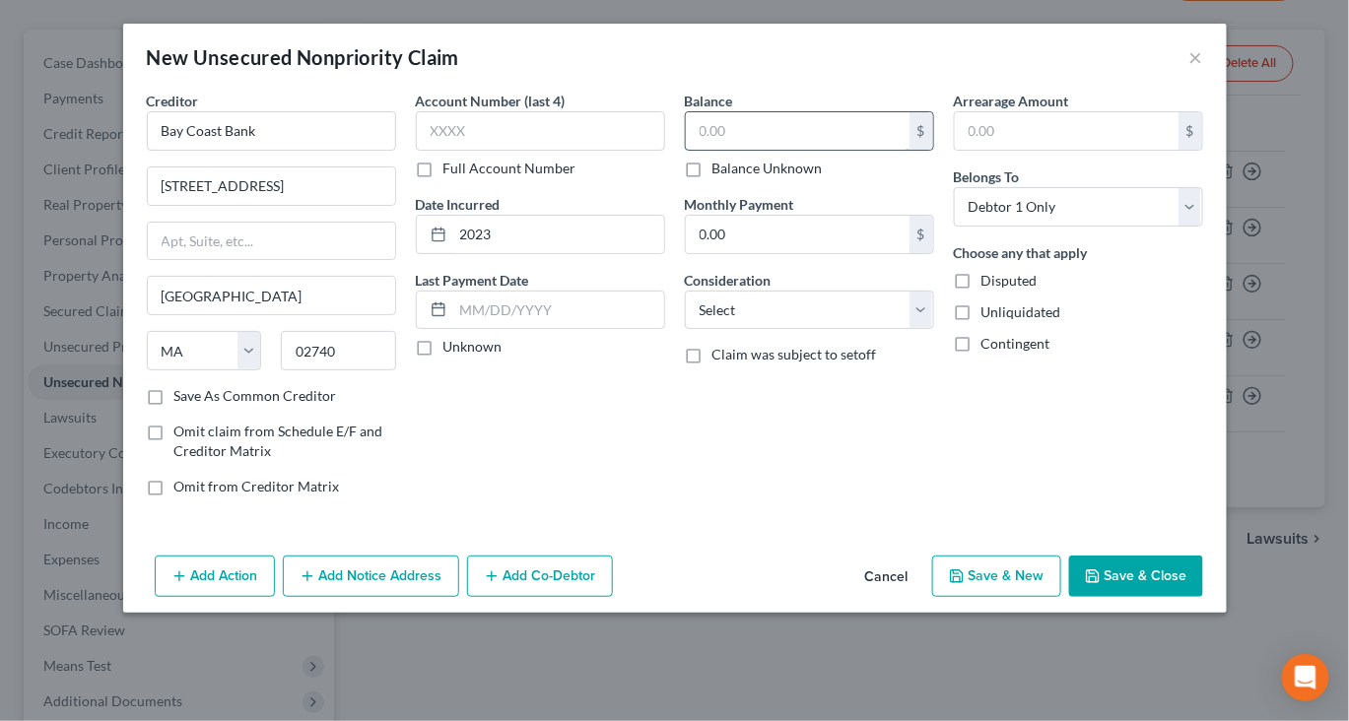
click at [736, 150] on input "text" at bounding box center [798, 130] width 224 height 37
type input "13,458"
click at [372, 597] on button "Add Notice Address" at bounding box center [371, 576] width 176 height 41
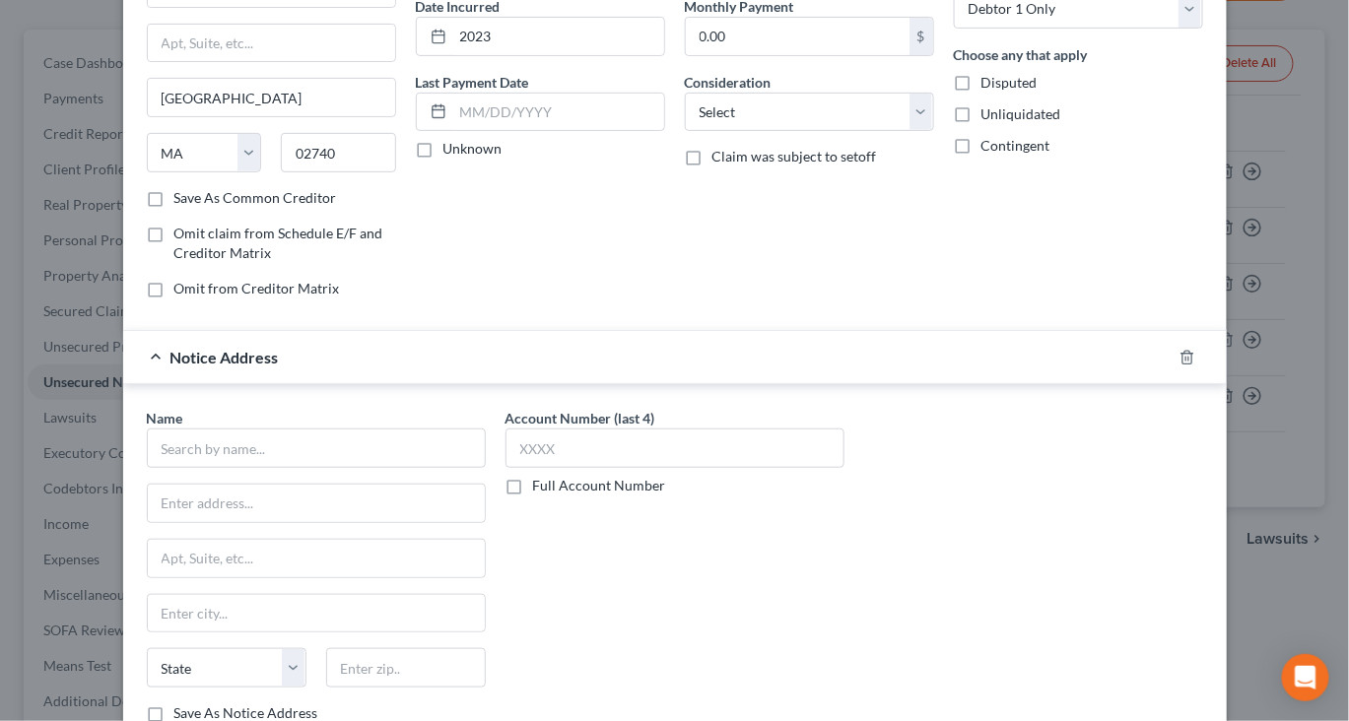
scroll to position [211, 0]
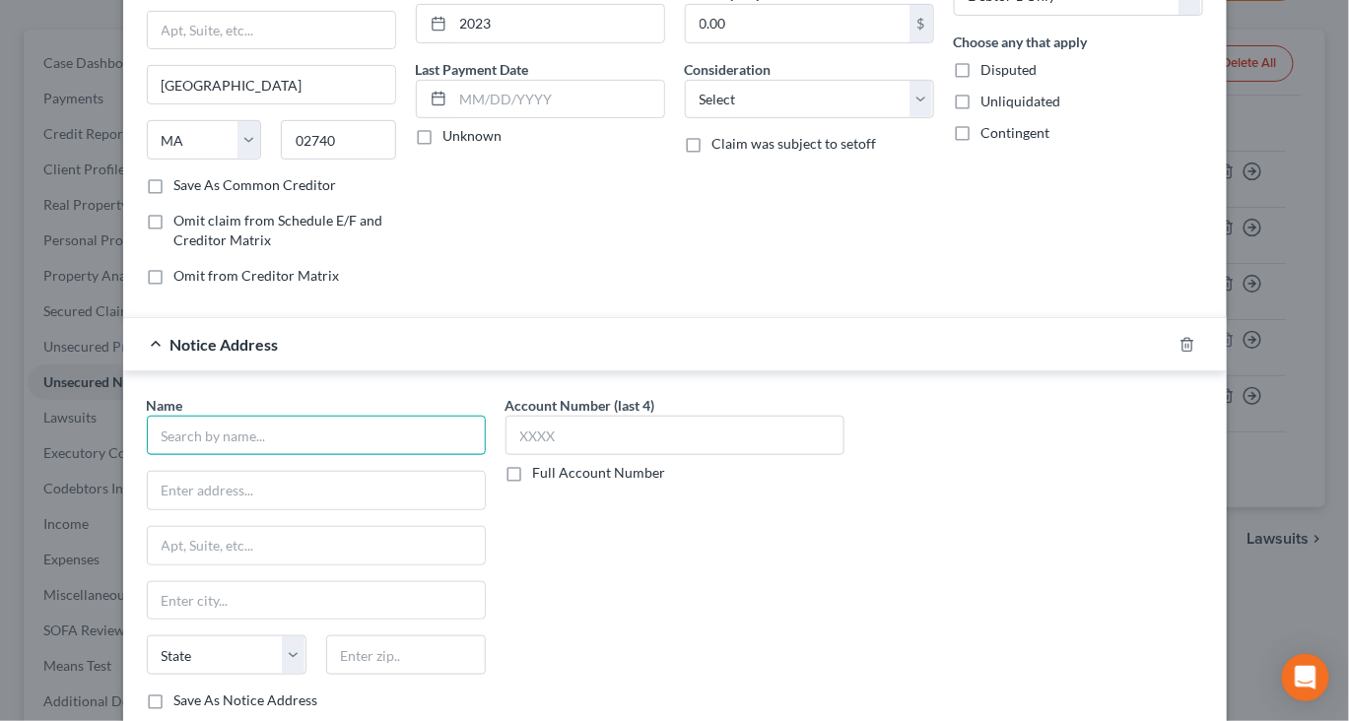
click at [260, 455] on input "text" at bounding box center [316, 435] width 339 height 39
type input "[PERSON_NAME], [PERSON_NAME], [PERSON_NAME], & [PERSON_NAME], Inc."
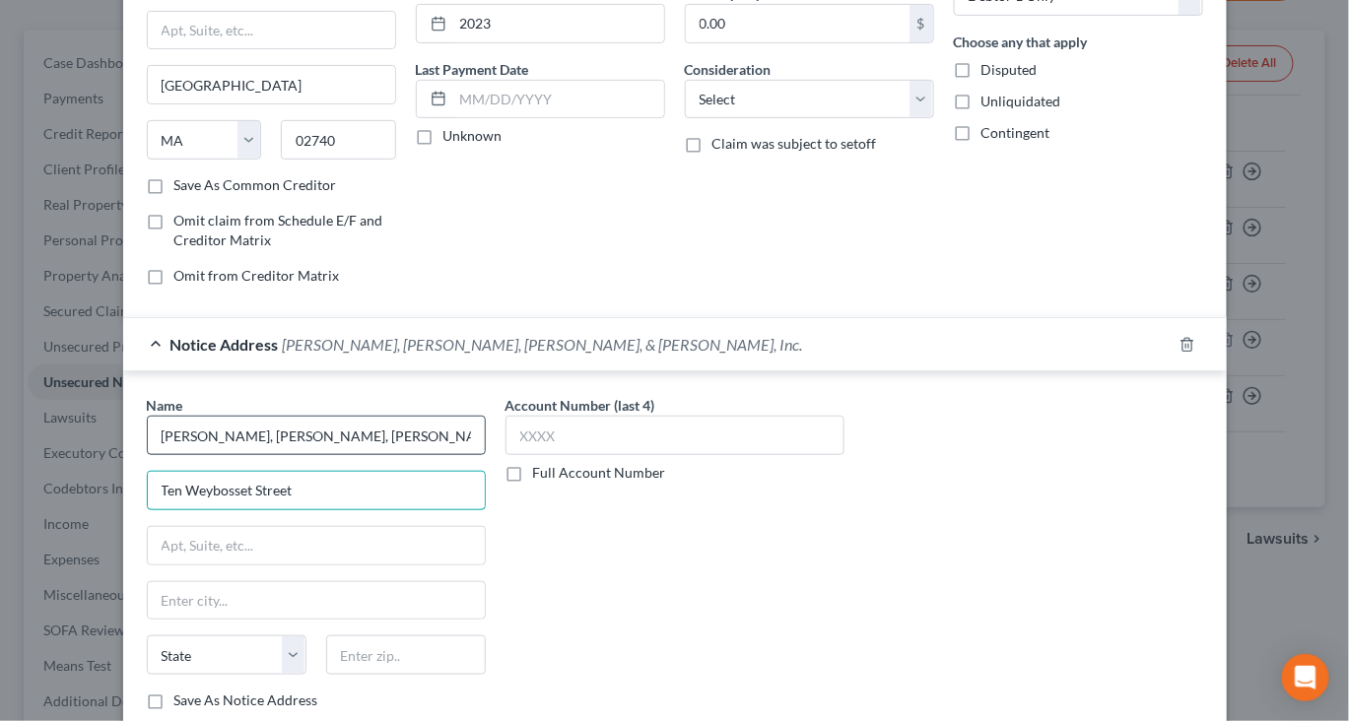
type input "Ten Weybosset Street"
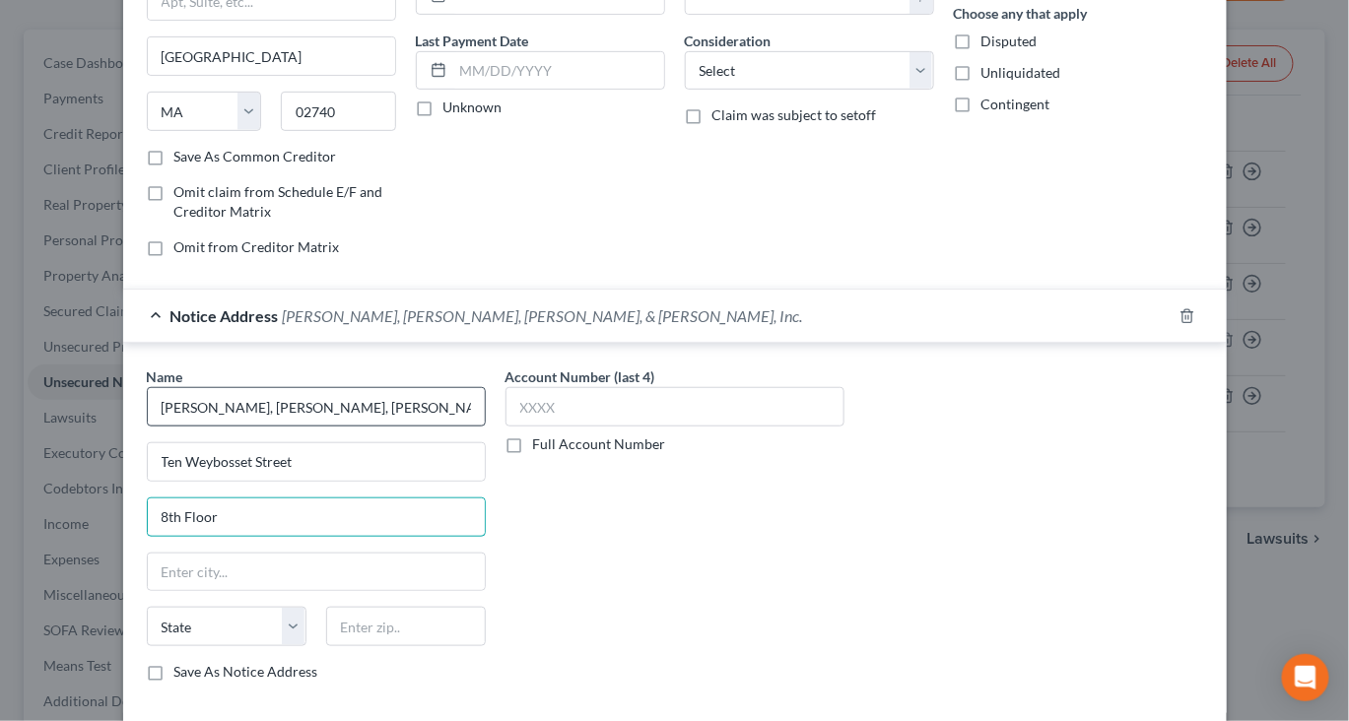
type input "8th Floor"
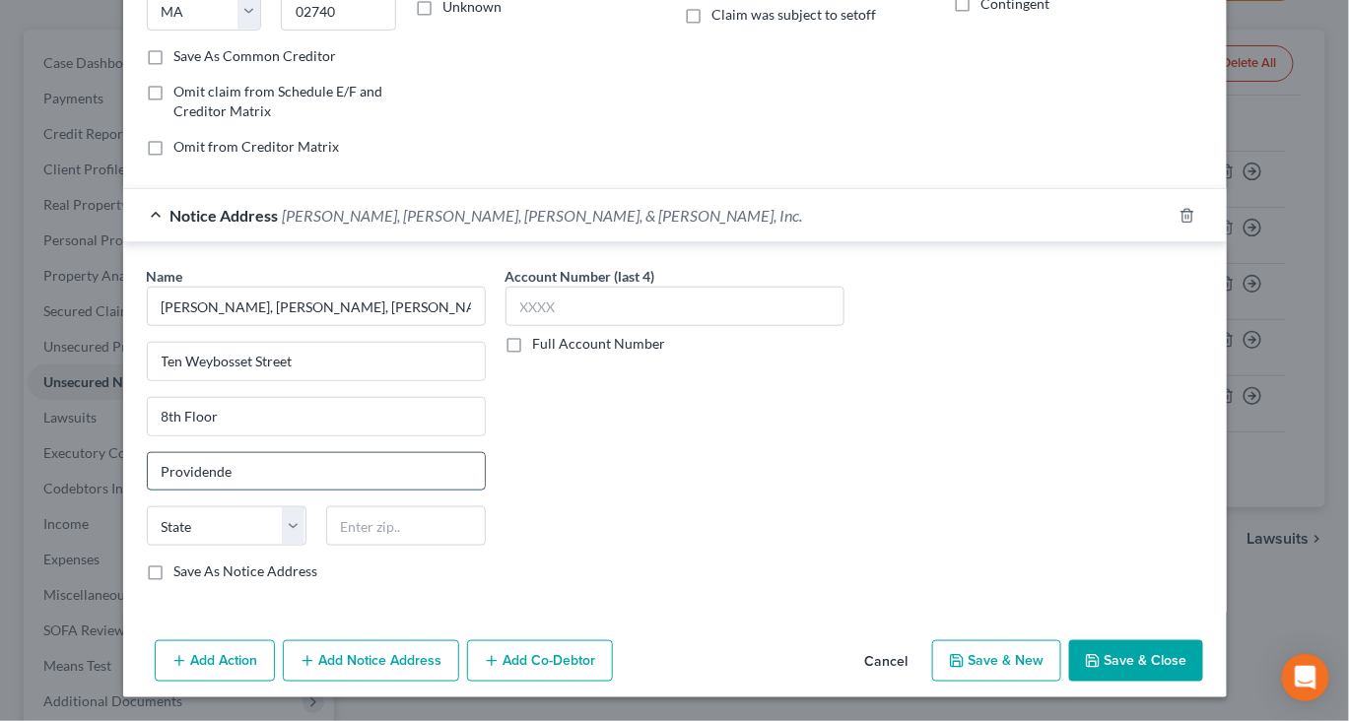
click at [224, 453] on input "Providende" at bounding box center [316, 471] width 337 height 37
type input "[GEOGRAPHIC_DATA]"
select select "41"
type input "02903"
click at [1203, 658] on button "Save & Close" at bounding box center [1136, 661] width 134 height 41
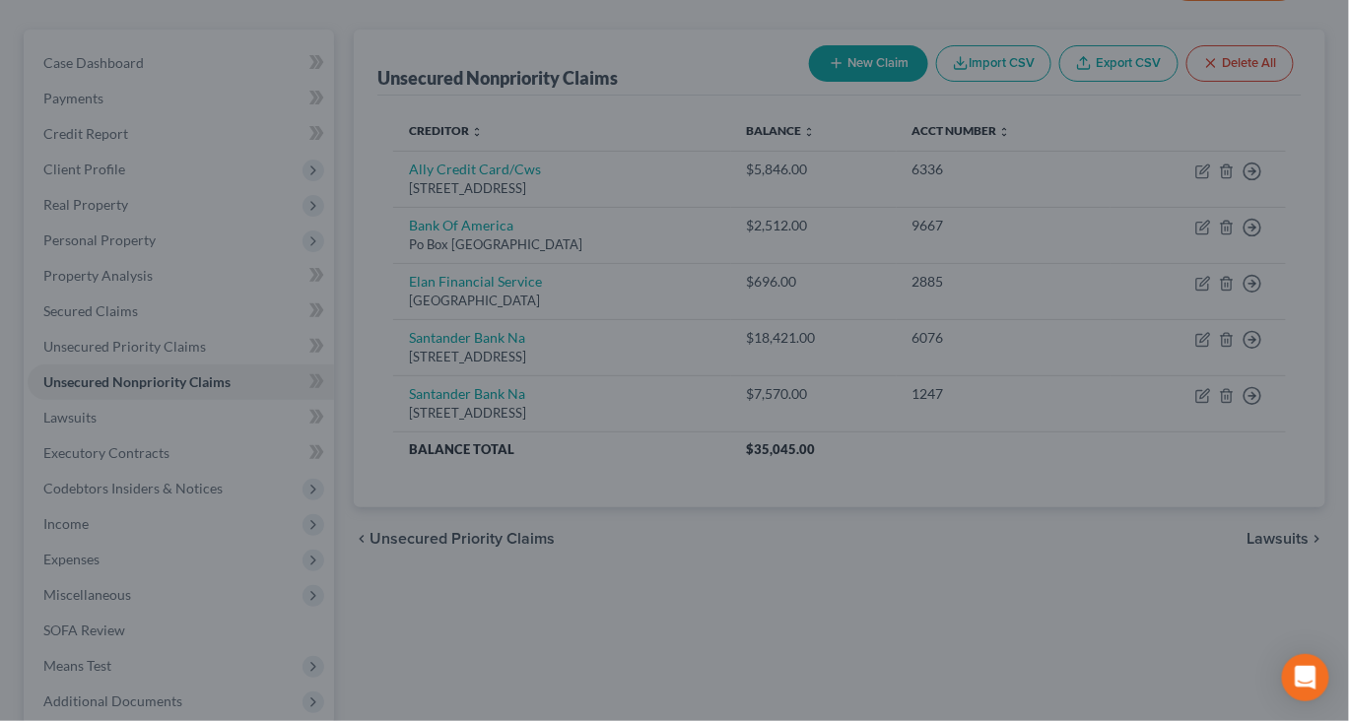
scroll to position [0, 0]
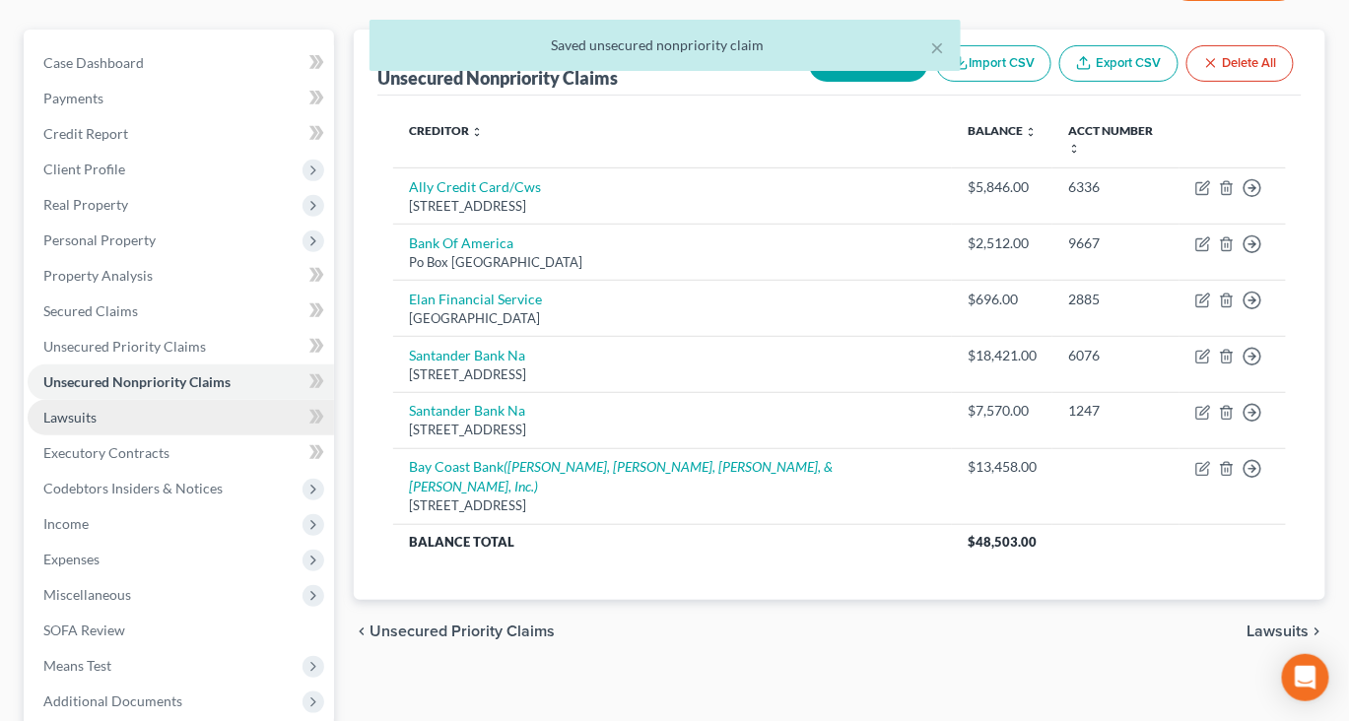
click at [167, 436] on link "Lawsuits" at bounding box center [181, 417] width 306 height 35
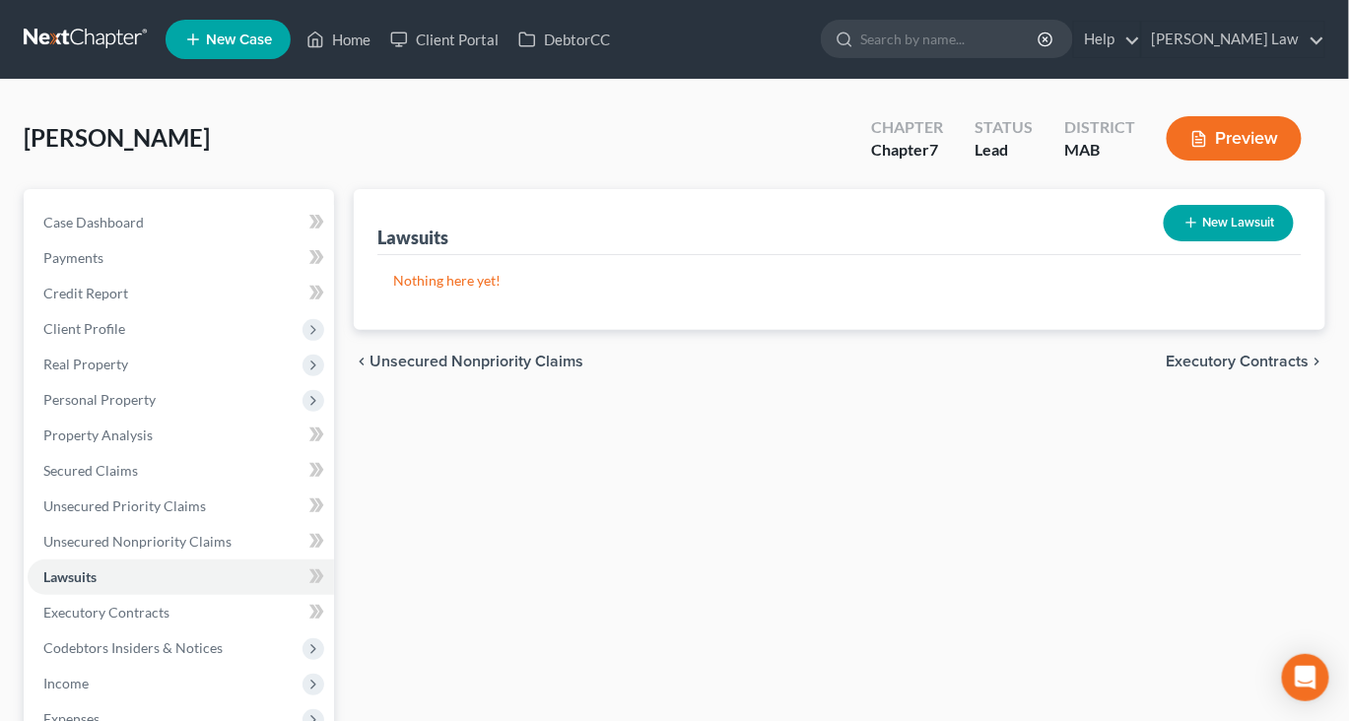
click at [1177, 241] on button "New Lawsuit" at bounding box center [1229, 223] width 130 height 36
select select "0"
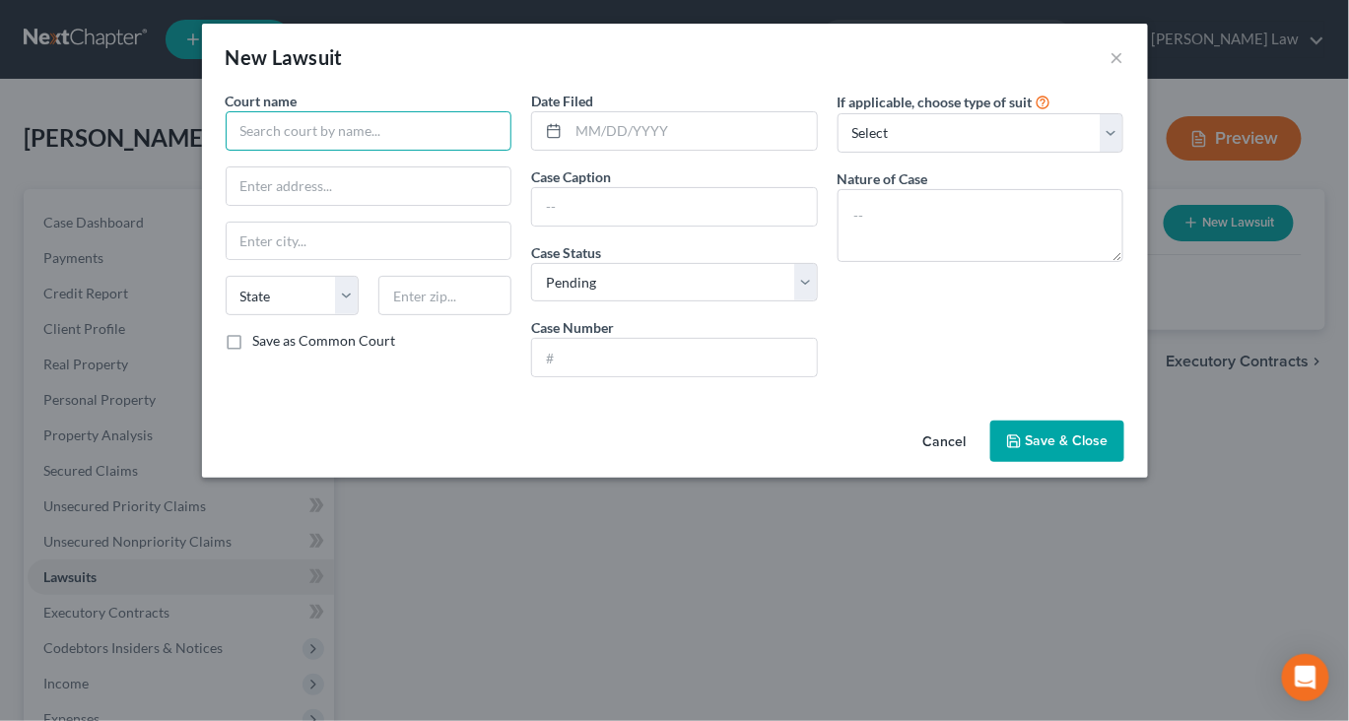
click at [279, 151] on input "text" at bounding box center [369, 130] width 287 height 39
type input "[GEOGRAPHIC_DATA]"
click at [549, 226] on input "text" at bounding box center [674, 206] width 285 height 37
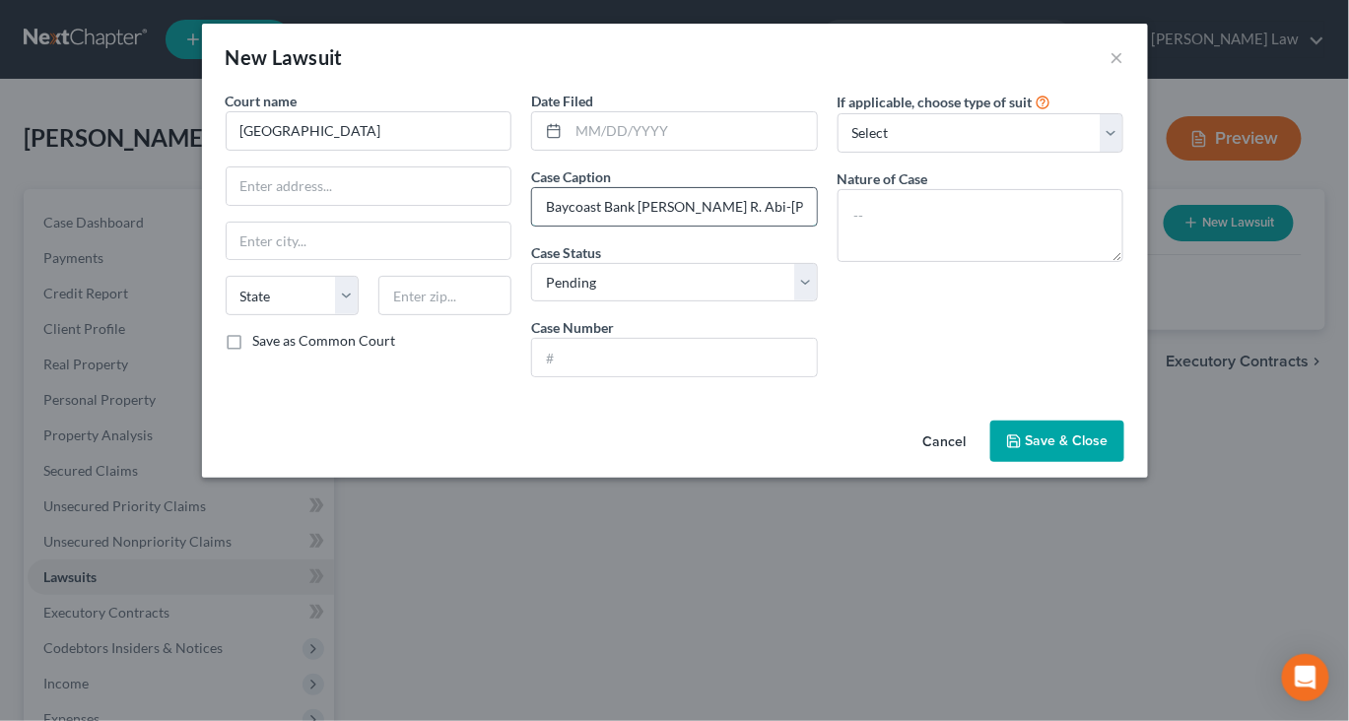
type input "Baycoast Bank [PERSON_NAME] R. Abi-[PERSON_NAME]"
click at [559, 376] on input "text" at bounding box center [674, 357] width 285 height 37
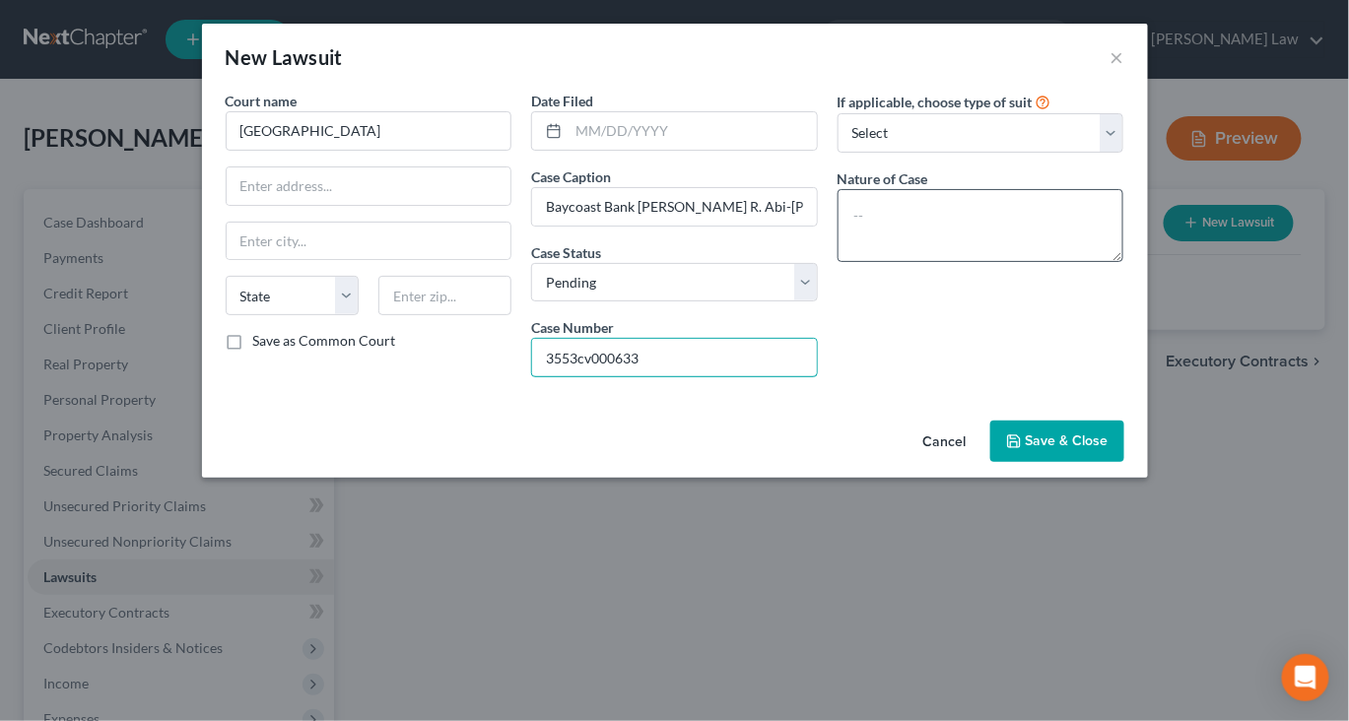
type input "3553cv000633"
click at [1020, 240] on textarea at bounding box center [981, 225] width 287 height 73
type textarea "Civil"
click at [1124, 462] on button "Save & Close" at bounding box center [1057, 441] width 134 height 41
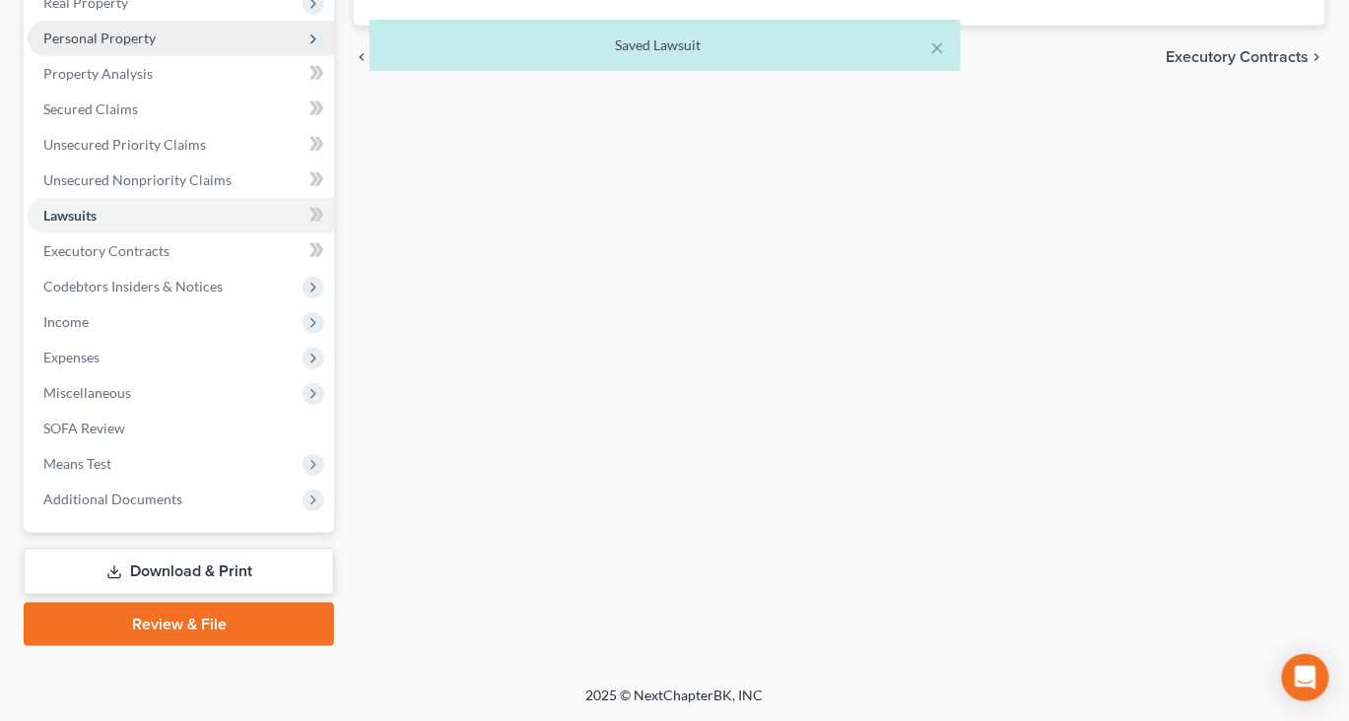
scroll to position [414, 0]
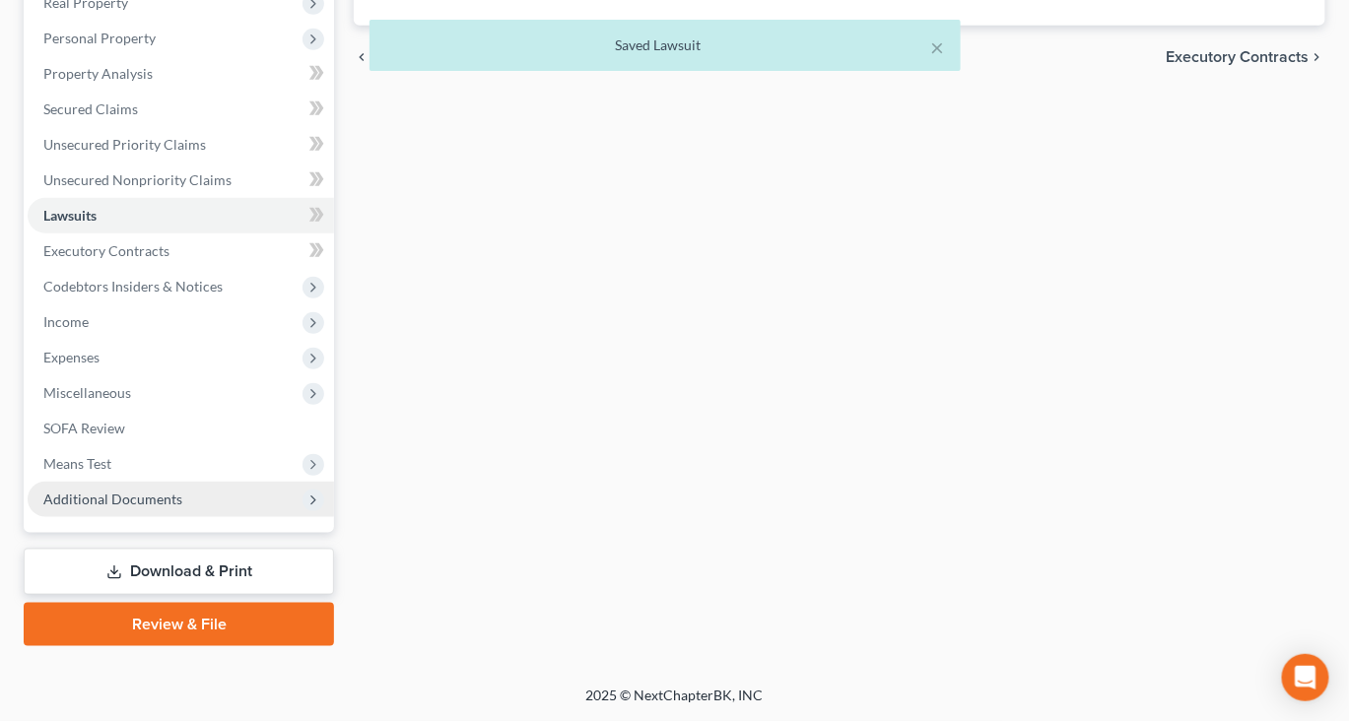
click at [163, 508] on span "Additional Documents" at bounding box center [112, 499] width 139 height 17
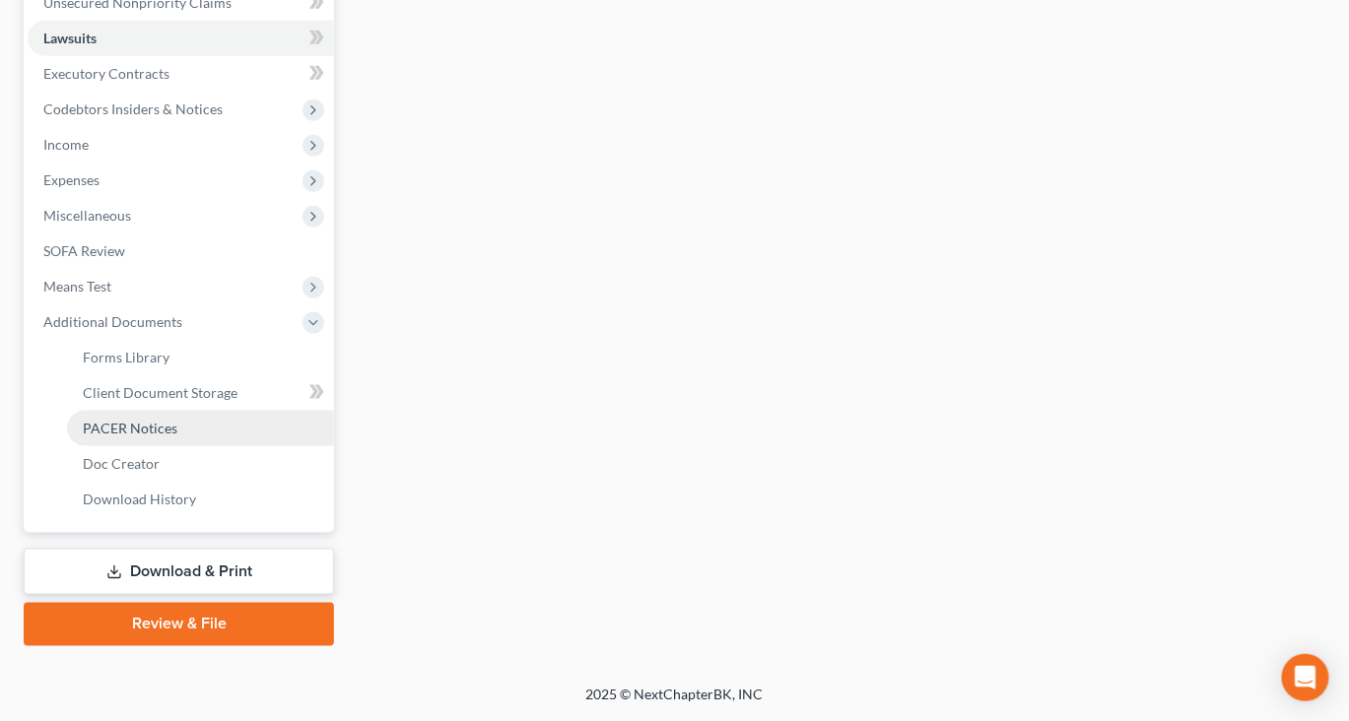
click at [189, 446] on link "PACER Notices" at bounding box center [200, 428] width 267 height 35
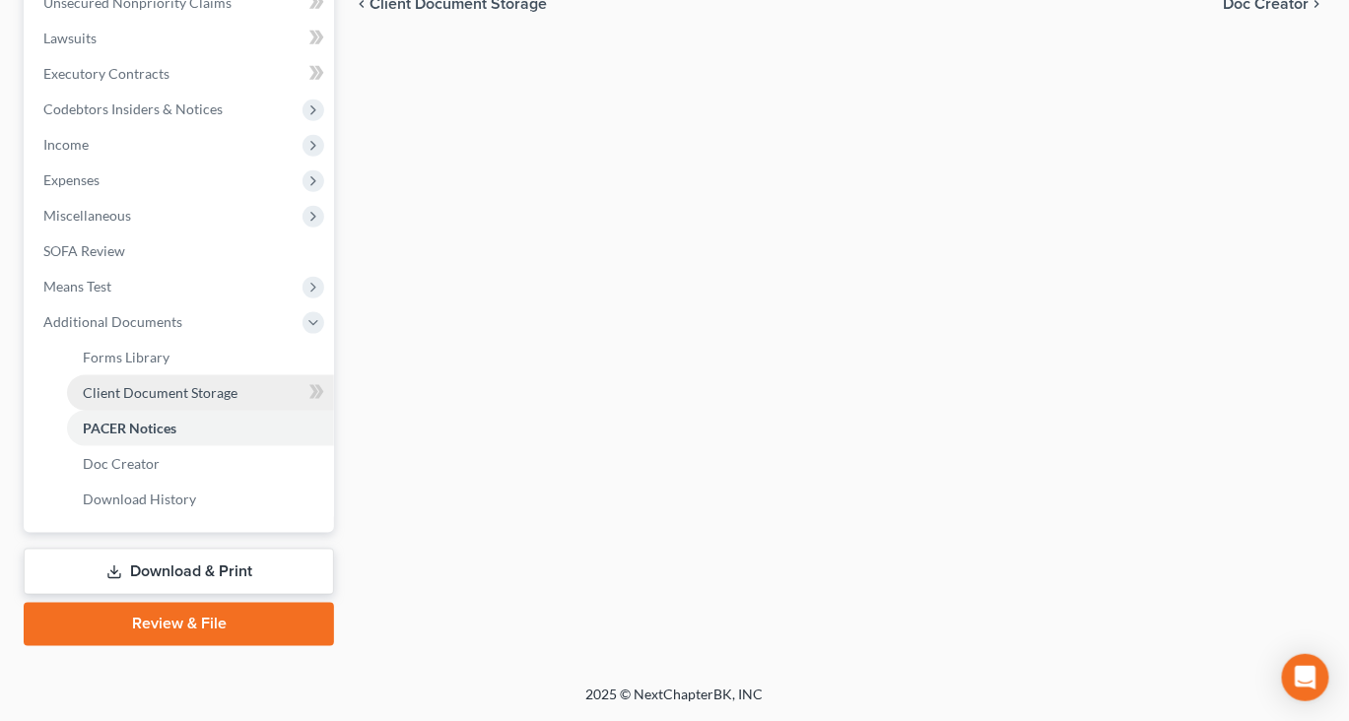
click at [237, 384] on span "Client Document Storage" at bounding box center [160, 392] width 155 height 17
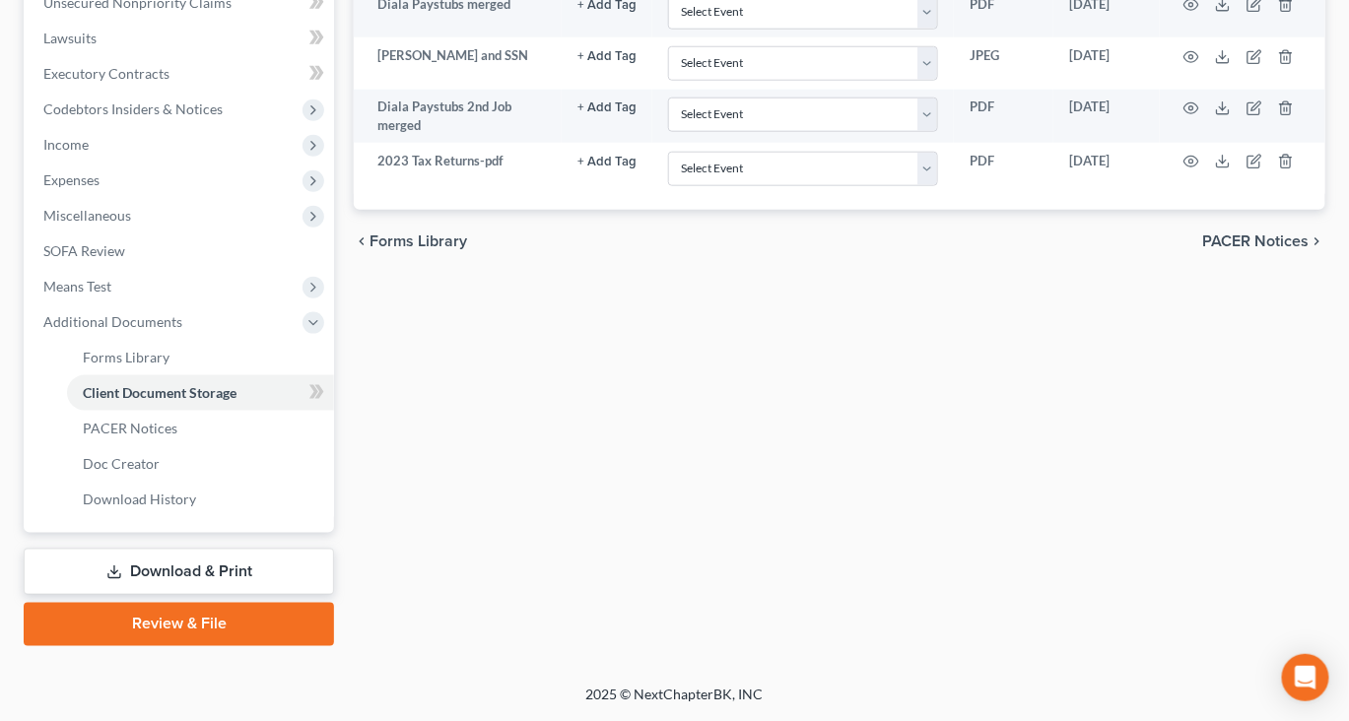
scroll to position [532, 0]
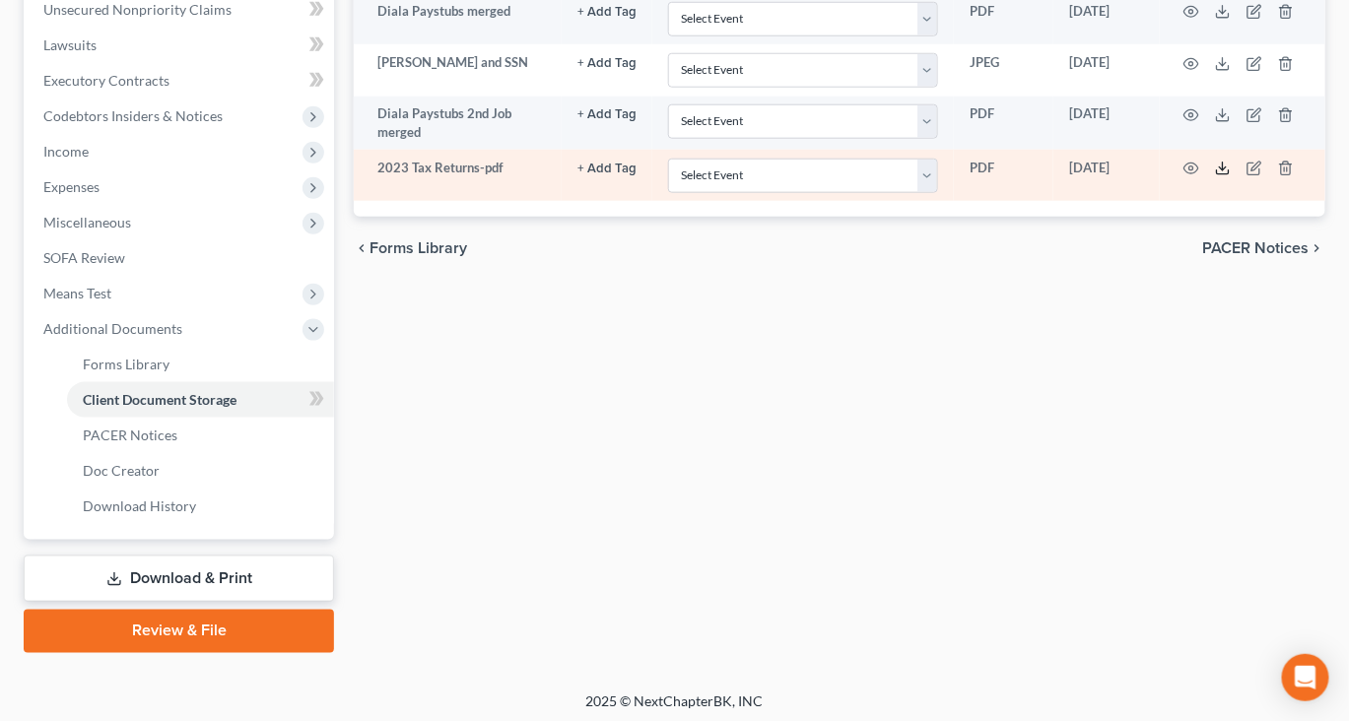
click at [1231, 176] on icon at bounding box center [1223, 169] width 16 height 16
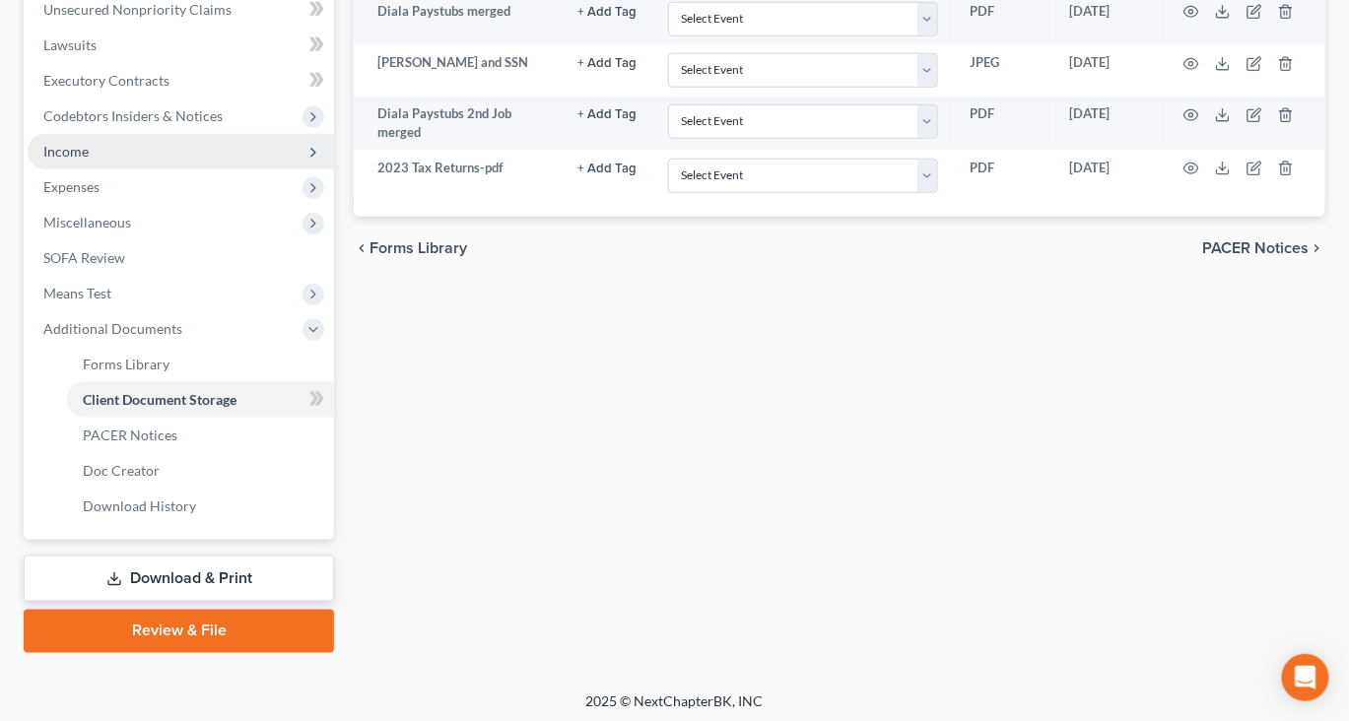
click at [89, 160] on span "Income" at bounding box center [65, 151] width 45 height 17
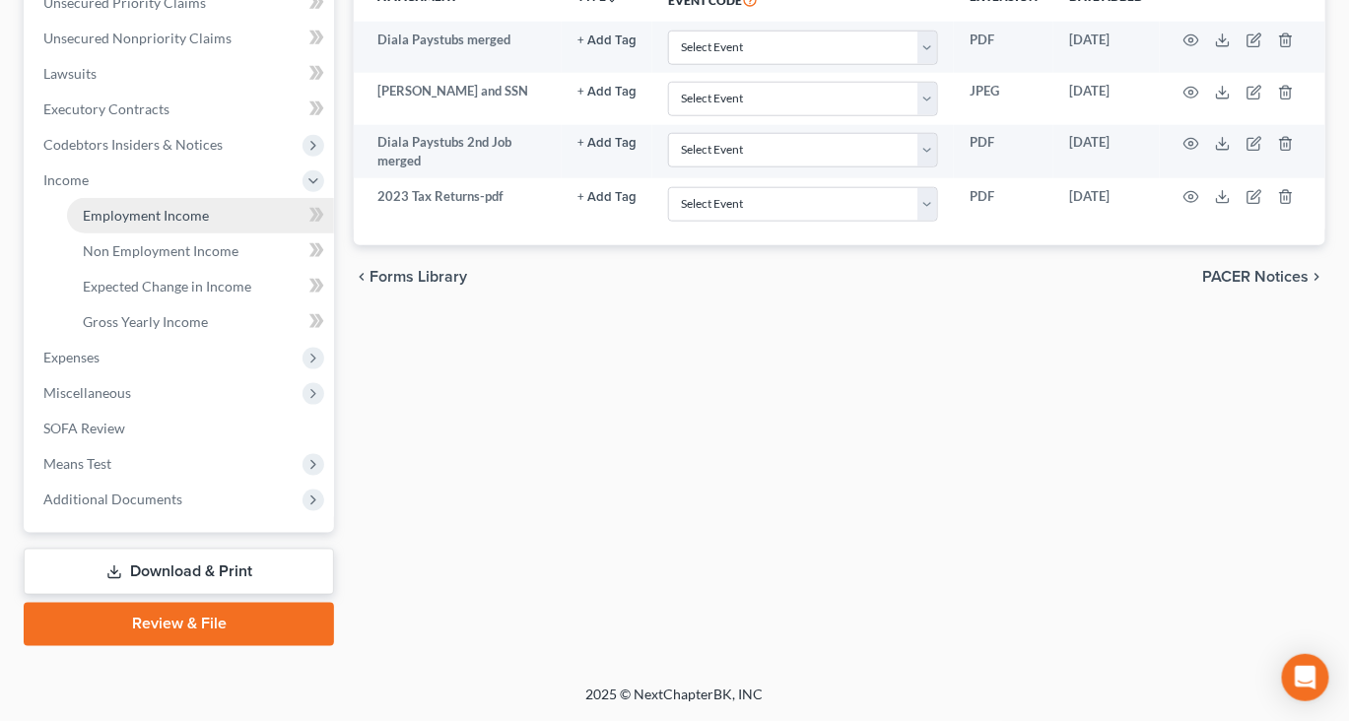
click at [169, 234] on link "Employment Income" at bounding box center [200, 215] width 267 height 35
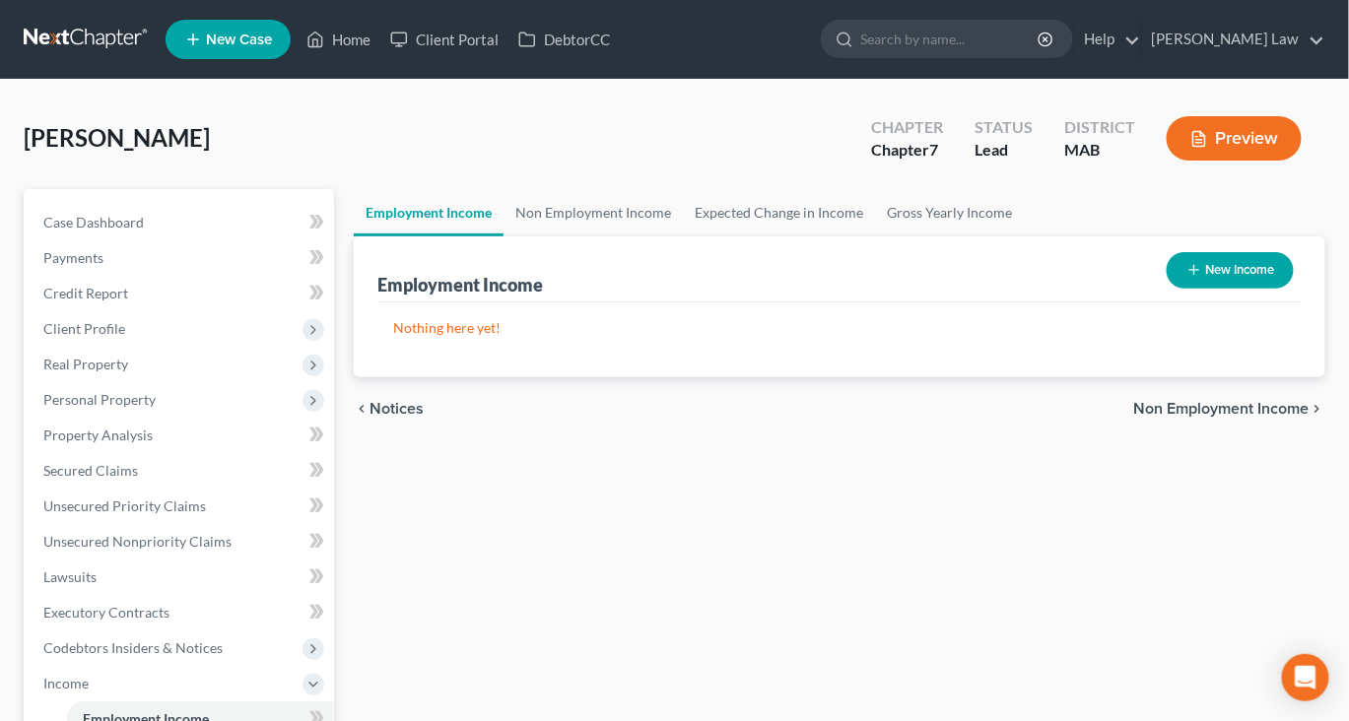
click at [1186, 278] on icon "button" at bounding box center [1194, 270] width 16 height 16
select select "0"
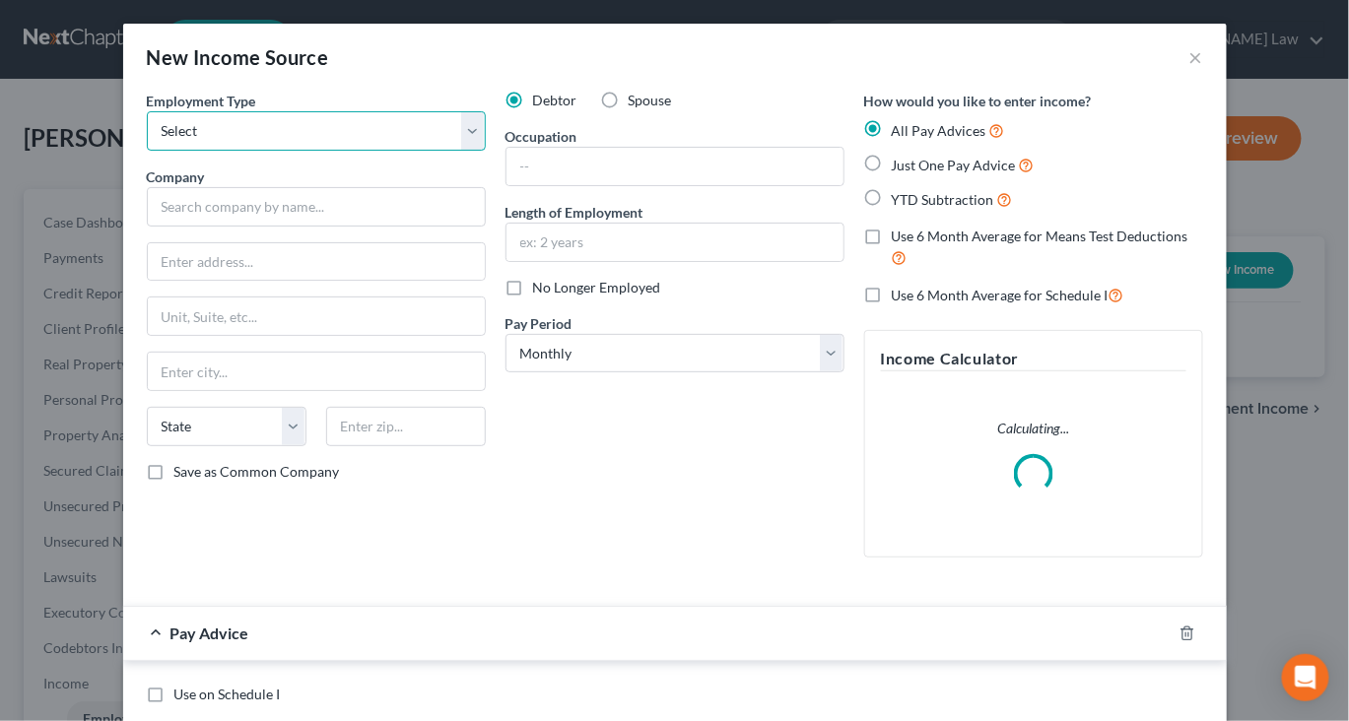
click at [442, 151] on select "Select Full or [DEMOGRAPHIC_DATA] Employment Self Employment" at bounding box center [316, 130] width 339 height 39
select select "0"
click at [147, 139] on select "Select Full or [DEMOGRAPHIC_DATA] Employment Self Employment" at bounding box center [316, 130] width 339 height 39
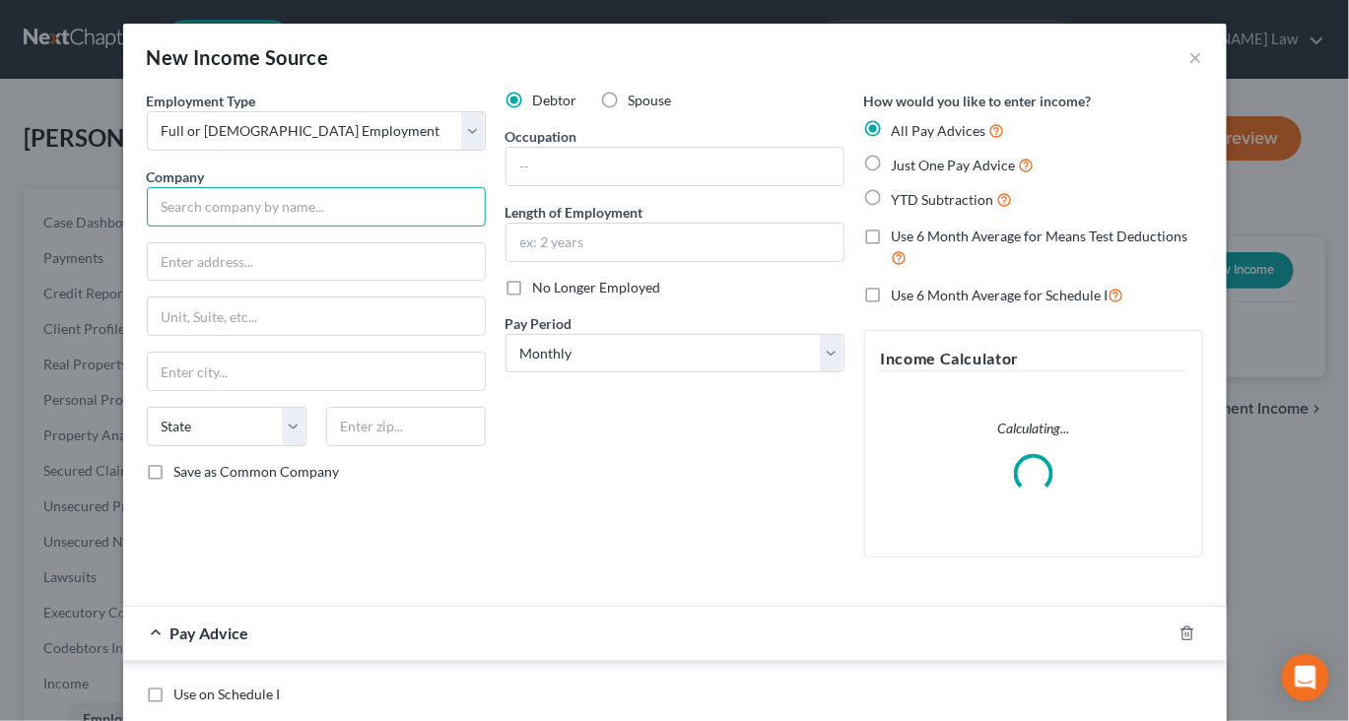
click at [194, 227] on input "text" at bounding box center [316, 206] width 339 height 39
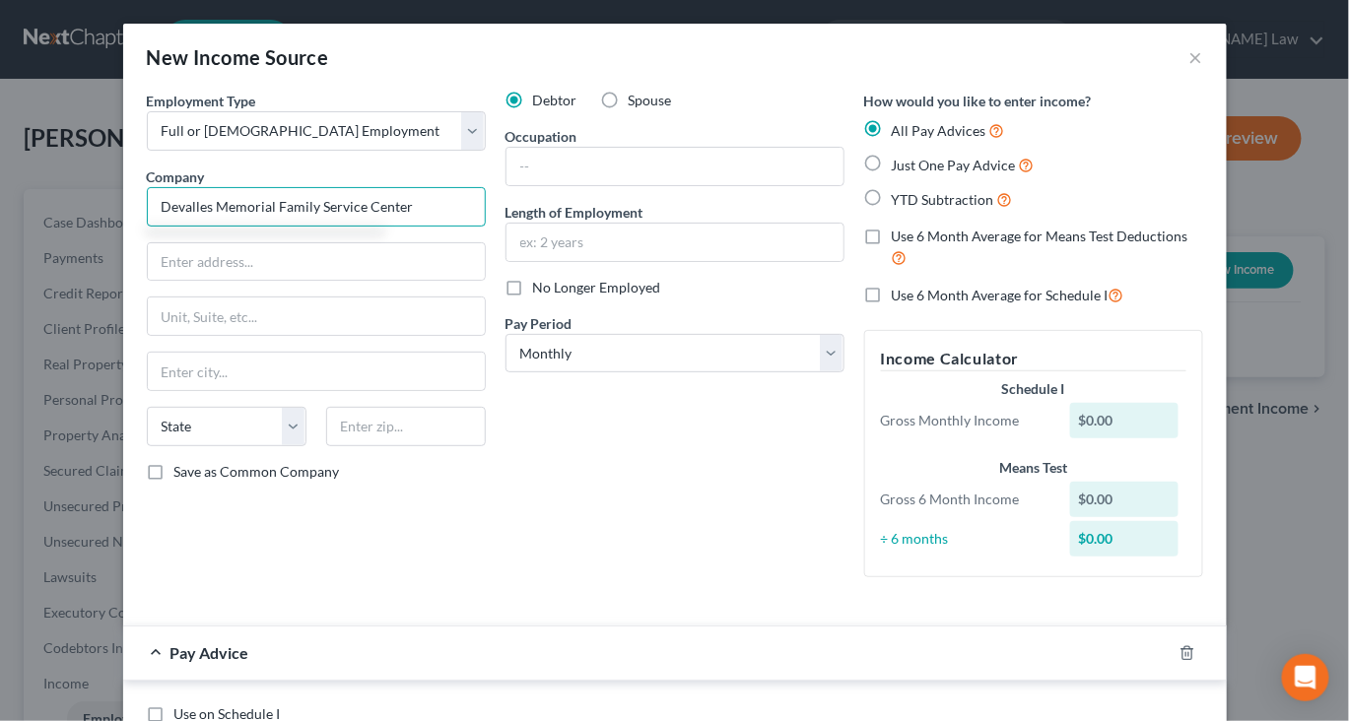
type input "Devalles Memorial Family Service Center"
type input "[STREET_ADDRESS][PERSON_NAME]"
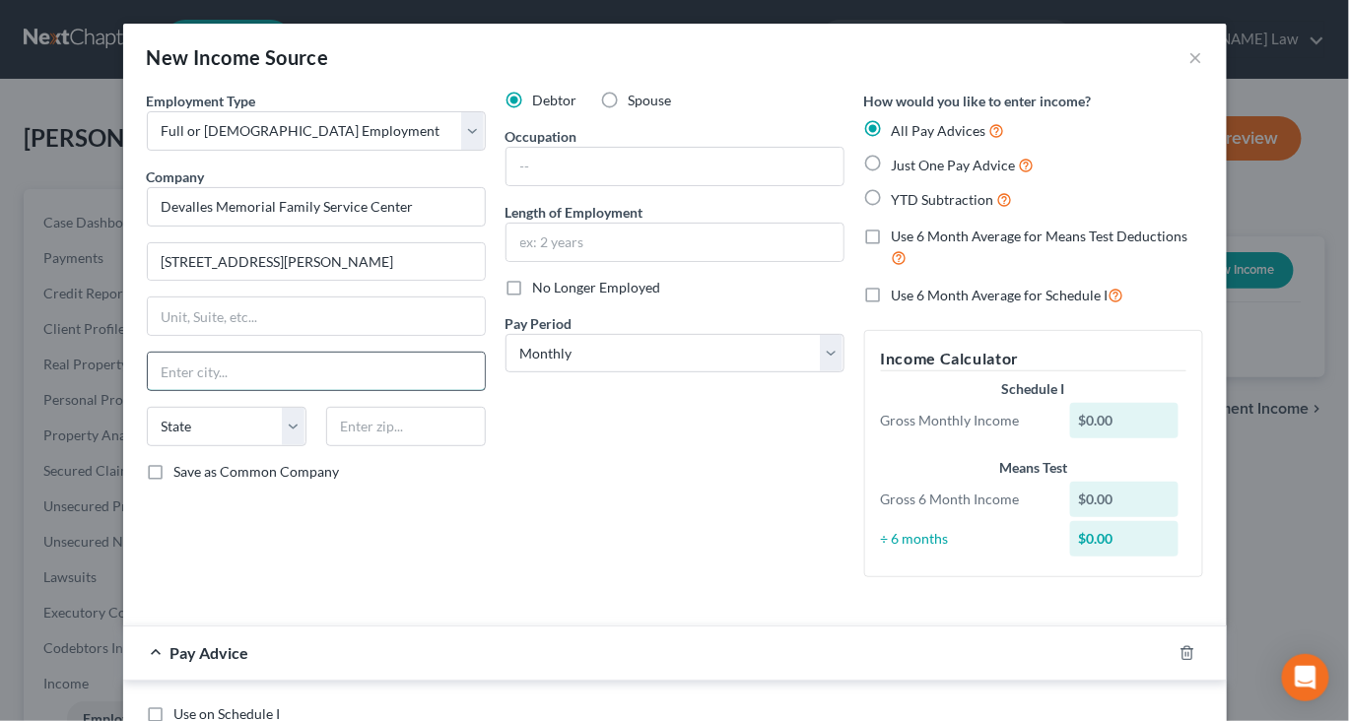
click at [196, 390] on input "text" at bounding box center [316, 371] width 337 height 37
type input "[GEOGRAPHIC_DATA]"
select select "22"
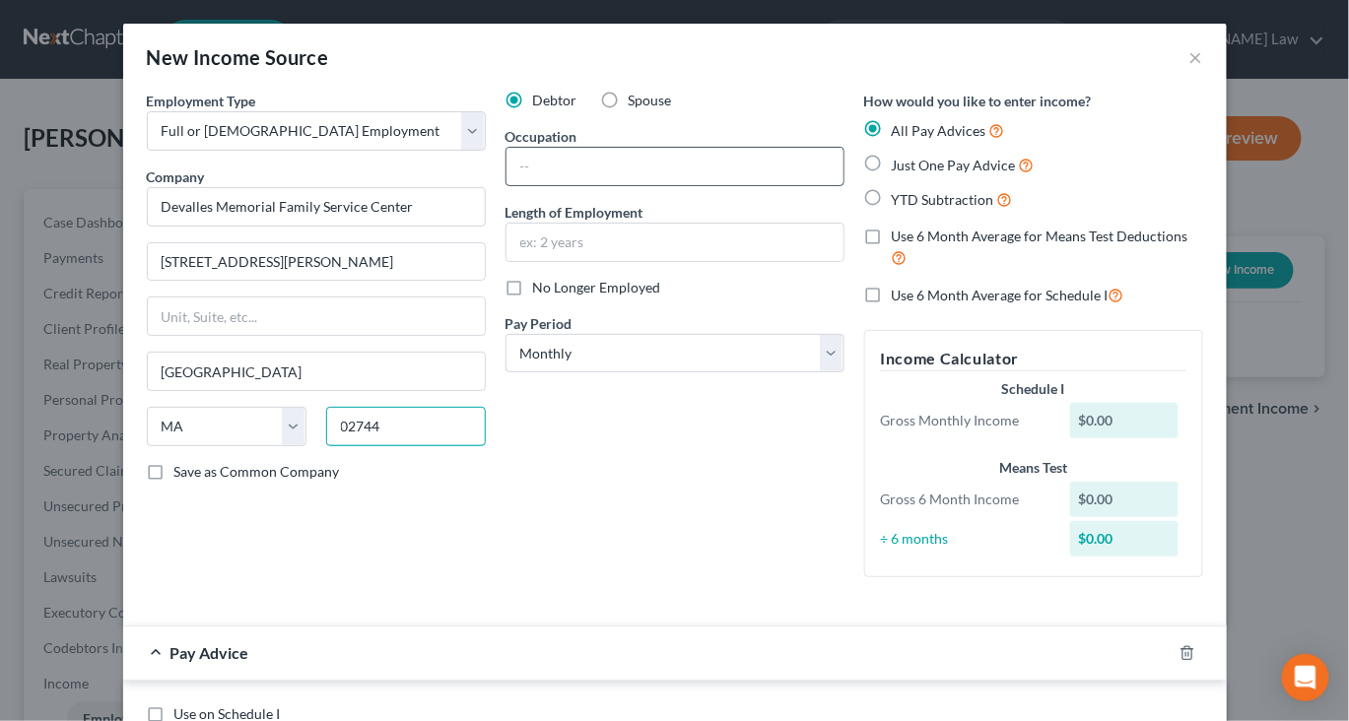
type input "02744"
click at [582, 185] on input "text" at bounding box center [675, 166] width 337 height 37
type input "Director"
click at [507, 261] on input "text" at bounding box center [675, 242] width 337 height 37
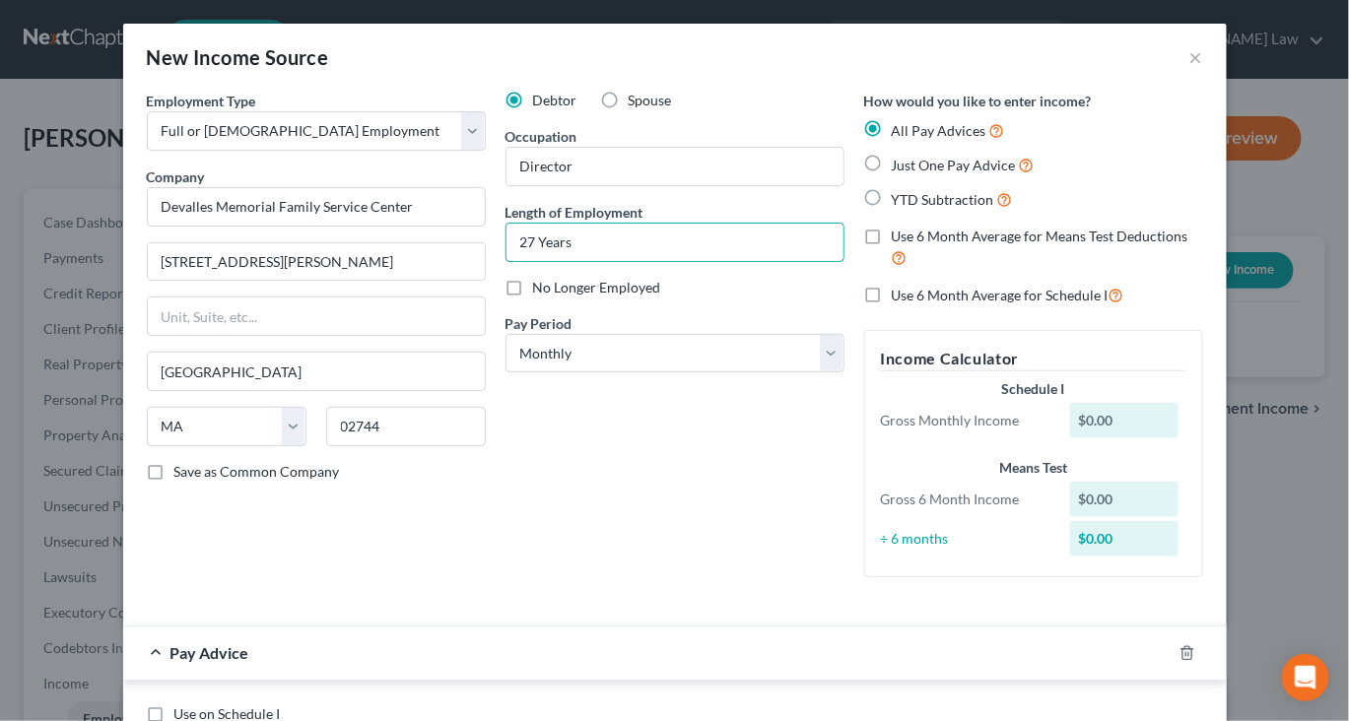
type input "27 Years"
click at [898, 176] on label "Just One Pay Advice" at bounding box center [963, 165] width 143 height 23
click at [900, 167] on input "Just One Pay Advice" at bounding box center [906, 160] width 13 height 13
radio input "true"
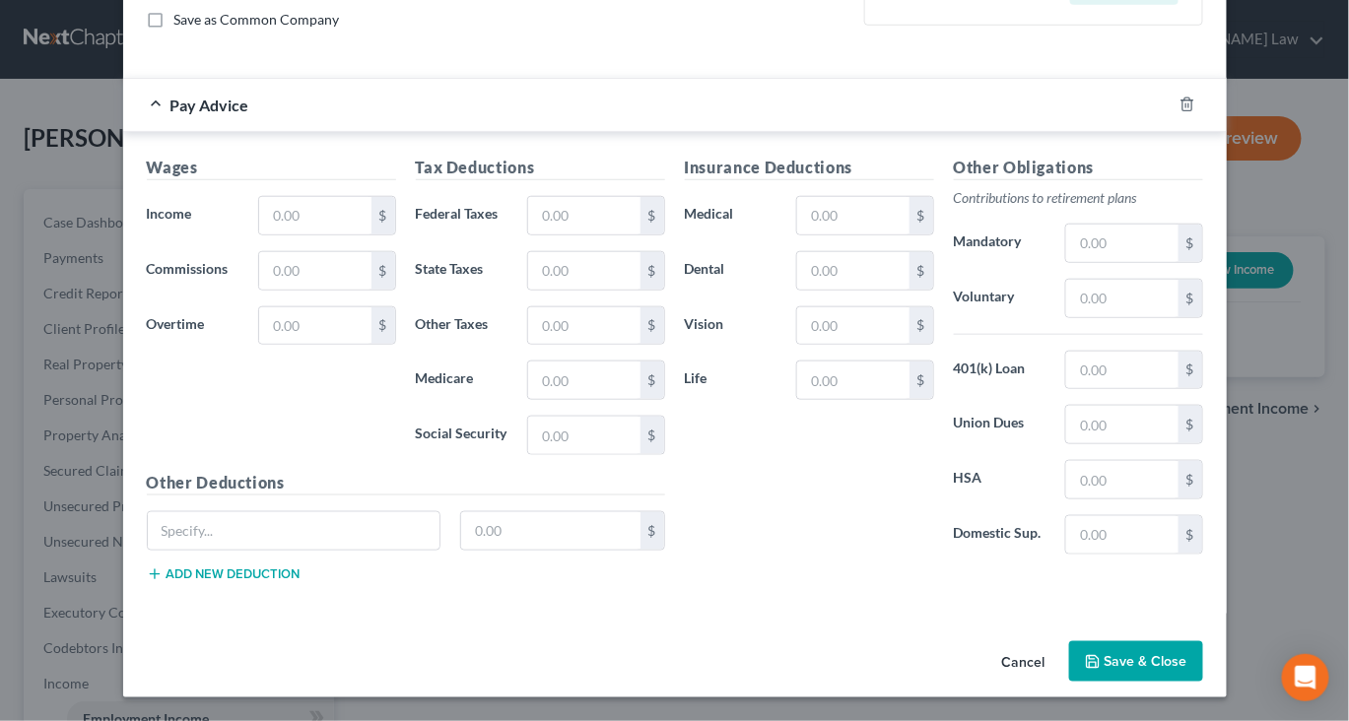
scroll to position [506, 0]
click at [286, 235] on input "text" at bounding box center [314, 215] width 111 height 37
type input "1.00"
click at [1203, 646] on button "Save & Close" at bounding box center [1136, 662] width 134 height 41
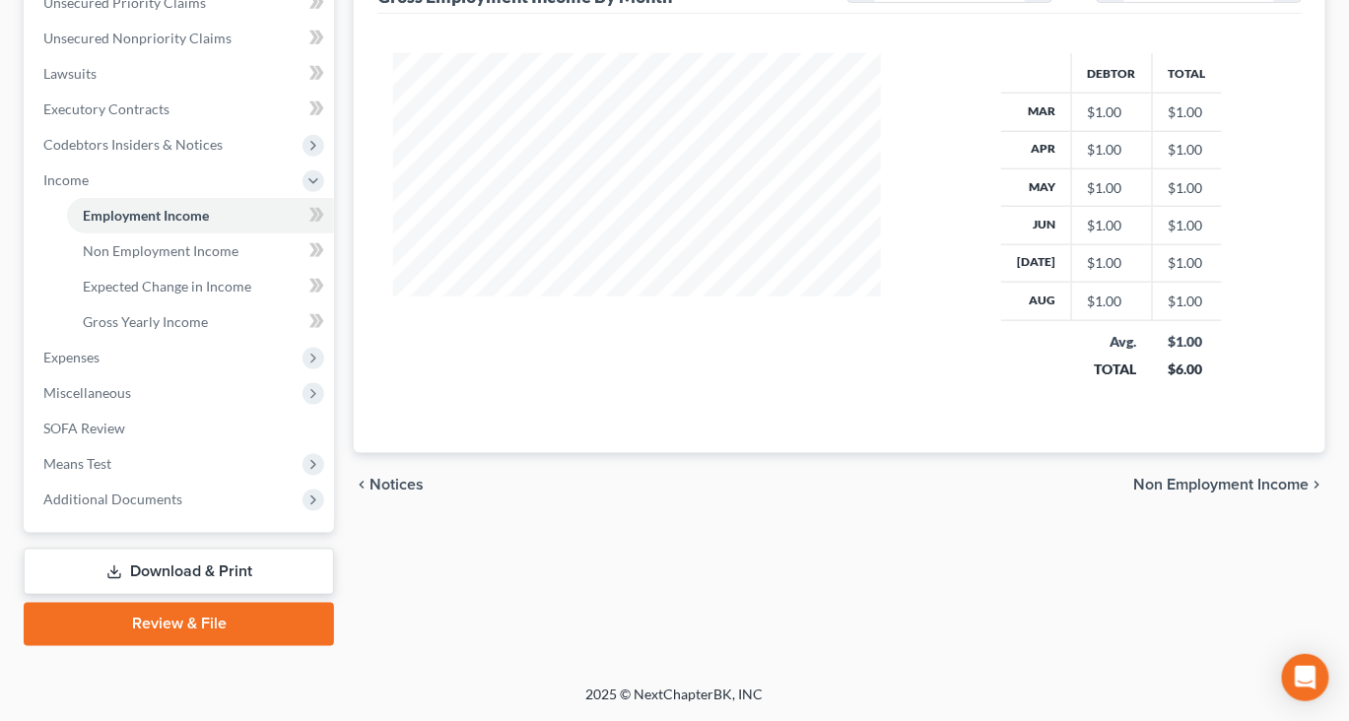
scroll to position [804, 0]
click at [182, 491] on span "Additional Documents" at bounding box center [112, 499] width 139 height 17
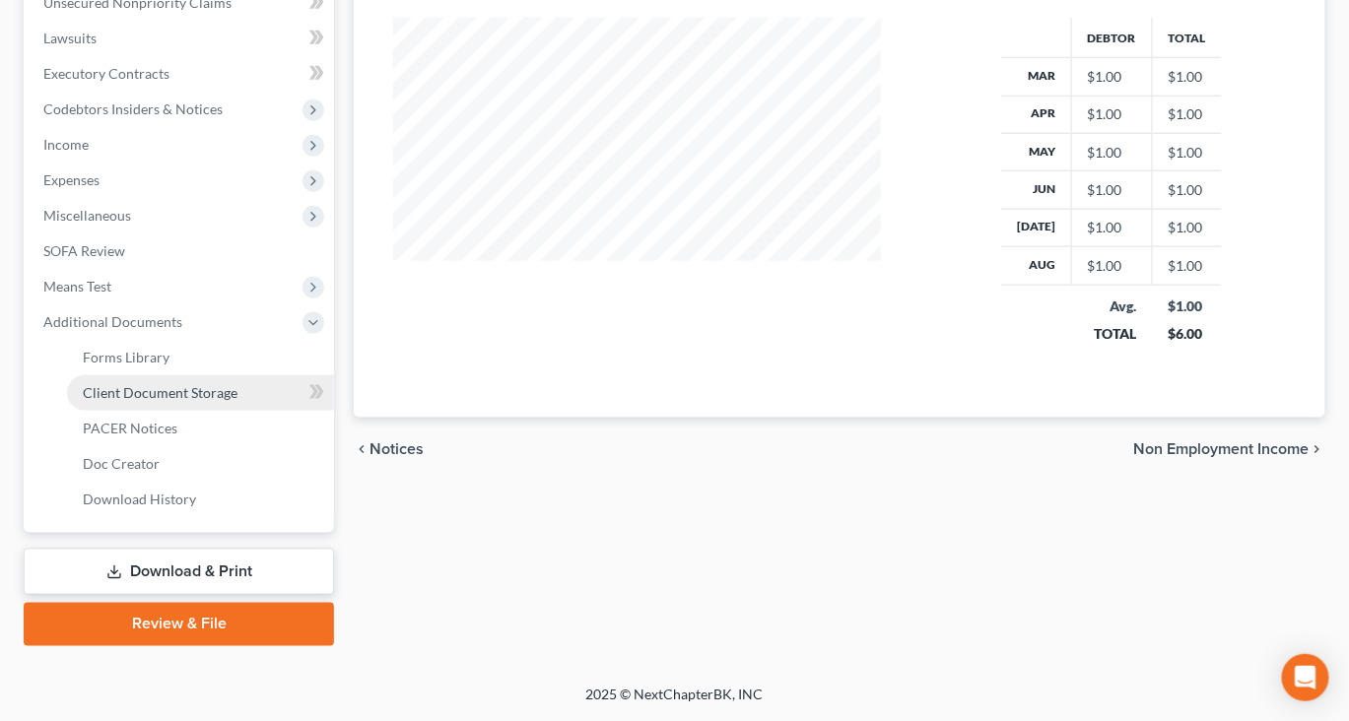
click at [249, 375] on link "Client Document Storage" at bounding box center [200, 392] width 267 height 35
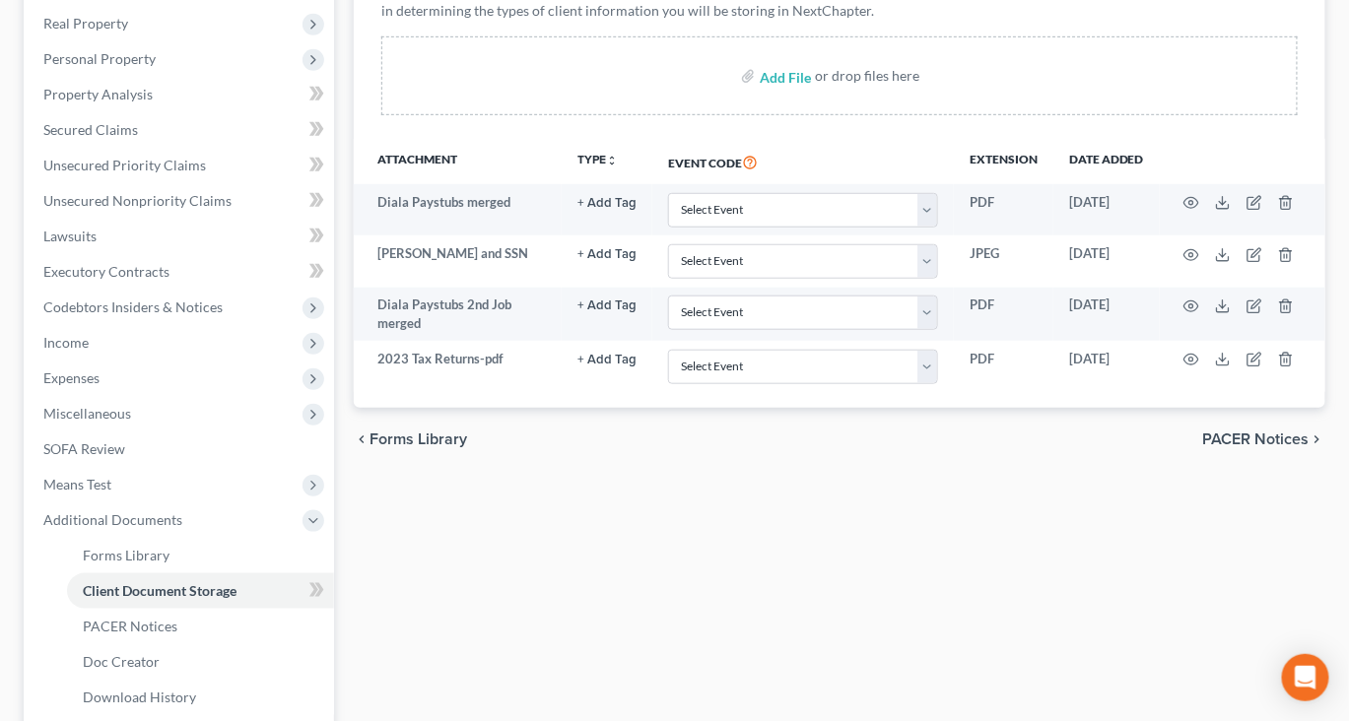
scroll to position [331, 0]
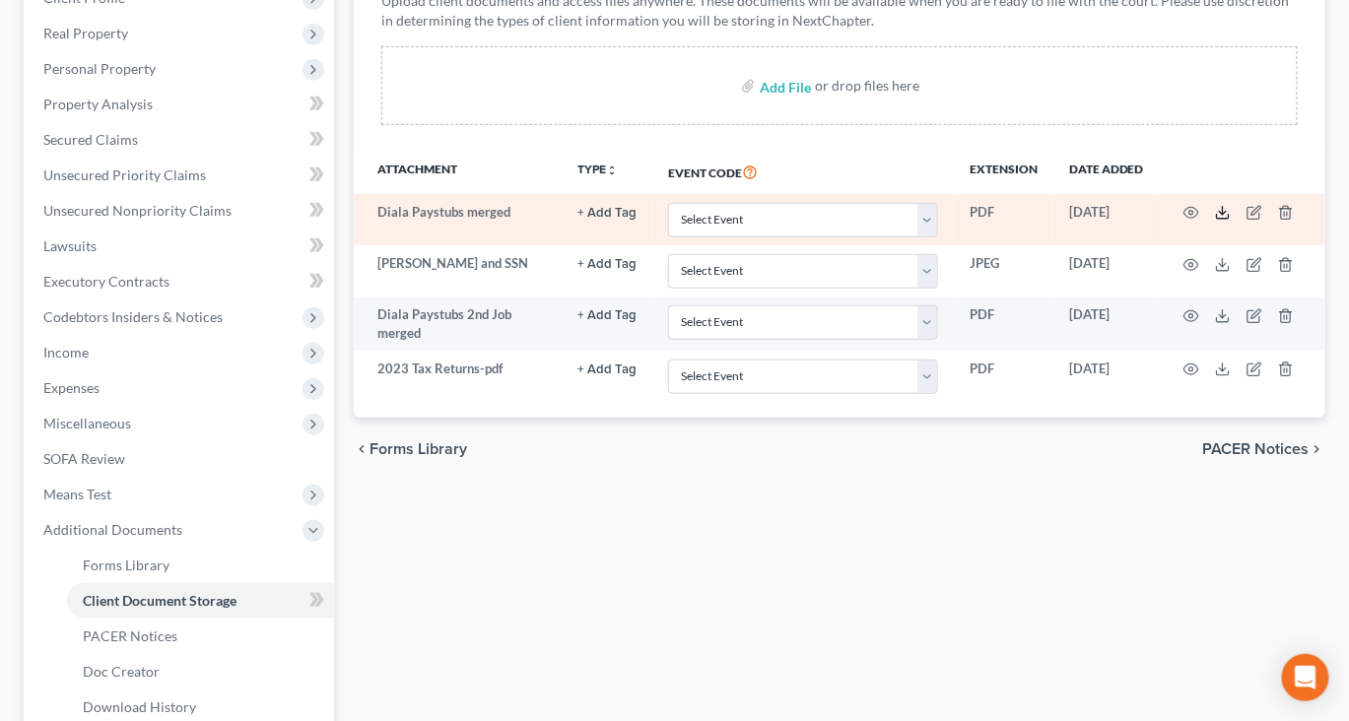
click at [1231, 221] on icon at bounding box center [1223, 213] width 16 height 16
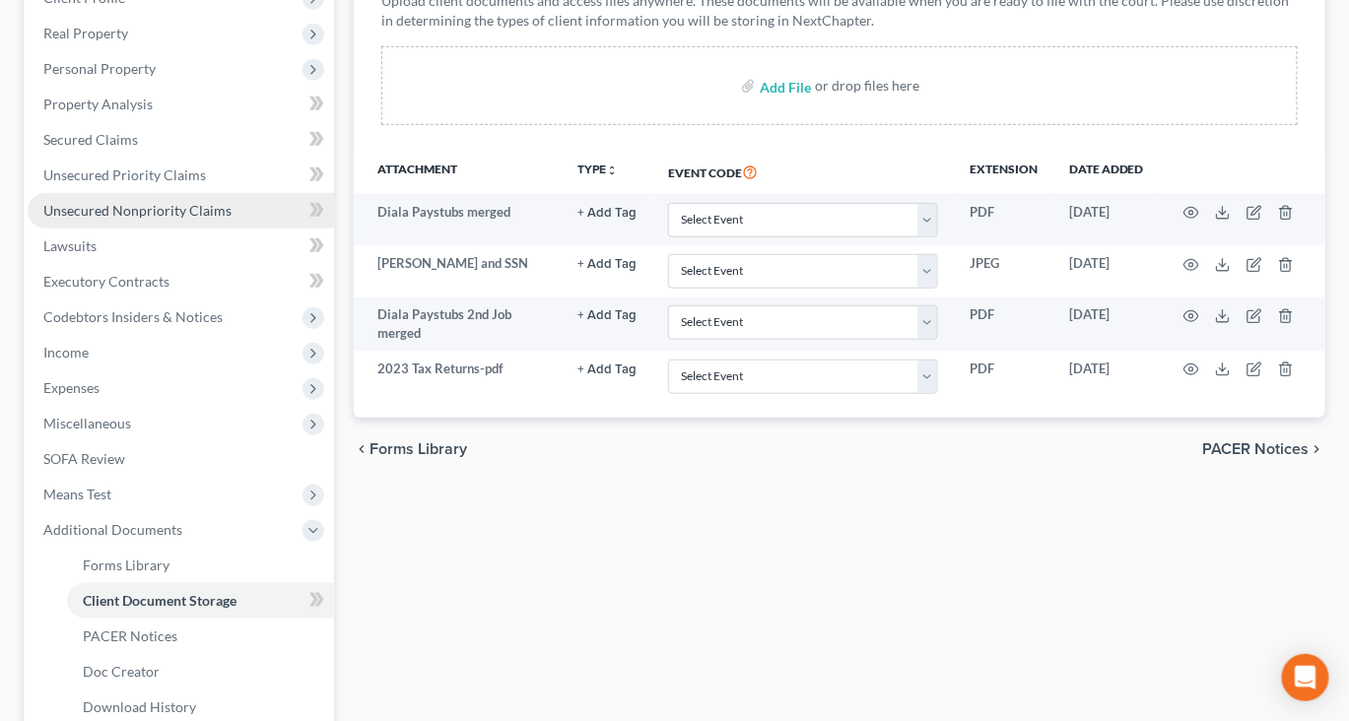
click at [162, 219] on span "Unsecured Nonpriority Claims" at bounding box center [137, 210] width 188 height 17
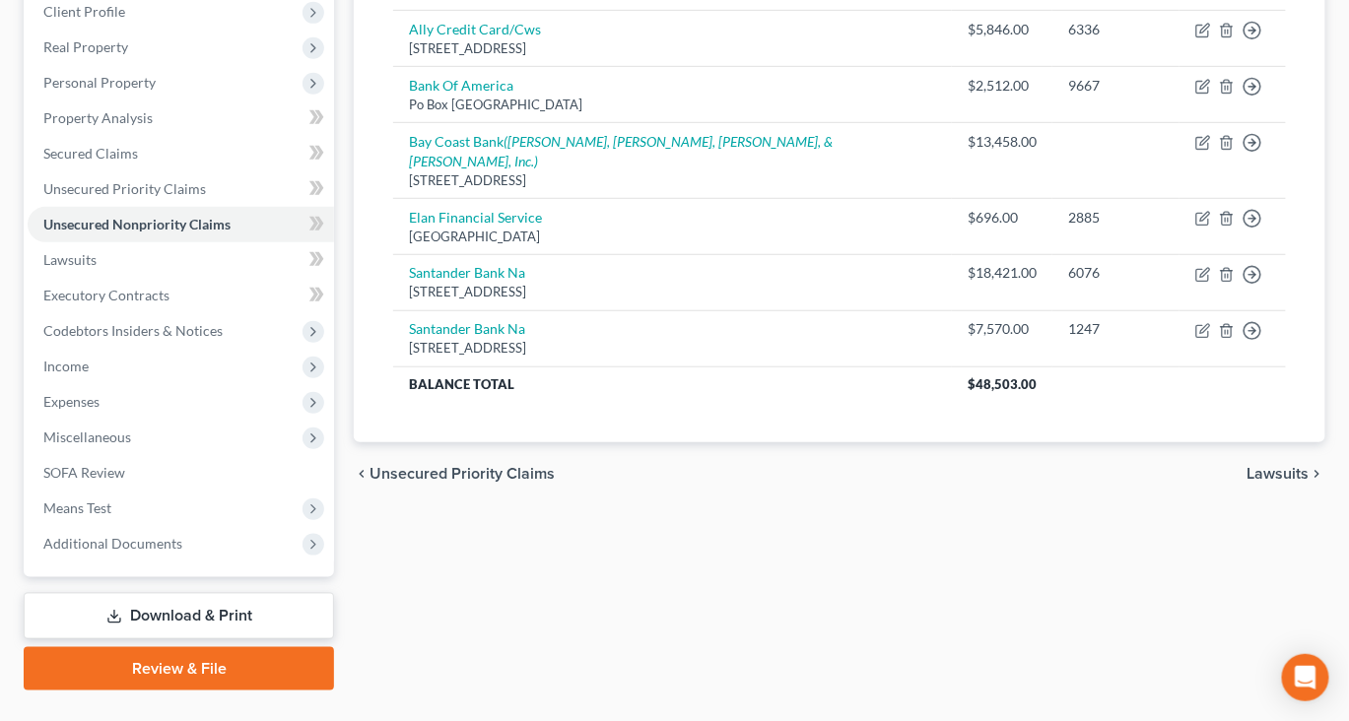
scroll to position [269, 0]
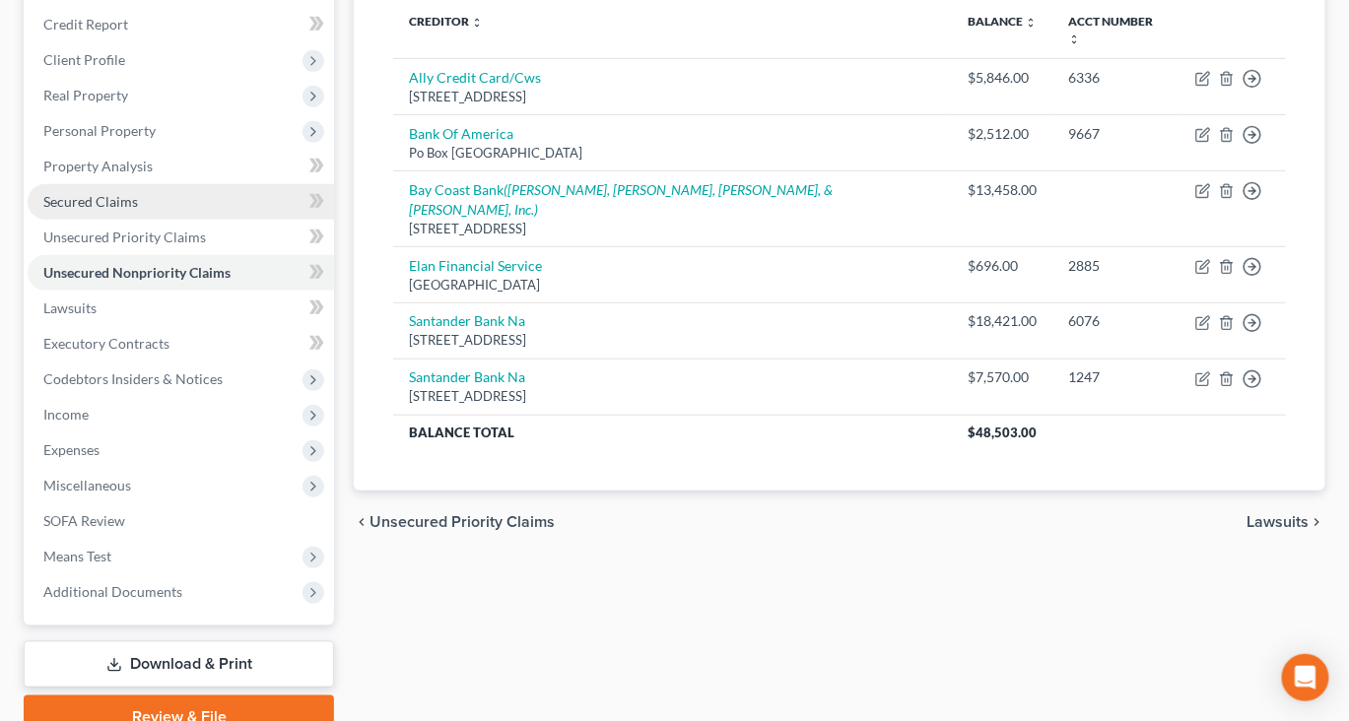
click at [138, 210] on span "Secured Claims" at bounding box center [90, 201] width 95 height 17
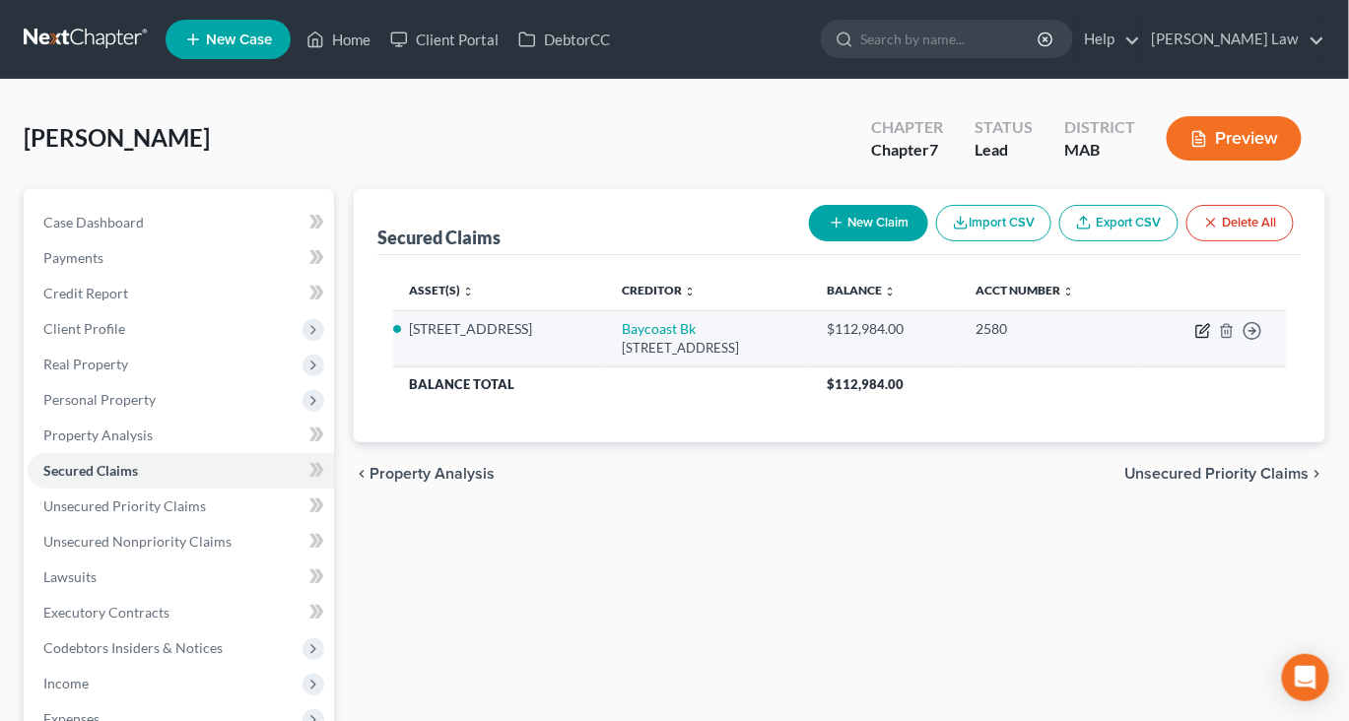
click at [1200, 333] on icon "button" at bounding box center [1204, 328] width 9 height 9
select select "22"
select select "2"
select select "0"
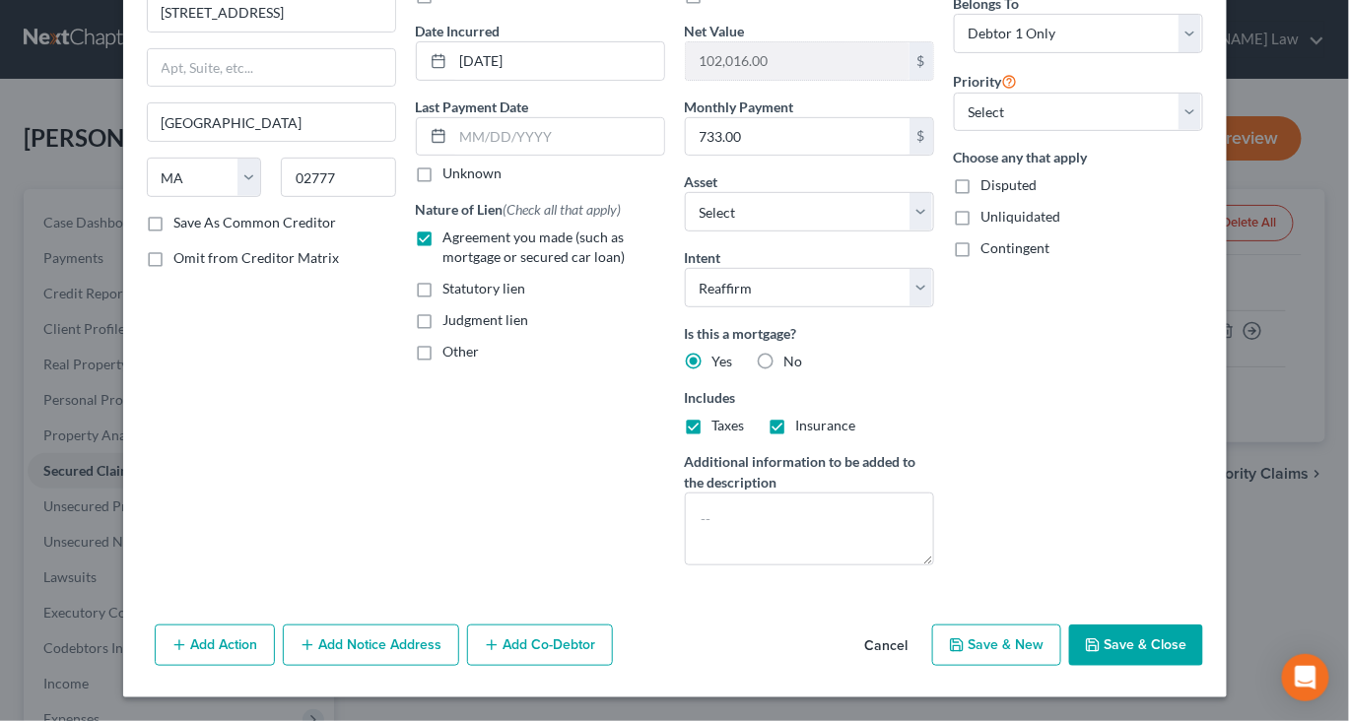
scroll to position [387, 0]
click at [1203, 627] on button "Save & Close" at bounding box center [1136, 645] width 134 height 41
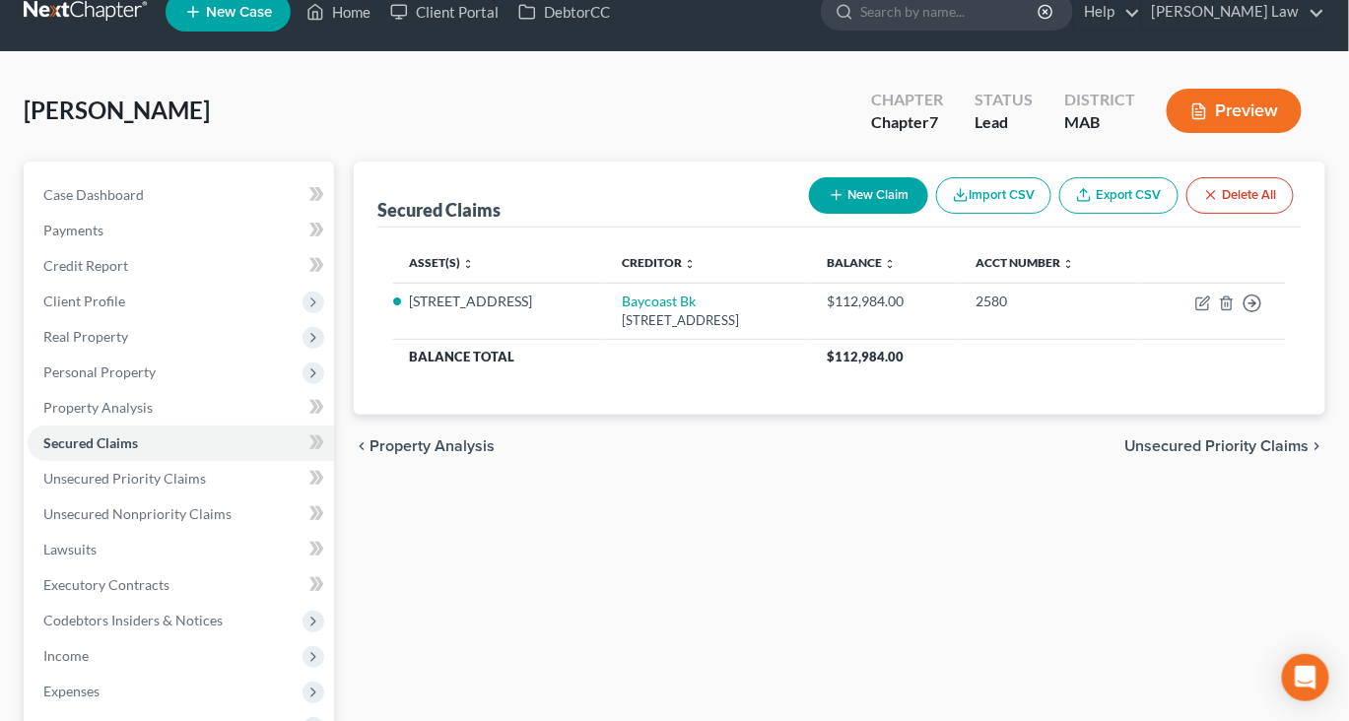
scroll to position [0, 0]
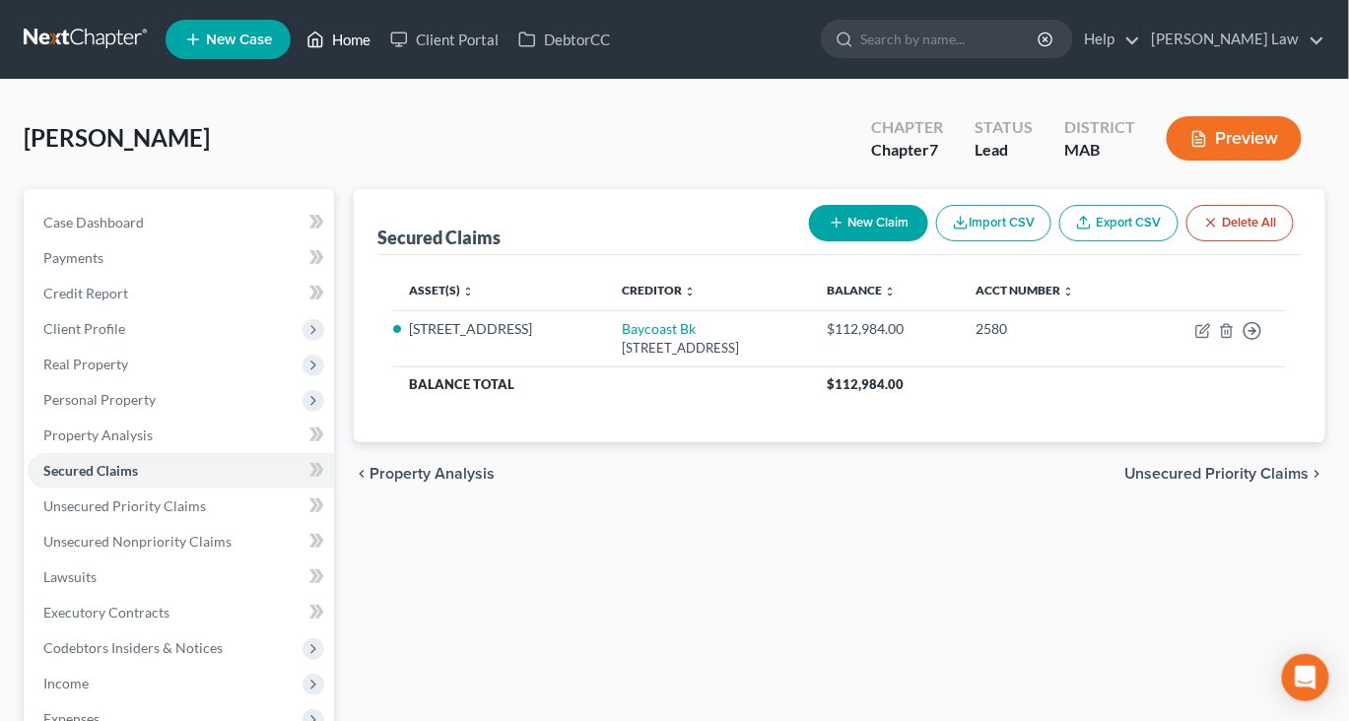
click at [380, 57] on link "Home" at bounding box center [339, 39] width 84 height 35
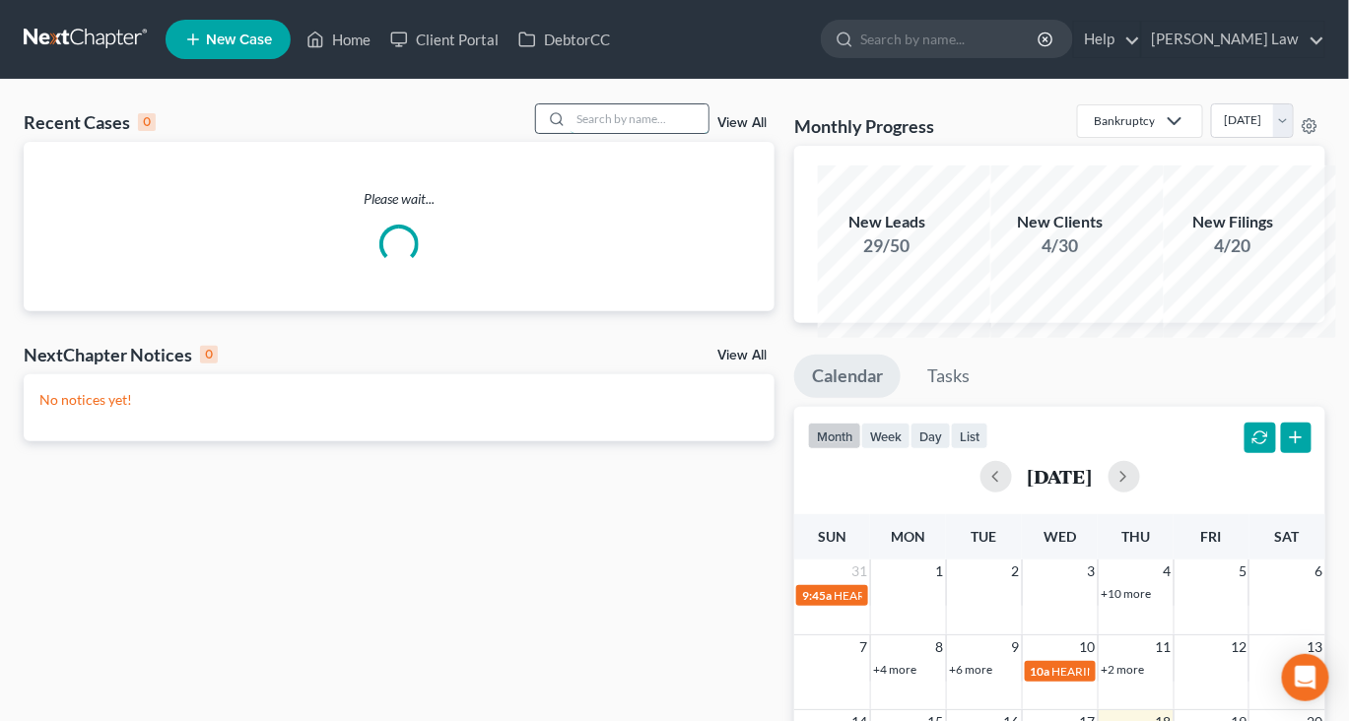
click at [576, 133] on input "search" at bounding box center [640, 118] width 138 height 29
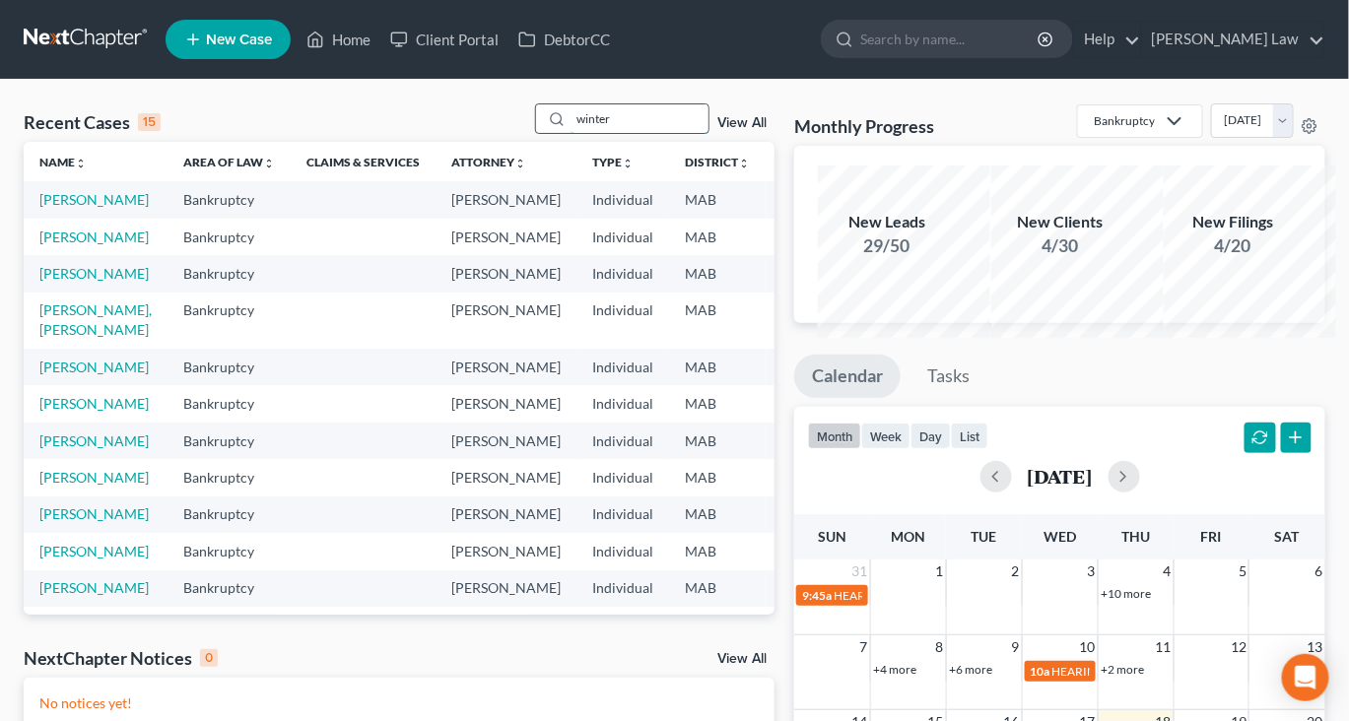
type input "winter"
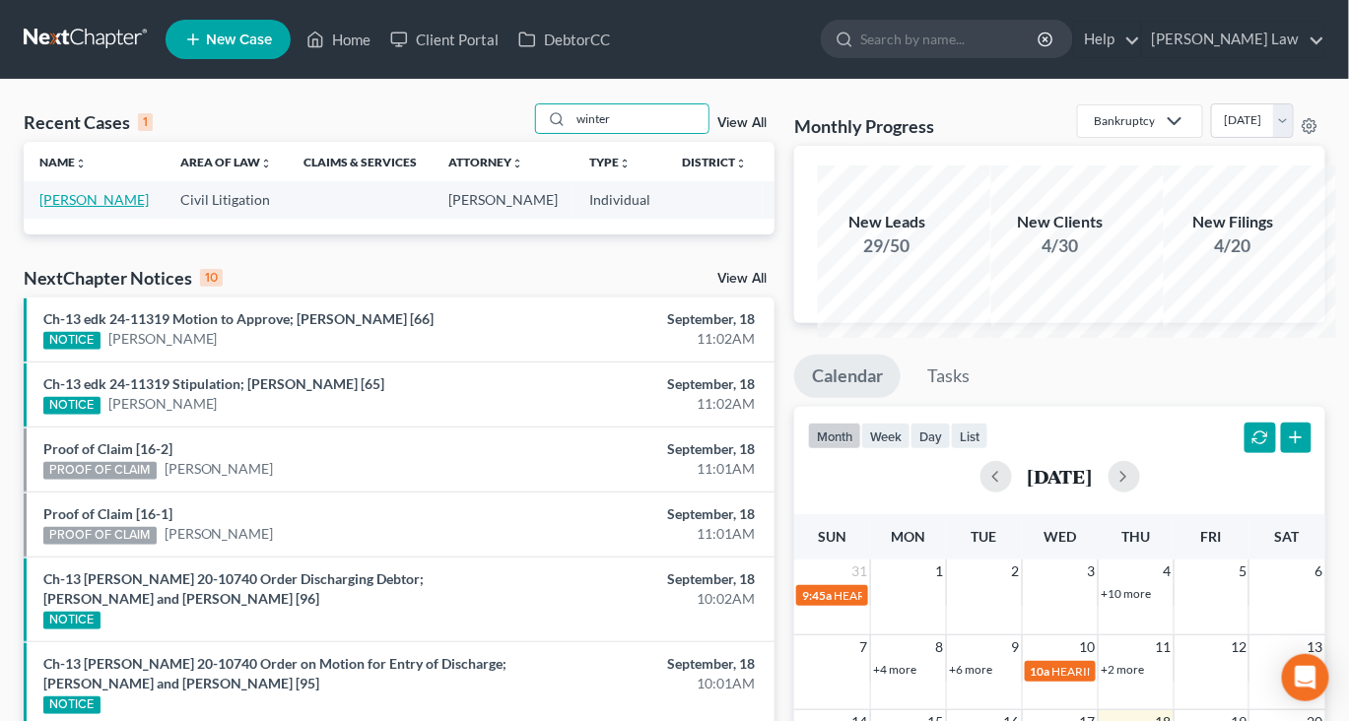
click at [124, 208] on link "[PERSON_NAME]" at bounding box center [93, 199] width 109 height 17
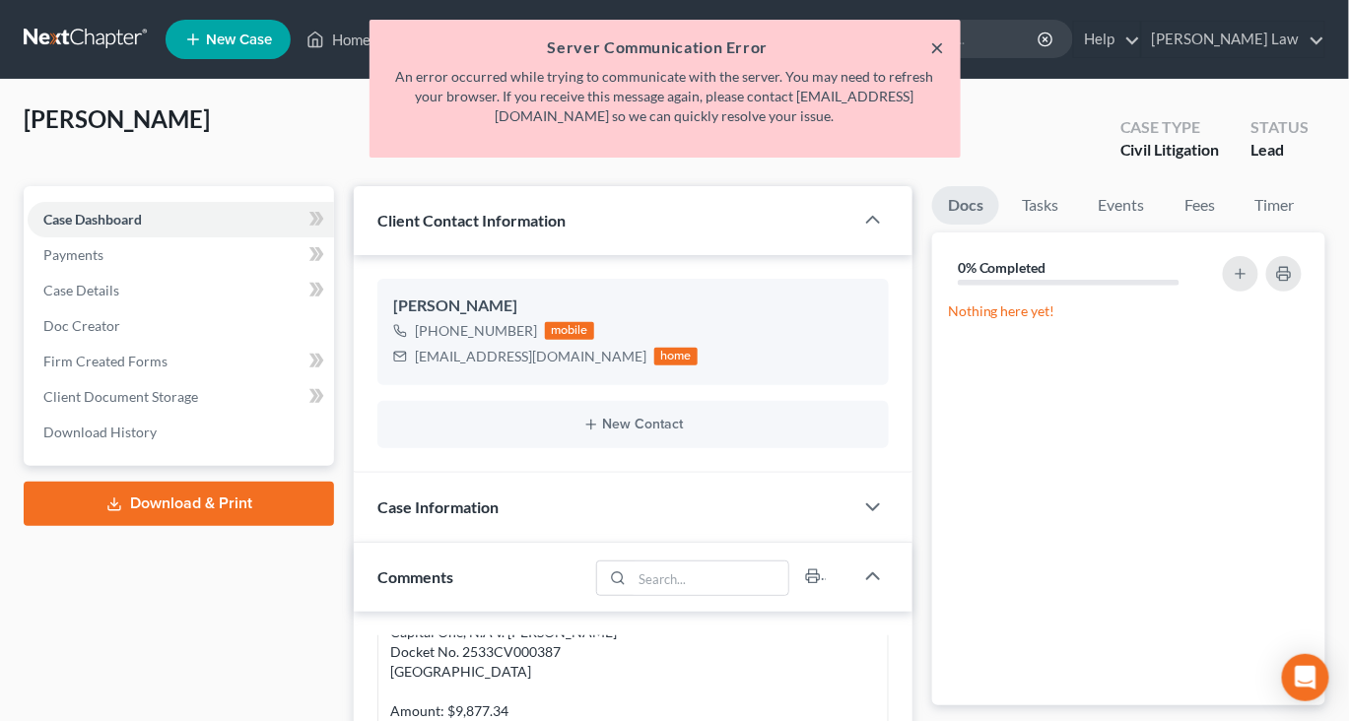
click at [931, 55] on button "×" at bounding box center [938, 47] width 14 height 24
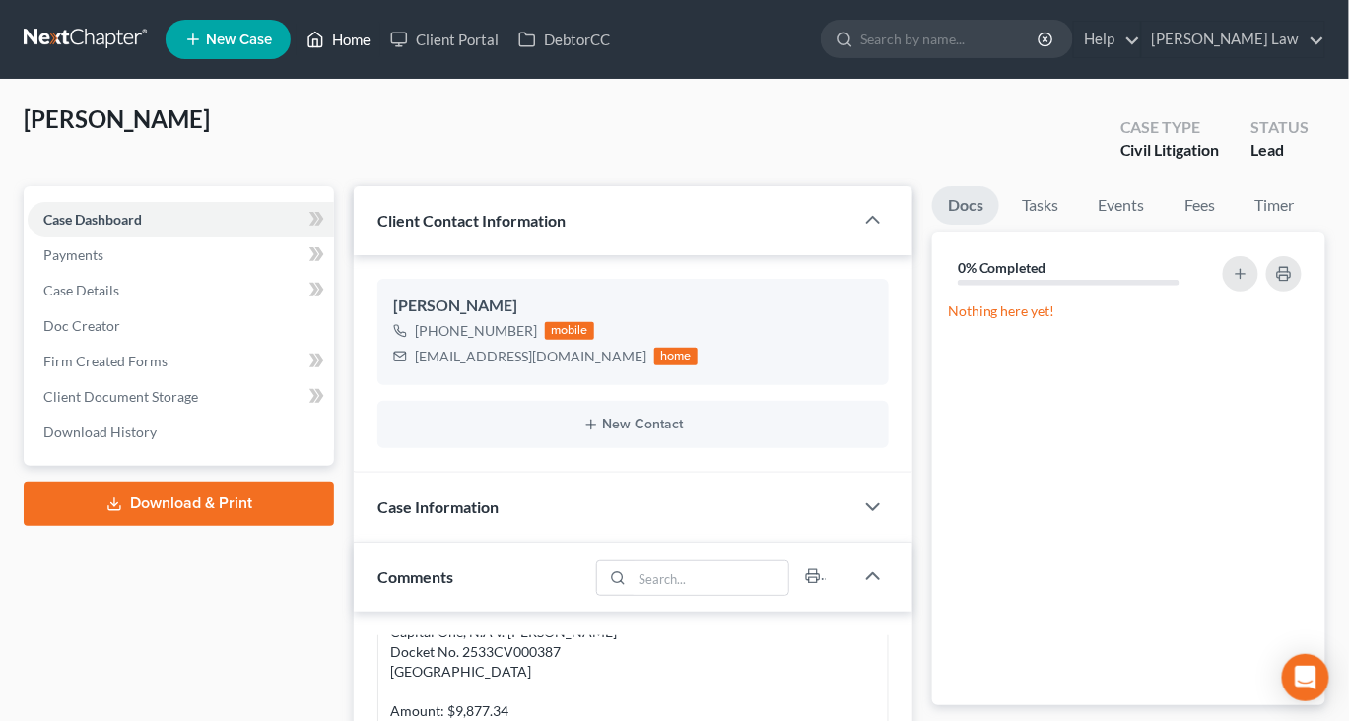
click at [380, 45] on link "Home" at bounding box center [339, 39] width 84 height 35
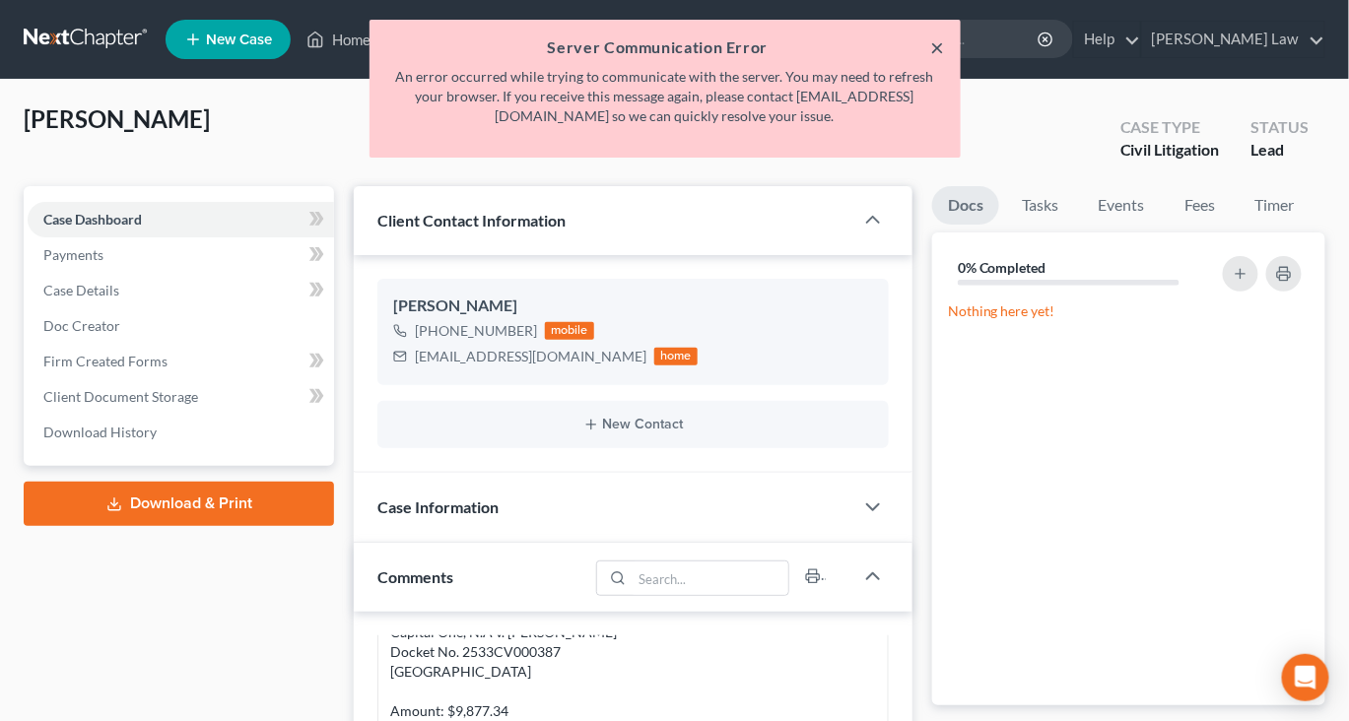
click at [931, 52] on button "×" at bounding box center [938, 47] width 14 height 24
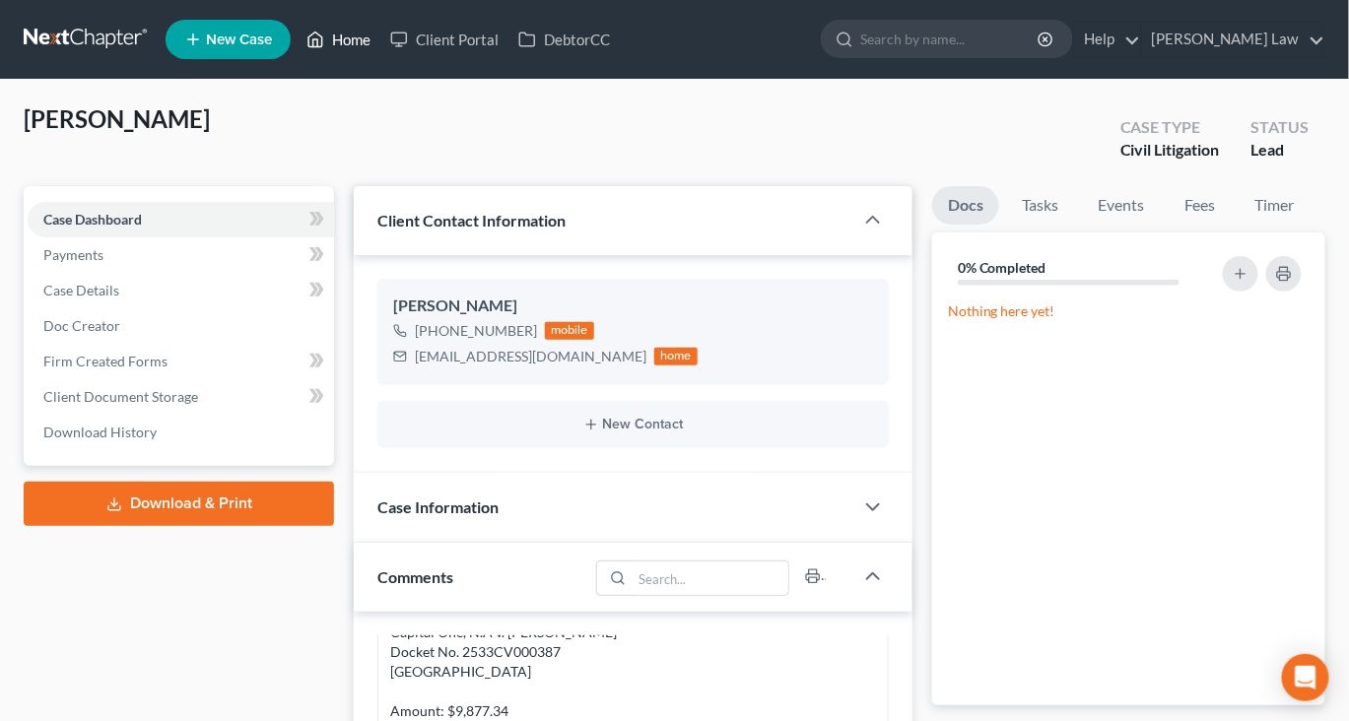
click at [380, 51] on link "Home" at bounding box center [339, 39] width 84 height 35
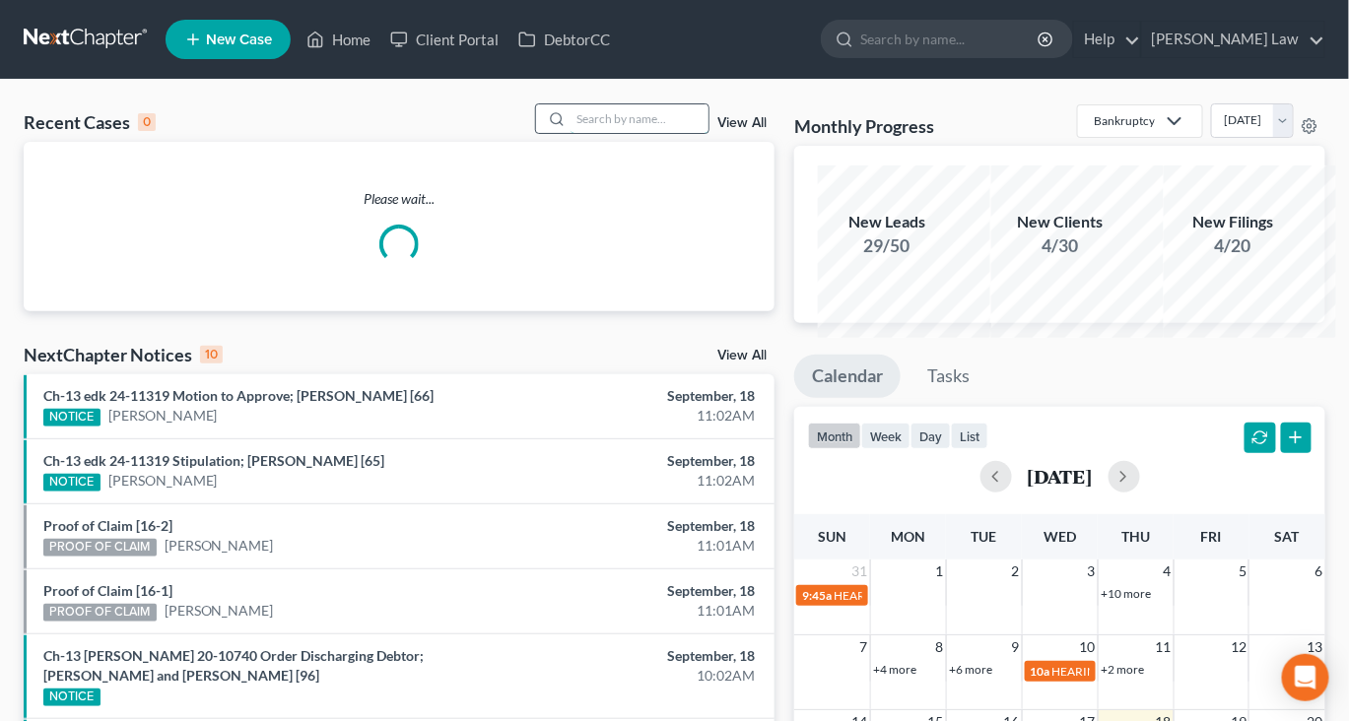
click at [604, 133] on input "search" at bounding box center [640, 118] width 138 height 29
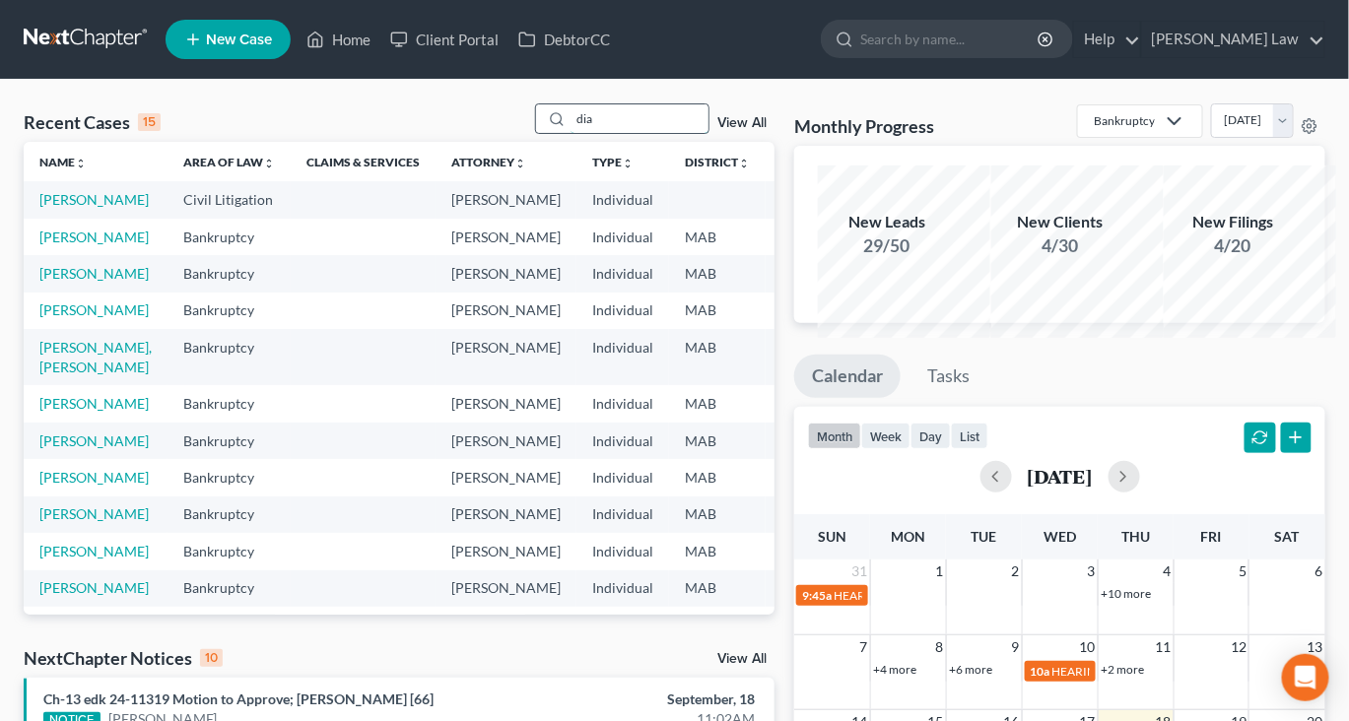
type input "dia"
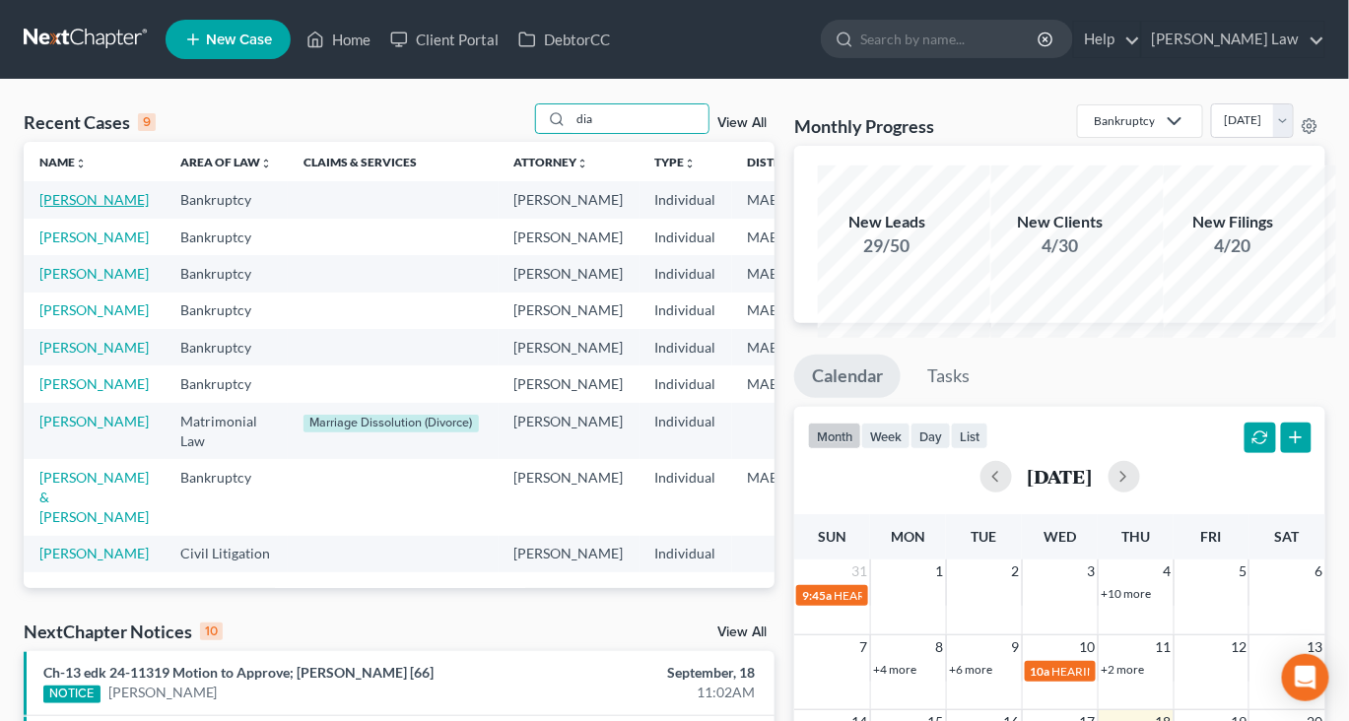
click at [80, 208] on link "[PERSON_NAME]" at bounding box center [93, 199] width 109 height 17
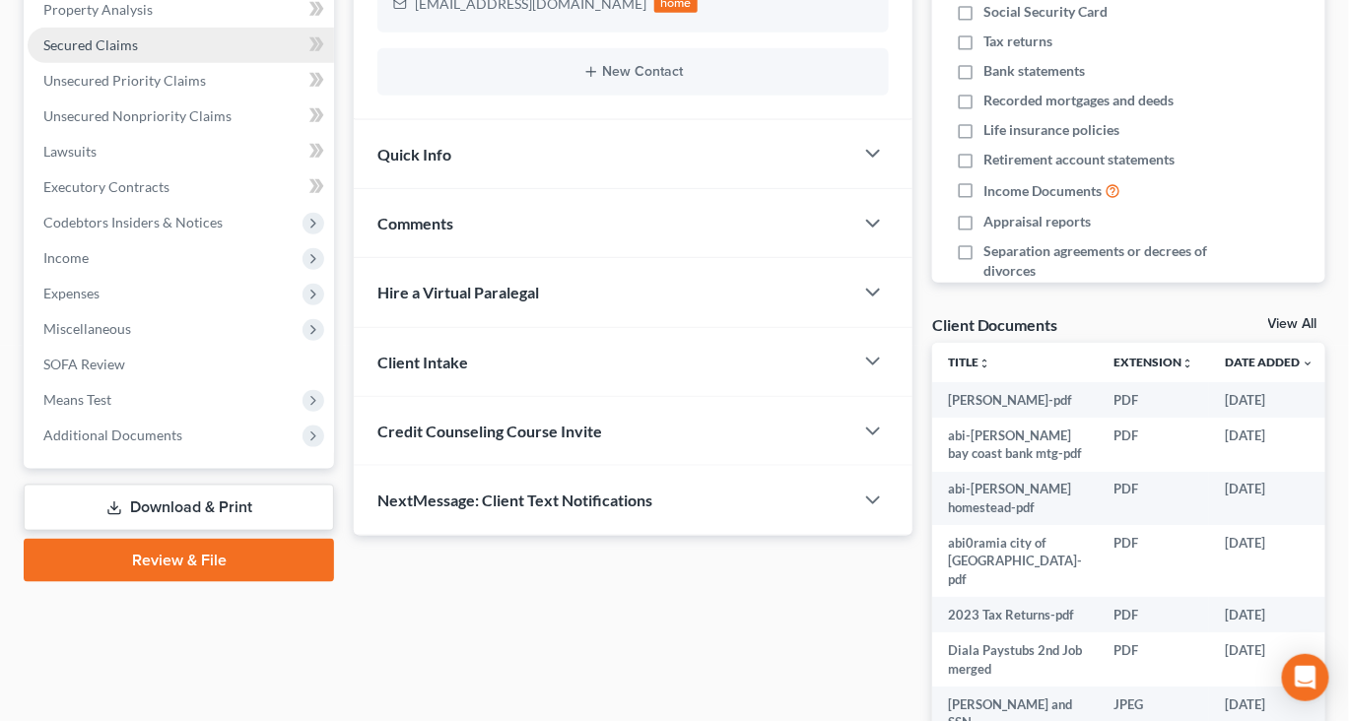
scroll to position [441, 0]
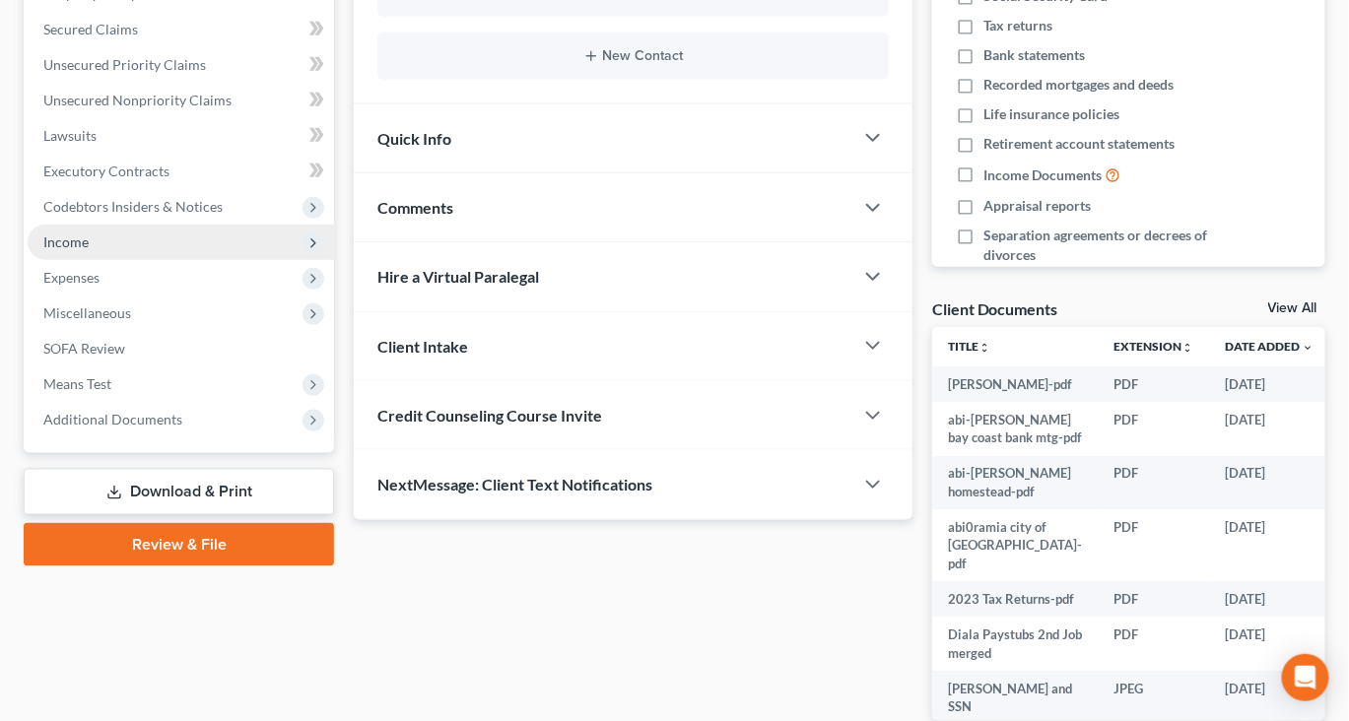
click at [115, 260] on span "Income" at bounding box center [181, 242] width 306 height 35
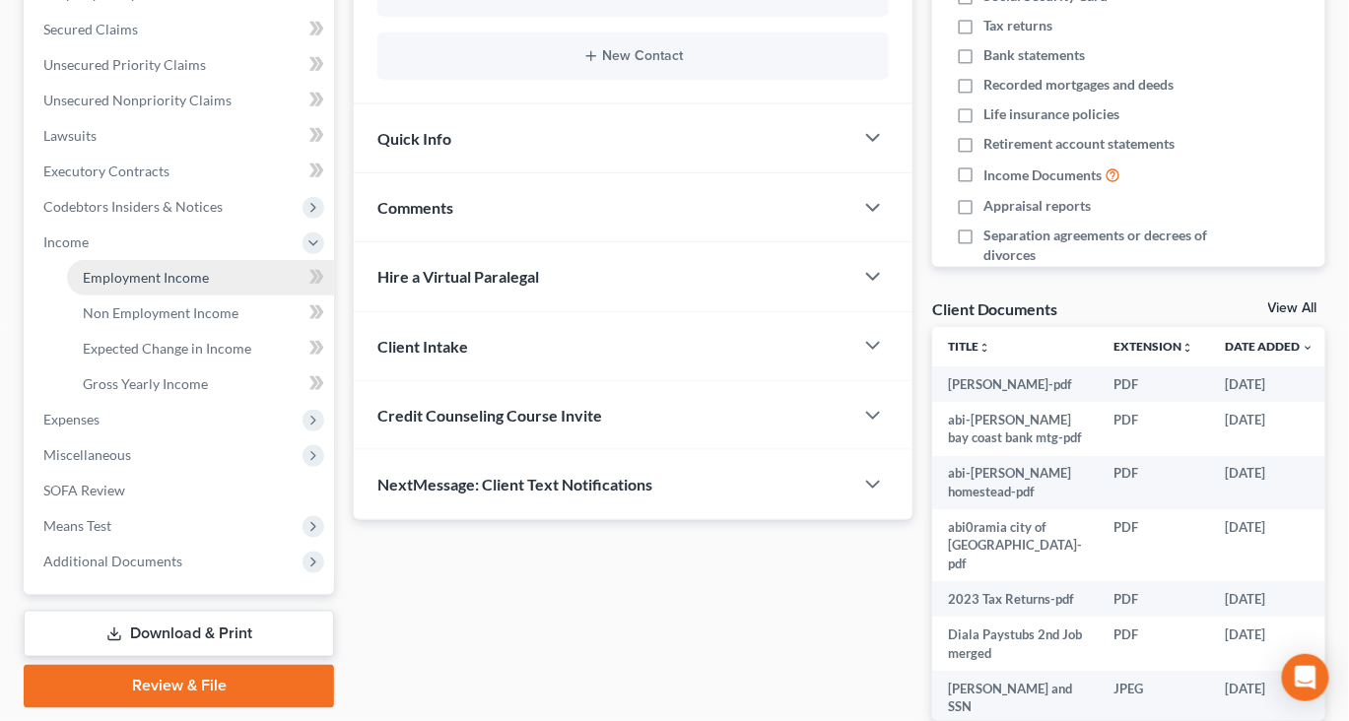
click at [194, 286] on span "Employment Income" at bounding box center [146, 277] width 126 height 17
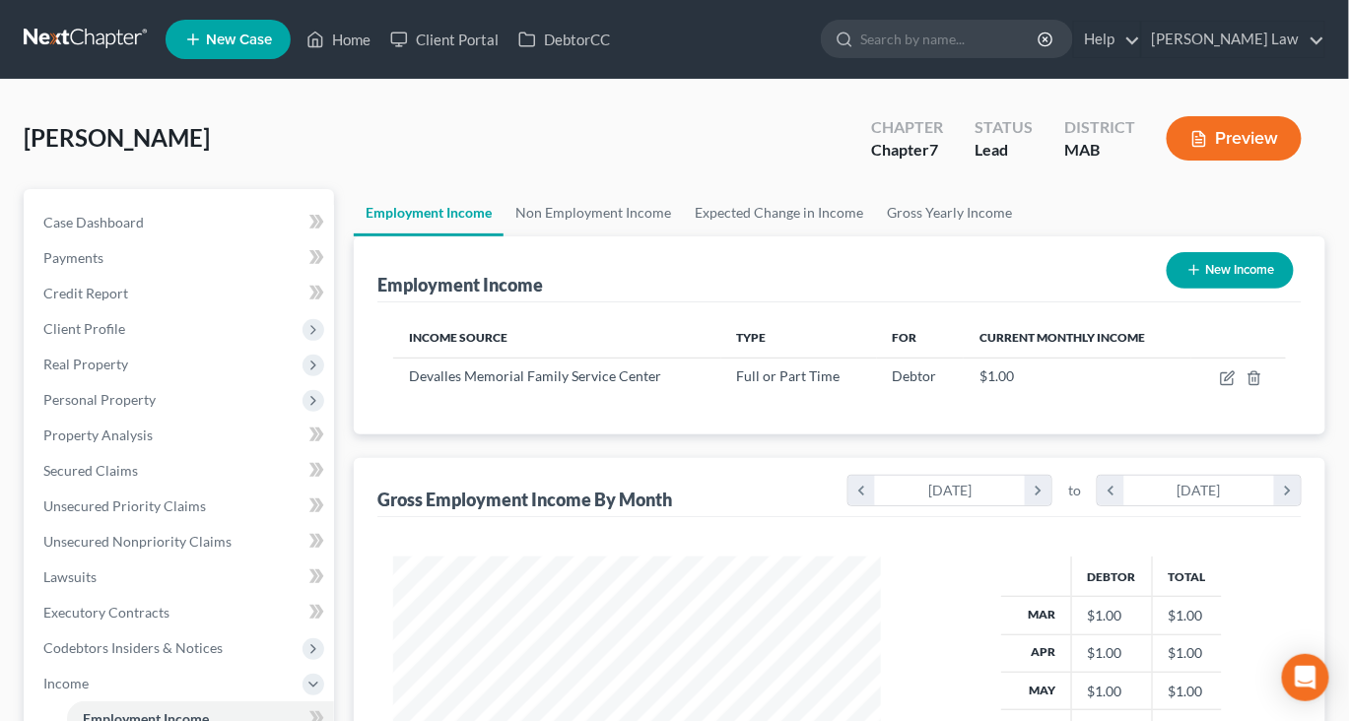
click at [1186, 289] on button "New Income" at bounding box center [1230, 270] width 127 height 36
select select "0"
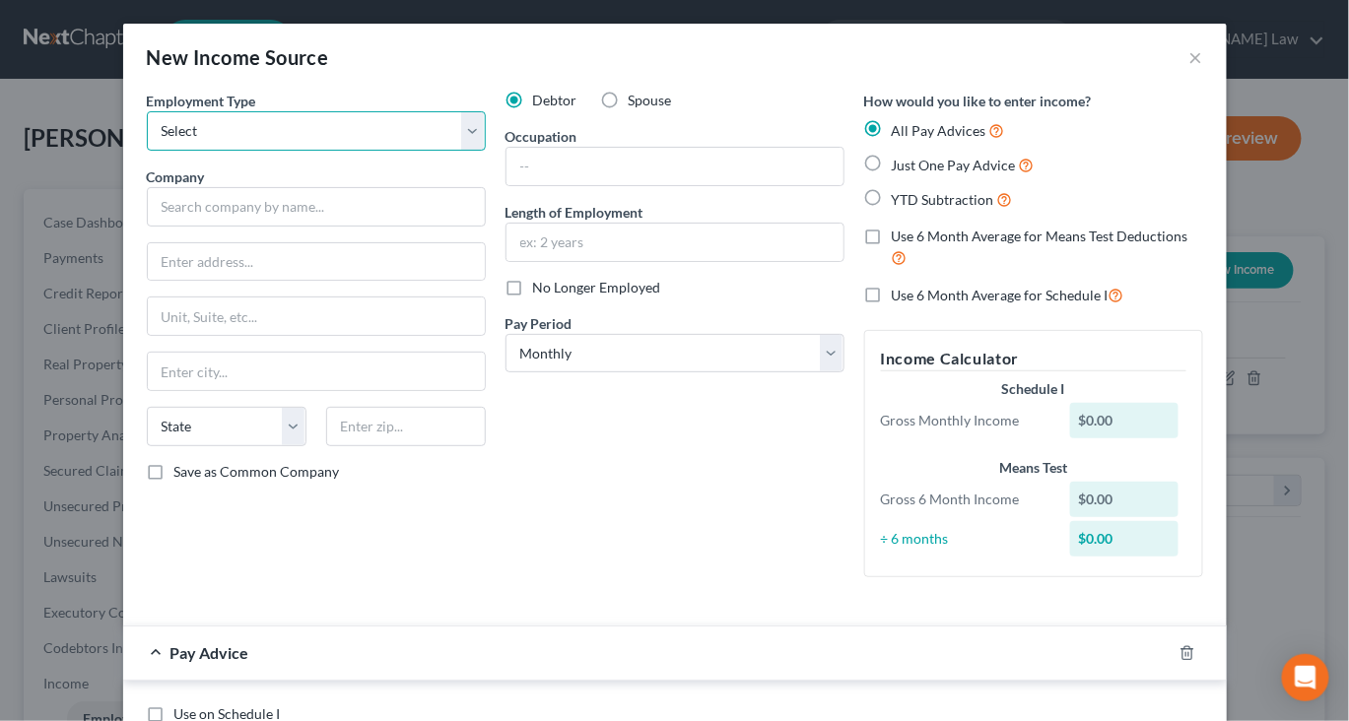
click at [446, 151] on select "Select Full or [DEMOGRAPHIC_DATA] Employment Self Employment" at bounding box center [316, 130] width 339 height 39
select select "0"
click at [147, 139] on select "Select Full or [DEMOGRAPHIC_DATA] Employment Self Employment" at bounding box center [316, 130] width 339 height 39
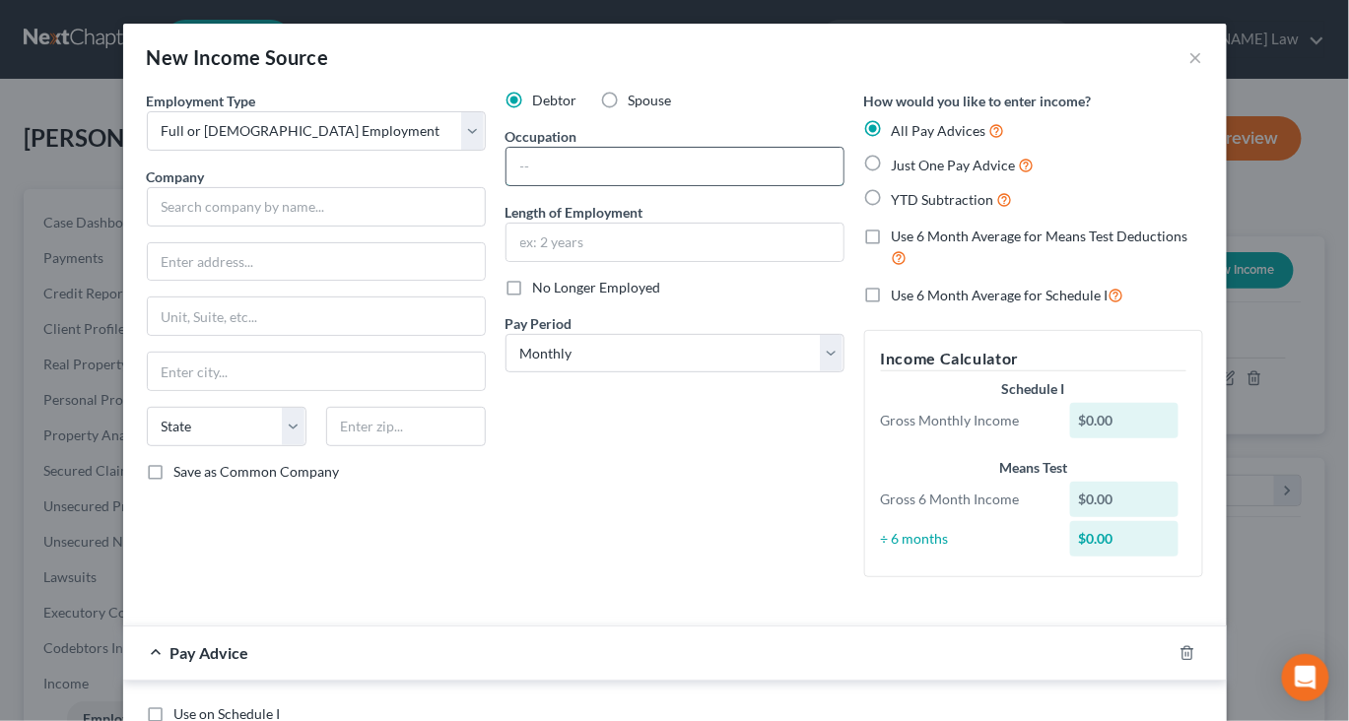
click at [522, 185] on input "text" at bounding box center [675, 166] width 337 height 37
type input "PCA"
click at [512, 261] on input "text" at bounding box center [675, 242] width 337 height 37
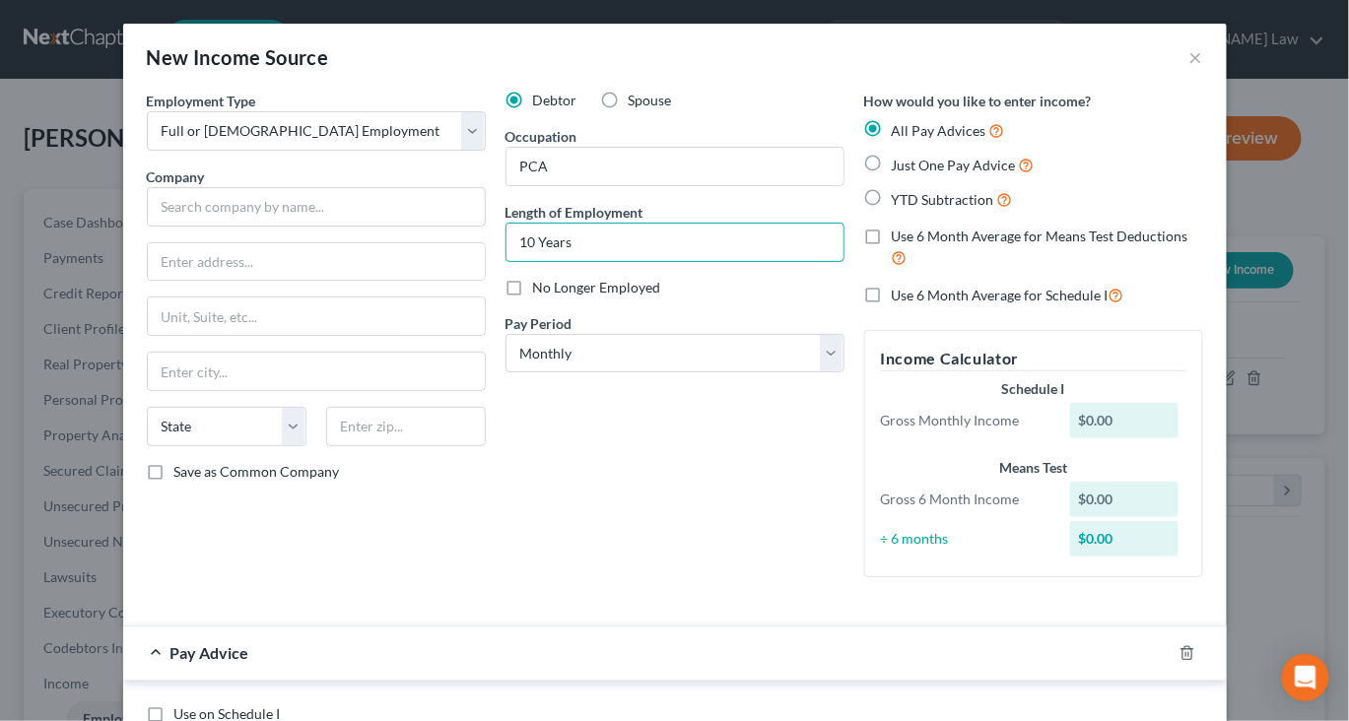
type input "10 Years"
click at [914, 176] on label "Just One Pay Advice" at bounding box center [963, 165] width 143 height 23
click at [913, 167] on input "Just One Pay Advice" at bounding box center [906, 160] width 13 height 13
radio input "true"
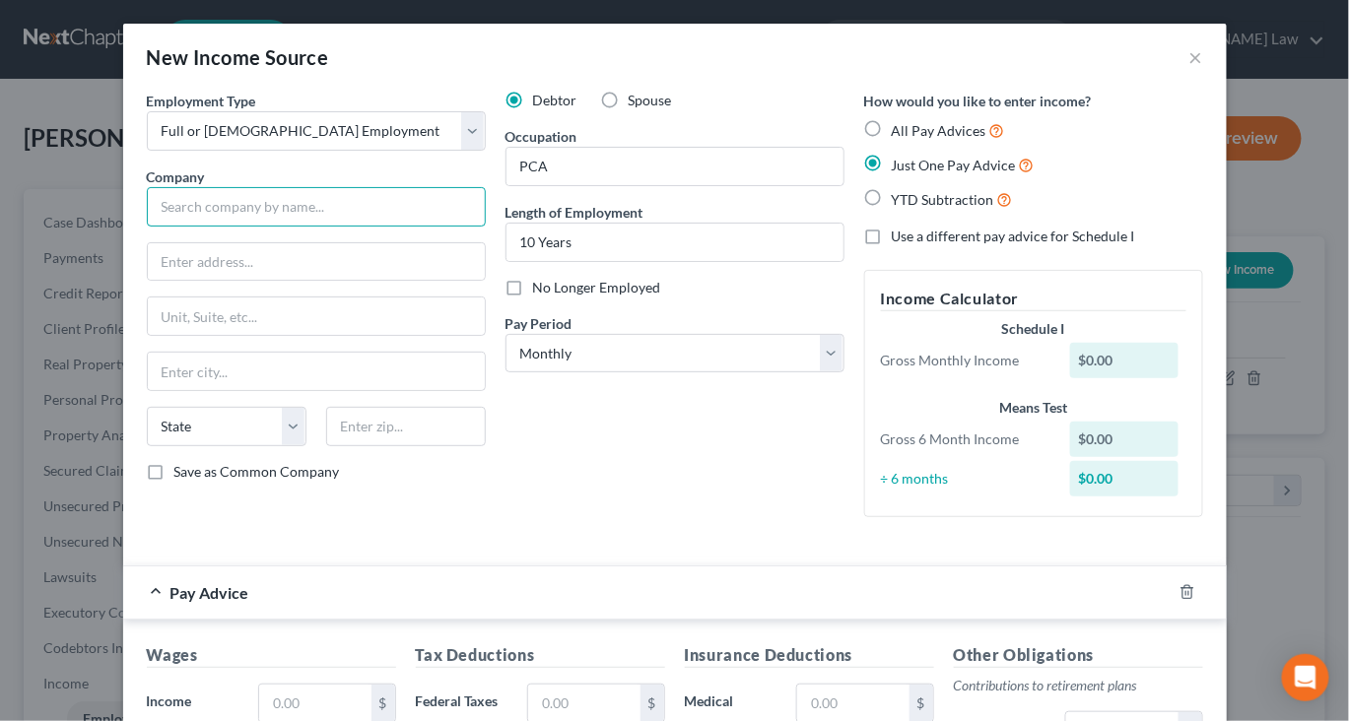
click at [333, 227] on input "text" at bounding box center [316, 206] width 339 height 39
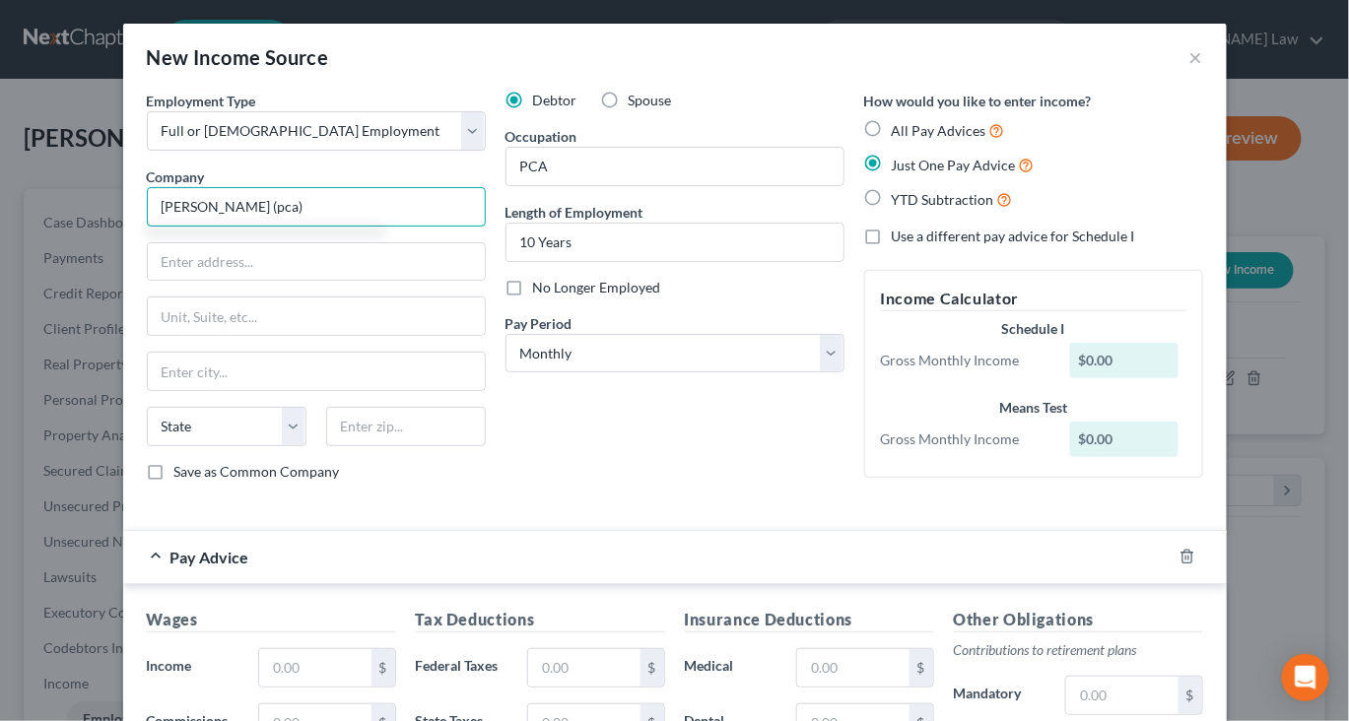
type input "[PERSON_NAME] (pca)"
type input "[STREET_ADDRESS]"
type input "South Dartmouth"
select select "22"
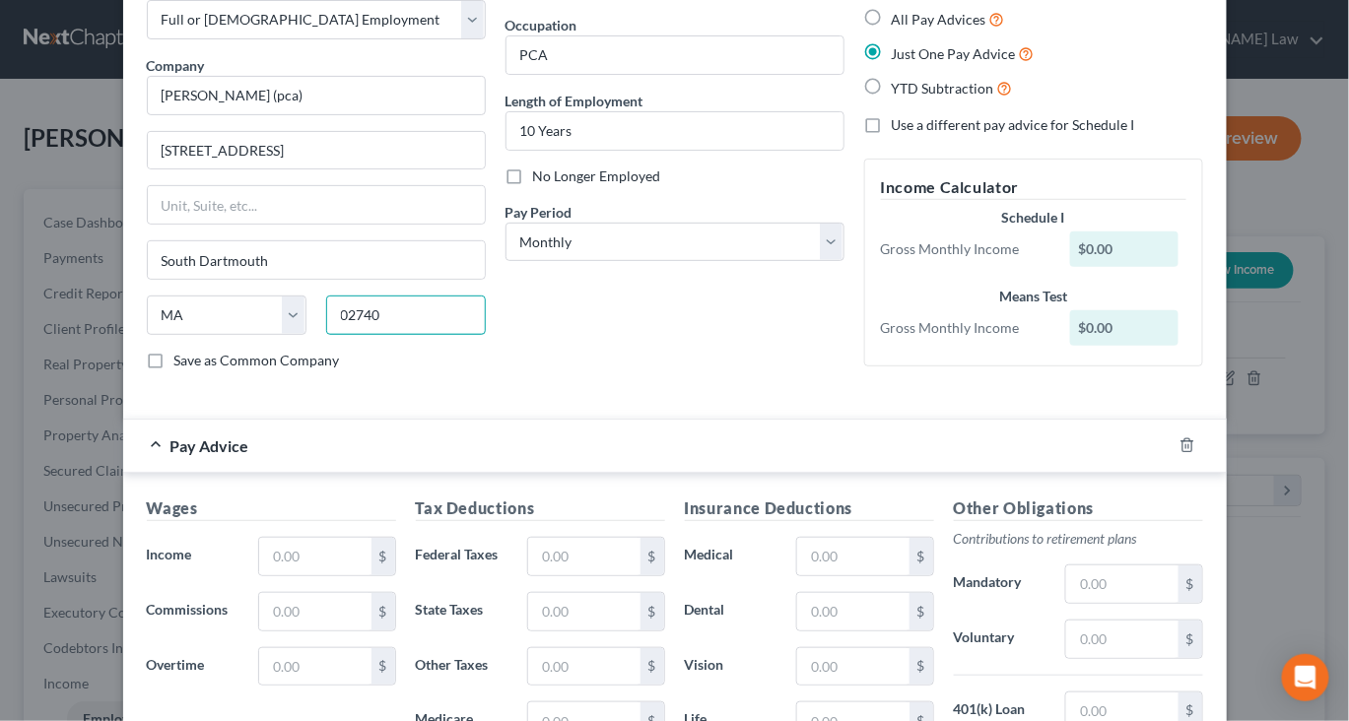
scroll to position [224, 0]
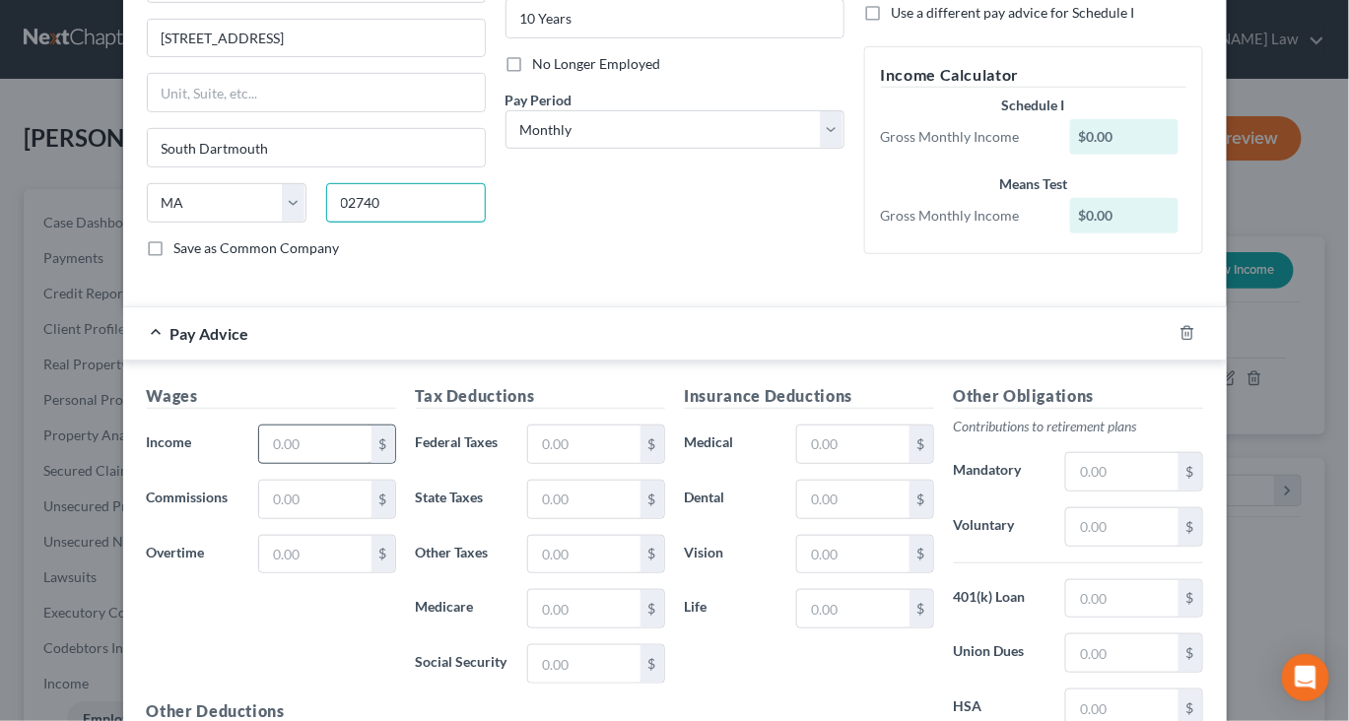
type input "02740"
click at [259, 463] on input "text" at bounding box center [314, 444] width 111 height 37
type input "[GEOGRAPHIC_DATA]"
type input "423"
click at [565, 463] on input "text" at bounding box center [583, 444] width 111 height 37
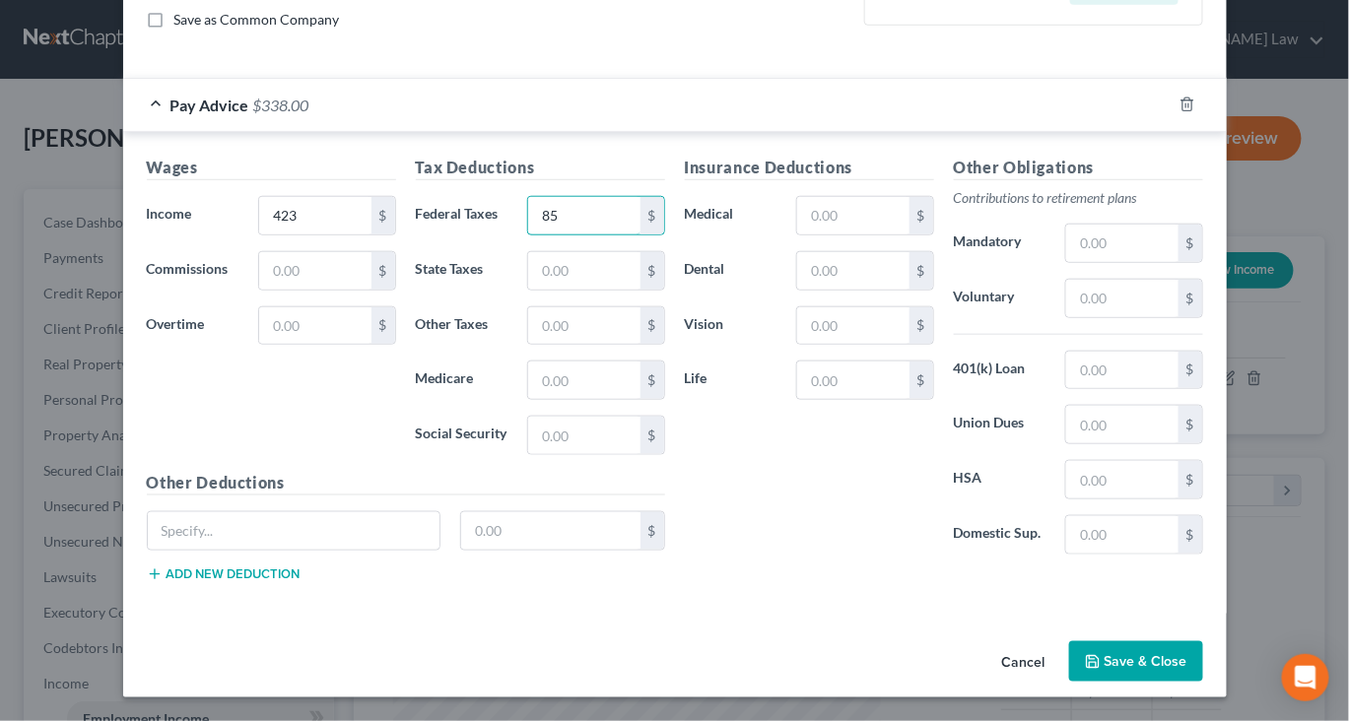
scroll to position [726, 0]
type input "85"
click at [1203, 675] on button "Save & Close" at bounding box center [1136, 662] width 134 height 41
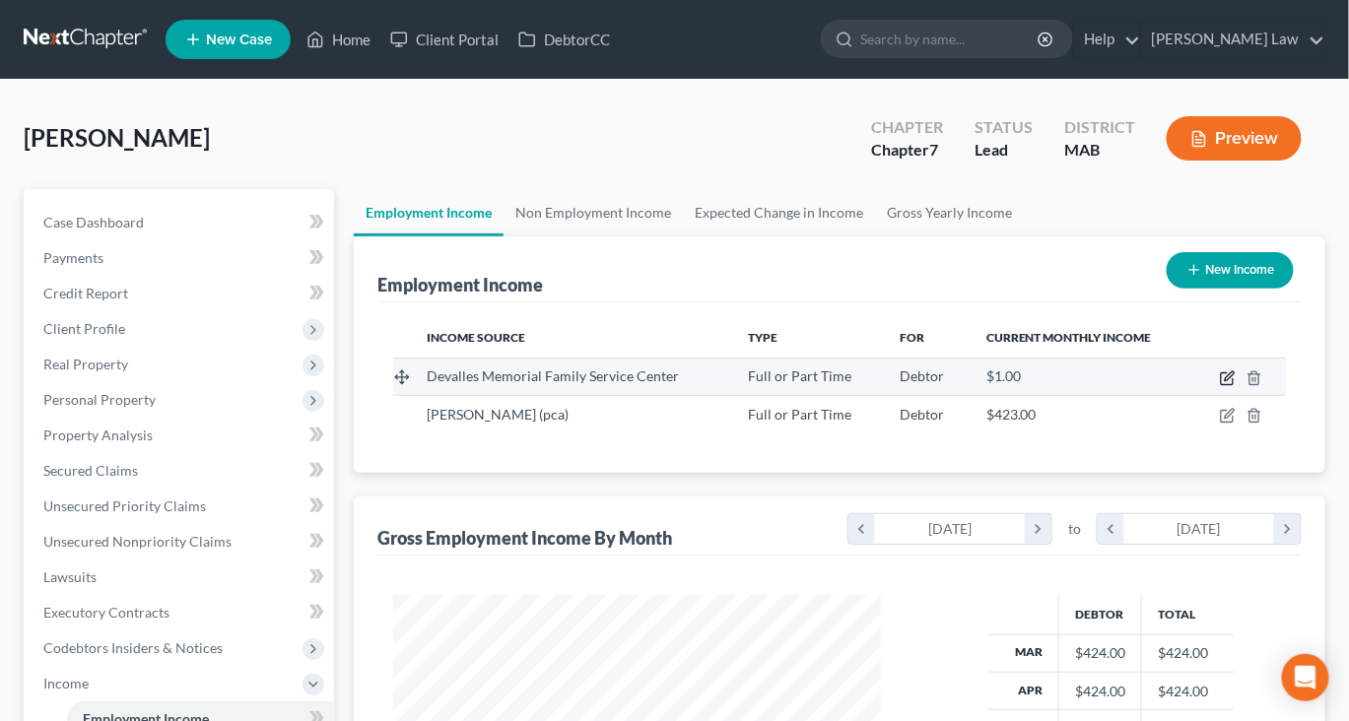
click at [1232, 380] on icon "button" at bounding box center [1229, 376] width 9 height 9
select select "0"
select select "22"
select select "0"
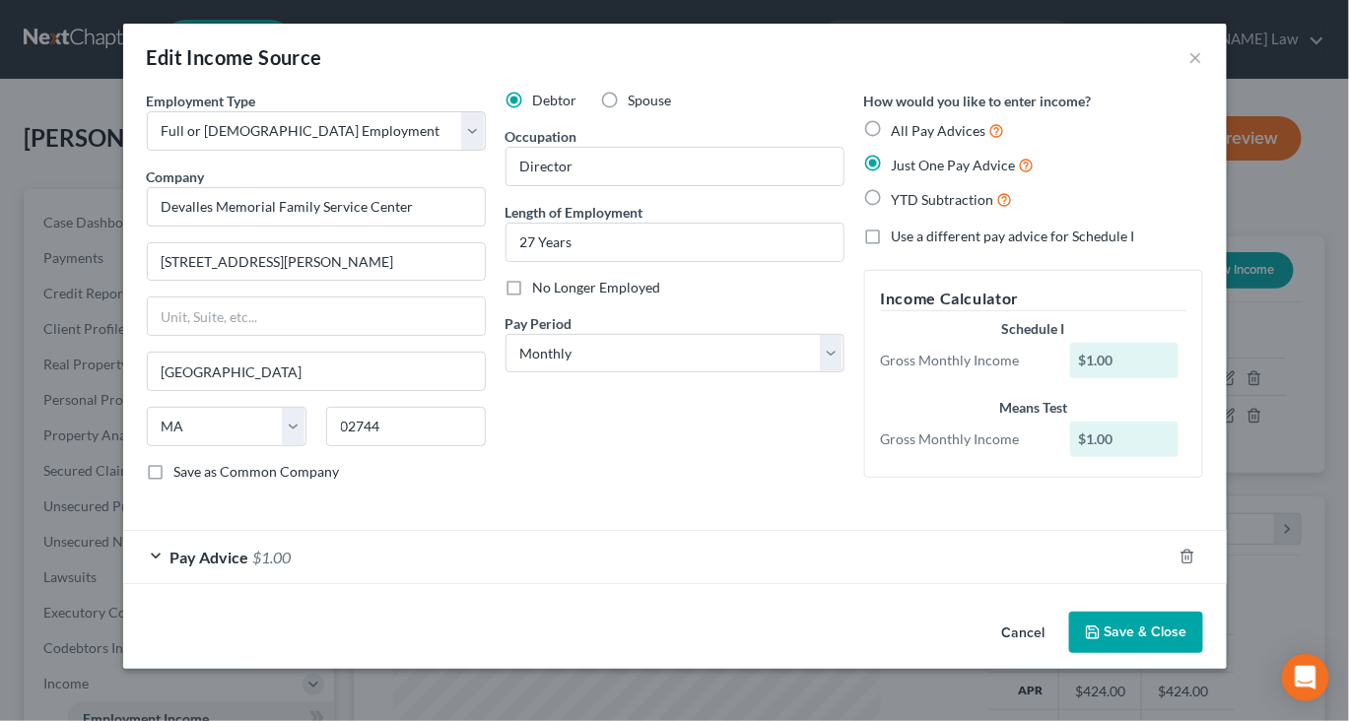
scroll to position [135, 0]
click at [816, 555] on div "Pay Advice $1.00" at bounding box center [647, 557] width 1049 height 52
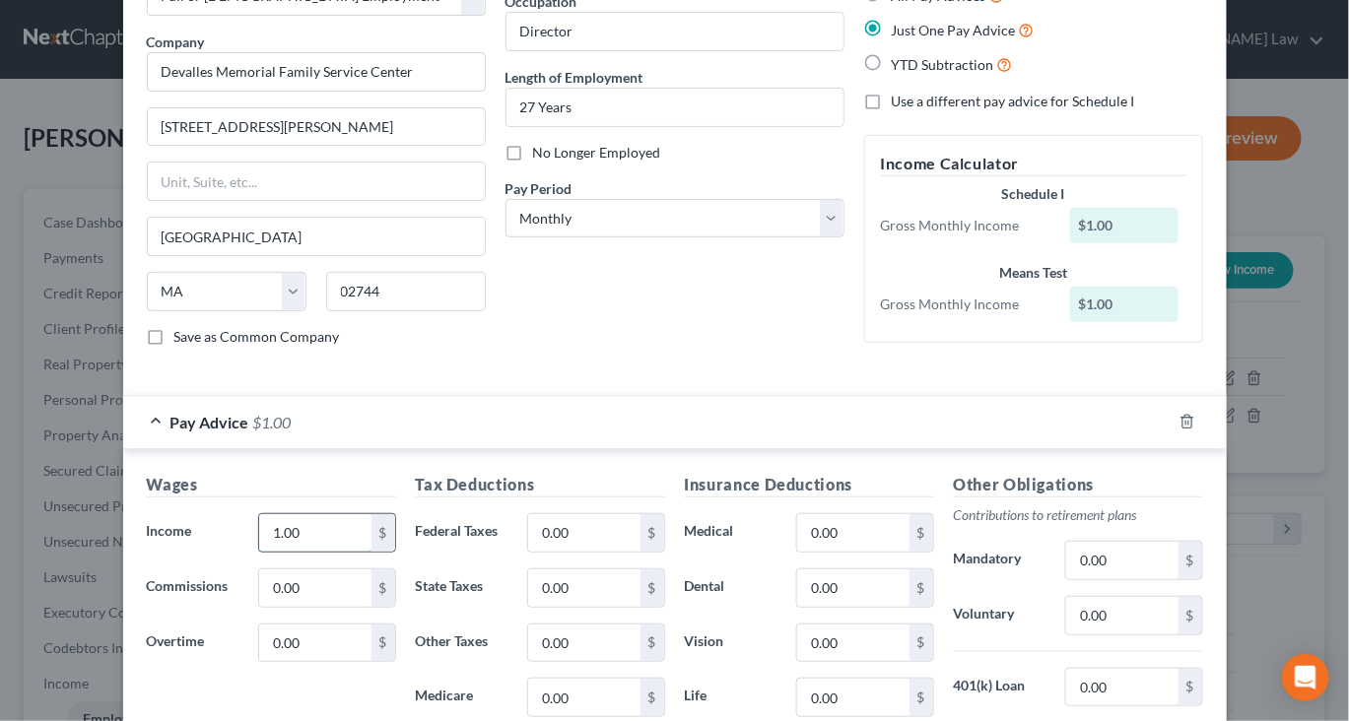
click at [278, 552] on input "1.00" at bounding box center [314, 532] width 111 height 37
type input "5,228"
click at [587, 553] on input "0.00" at bounding box center [583, 533] width 111 height 37
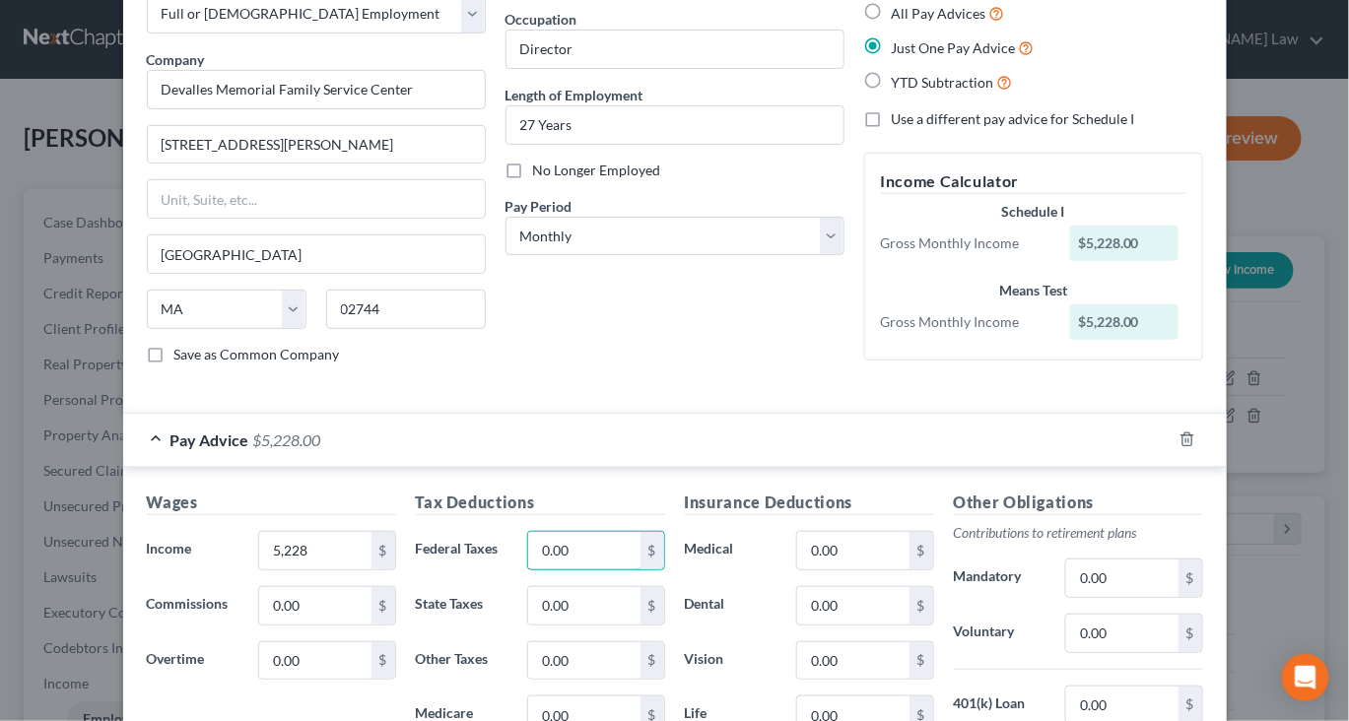
scroll to position [100, 0]
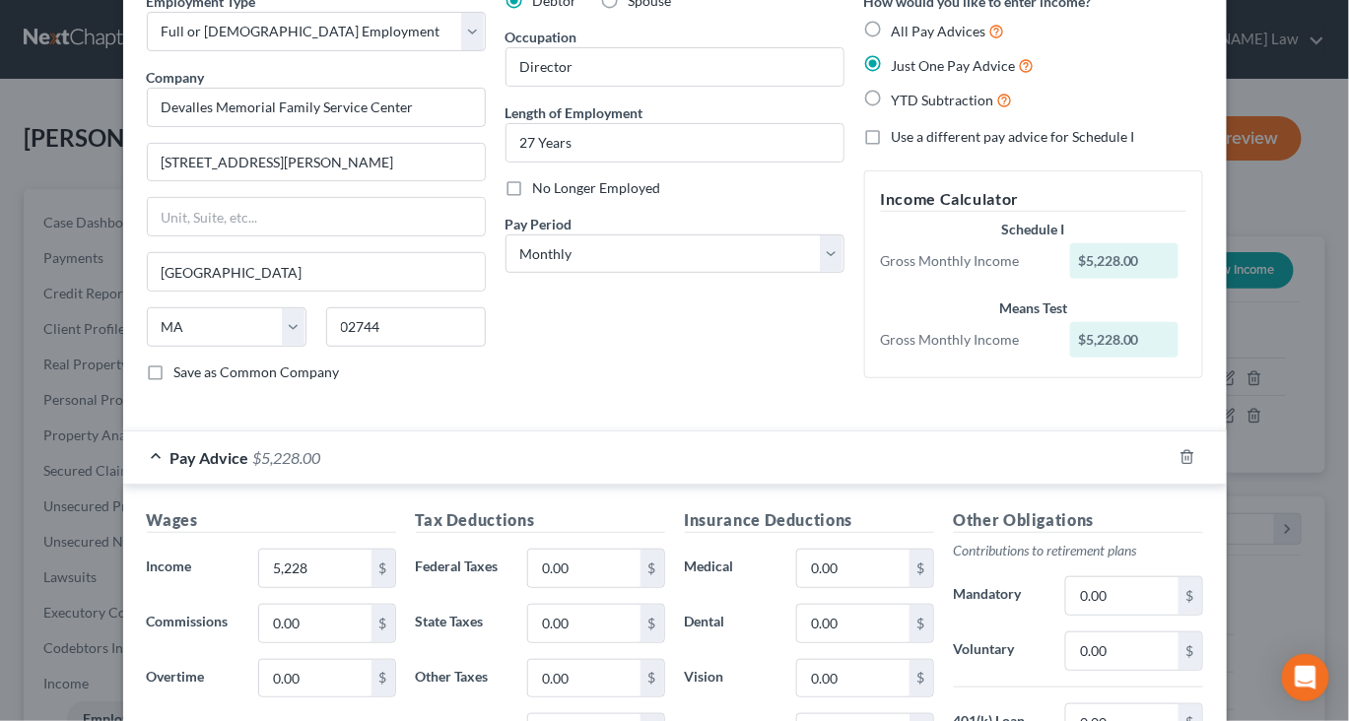
click at [910, 147] on label "Use a different pay advice for Schedule I" at bounding box center [1013, 137] width 243 height 20
click at [910, 140] on input "Use a different pay advice for Schedule I" at bounding box center [906, 133] width 13 height 13
checkbox input "true"
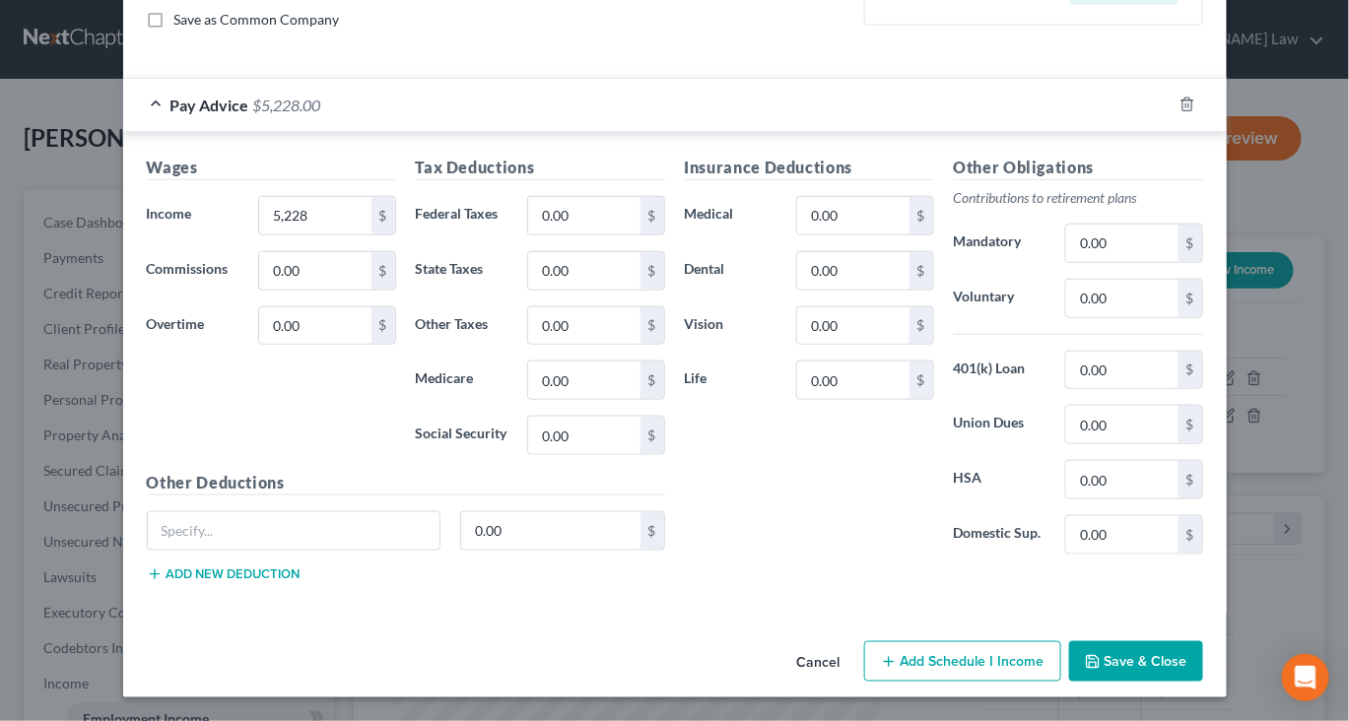
scroll to position [754, 0]
click at [983, 644] on button "Add Schedule I Income" at bounding box center [962, 662] width 197 height 41
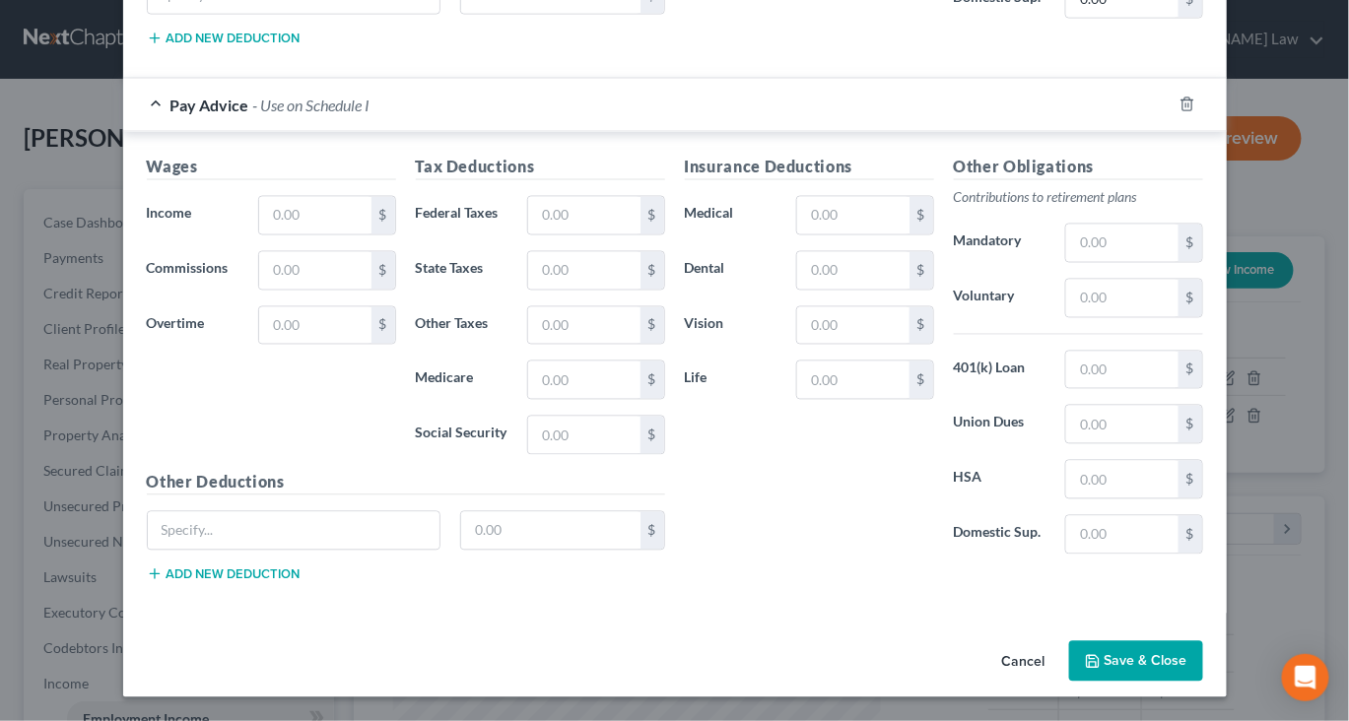
scroll to position [1439, 0]
click at [282, 197] on input "text" at bounding box center [314, 215] width 111 height 37
type input "5,041"
click at [570, 197] on input "text" at bounding box center [583, 215] width 111 height 37
type input "1,377"
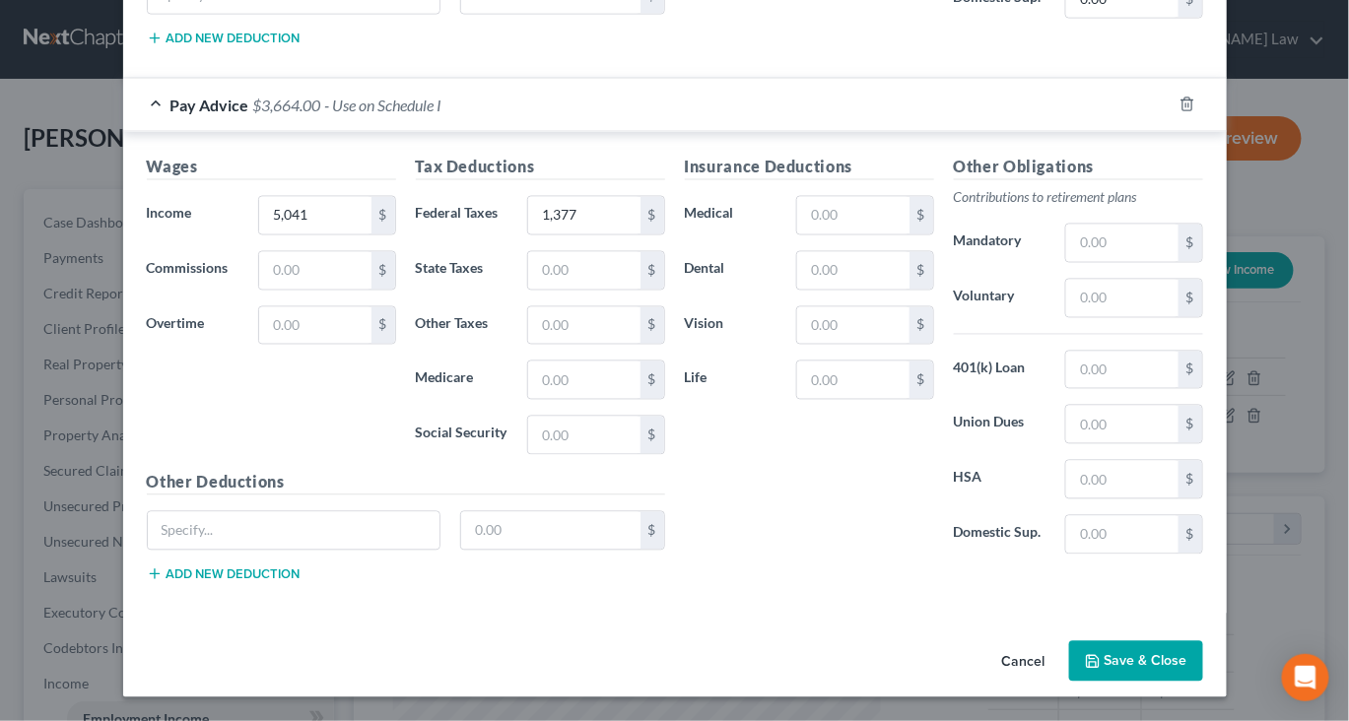
click at [1189, 665] on button "Save & Close" at bounding box center [1136, 662] width 134 height 41
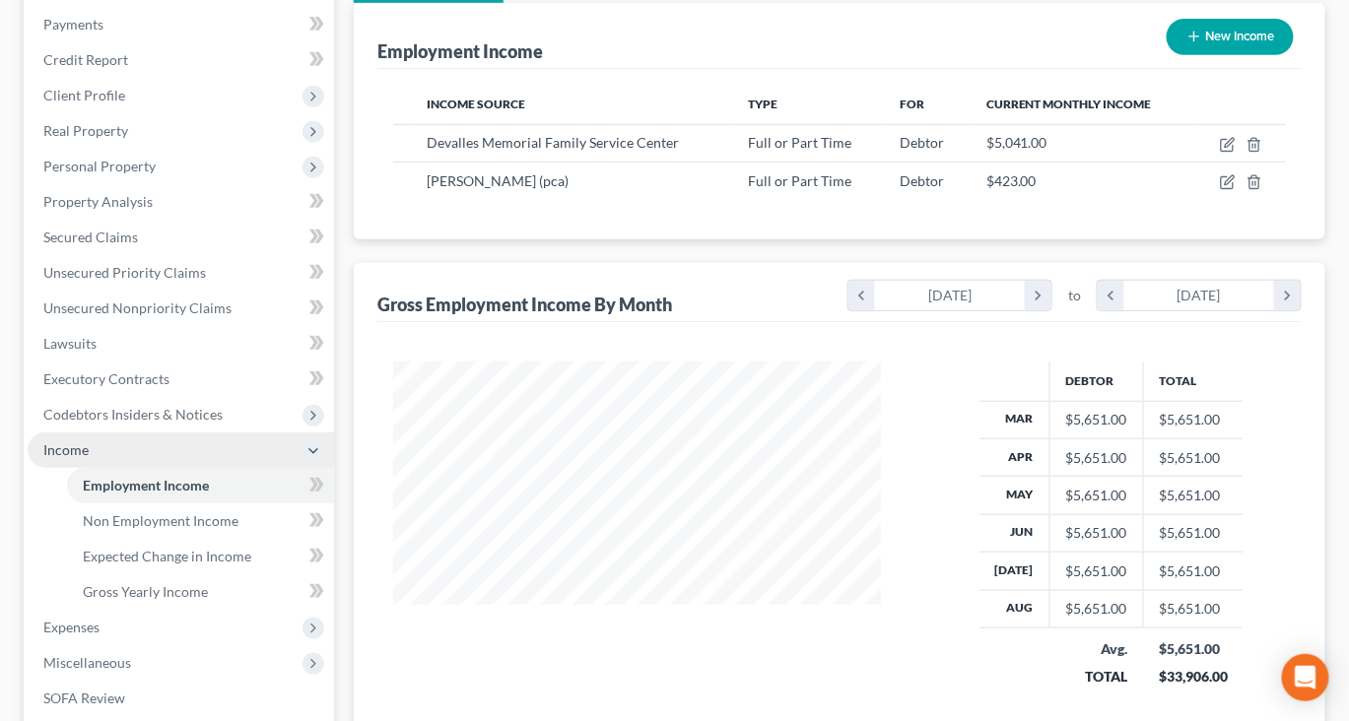
scroll to position [208, 0]
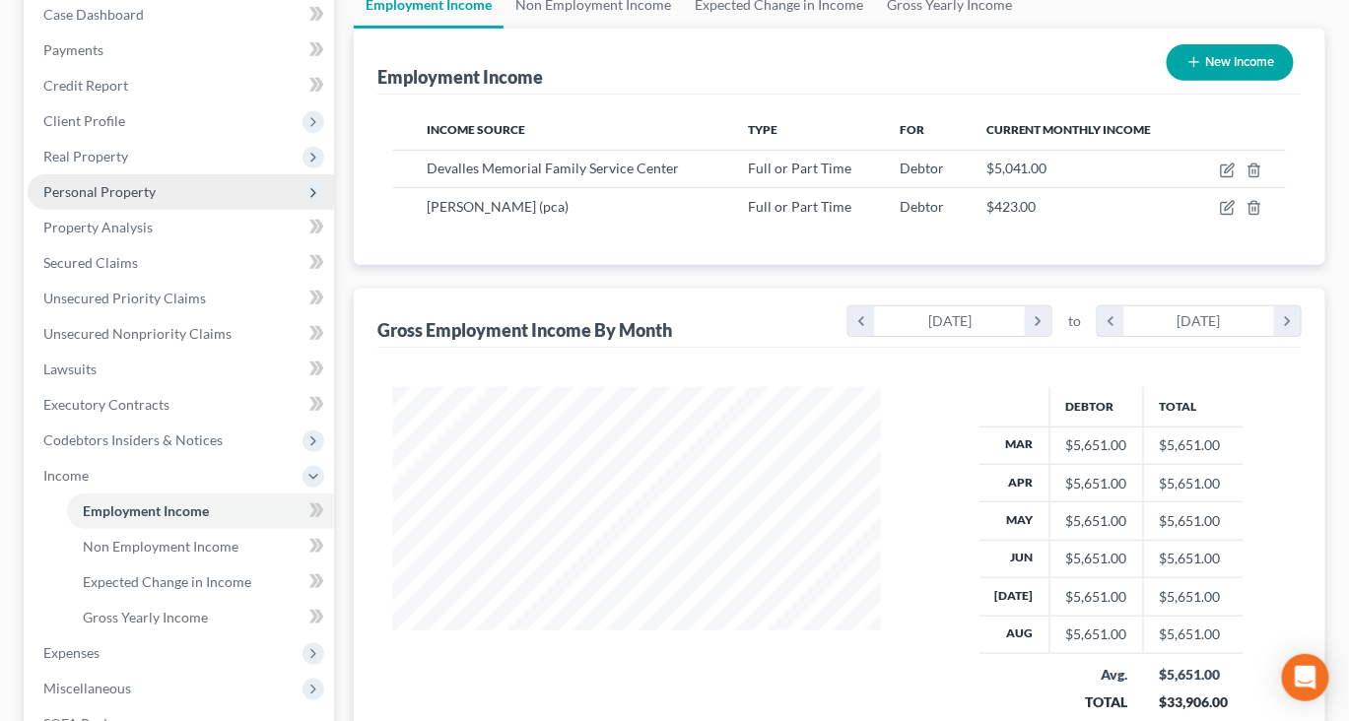
click at [150, 200] on span "Personal Property" at bounding box center [99, 191] width 112 height 17
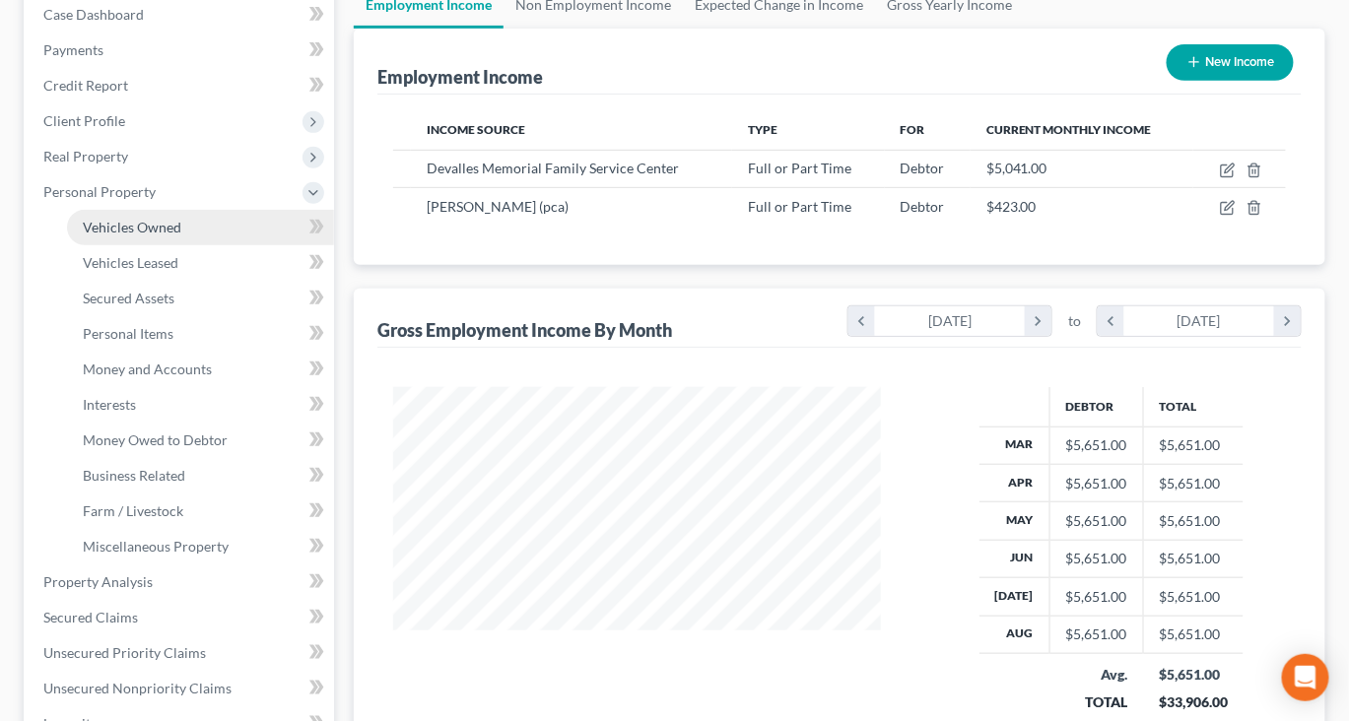
click at [181, 236] on span "Vehicles Owned" at bounding box center [132, 227] width 99 height 17
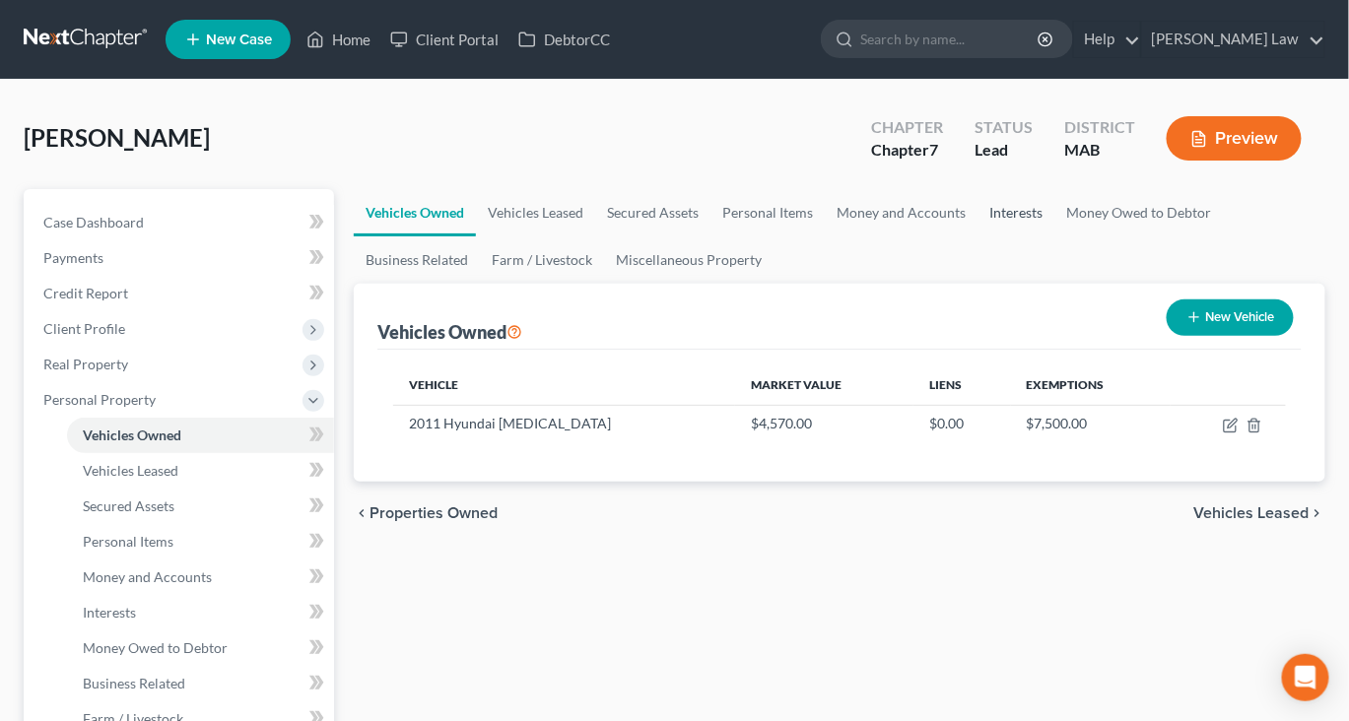
click at [1054, 237] on link "Interests" at bounding box center [1016, 212] width 77 height 47
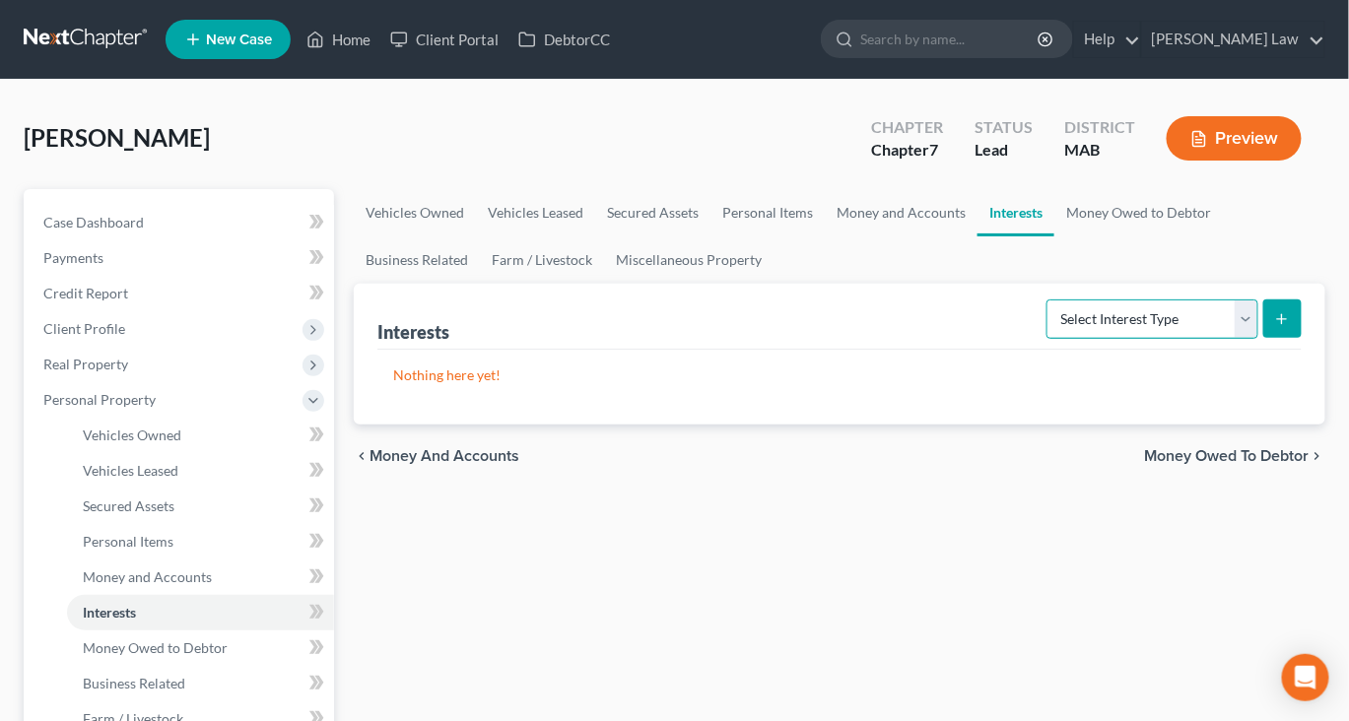
click at [1222, 339] on select "Select Interest Type 401K Annuity Bond Education IRA Government Bond Government…" at bounding box center [1153, 319] width 212 height 39
select select "401k"
click at [1047, 339] on select "Select Interest Type 401K Annuity Bond Education IRA Government Bond Government…" at bounding box center [1153, 319] width 212 height 39
click at [1263, 338] on button "submit" at bounding box center [1282, 319] width 38 height 38
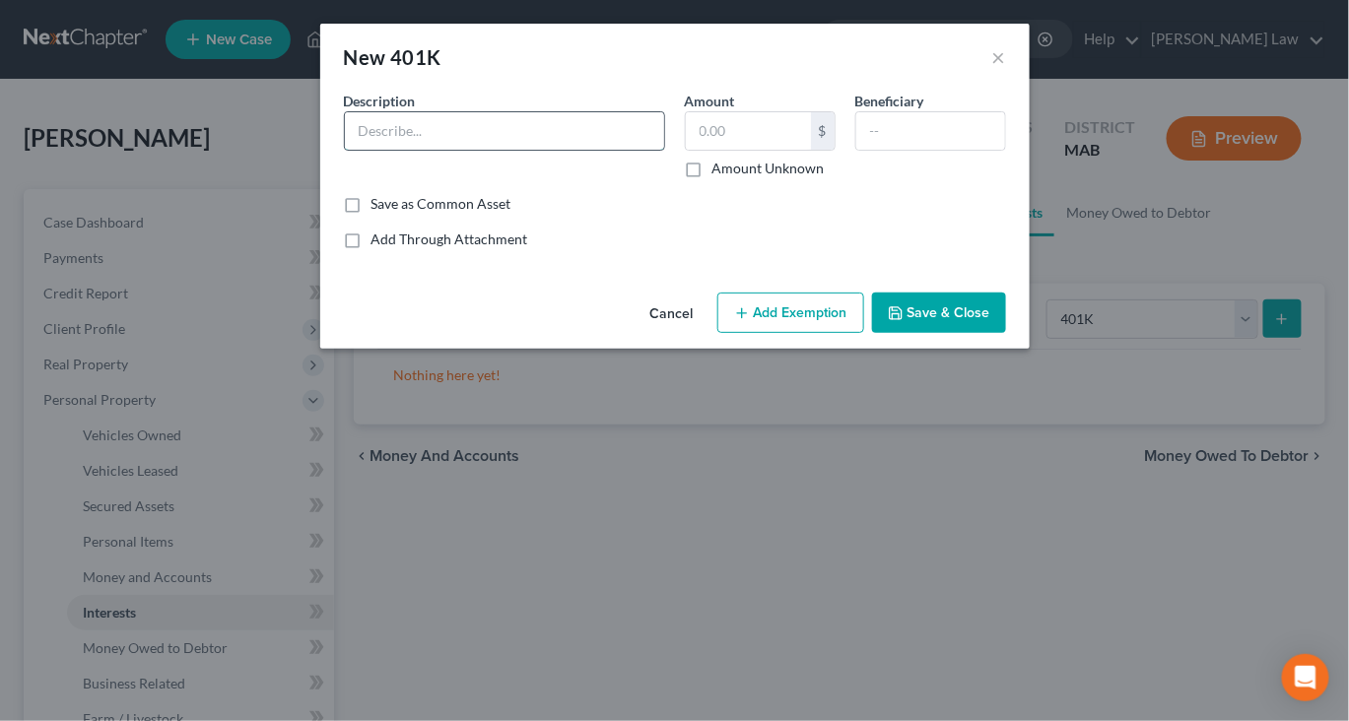
click at [474, 150] on input "text" at bounding box center [504, 130] width 319 height 37
type input "403 B through employer"
type input "2,308"
click at [847, 334] on button "Add Exemption" at bounding box center [790, 313] width 147 height 41
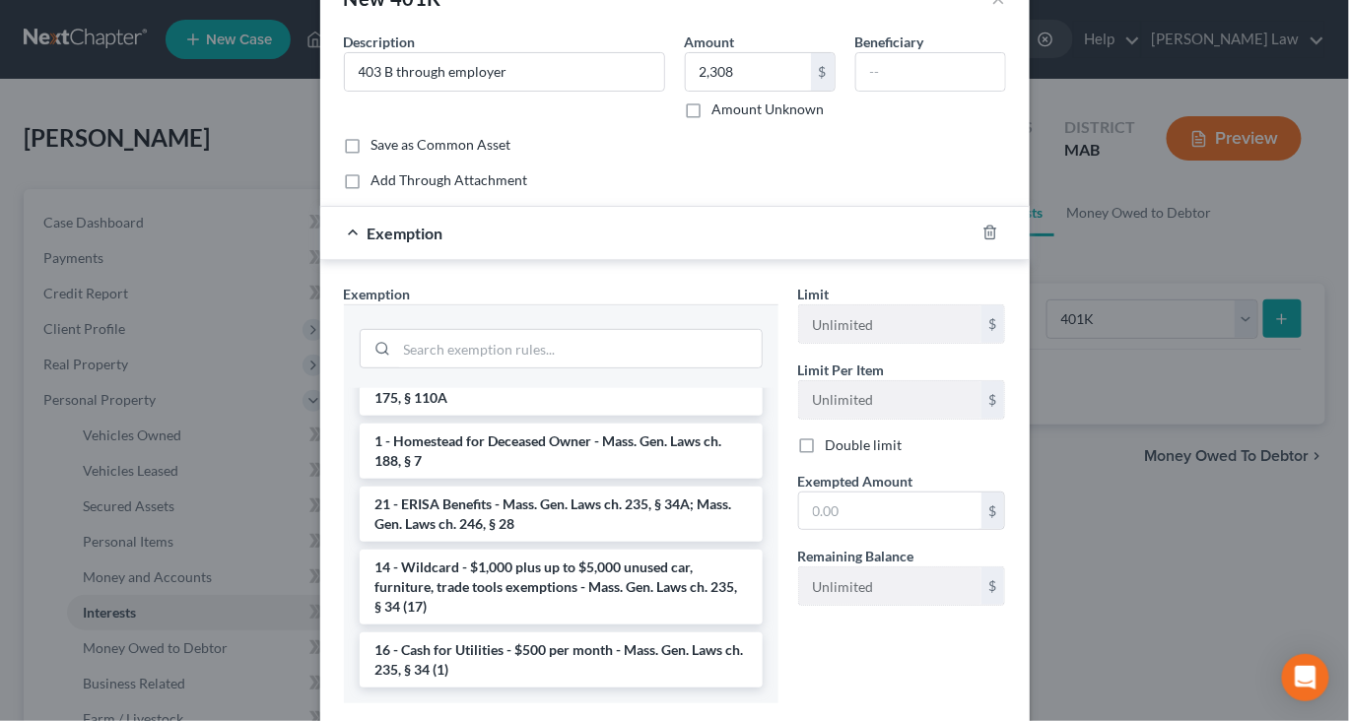
scroll to position [83, 0]
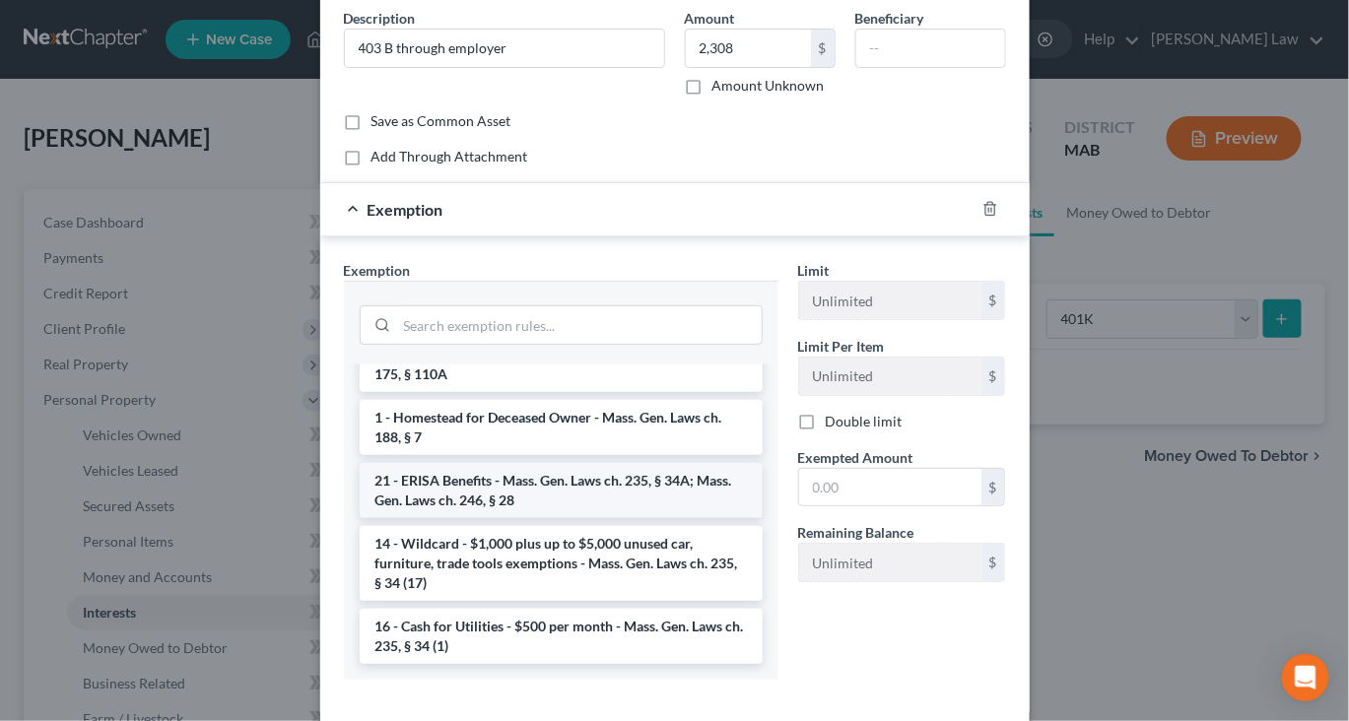
click at [600, 518] on li "21 - ERISA Benefits - Mass. Gen. Laws ch. 235, § 34A; Mass. Gen. Laws ch. 246, …" at bounding box center [561, 490] width 403 height 55
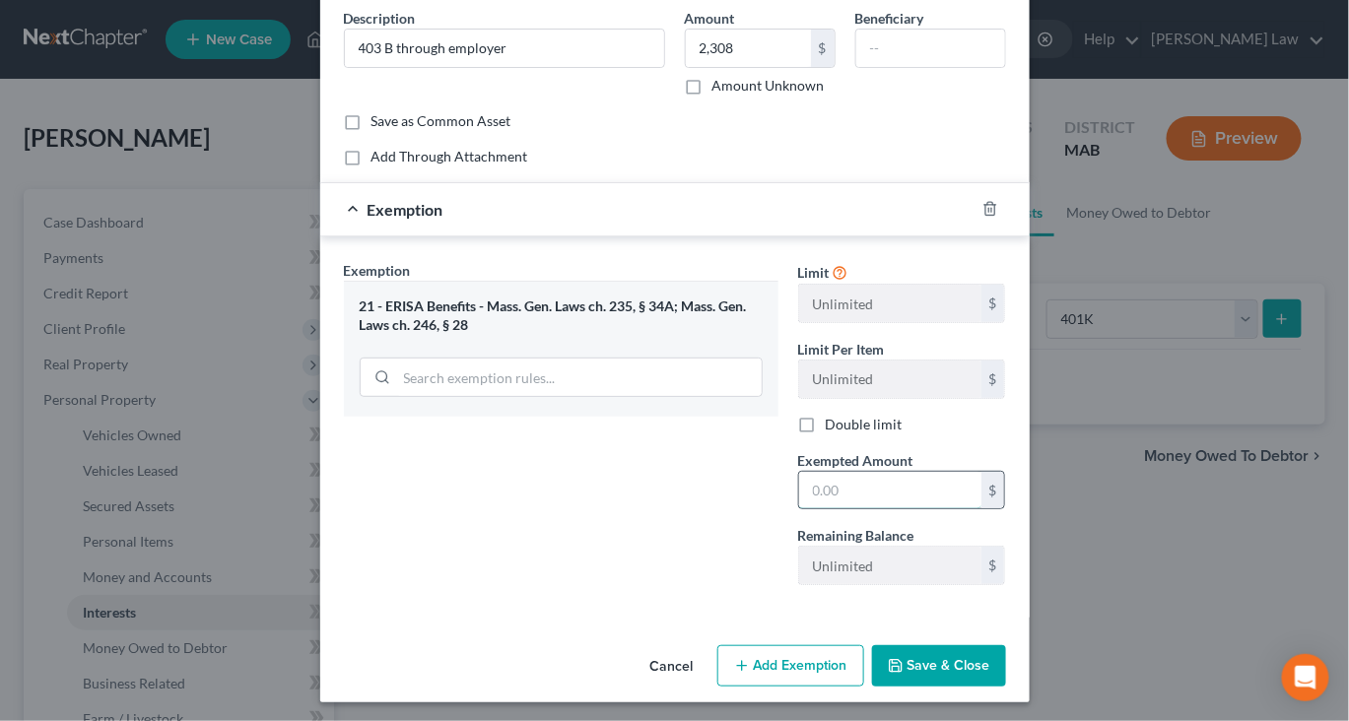
click at [891, 509] on input "text" at bounding box center [890, 490] width 182 height 37
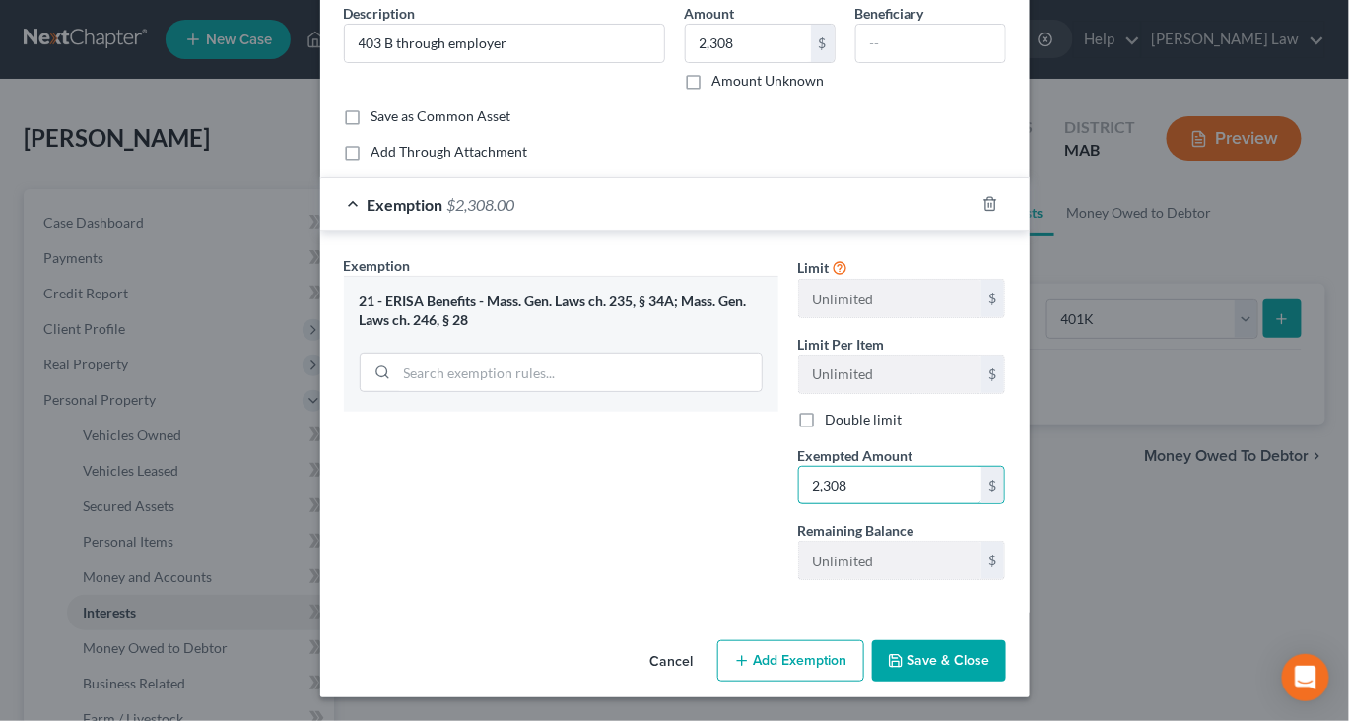
type input "2,308"
click at [1006, 655] on button "Save & Close" at bounding box center [939, 661] width 134 height 41
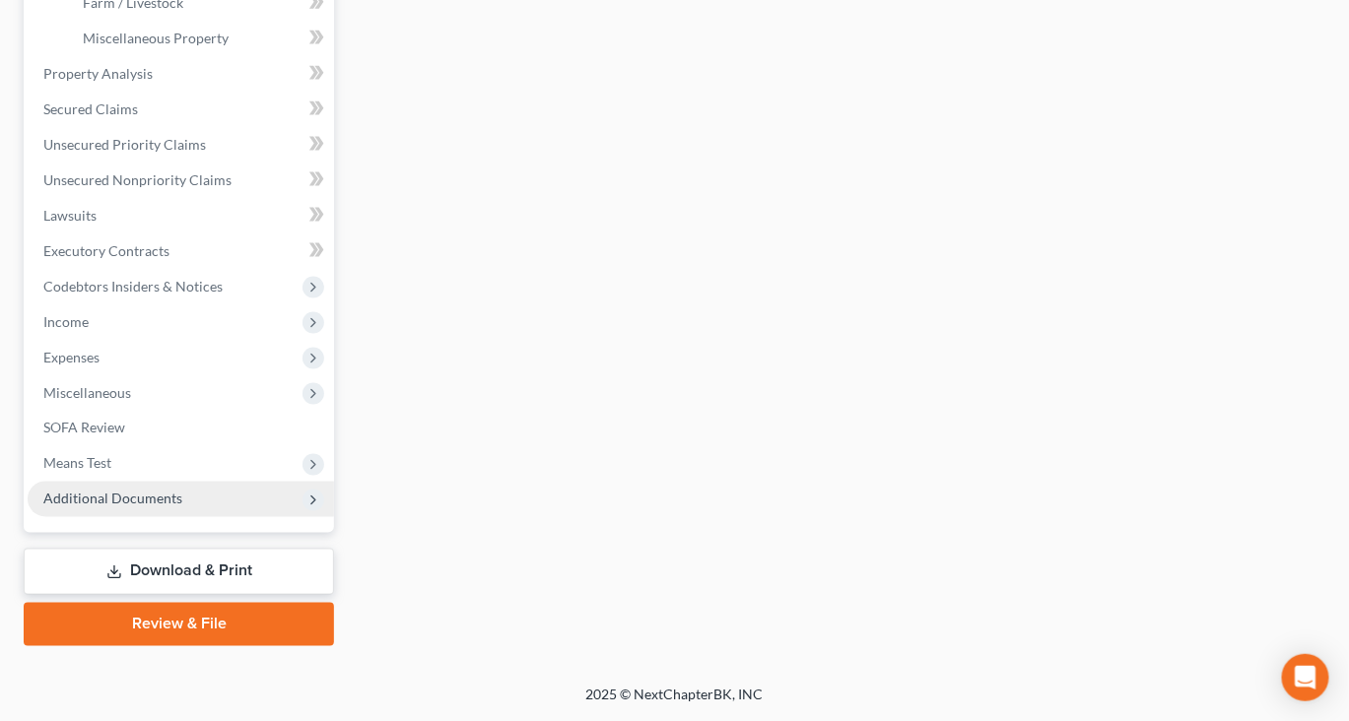
click at [171, 491] on span "Additional Documents" at bounding box center [112, 499] width 139 height 17
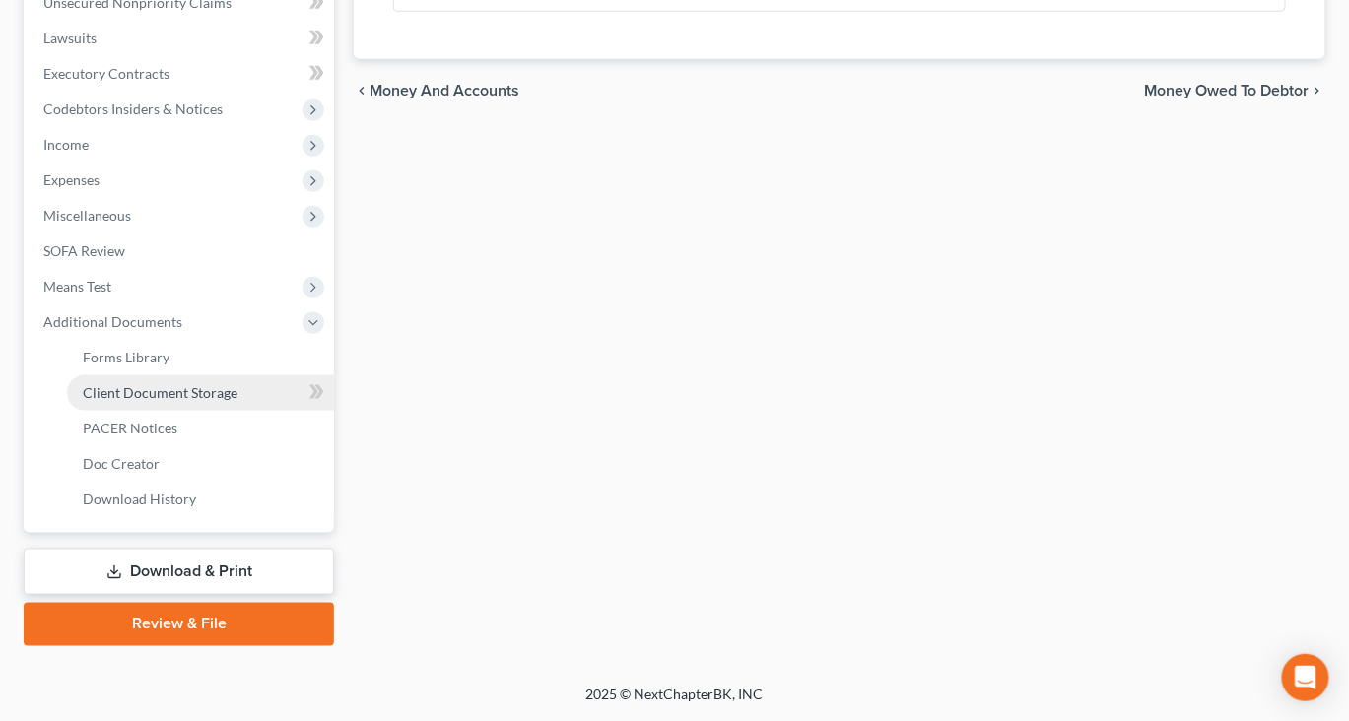
click at [244, 411] on link "Client Document Storage" at bounding box center [200, 392] width 267 height 35
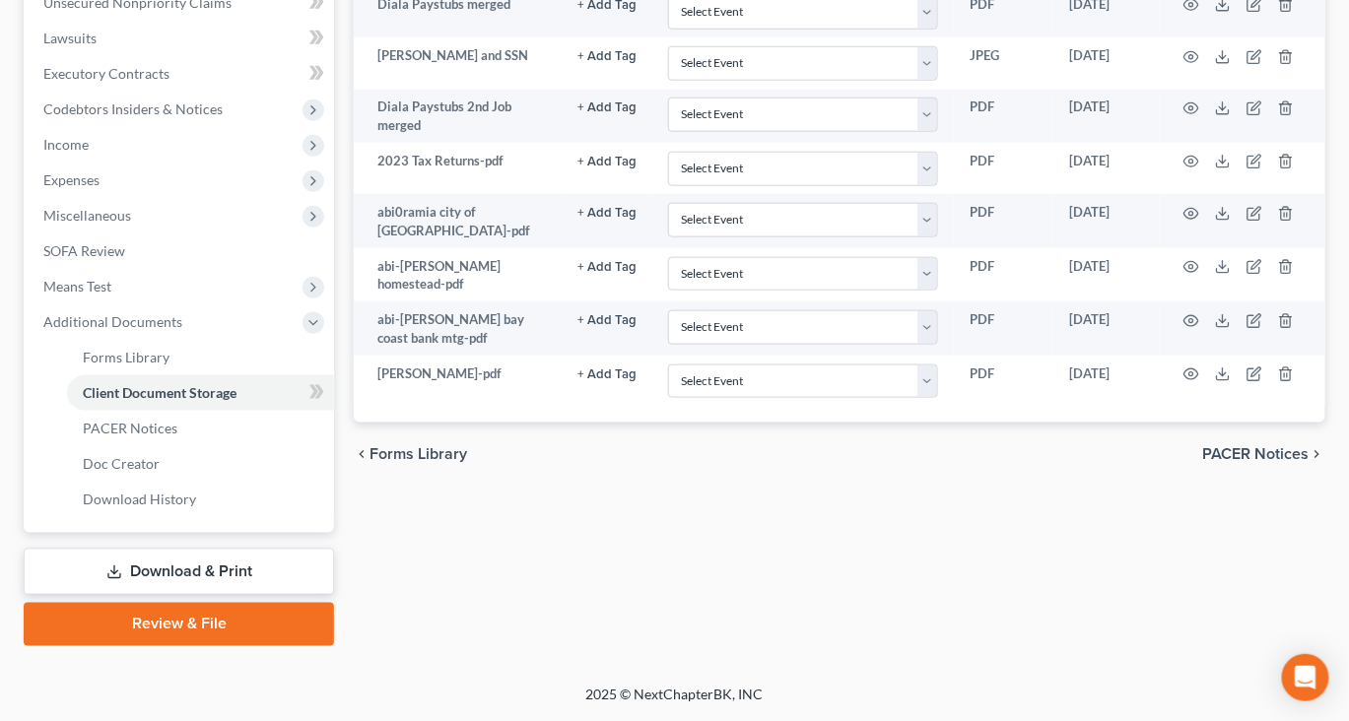
scroll to position [822, 22]
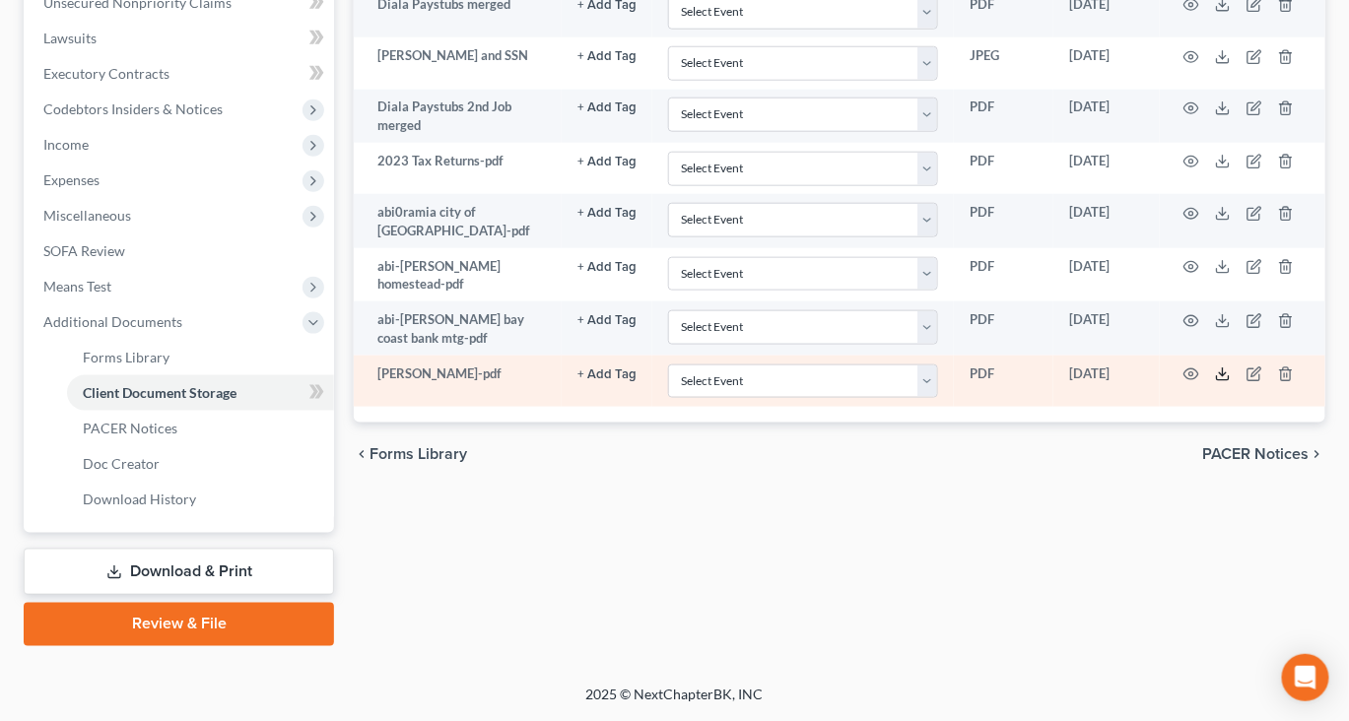
click at [1227, 382] on icon at bounding box center [1223, 375] width 16 height 16
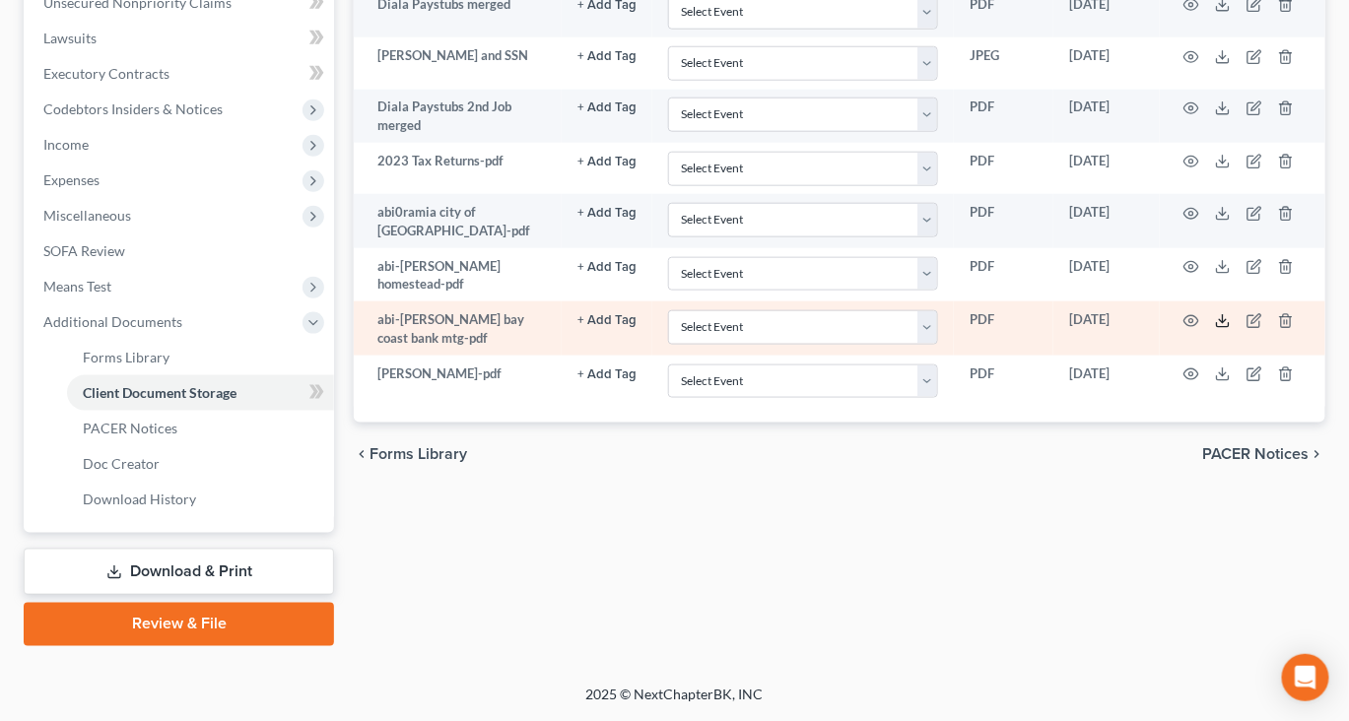
click at [1227, 322] on polyline at bounding box center [1223, 320] width 7 height 3
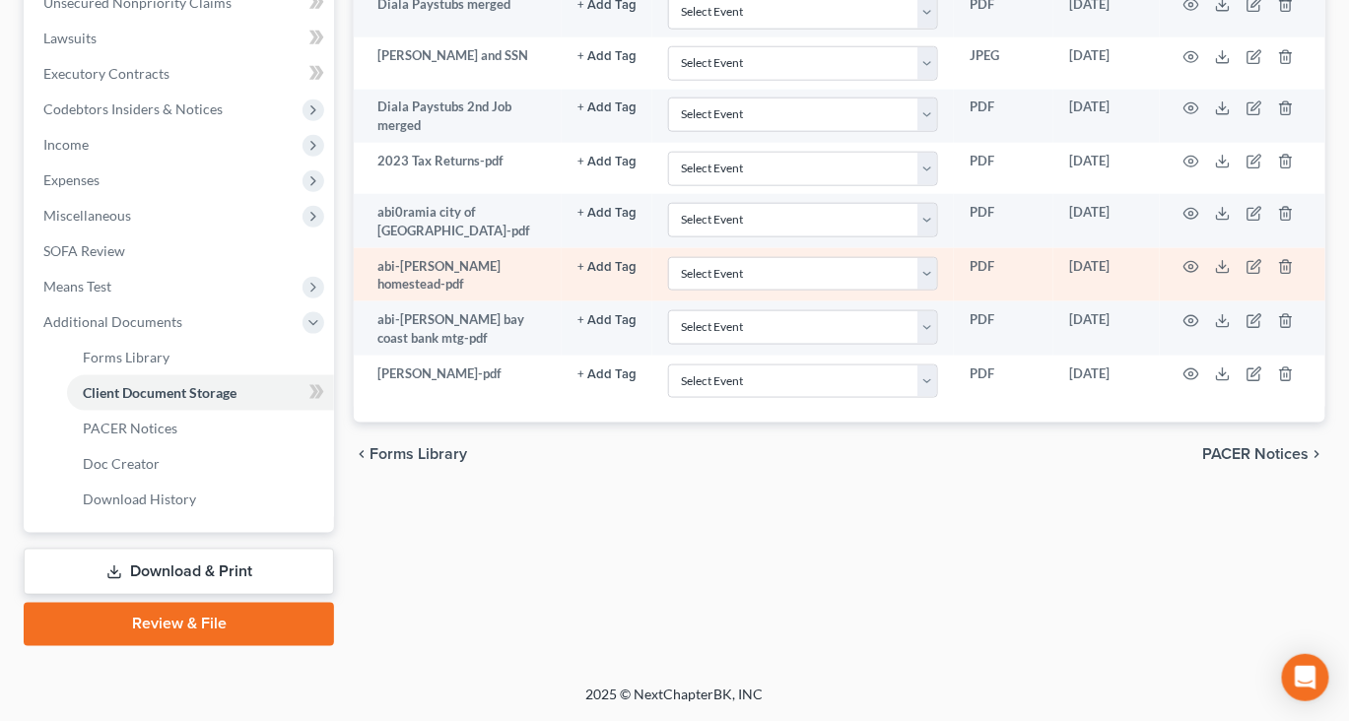
click at [1226, 287] on td at bounding box center [1243, 275] width 166 height 54
click at [1231, 266] on td at bounding box center [1243, 275] width 166 height 54
click at [1223, 269] on line at bounding box center [1223, 265] width 0 height 8
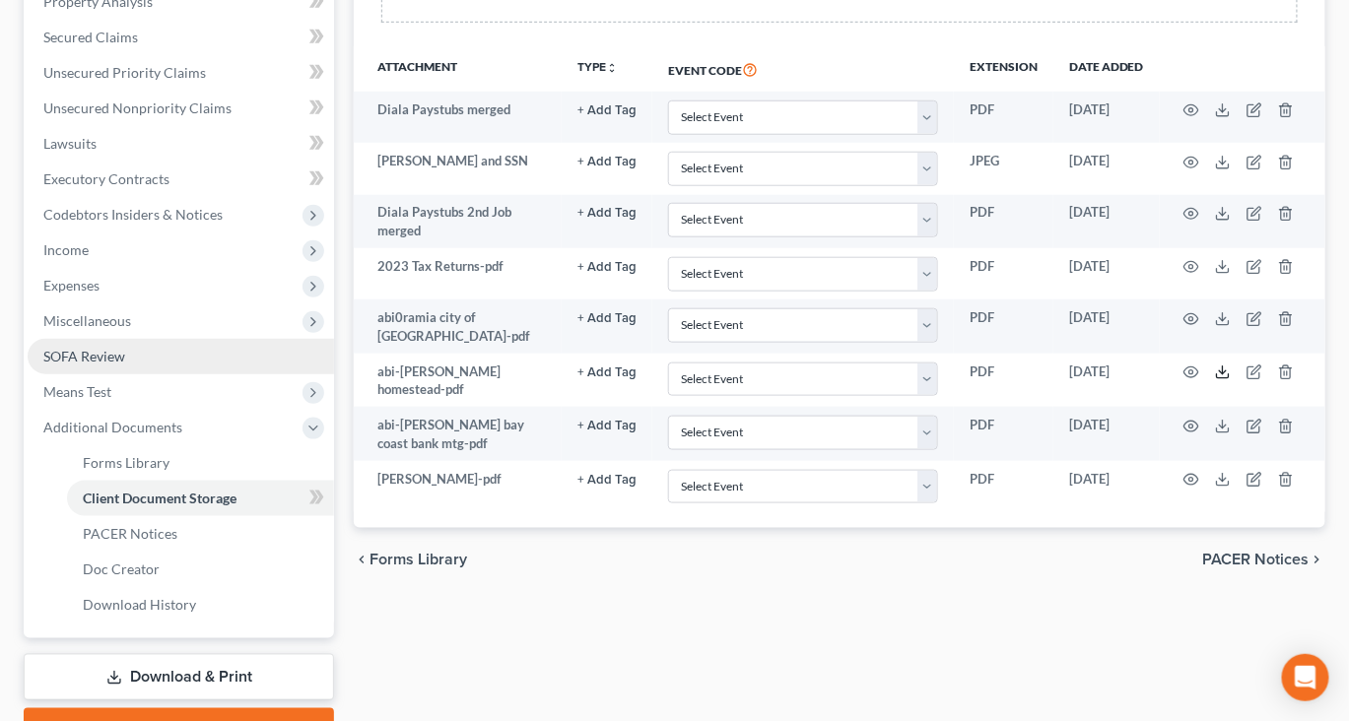
scroll to position [426, 22]
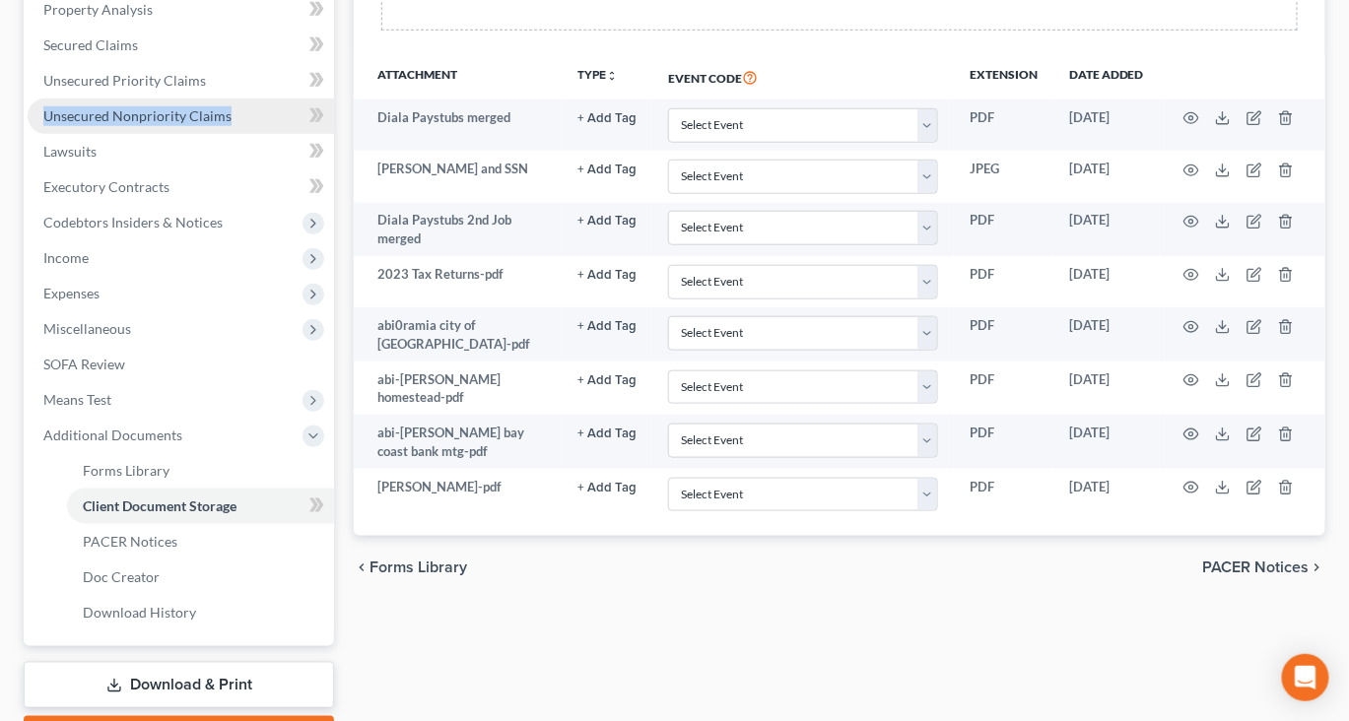
click at [161, 124] on span "Unsecured Nonpriority Claims" at bounding box center [137, 115] width 188 height 17
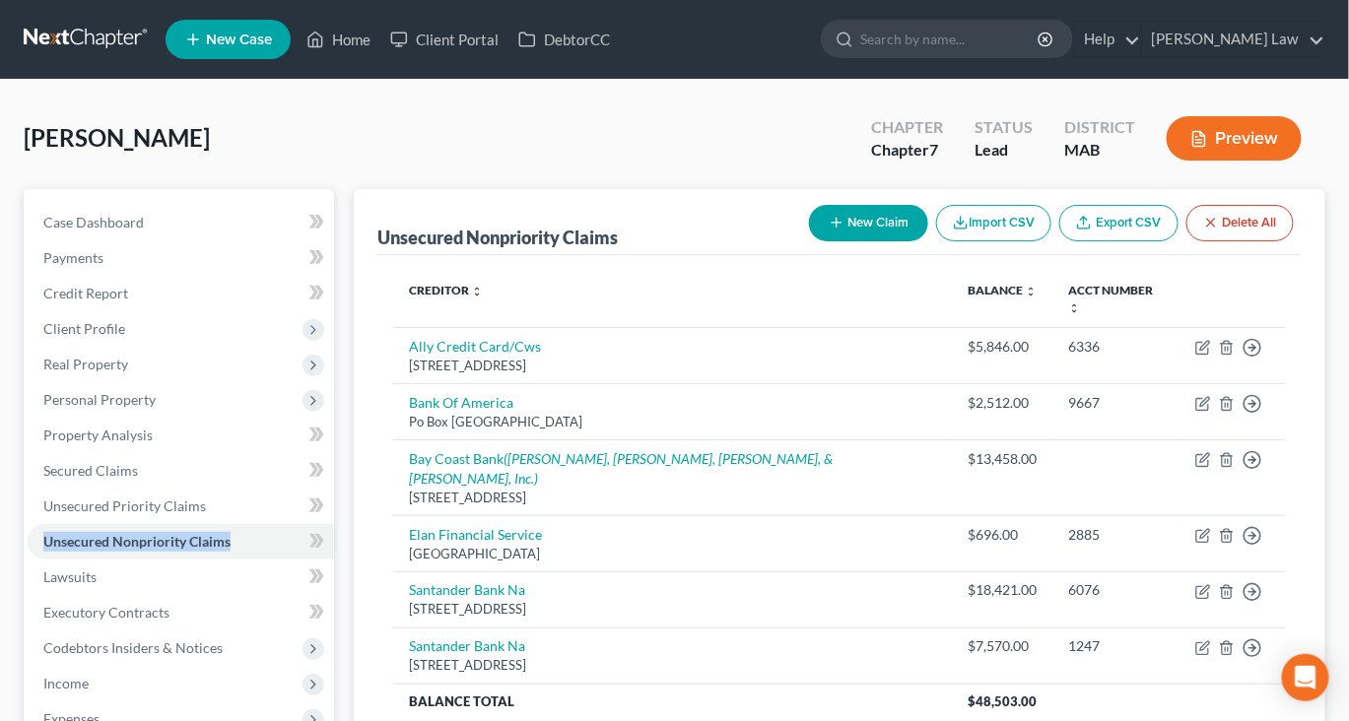
click at [809, 241] on button "New Claim" at bounding box center [868, 223] width 119 height 36
select select "0"
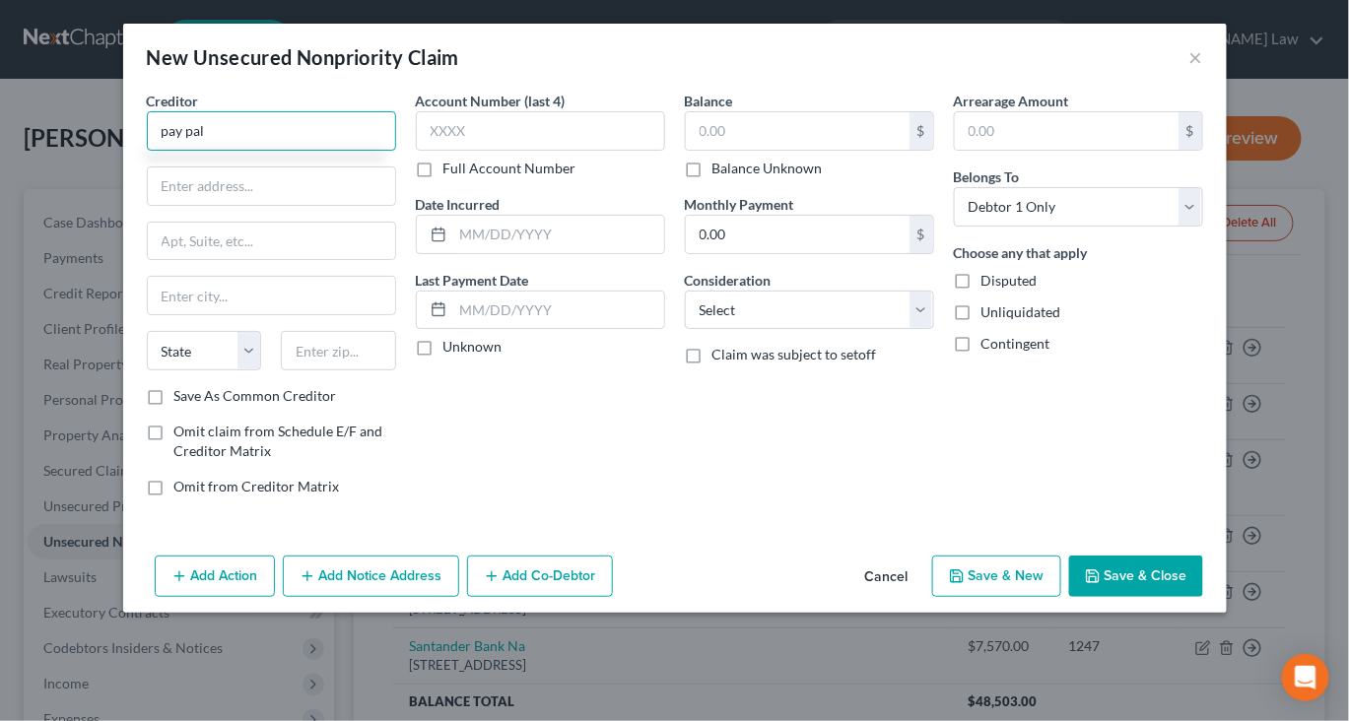
type input "pay pal"
click at [812, 148] on input "text" at bounding box center [798, 130] width 224 height 37
type input "200"
click at [1181, 597] on button "Save & Close" at bounding box center [1136, 576] width 134 height 41
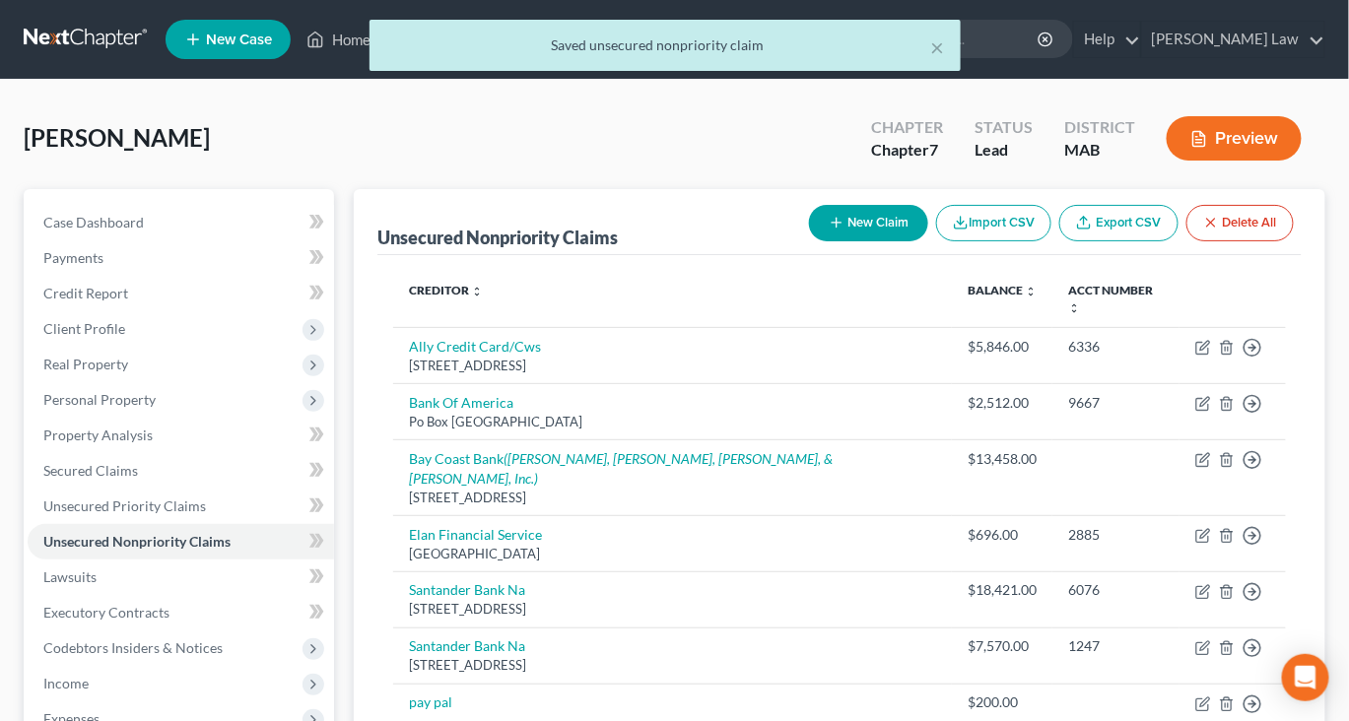
click at [387, 162] on div "[PERSON_NAME] Upgraded Chapter Chapter 7 Status Lead District MAB Preview" at bounding box center [675, 146] width 1302 height 86
click at [364, 51] on div "× Saved unsecured nonpriority claim" at bounding box center [664, 50] width 1349 height 61
click at [365, 58] on div "× Saved unsecured nonpriority claim" at bounding box center [664, 50] width 1349 height 61
click at [366, 52] on div "× Saved unsecured nonpriority claim" at bounding box center [664, 50] width 1349 height 61
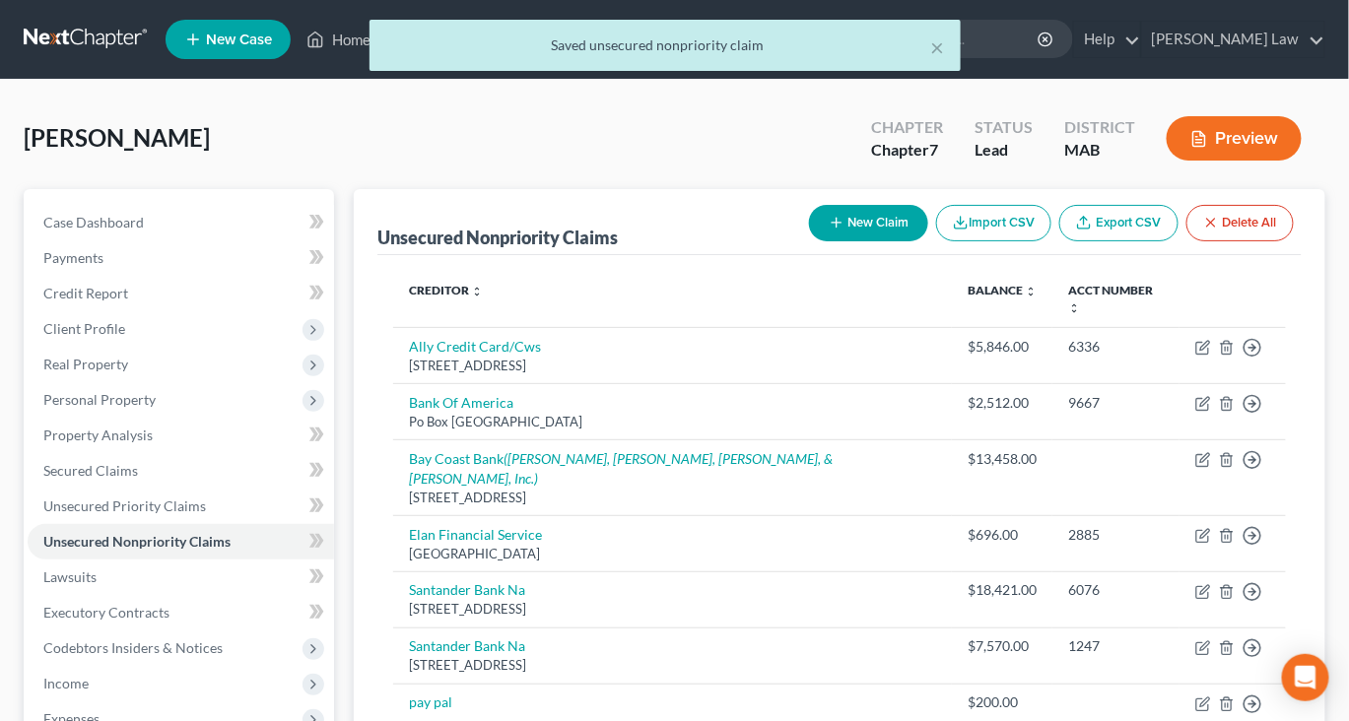
click at [301, 177] on div "[PERSON_NAME] Upgraded Chapter Chapter 7 Status Lead District MAB Preview" at bounding box center [675, 146] width 1302 height 86
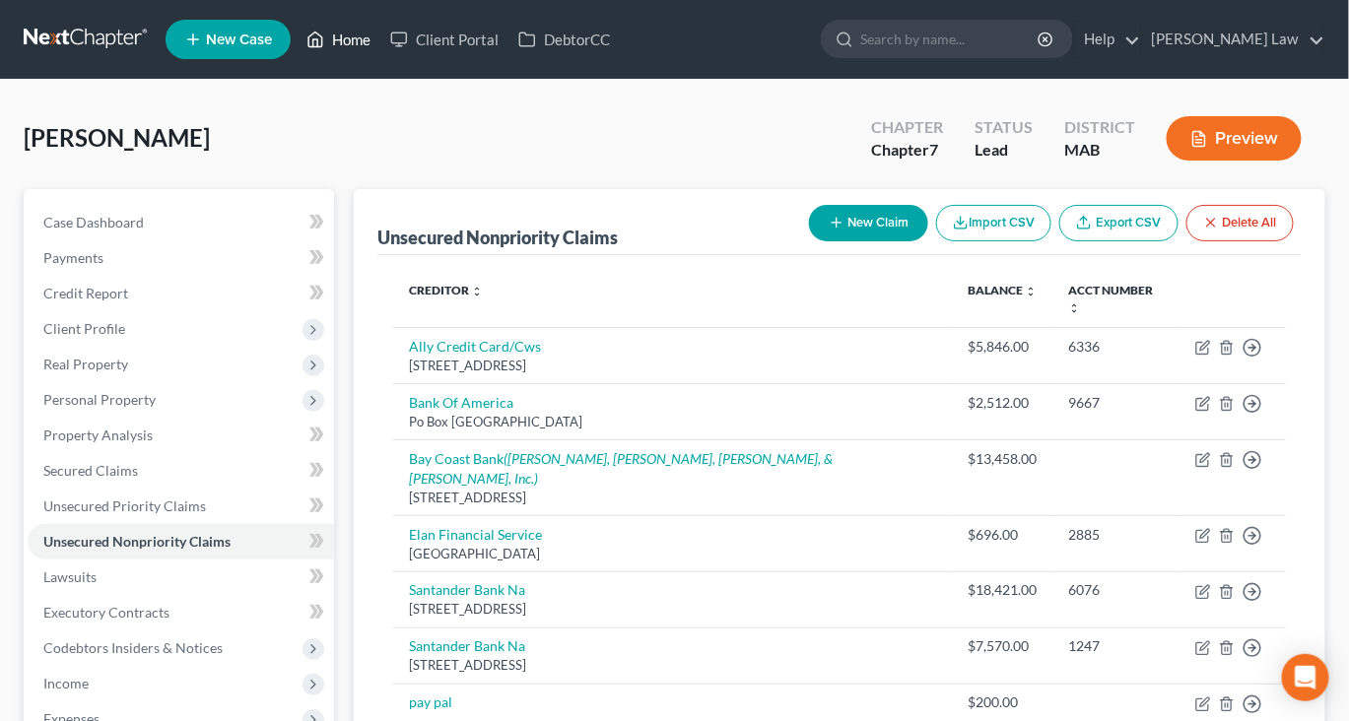
click at [380, 48] on link "Home" at bounding box center [339, 39] width 84 height 35
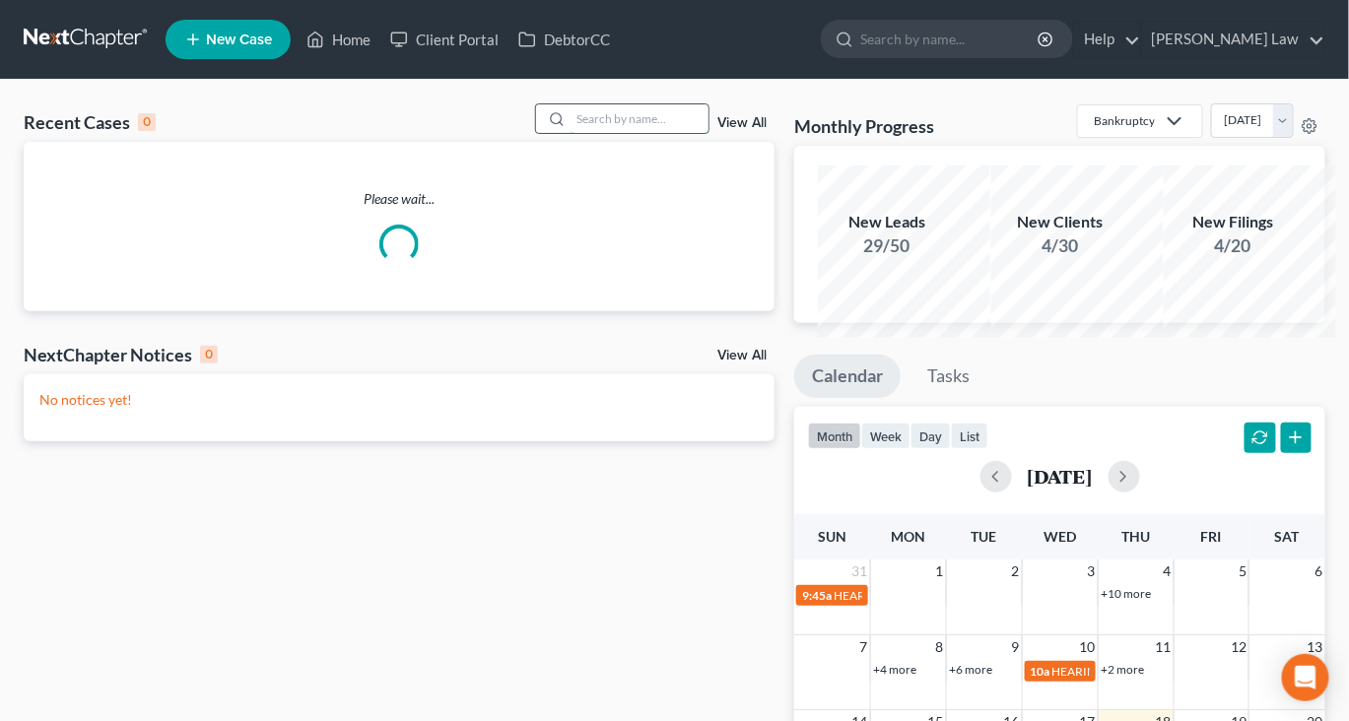
click at [571, 133] on input "search" at bounding box center [640, 118] width 138 height 29
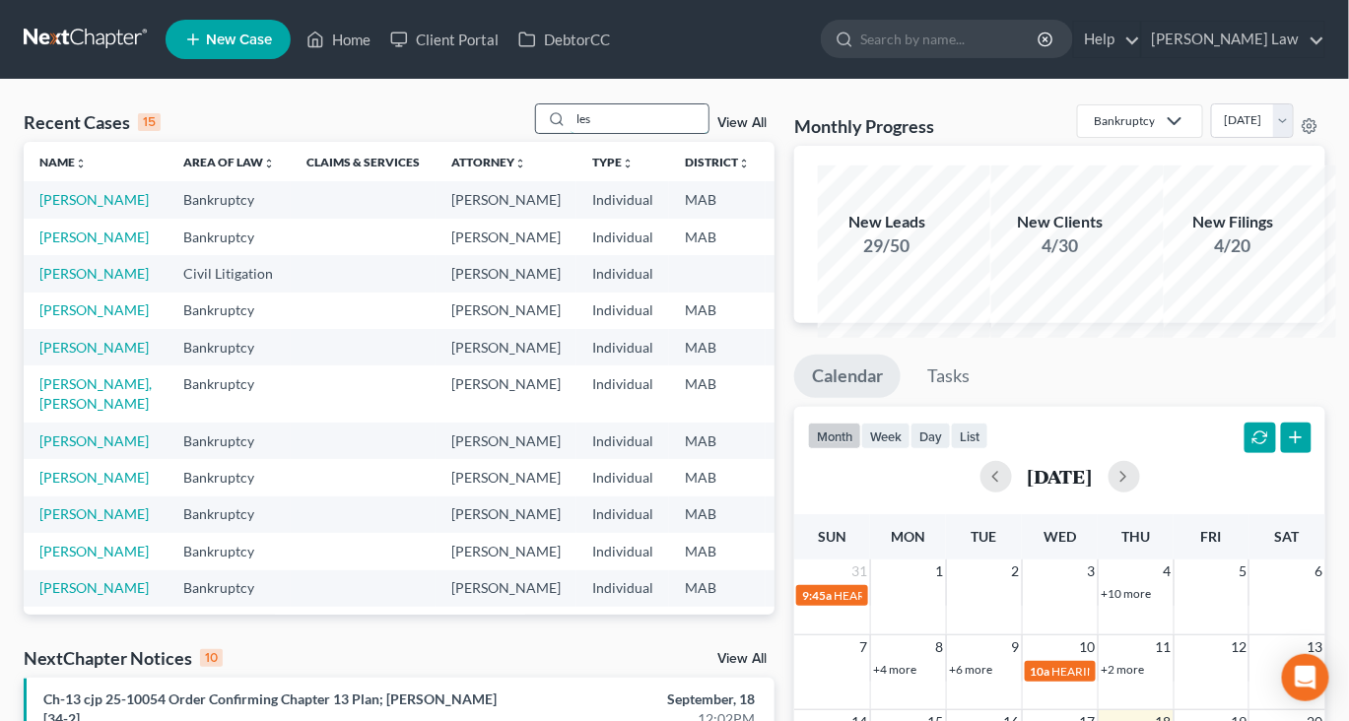
type input "les"
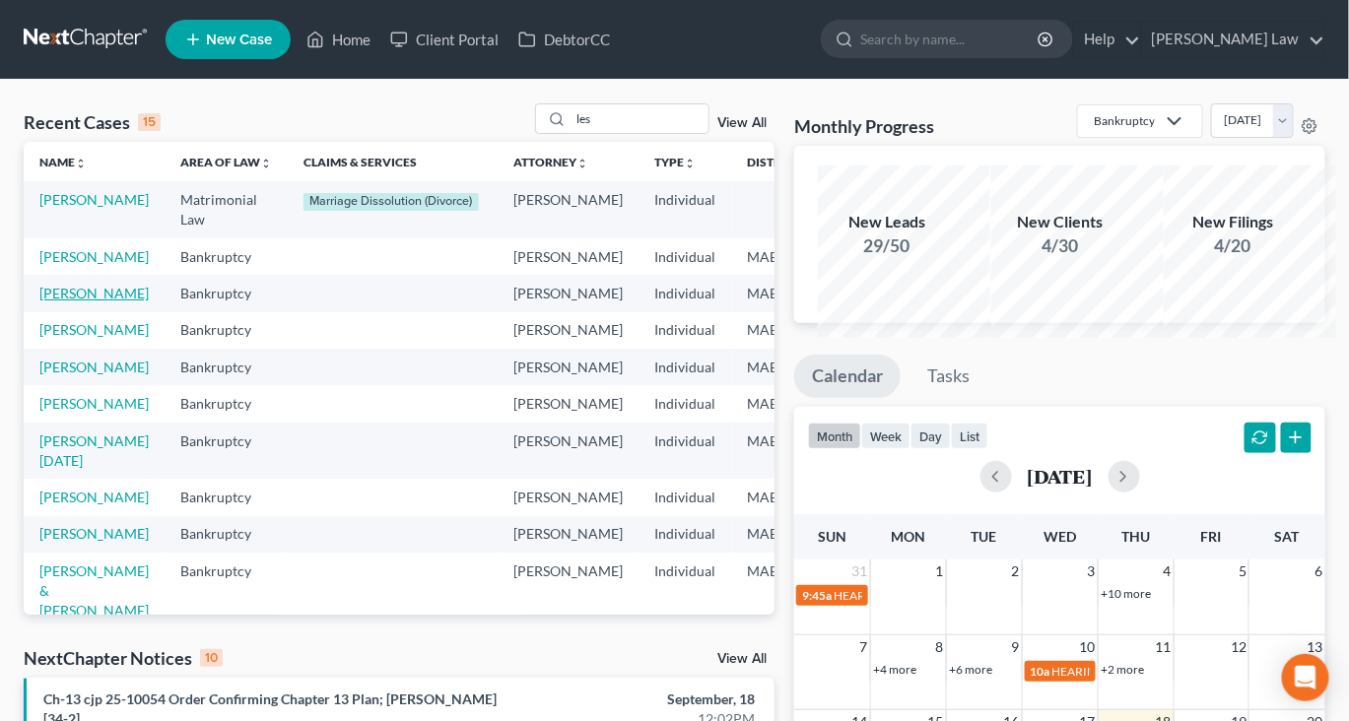
click at [82, 302] on link "[PERSON_NAME]" at bounding box center [93, 293] width 109 height 17
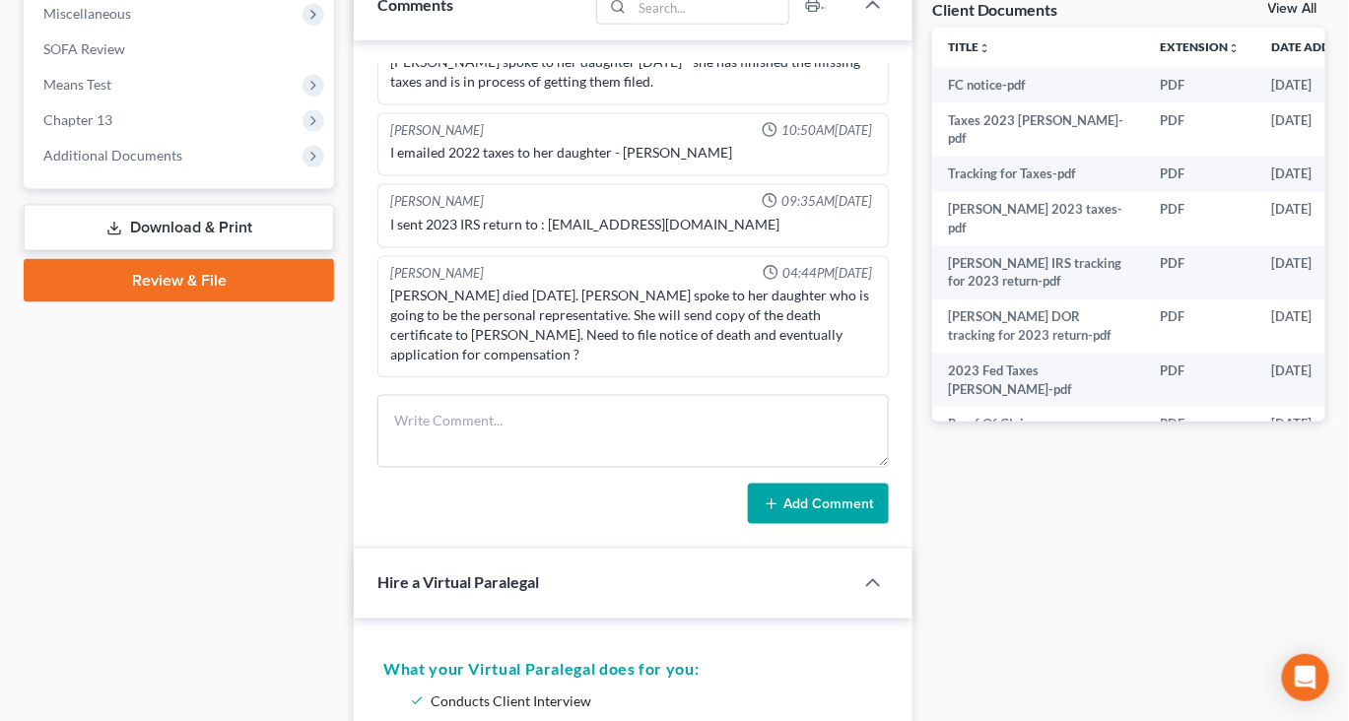
scroll to position [785, 0]
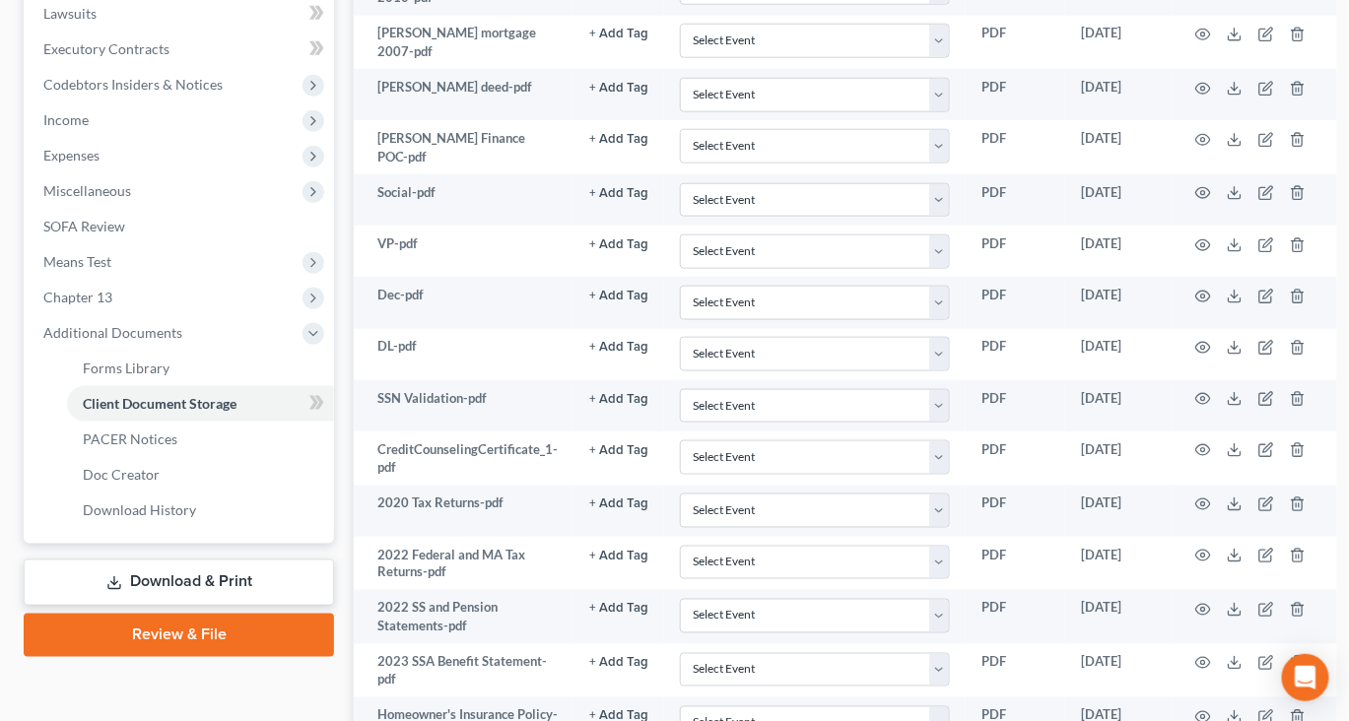
scroll to position [563, 0]
